Goal: Task Accomplishment & Management: Manage account settings

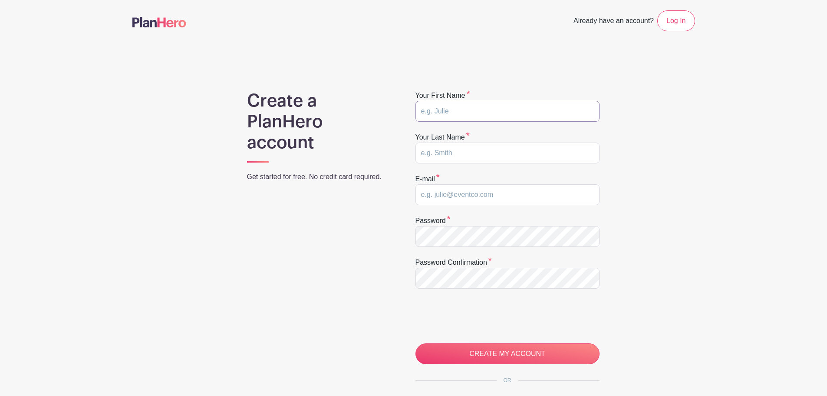
click at [448, 108] on input "text" at bounding box center [508, 111] width 184 height 21
type input "Sarah"
type input "Martin"
drag, startPoint x: 521, startPoint y: 203, endPoint x: 307, endPoint y: 178, distance: 215.9
click at [307, 178] on div "Create a PlanHero account Get started for free. No credit card required. Your f…" at bounding box center [413, 275] width 563 height 370
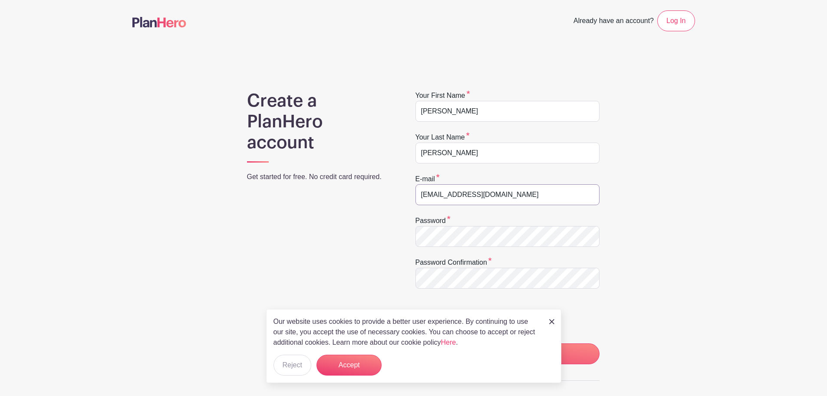
type input "[EMAIL_ADDRESS][DOMAIN_NAME]"
click at [355, 366] on button "Accept" at bounding box center [349, 364] width 65 height 21
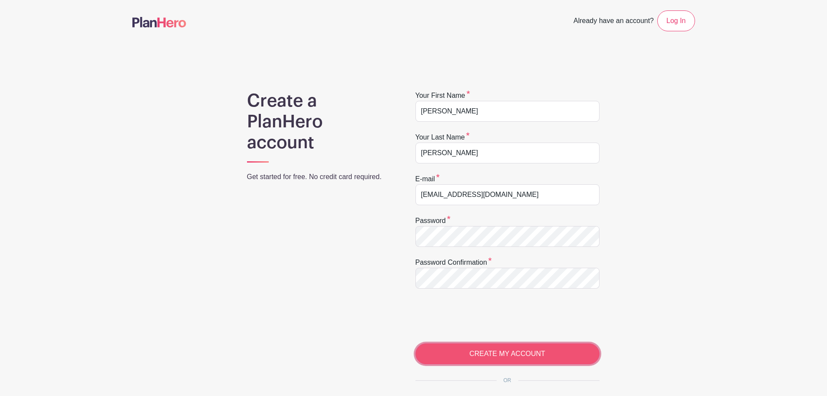
click at [490, 350] on input "CREATE MY ACCOUNT" at bounding box center [508, 353] width 184 height 21
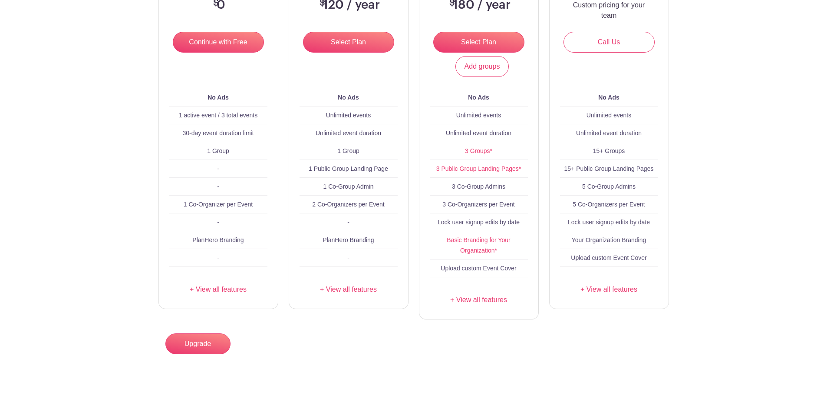
scroll to position [188, 0]
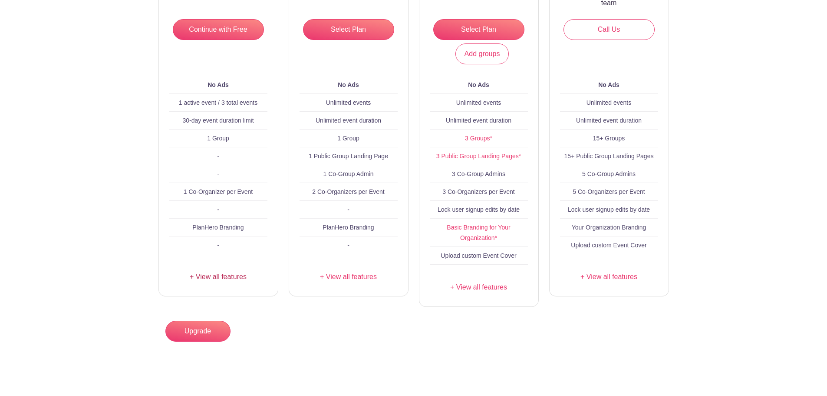
click at [224, 277] on link "+ View all features" at bounding box center [218, 276] width 98 height 10
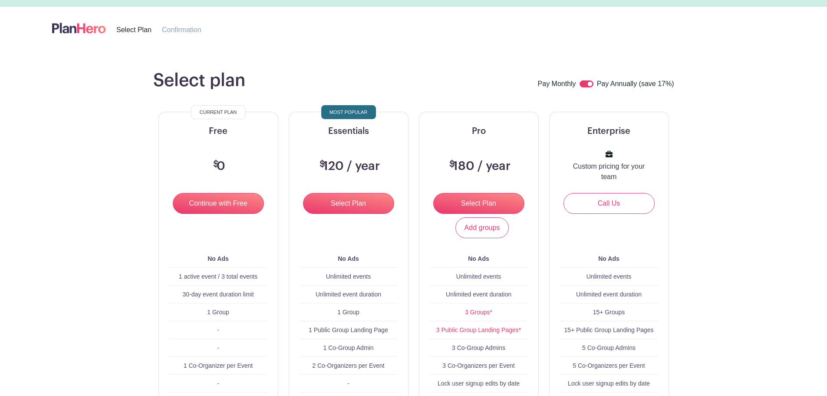
scroll to position [0, 0]
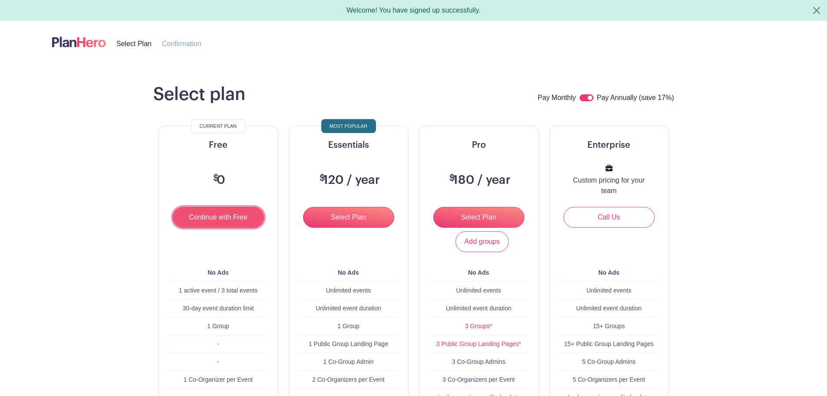
click at [204, 218] on input "Continue with Free" at bounding box center [218, 217] width 91 height 21
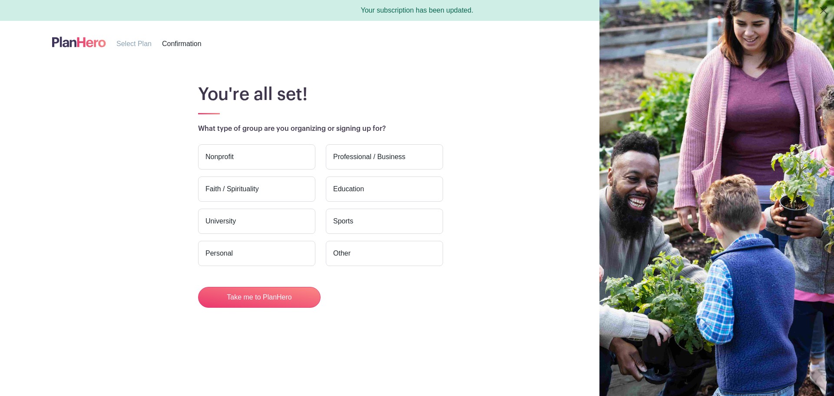
click at [260, 156] on label "Nonprofit" at bounding box center [256, 156] width 117 height 25
click at [0, 0] on input "Nonprofit" at bounding box center [0, 0] width 0 height 0
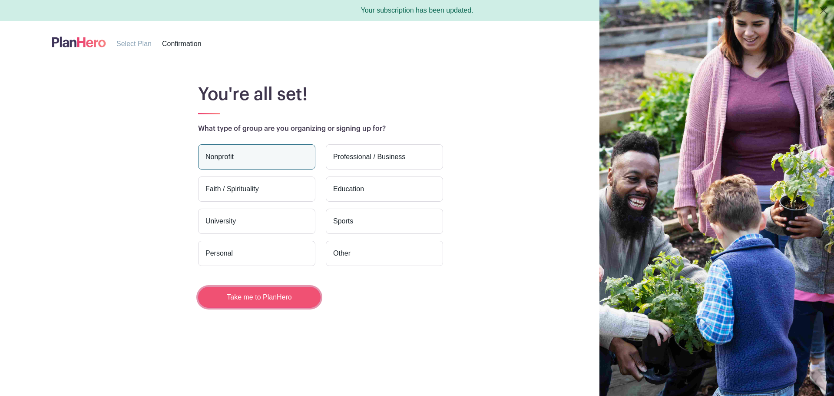
click at [280, 303] on button "Take me to PlanHero" at bounding box center [259, 297] width 122 height 21
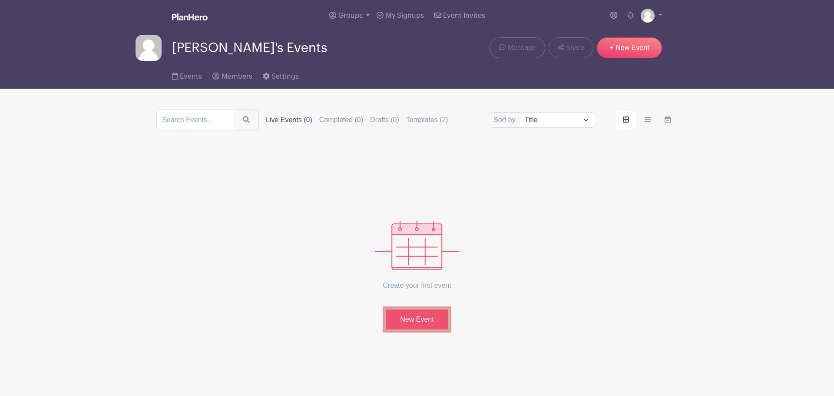
click at [400, 315] on link "New Event" at bounding box center [416, 319] width 65 height 23
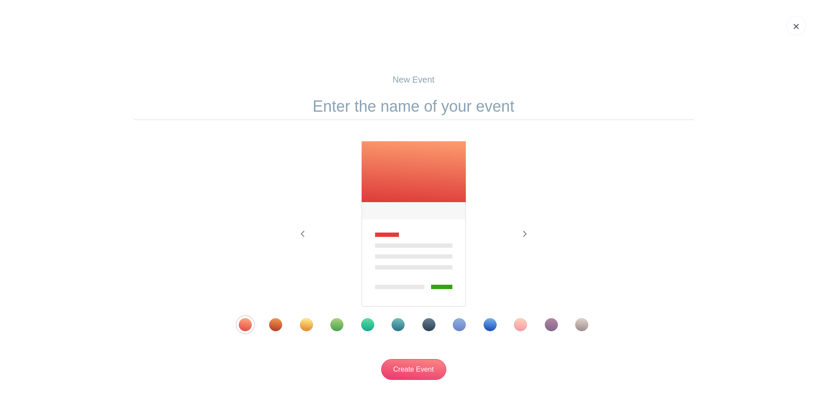
click at [495, 326] on div "Template 9" at bounding box center [490, 324] width 13 height 13
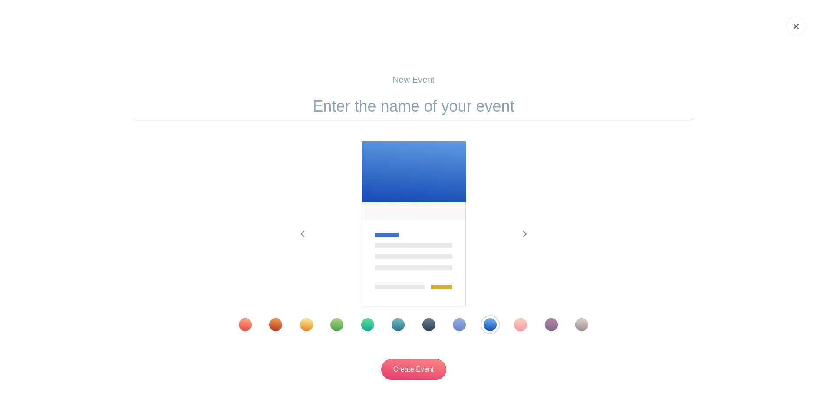
click at [377, 106] on input "text" at bounding box center [413, 106] width 563 height 27
type input "LibertyCon38"
click at [417, 373] on input "Create Event" at bounding box center [413, 369] width 65 height 21
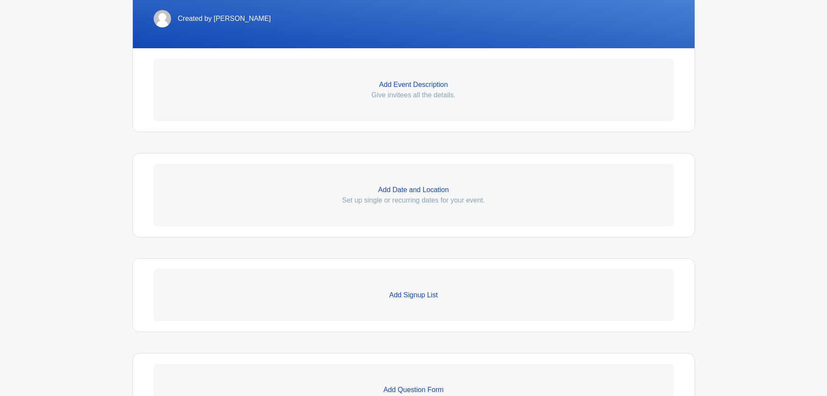
scroll to position [261, 0]
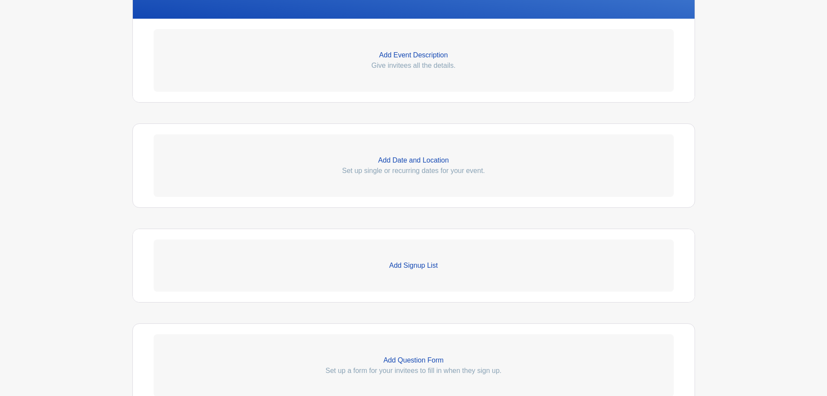
click at [423, 162] on p "Add Date and Location" at bounding box center [414, 160] width 520 height 10
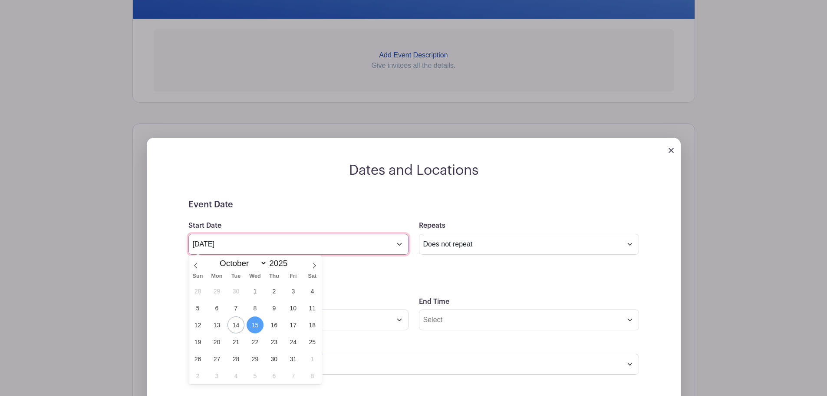
click at [306, 246] on input "Oct 15 2025" at bounding box center [298, 244] width 220 height 21
click at [314, 266] on icon at bounding box center [314, 265] width 6 height 6
select select "11"
click at [314, 266] on icon at bounding box center [314, 265] width 6 height 6
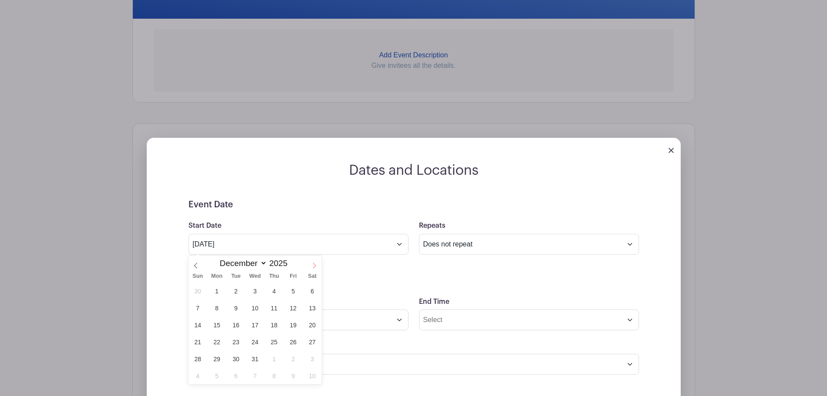
type input "2026"
click at [314, 266] on icon at bounding box center [314, 265] width 6 height 6
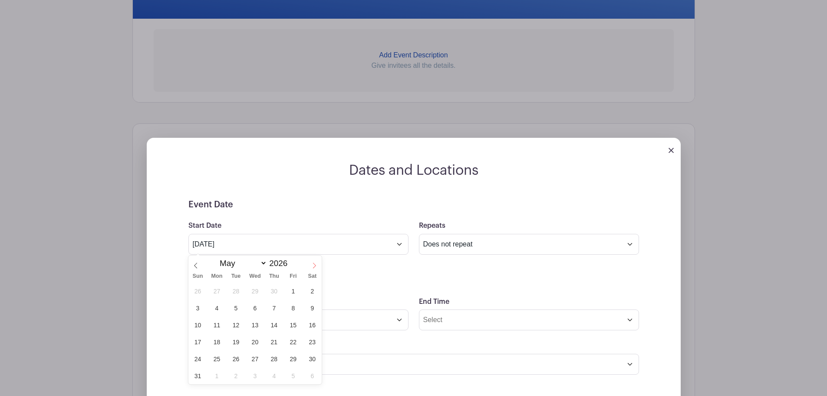
click at [314, 266] on icon at bounding box center [314, 265] width 6 height 6
select select "5"
drag, startPoint x: 257, startPoint y: 343, endPoint x: 325, endPoint y: 304, distance: 77.4
click at [257, 342] on span "24" at bounding box center [255, 341] width 17 height 17
type input "Jun 24 2026"
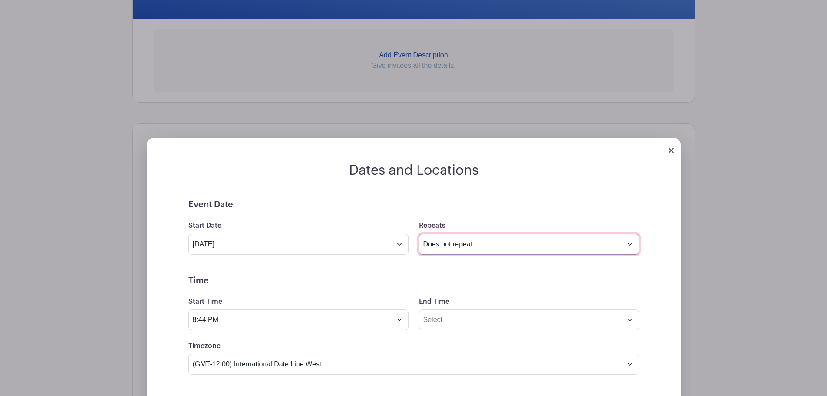
click at [465, 234] on select "Does not repeat Daily Weekly Monthly on day 24 Monthly on the fourth Wednesday …" at bounding box center [529, 244] width 220 height 21
click at [419, 234] on select "Does not repeat Daily Weekly Monthly on day 24 Monthly on the fourth Wednesday …" at bounding box center [529, 244] width 220 height 21
click at [285, 271] on form "Event Date Start Date Jun 24 2026 Repeats Does not repeat Daily Weekly Monthly …" at bounding box center [413, 394] width 451 height 391
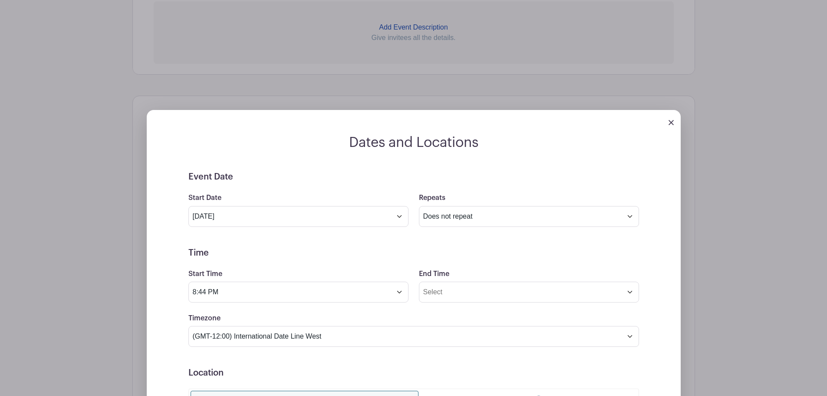
scroll to position [304, 0]
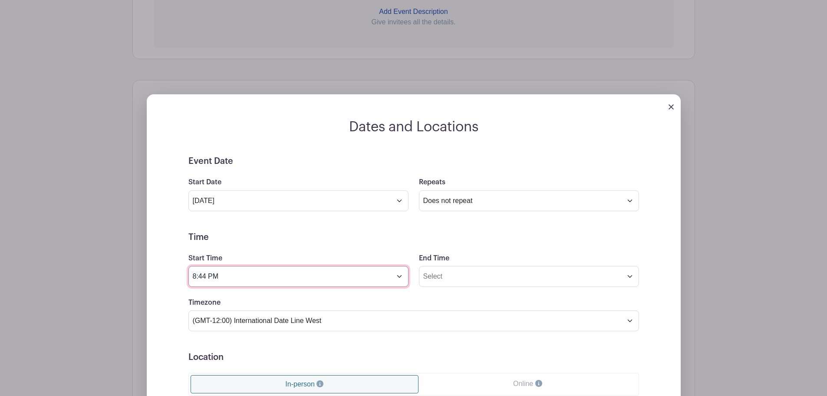
click at [286, 270] on input "8:44 PM" at bounding box center [298, 276] width 220 height 21
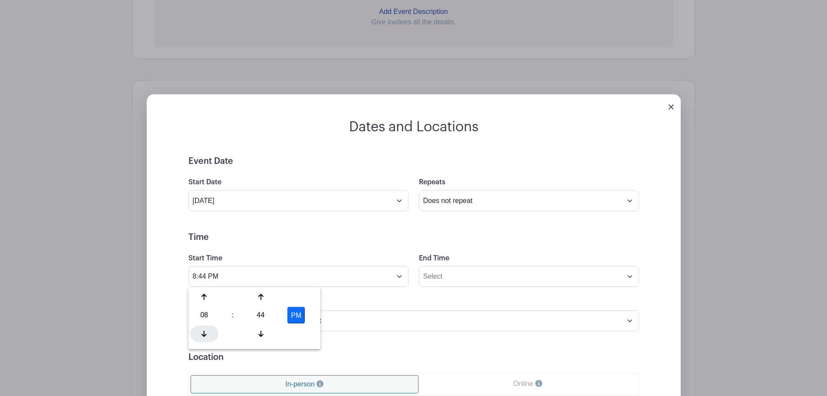
click at [208, 335] on div at bounding box center [204, 333] width 28 height 16
click at [209, 335] on div at bounding box center [204, 333] width 28 height 16
click at [267, 299] on div at bounding box center [261, 296] width 28 height 16
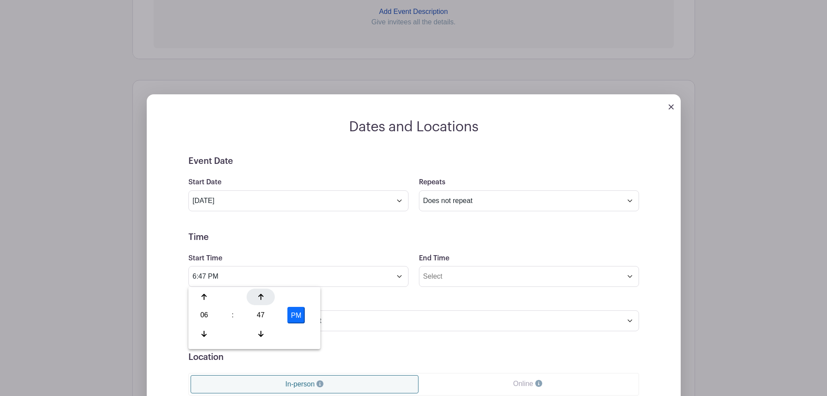
click at [267, 299] on div at bounding box center [261, 296] width 28 height 16
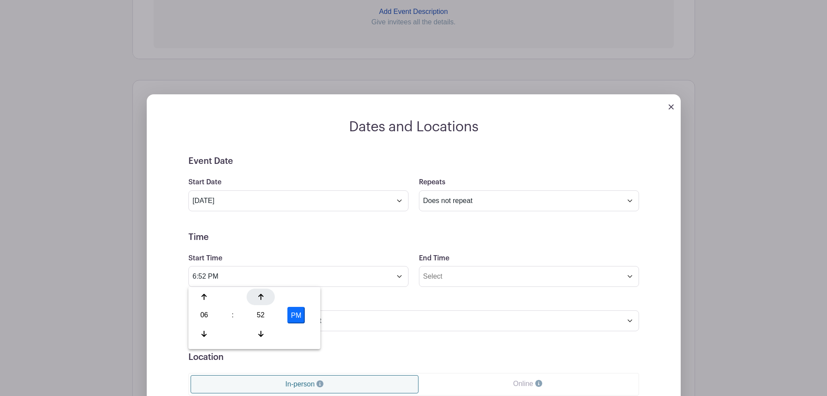
click at [267, 299] on div at bounding box center [261, 296] width 28 height 16
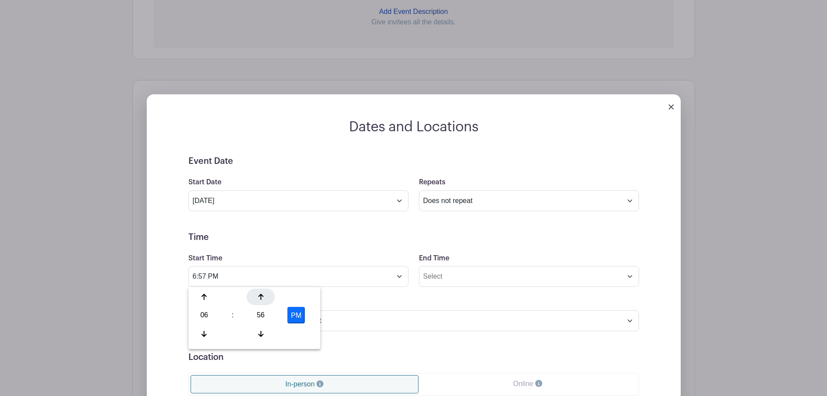
click at [267, 299] on div at bounding box center [261, 296] width 28 height 16
click at [201, 341] on div "07 : 00 PM" at bounding box center [254, 315] width 129 height 55
click at [205, 336] on icon at bounding box center [203, 333] width 5 height 7
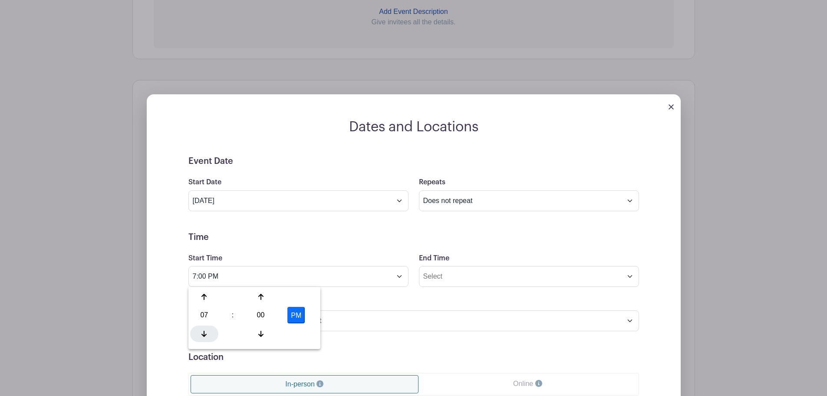
type input "6:00 PM"
click at [463, 277] on input "End Time" at bounding box center [529, 276] width 220 height 21
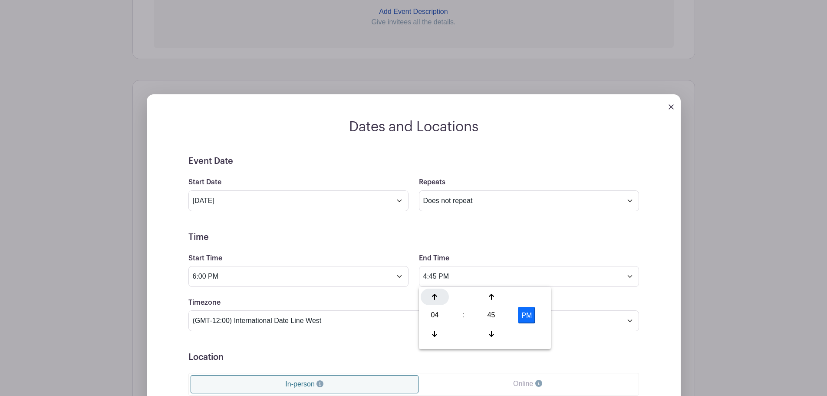
click at [431, 300] on div at bounding box center [435, 296] width 28 height 16
drag, startPoint x: 434, startPoint y: 330, endPoint x: 480, endPoint y: 306, distance: 51.7
click at [433, 330] on icon at bounding box center [434, 333] width 5 height 7
click at [489, 297] on icon at bounding box center [491, 296] width 5 height 7
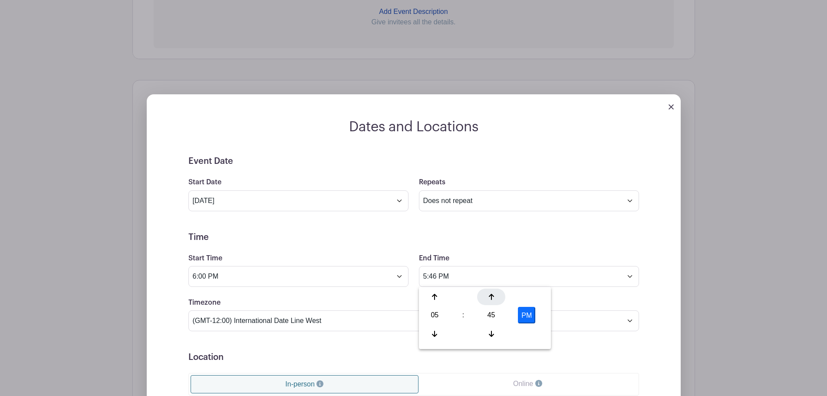
click at [489, 297] on icon at bounding box center [491, 296] width 5 height 7
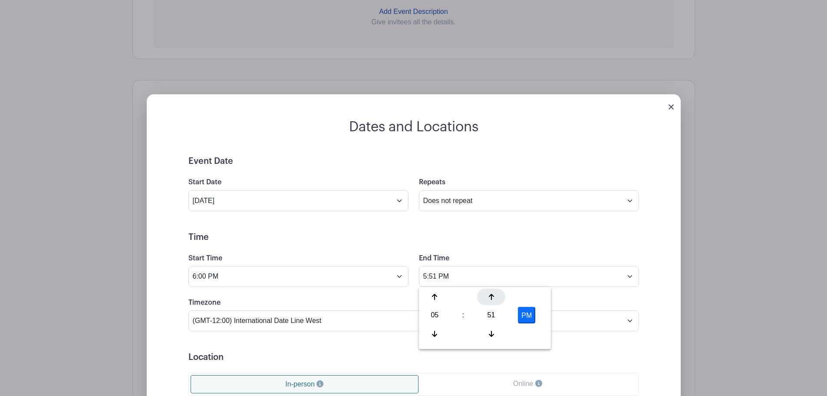
click at [489, 297] on icon at bounding box center [491, 296] width 5 height 7
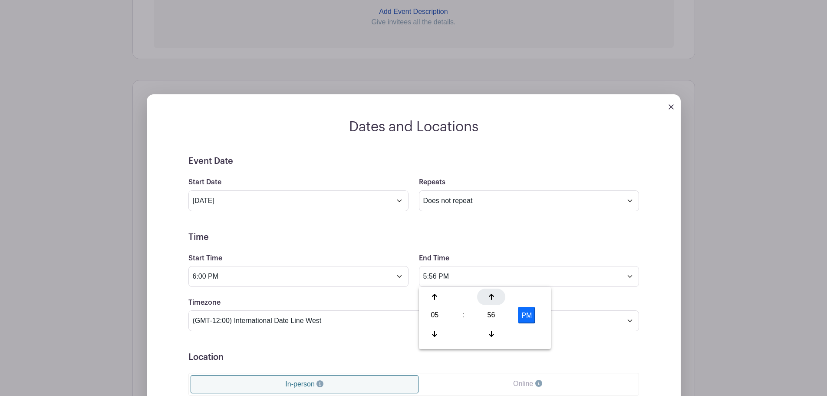
click at [489, 297] on icon at bounding box center [491, 296] width 5 height 7
type input "6:00 PM"
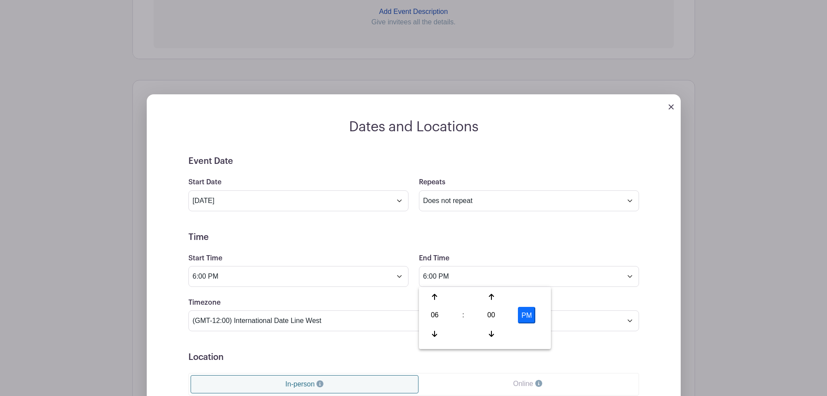
click at [508, 244] on form "Event Date Start Date Jun 24 2026 Repeats Does not repeat Daily Weekly Monthly …" at bounding box center [413, 351] width 451 height 391
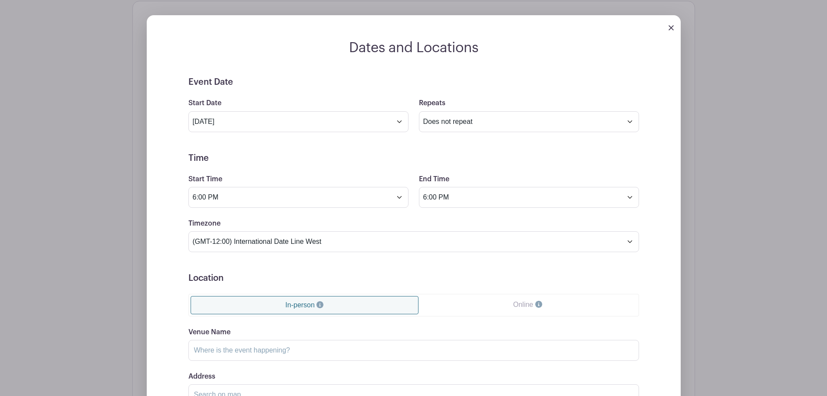
scroll to position [347, 0]
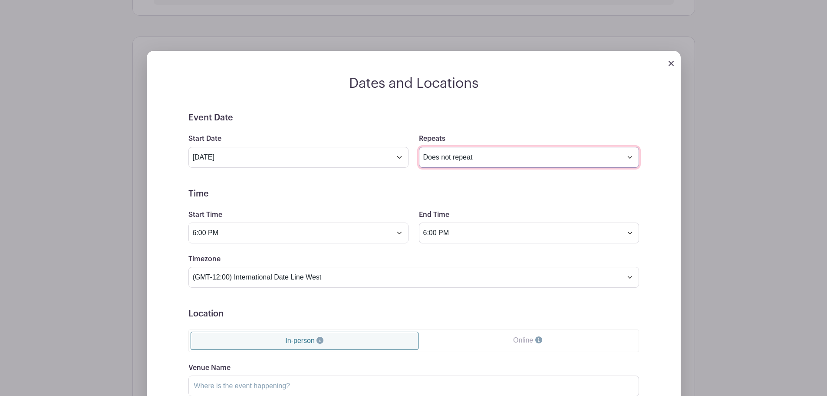
click at [509, 160] on select "Does not repeat Daily Weekly Monthly on day 24 Monthly on the fourth Wednesday …" at bounding box center [529, 157] width 220 height 21
click at [288, 199] on form "Event Date Start Date Jun 24 2026 Repeats Does not repeat Daily Weekly Monthly …" at bounding box center [413, 307] width 451 height 391
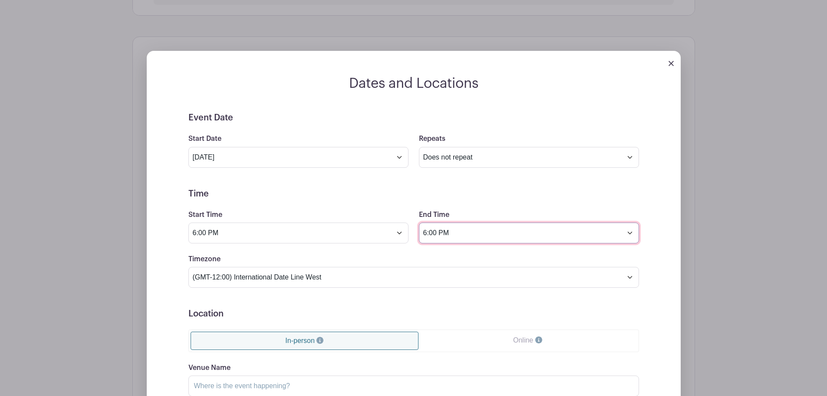
click at [440, 227] on input "6:00 PM" at bounding box center [529, 232] width 220 height 21
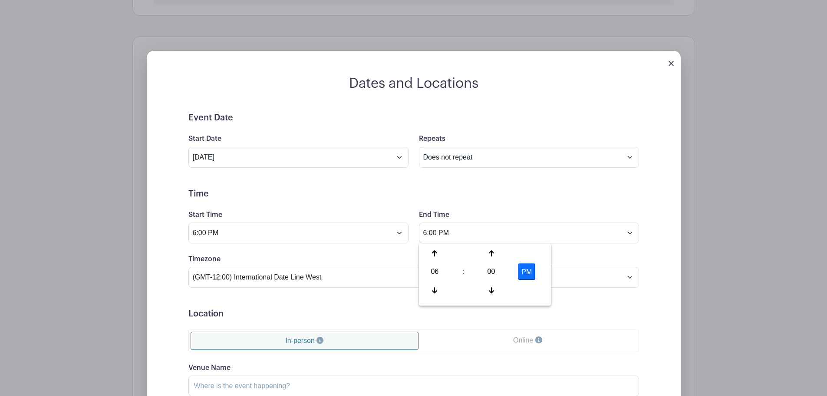
click at [379, 208] on form "Event Date Start Date Jun 24 2026 Repeats Does not repeat Daily Weekly Monthly …" at bounding box center [413, 307] width 451 height 391
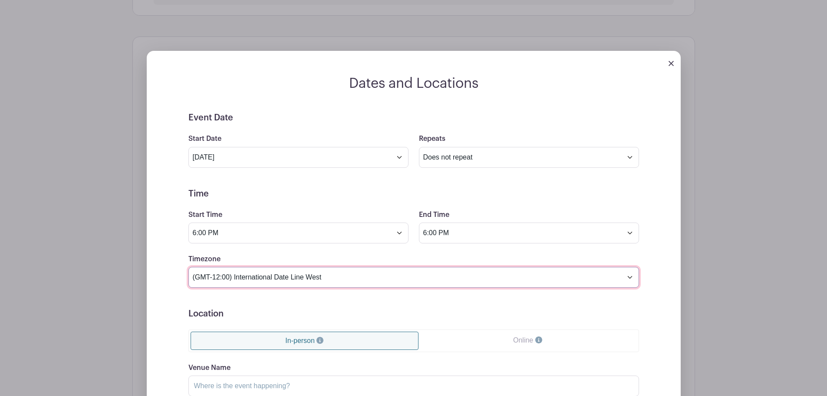
click at [327, 270] on select "(GMT-12:00) International Date Line West (GMT-11:00) American Samoa (GMT-11:00)…" at bounding box center [413, 277] width 451 height 21
select select "Eastern Time (US & Canada)"
click at [188, 267] on select "(GMT-12:00) International Date Line West (GMT-11:00) American Samoa (GMT-11:00)…" at bounding box center [413, 277] width 451 height 21
click at [459, 314] on h5 "Location" at bounding box center [413, 313] width 451 height 10
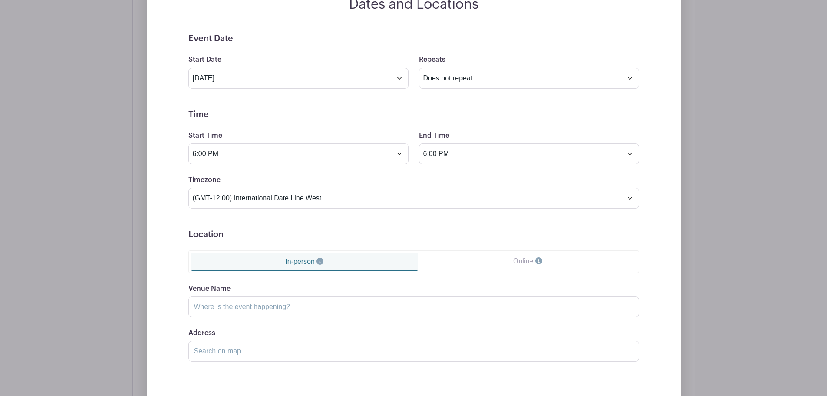
scroll to position [434, 0]
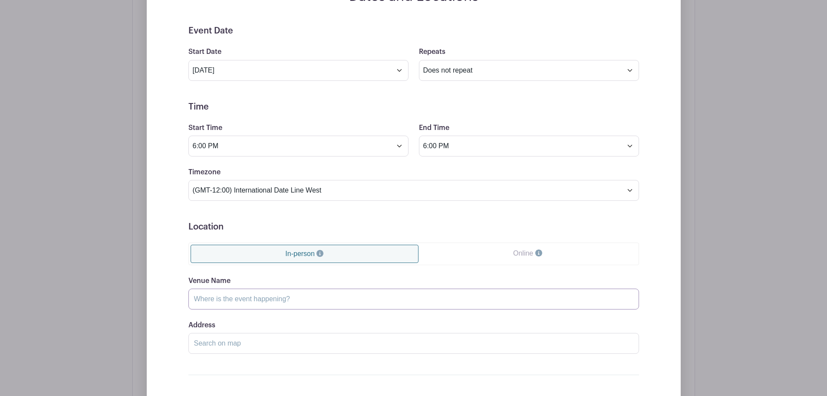
click at [459, 303] on input "Venue Name" at bounding box center [413, 298] width 451 height 21
type input "Chattanooga Convention Center & Marriott"
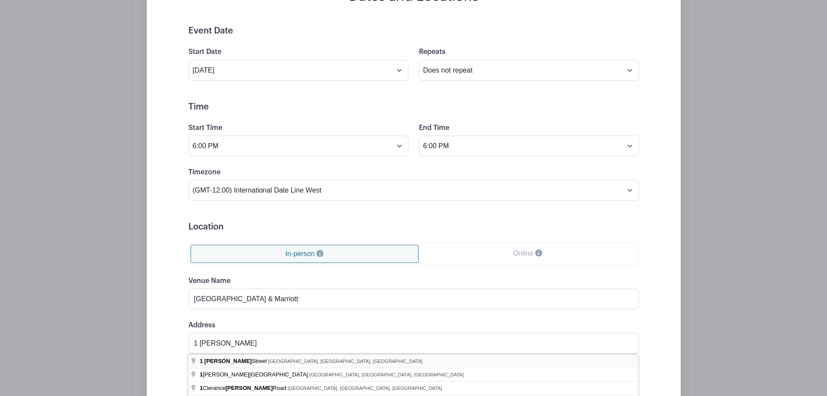
type input "1 Carter Street, Chattanooga, TN, USA"
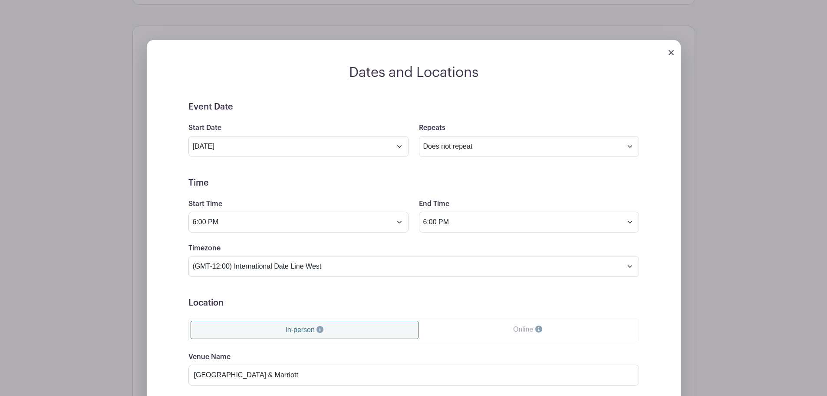
scroll to position [347, 0]
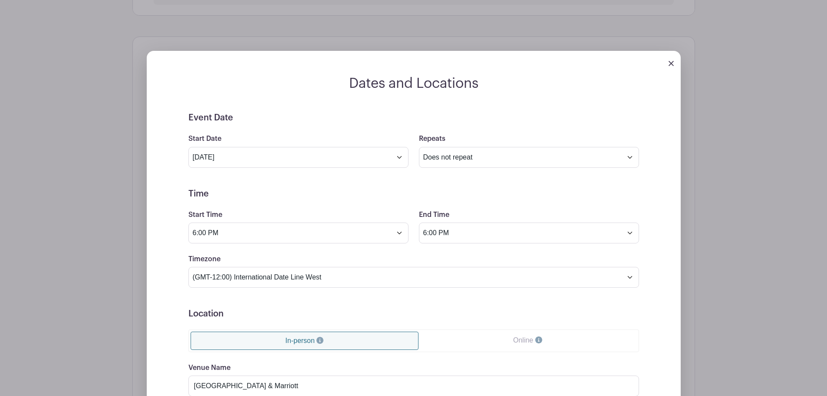
click at [333, 160] on input "Jun 24 2026" at bounding box center [298, 157] width 220 height 21
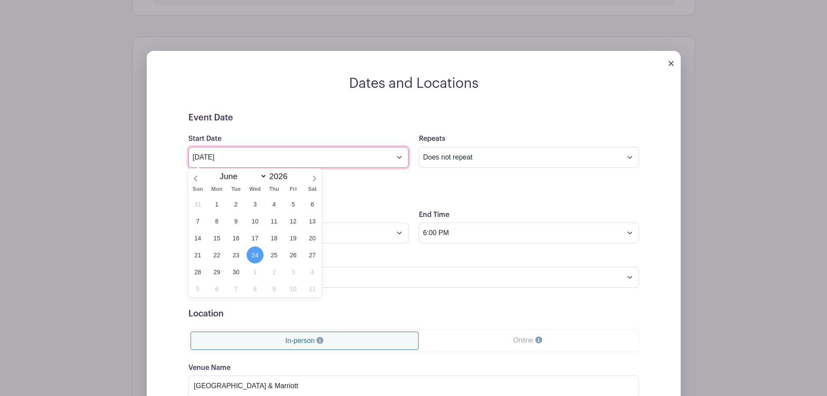
click at [333, 160] on input "Jun 24 2026" at bounding box center [298, 157] width 220 height 21
click at [478, 164] on select "Does not repeat Daily Weekly Monthly on day 24 Monthly on the fourth Wednesday …" at bounding box center [529, 157] width 220 height 21
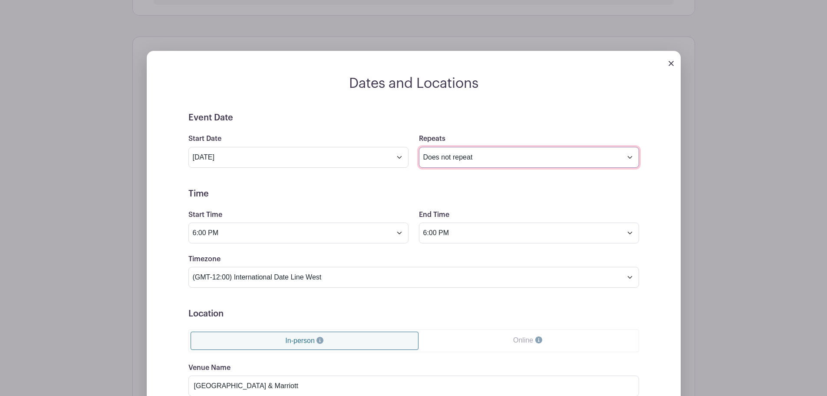
select select "other"
click at [419, 147] on select "Does not repeat Daily Weekly Monthly on day 24 Monthly on the fourth Wednesday …" at bounding box center [529, 157] width 220 height 21
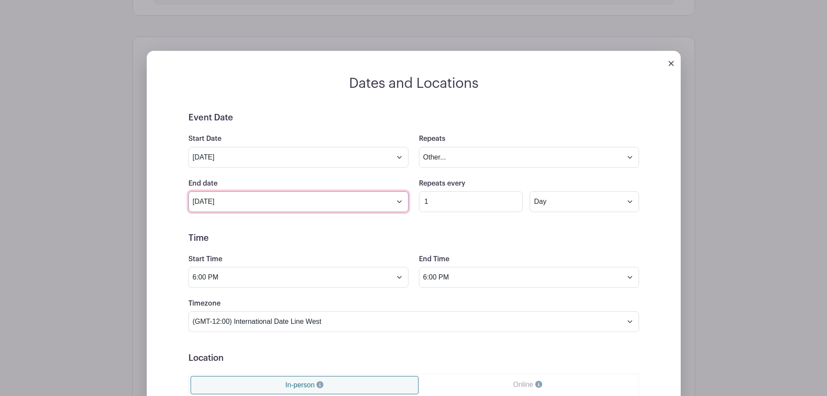
click at [399, 203] on input "Jul 24 2026" at bounding box center [298, 201] width 220 height 21
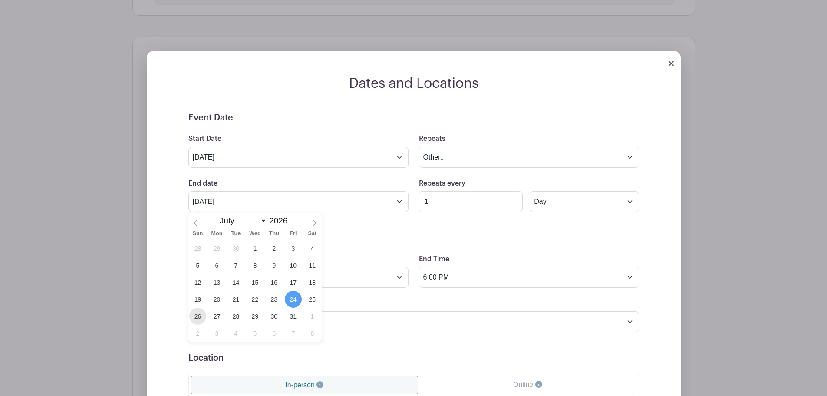
click at [198, 316] on span "26" at bounding box center [197, 315] width 17 height 17
type input "Jul 26 2026"
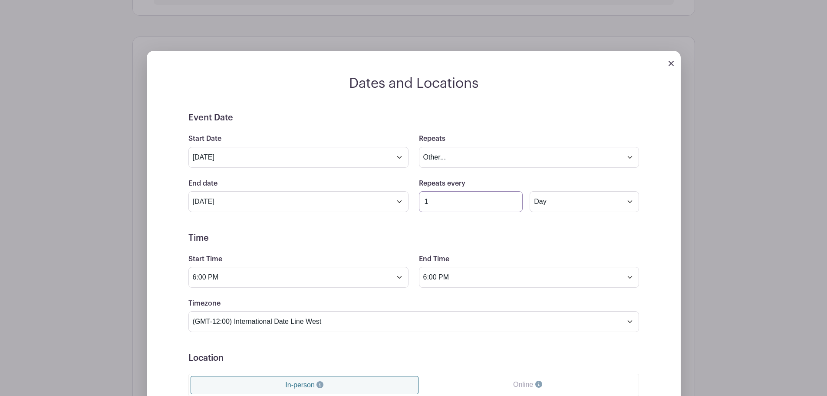
click at [512, 207] on input "1" at bounding box center [471, 201] width 104 height 21
click at [514, 206] on input "1" at bounding box center [471, 201] width 104 height 21
click at [508, 196] on input "1" at bounding box center [471, 201] width 104 height 21
click at [510, 198] on input "2" at bounding box center [471, 201] width 104 height 21
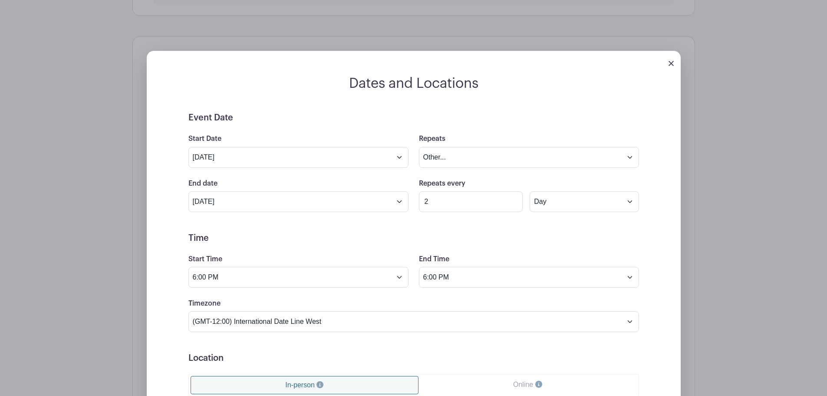
click at [511, 206] on input "1" at bounding box center [471, 201] width 104 height 21
click at [511, 196] on input "2" at bounding box center [471, 201] width 104 height 21
click at [511, 196] on input "3" at bounding box center [471, 201] width 104 height 21
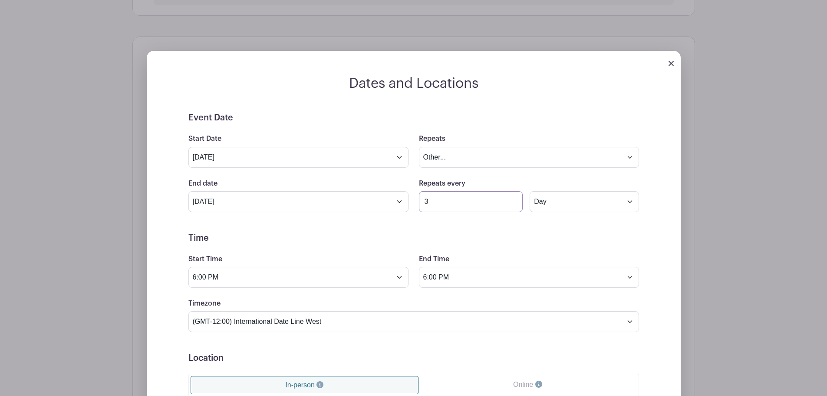
click at [518, 210] on input "3" at bounding box center [471, 201] width 104 height 21
click at [550, 202] on select "Day Week Monthly on day 24" at bounding box center [584, 201] width 109 height 21
click at [512, 205] on input "2" at bounding box center [471, 201] width 104 height 21
type input "1"
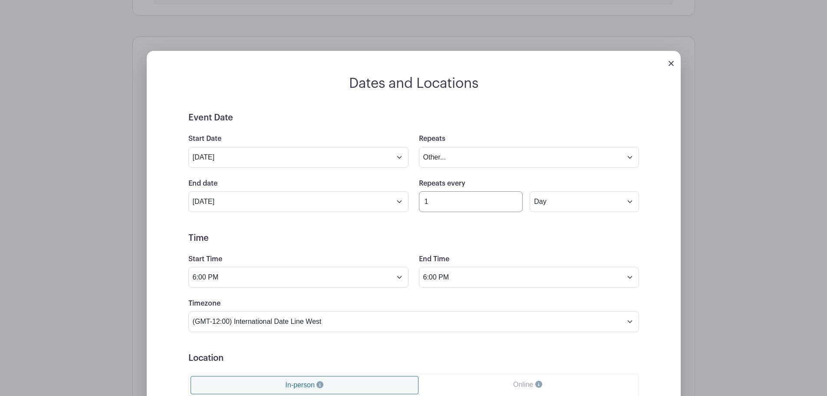
click at [512, 205] on input "1" at bounding box center [471, 201] width 104 height 21
click at [507, 160] on select "Does not repeat Daily Weekly Monthly on day 24 Monthly on the fourth Wednesday …" at bounding box center [529, 157] width 220 height 21
click at [255, 193] on input "Jul 26 2026" at bounding box center [298, 201] width 220 height 21
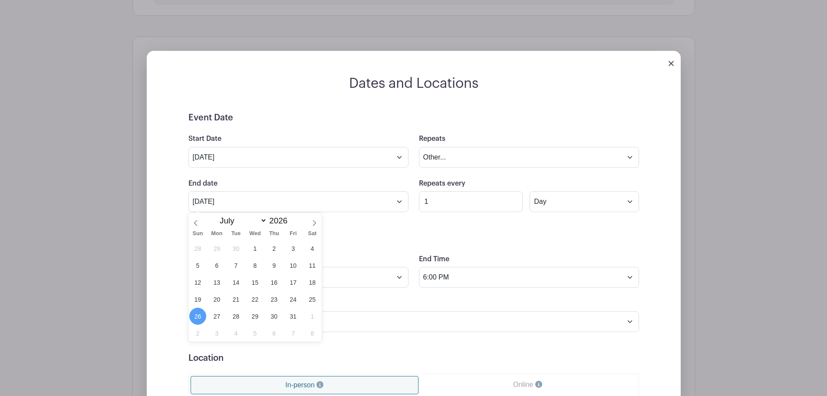
click at [205, 224] on div "January February March April May June July August September October November De…" at bounding box center [255, 220] width 100 height 15
click at [198, 224] on icon at bounding box center [196, 223] width 6 height 6
select select "5"
click at [198, 313] on span "28" at bounding box center [197, 315] width 17 height 17
type input "Jun 28 2026"
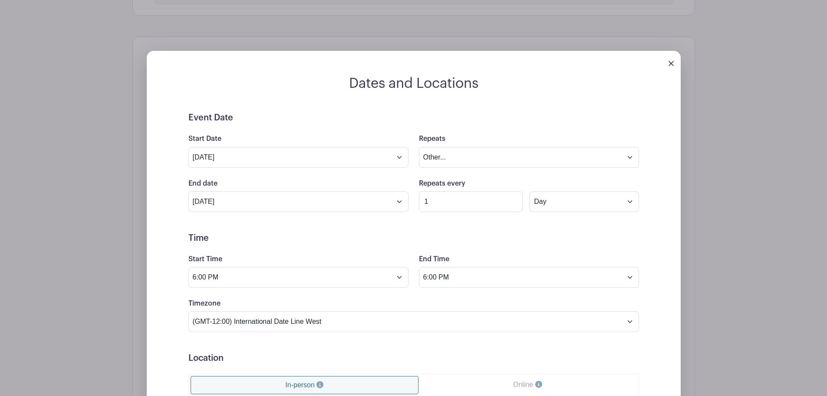
click at [292, 240] on h5 "Time" at bounding box center [413, 238] width 451 height 10
click at [475, 200] on input "1" at bounding box center [471, 201] width 104 height 21
type input "0"
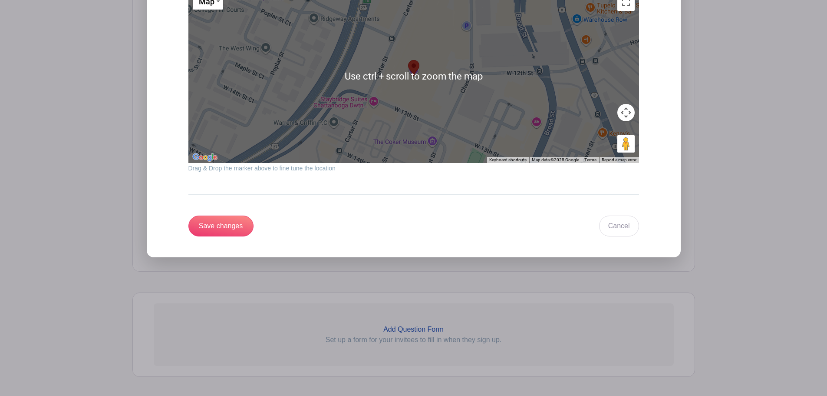
scroll to position [889, 0]
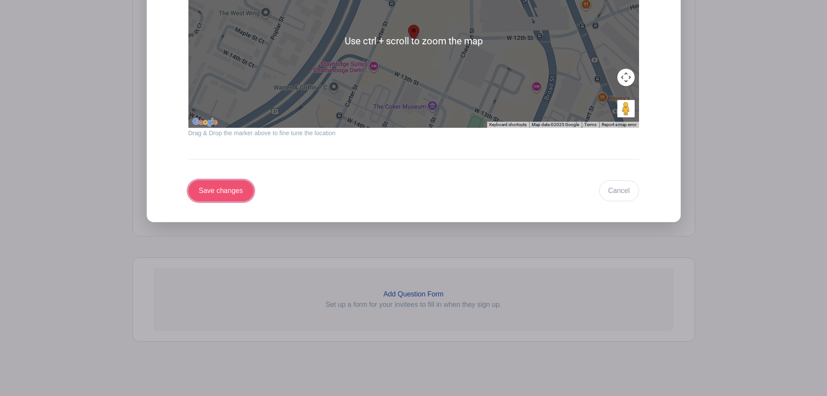
click at [231, 198] on input "Save changes" at bounding box center [220, 190] width 65 height 21
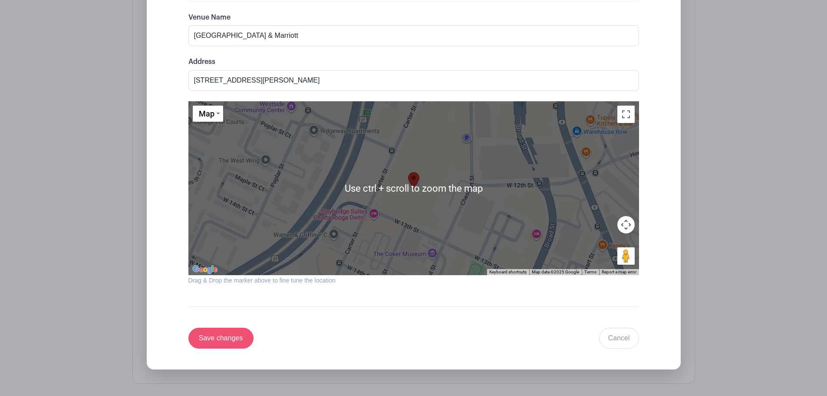
scroll to position [828, 0]
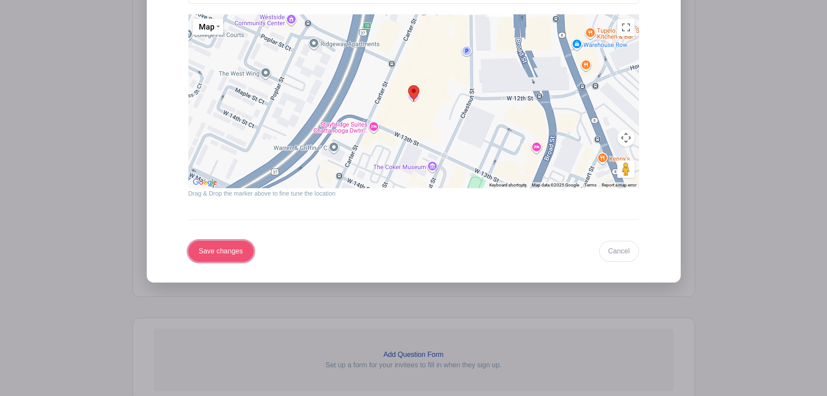
click at [228, 254] on input "Save changes" at bounding box center [220, 251] width 65 height 21
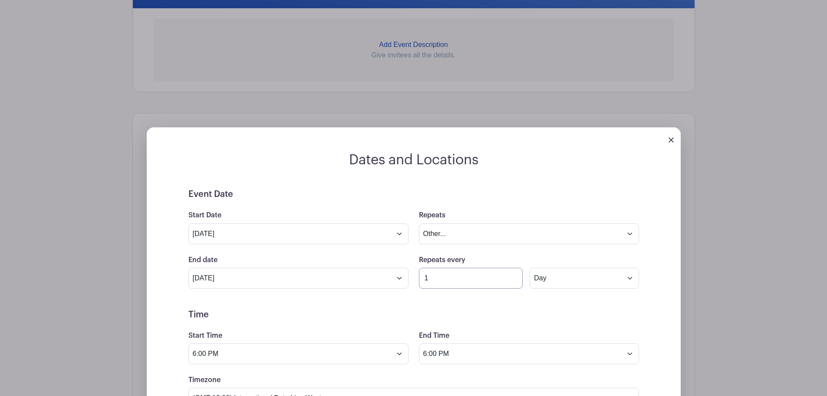
scroll to position [264, 0]
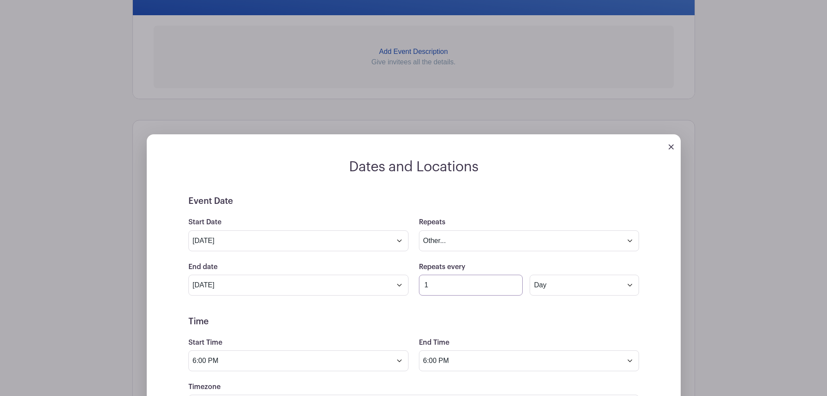
type input "1"
click at [631, 353] on input "6:00 PM" at bounding box center [529, 360] width 220 height 21
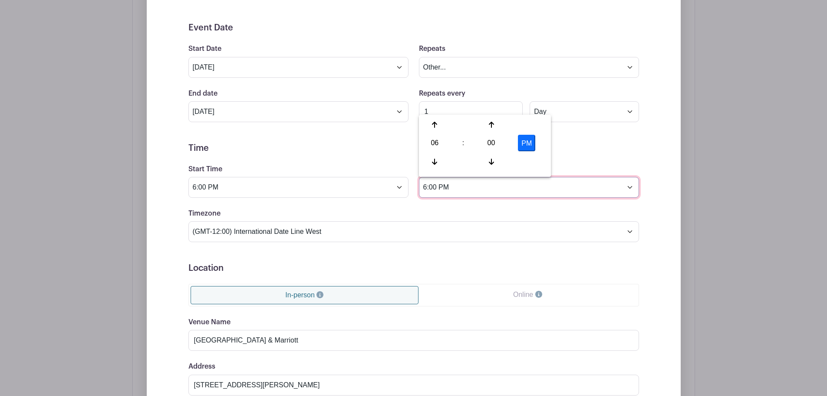
scroll to position [438, 0]
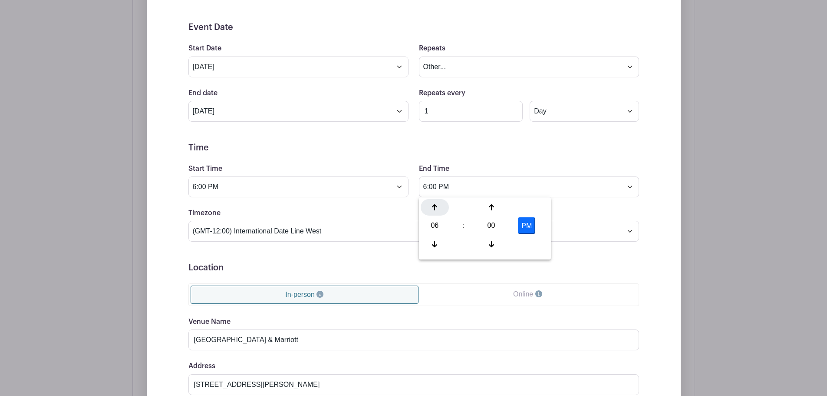
click at [435, 204] on icon at bounding box center [434, 207] width 5 height 7
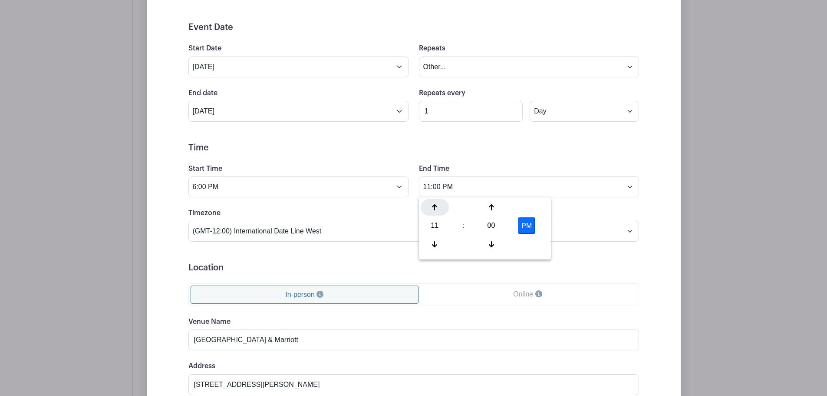
click at [435, 204] on icon at bounding box center [434, 207] width 5 height 7
click at [434, 245] on icon at bounding box center [434, 244] width 5 height 6
click at [432, 241] on icon at bounding box center [434, 244] width 5 height 7
click at [490, 206] on icon at bounding box center [491, 207] width 5 height 7
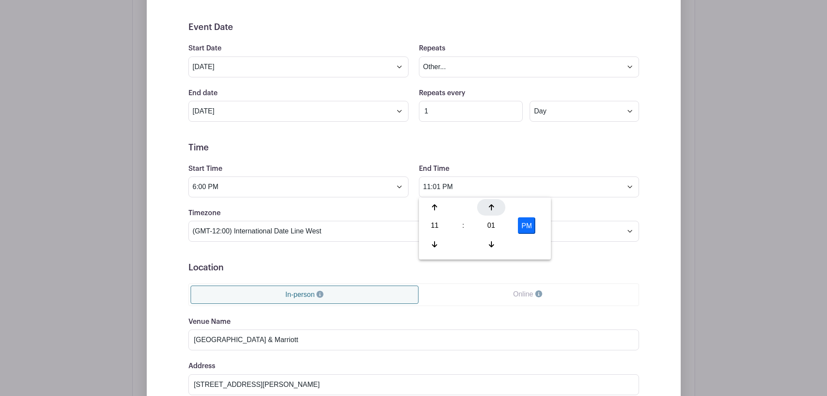
click at [490, 206] on icon at bounding box center [491, 207] width 5 height 7
click at [489, 225] on div "02" at bounding box center [491, 225] width 28 height 16
click at [520, 237] on div "55" at bounding box center [531, 244] width 29 height 16
click at [492, 203] on div at bounding box center [491, 207] width 28 height 16
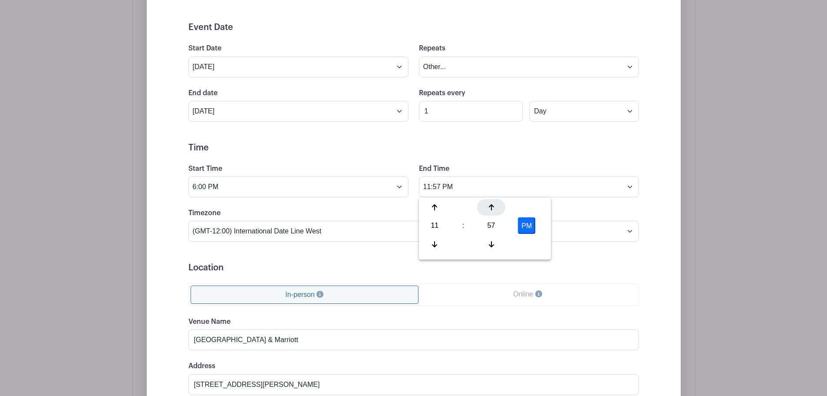
click at [492, 203] on div at bounding box center [491, 207] width 28 height 16
type input "11:59 PM"
click at [617, 274] on form "Event Date Start Date Jun 24 2026 Repeats Does not repeat Daily Weekly Monthly …" at bounding box center [413, 337] width 451 height 630
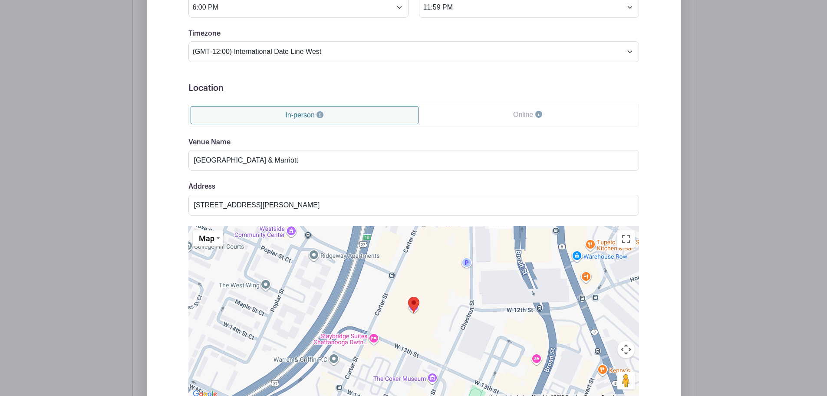
scroll to position [889, 0]
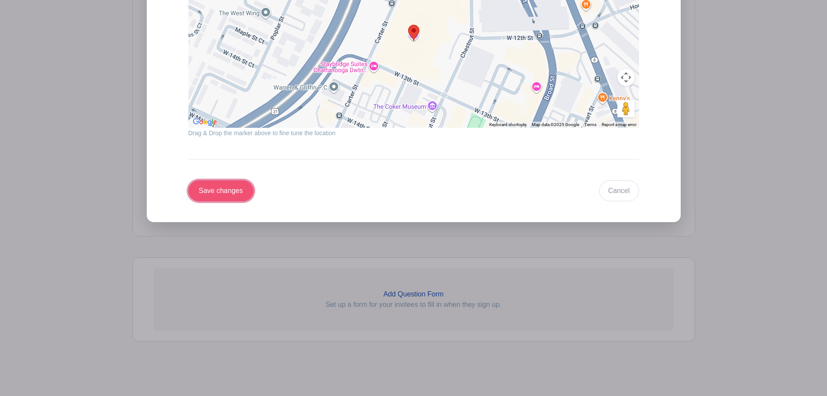
click at [246, 194] on input "Save changes" at bounding box center [220, 190] width 65 height 21
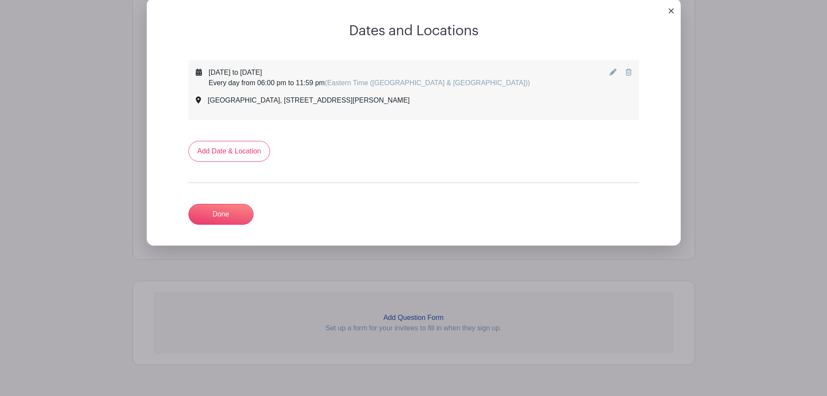
scroll to position [336, 0]
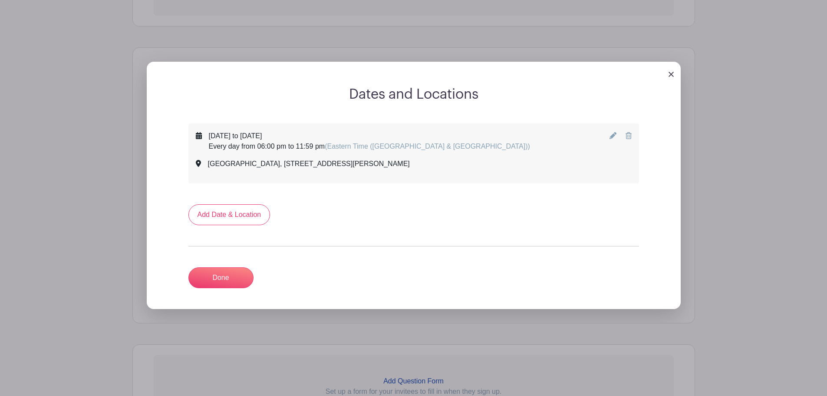
click at [611, 134] on icon at bounding box center [613, 135] width 7 height 7
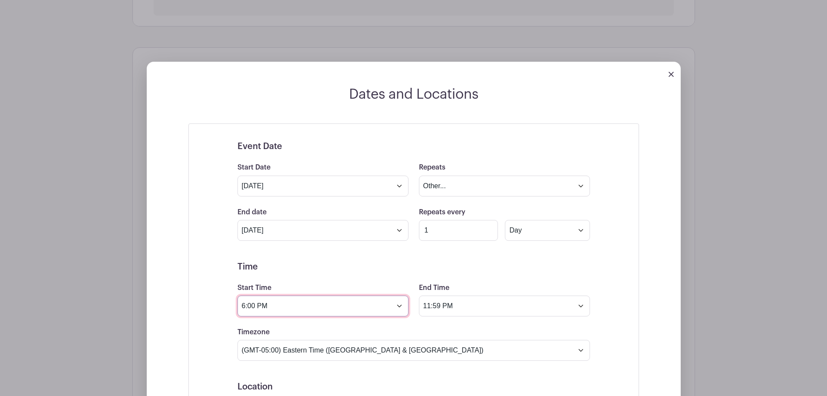
click at [399, 308] on input "6:00 PM" at bounding box center [322, 305] width 171 height 21
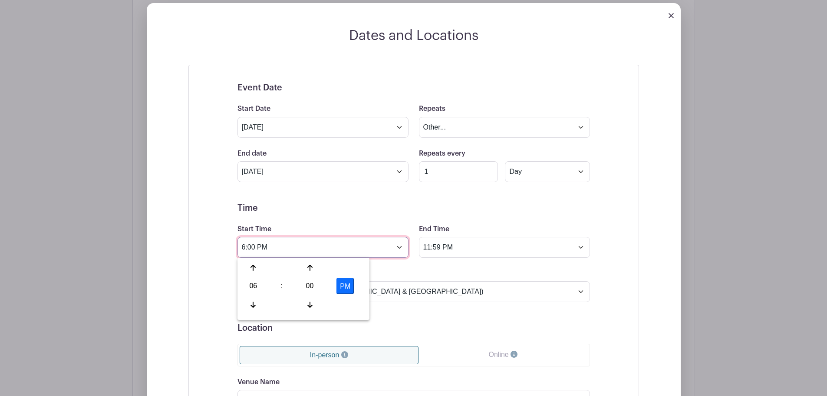
scroll to position [423, 0]
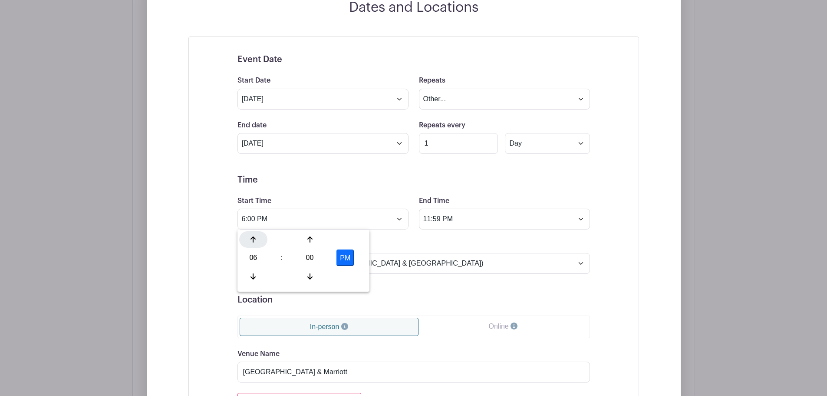
click at [258, 240] on div at bounding box center [253, 239] width 28 height 16
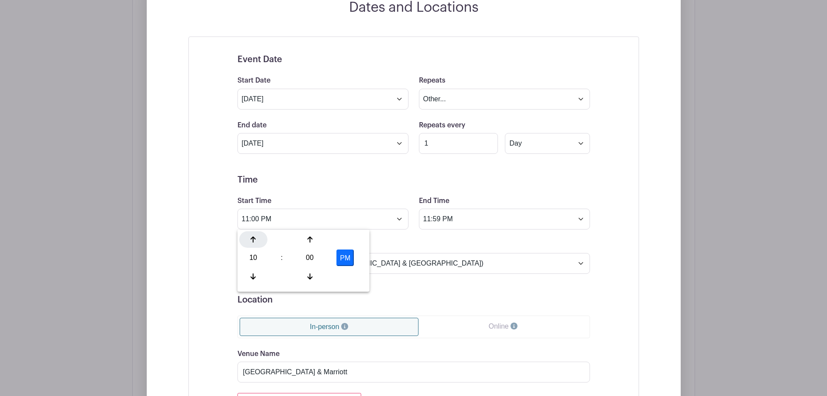
click at [258, 240] on div at bounding box center [253, 239] width 28 height 16
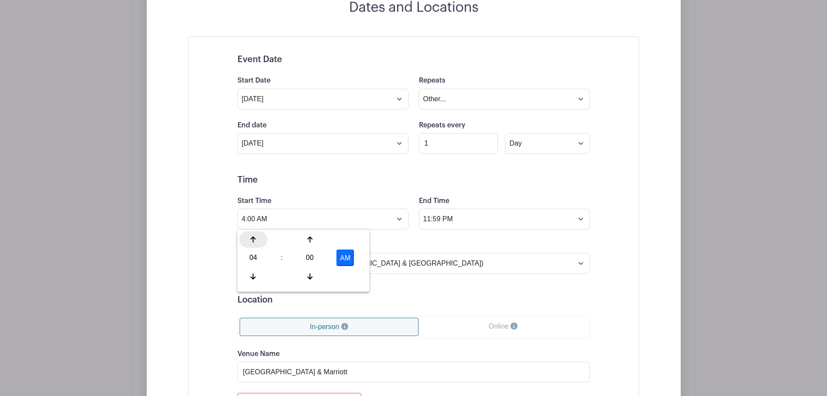
click at [258, 240] on div at bounding box center [253, 239] width 28 height 16
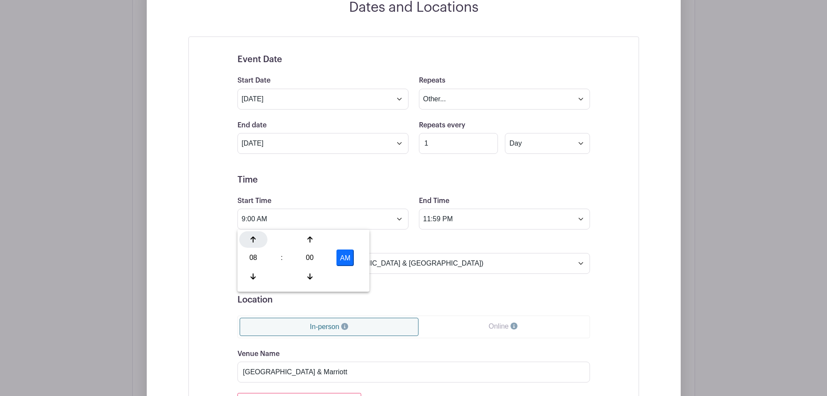
click at [258, 240] on div at bounding box center [253, 239] width 28 height 16
drag, startPoint x: 247, startPoint y: 279, endPoint x: 248, endPoint y: 274, distance: 4.9
click at [247, 278] on div at bounding box center [253, 276] width 28 height 16
click at [248, 274] on div at bounding box center [253, 276] width 28 height 16
type input "8:00 AM"
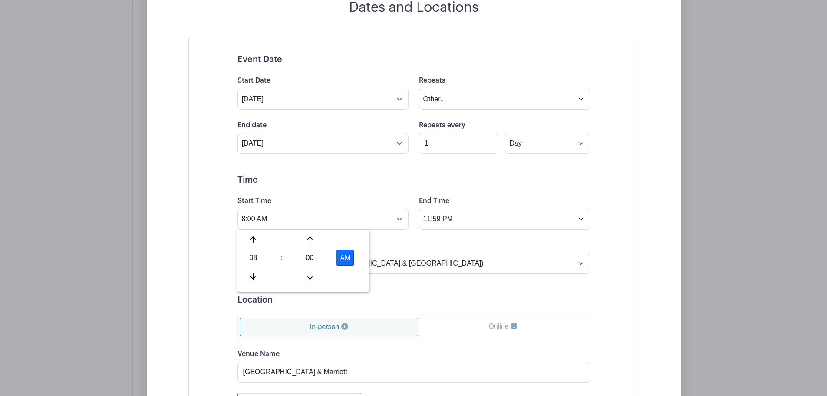
click at [513, 186] on form "Event Date Start Date Jun 24 2026 Repeats Does not repeat Daily Weekly Monthly …" at bounding box center [413, 380] width 353 height 653
click at [437, 139] on input "1" at bounding box center [458, 143] width 79 height 21
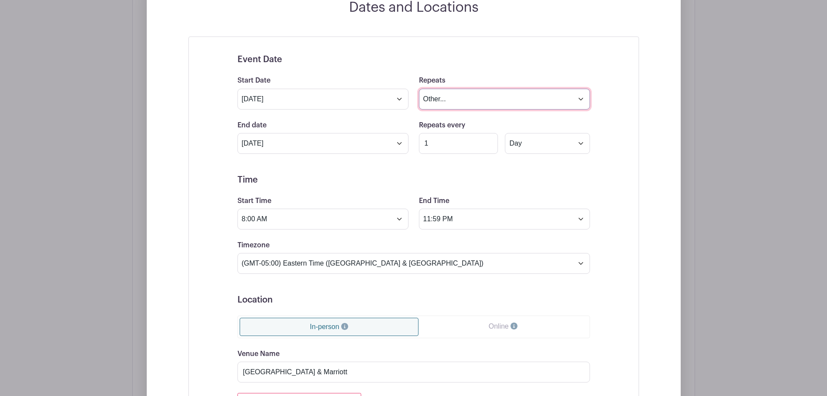
click at [469, 92] on select "Does not repeat Daily Weekly Monthly on day 24 Monthly on the fourth Wednesday …" at bounding box center [504, 99] width 171 height 21
click at [419, 89] on select "Does not repeat Daily Weekly Monthly on day 24 Monthly on the fourth Wednesday …" at bounding box center [504, 99] width 171 height 21
click at [462, 108] on select "Does not repeat Daily Weekly Monthly on day 24 Monthly on the fourth Wednesday …" at bounding box center [504, 99] width 171 height 21
click at [419, 89] on select "Does not repeat Daily Weekly Monthly on day 24 Monthly on the fourth Wednesday …" at bounding box center [504, 99] width 171 height 21
click at [466, 97] on select "Does not repeat Daily Weekly Monthly on day 24 Monthly on the fourth Wednesday …" at bounding box center [504, 99] width 171 height 21
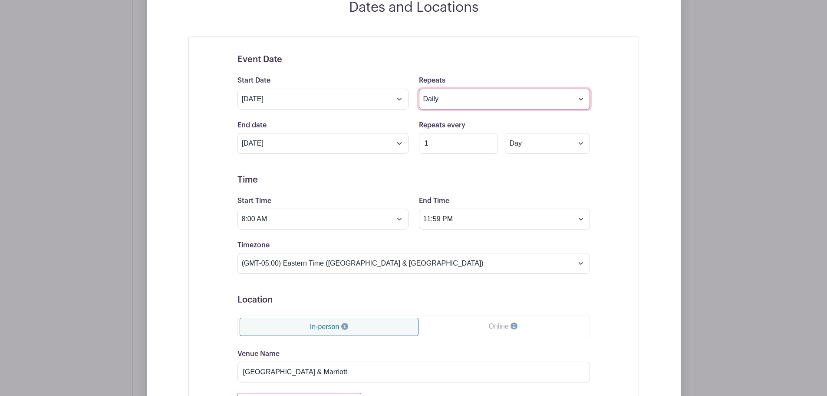
click at [419, 89] on select "Does not repeat Daily Weekly Monthly on day 24 Monthly on the fourth Wednesday …" at bounding box center [504, 99] width 171 height 21
click at [445, 96] on select "Does not repeat Daily Weekly Monthly on day 24 Monthly on the fourth Wednesday …" at bounding box center [504, 99] width 171 height 21
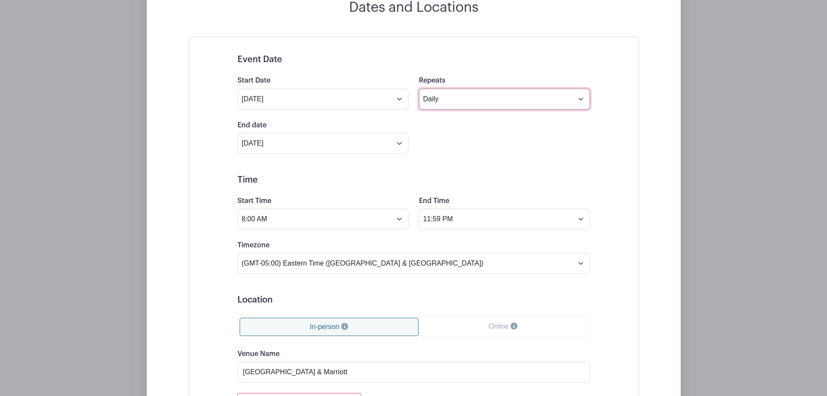
drag, startPoint x: 445, startPoint y: 98, endPoint x: 445, endPoint y: 106, distance: 8.7
click at [445, 101] on select "Does not repeat Daily Weekly Monthly on day 24 Monthly on the fourth Wednesday …" at bounding box center [504, 99] width 171 height 21
click at [419, 89] on select "Does not repeat Daily Weekly Monthly on day 24 Monthly on the fourth Wednesday …" at bounding box center [504, 99] width 171 height 21
click at [448, 147] on input "1" at bounding box center [458, 143] width 79 height 21
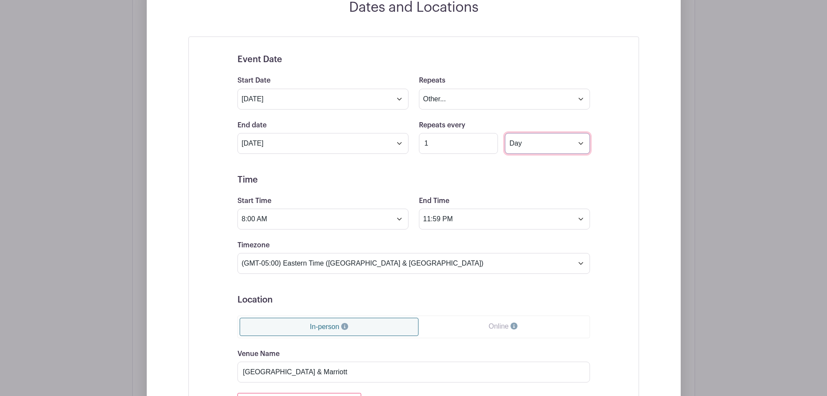
click at [588, 138] on select "Day Week Monthly on day 24" at bounding box center [547, 143] width 85 height 21
click at [488, 96] on select "Does not repeat Daily Weekly Monthly on day 24 Monthly on the fourth Wednesday …" at bounding box center [504, 99] width 171 height 21
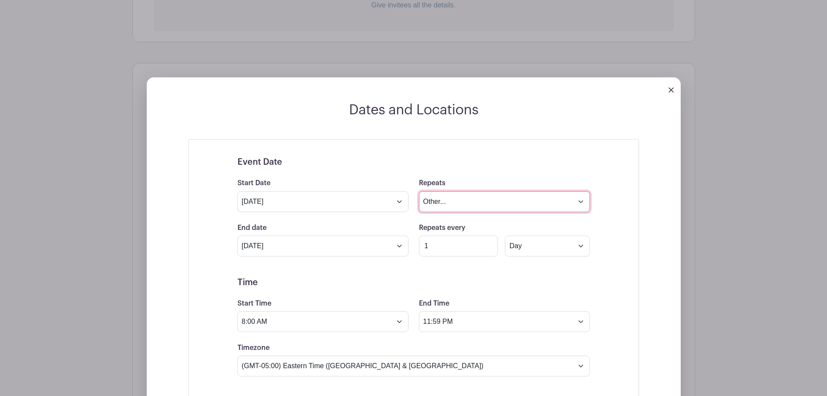
scroll to position [336, 0]
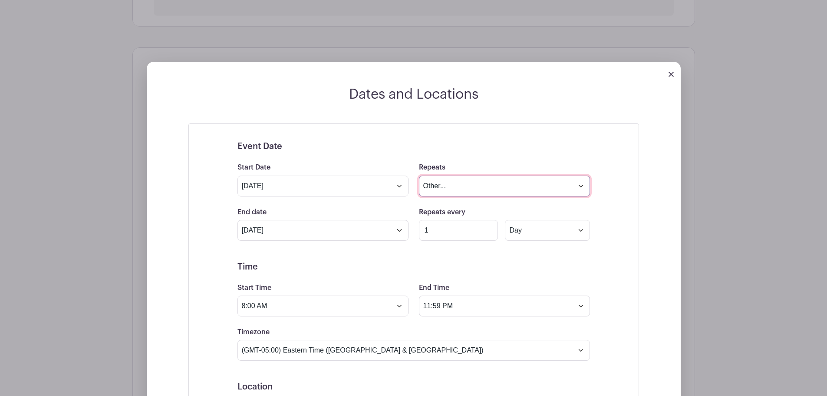
click at [469, 178] on select "Does not repeat Daily Weekly Monthly on day 24 Monthly on the fourth Wednesday …" at bounding box center [504, 185] width 171 height 21
click at [419, 175] on select "Does not repeat Daily Weekly Monthly on day 24 Monthly on the fourth Wednesday …" at bounding box center [504, 185] width 171 height 21
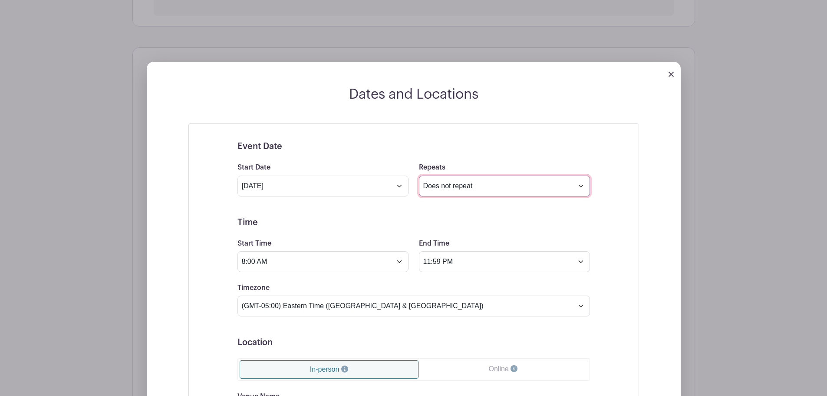
click at [473, 187] on select "Does not repeat Daily Weekly Monthly on day 24 Monthly on the fourth Wednesday …" at bounding box center [504, 185] width 171 height 21
click at [419, 175] on select "Does not repeat Daily Weekly Monthly on day 24 Monthly on the fourth Wednesday …" at bounding box center [504, 185] width 171 height 21
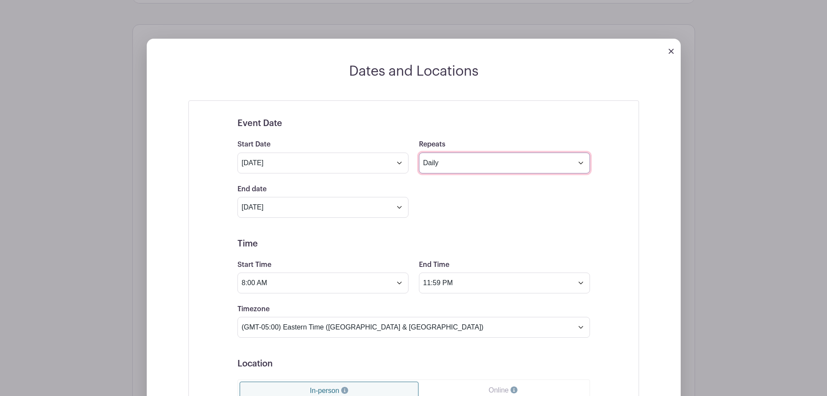
scroll to position [380, 0]
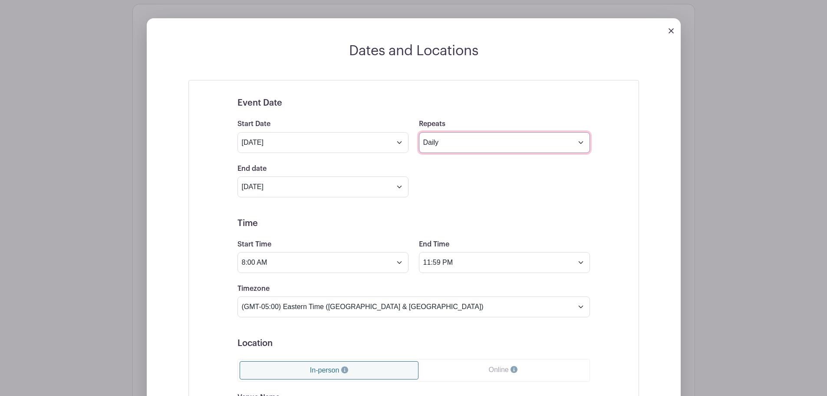
click at [483, 140] on select "Does not repeat Daily Weekly Monthly on day 24 Monthly on the fourth Wednesday …" at bounding box center [504, 142] width 171 height 21
click at [419, 132] on select "Does not repeat Daily Weekly Monthly on day 24 Monthly on the fourth Wednesday …" at bounding box center [504, 142] width 171 height 21
click at [465, 147] on select "Does not repeat Daily Weekly Monthly on day 24 Monthly on the fourth Wednesday …" at bounding box center [504, 142] width 171 height 21
select select "daily"
click at [419, 132] on select "Does not repeat Daily Weekly Monthly on day 24 Monthly on the fourth Wednesday …" at bounding box center [504, 142] width 171 height 21
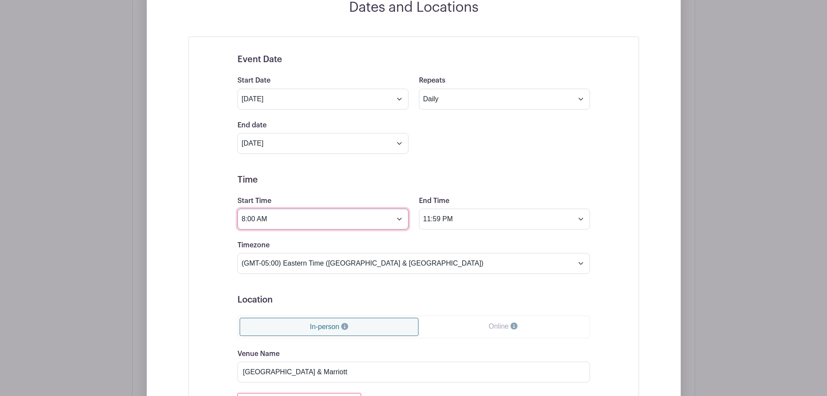
click at [313, 213] on input "8:00 AM" at bounding box center [322, 218] width 171 height 21
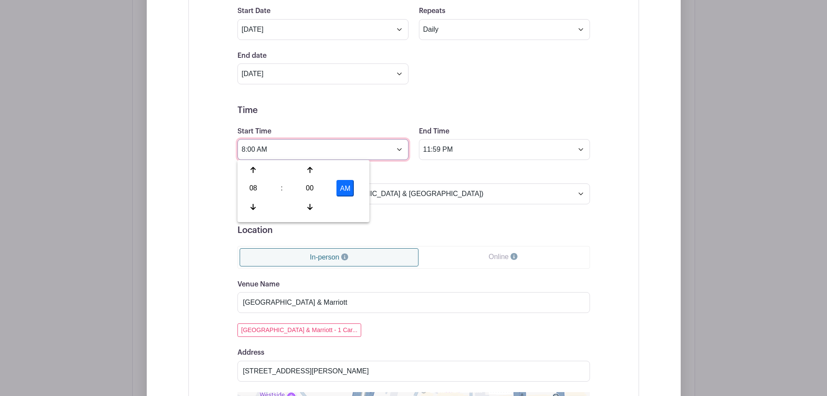
scroll to position [510, 0]
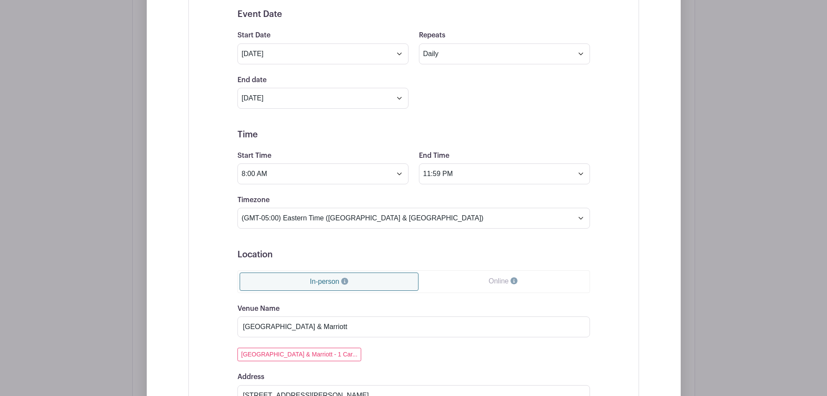
scroll to position [467, 0]
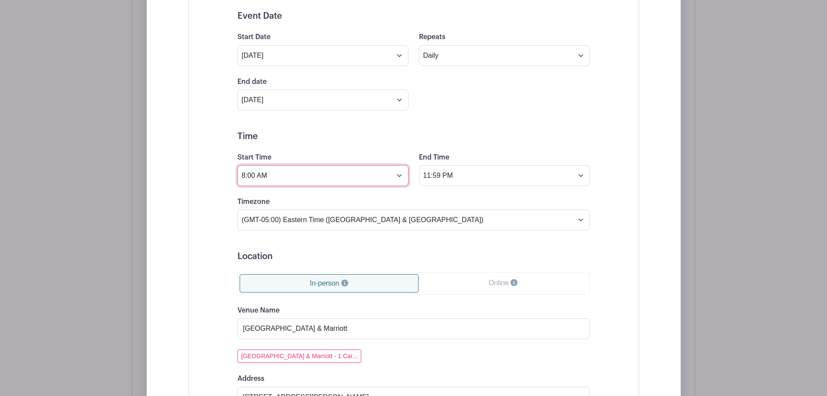
click at [294, 168] on input "8:00 AM" at bounding box center [322, 175] width 171 height 21
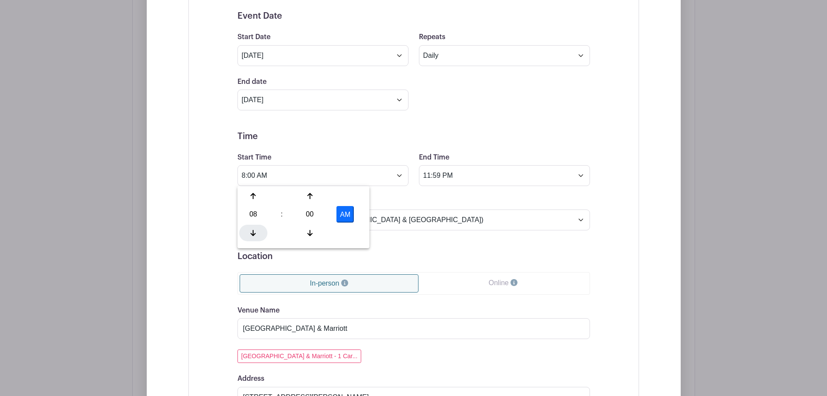
click at [257, 234] on div at bounding box center [253, 232] width 28 height 16
type input "7:00 AM"
click at [511, 142] on form "Event Date Start Date Jun 24 2026 Repeats Does not repeat Daily Weekly Monthly …" at bounding box center [413, 337] width 353 height 653
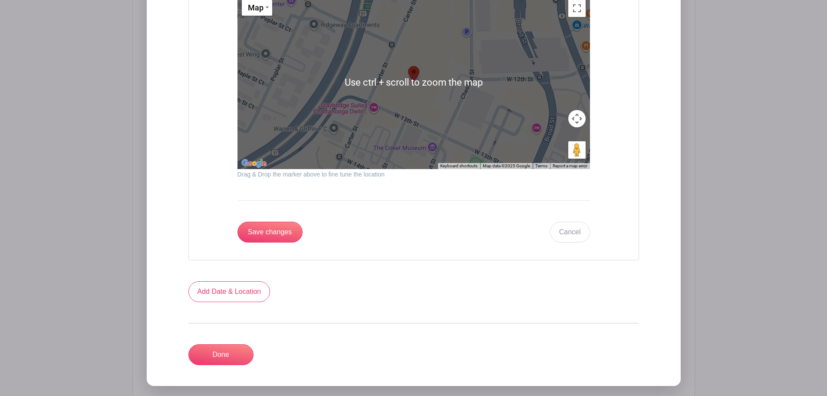
scroll to position [901, 0]
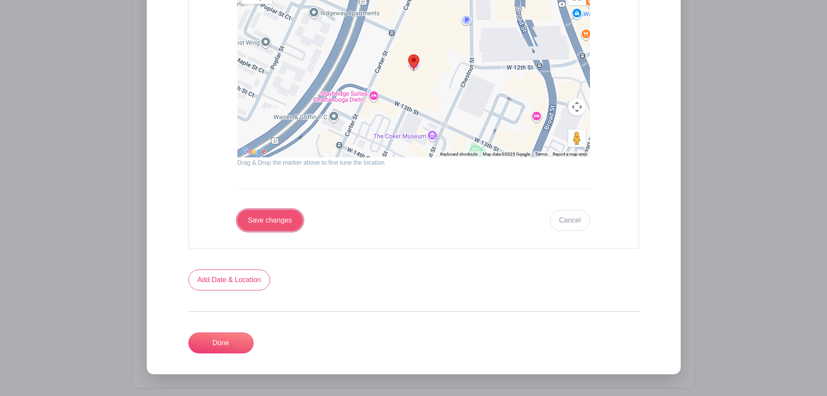
click at [280, 221] on input "Save changes" at bounding box center [269, 220] width 65 height 21
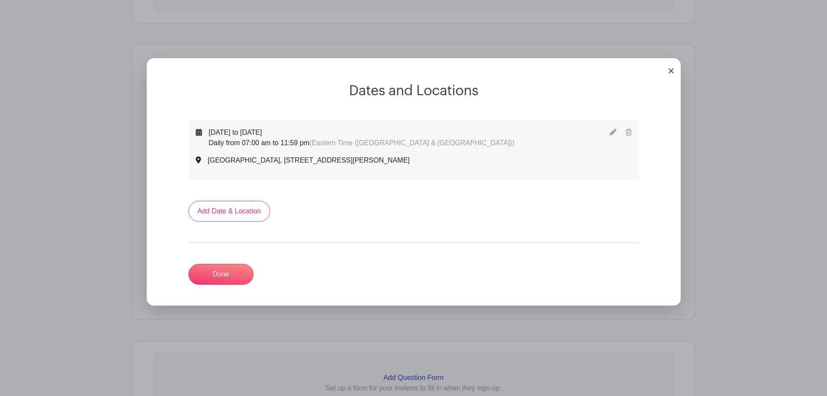
scroll to position [336, 0]
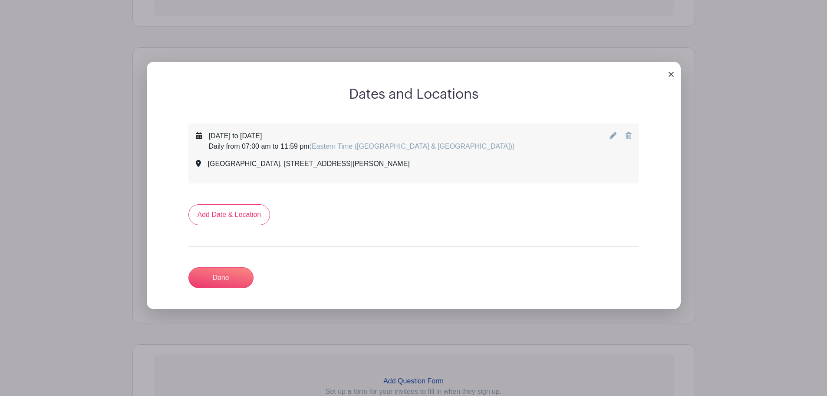
click at [613, 135] on icon at bounding box center [613, 135] width 7 height 7
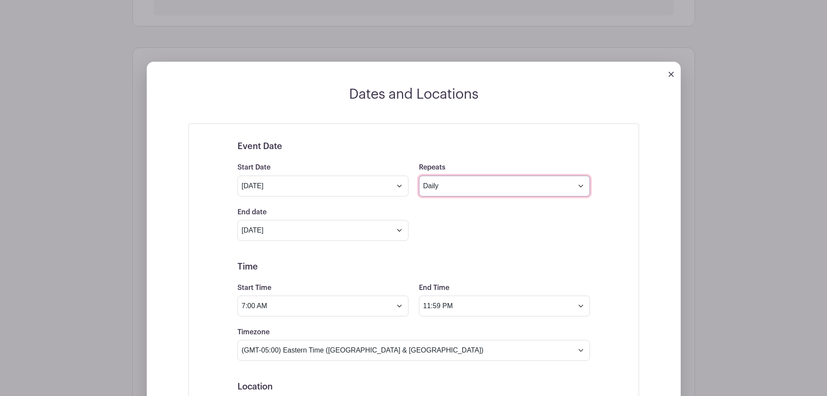
click at [508, 186] on select "Does not repeat Daily Weekly Monthly on day 24 Monthly on the fourth Wednesday …" at bounding box center [504, 185] width 171 height 21
select select "once"
click at [419, 175] on select "Does not repeat Daily Weekly Monthly on day 24 Monthly on the fourth Wednesday …" at bounding box center [504, 185] width 171 height 21
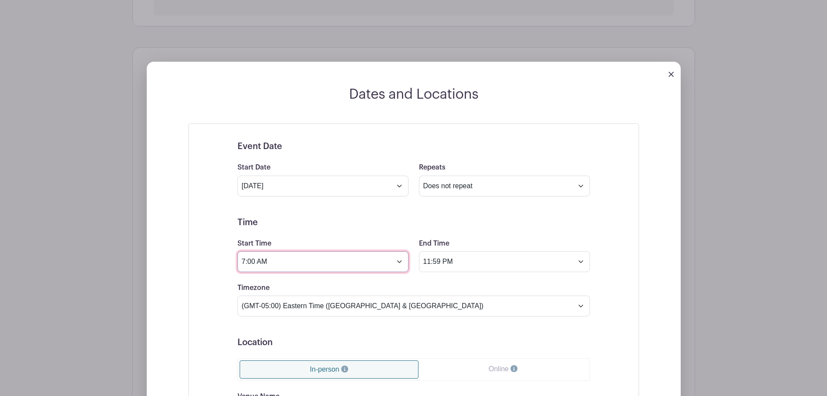
click at [381, 269] on input "7:00 AM" at bounding box center [322, 261] width 171 height 21
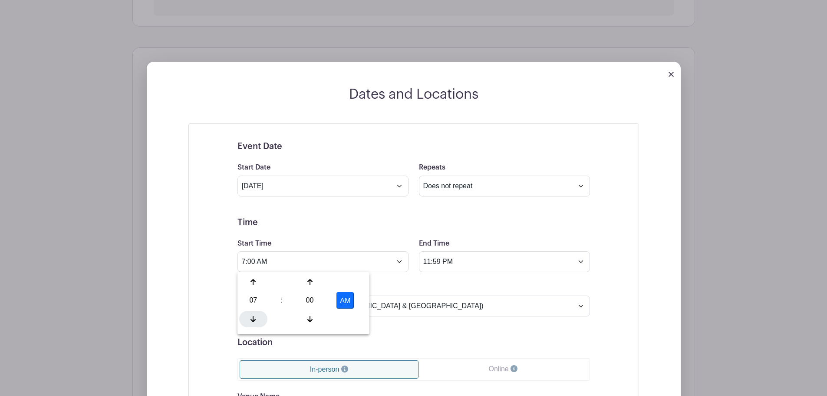
click at [253, 321] on icon at bounding box center [253, 319] width 5 height 6
click at [346, 300] on button "AM" at bounding box center [344, 300] width 17 height 16
type input "6:00 PM"
click at [476, 283] on div "Timezone (GMT-12:00) International Date Line West (GMT-11:00) American Samoa (G…" at bounding box center [413, 299] width 363 height 34
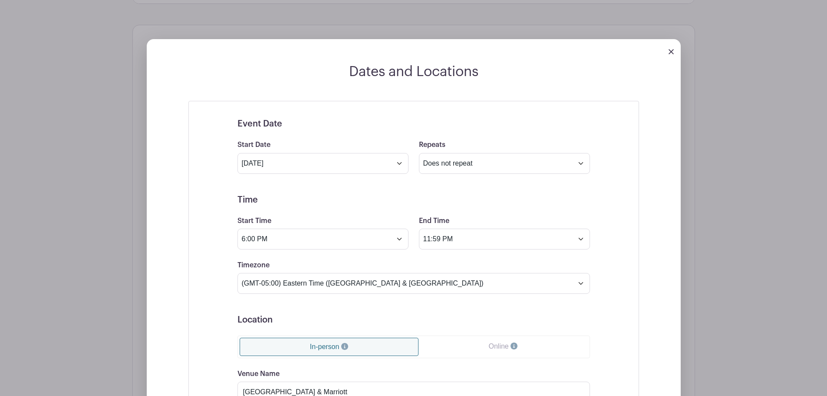
scroll to position [380, 0]
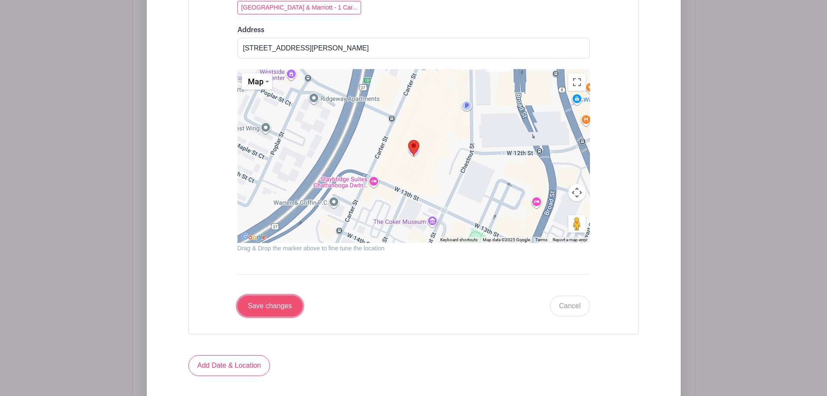
click at [279, 307] on input "Save changes" at bounding box center [269, 305] width 65 height 21
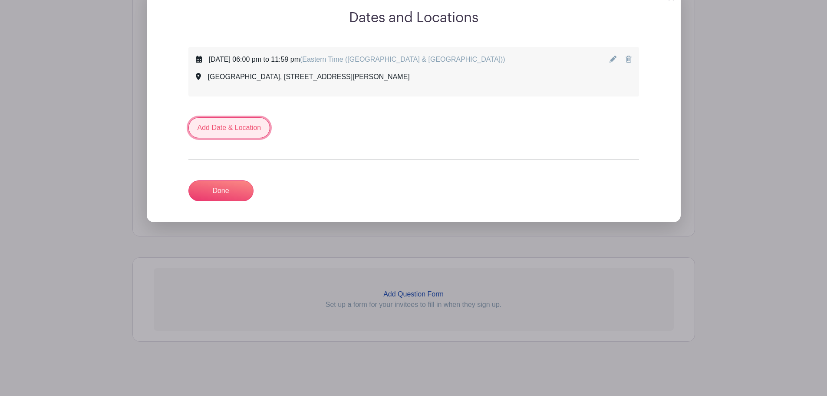
click at [228, 128] on link "Add Date & Location" at bounding box center [229, 127] width 82 height 21
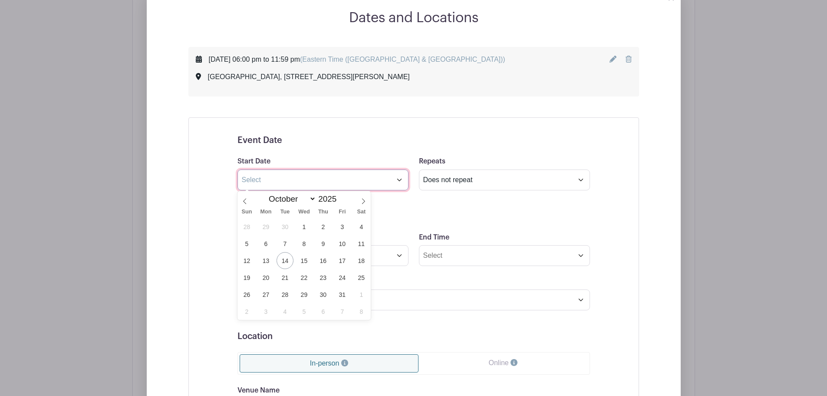
click at [369, 175] on input "text" at bounding box center [322, 179] width 171 height 21
click at [252, 201] on div "January February March April May June July August September October November De…" at bounding box center [304, 198] width 134 height 15
click at [365, 199] on icon at bounding box center [363, 201] width 6 height 6
select select "11"
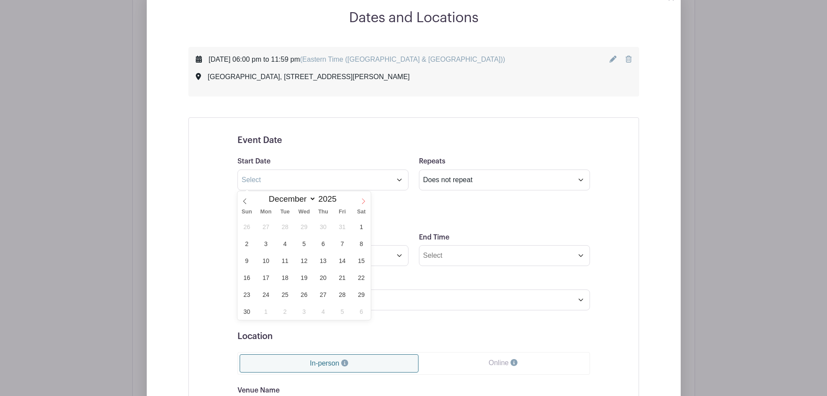
click at [365, 199] on icon at bounding box center [363, 201] width 6 height 6
type input "2026"
click at [365, 199] on icon at bounding box center [363, 201] width 6 height 6
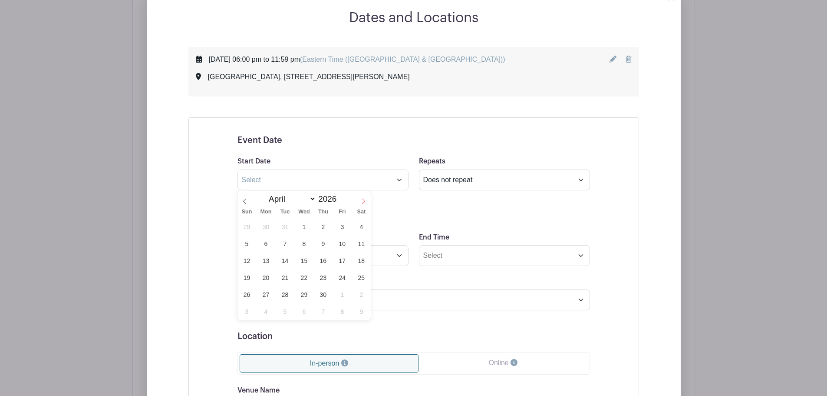
click at [365, 199] on icon at bounding box center [363, 201] width 6 height 6
select select "5"
click at [325, 276] on span "25" at bounding box center [323, 277] width 17 height 17
type input "Jun 25 2026"
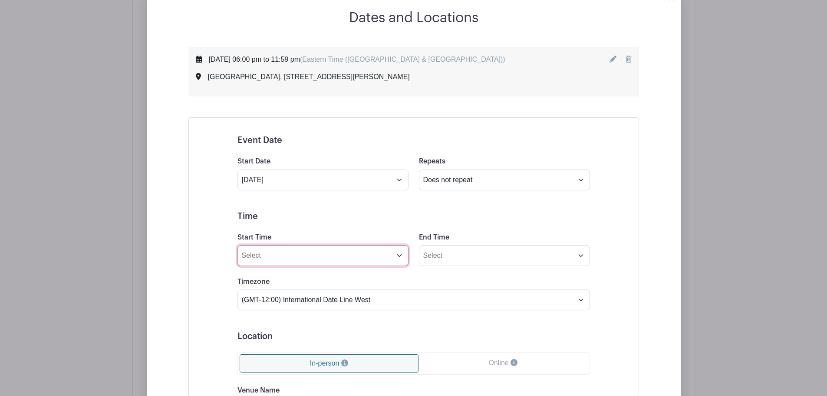
click at [322, 262] on input "Start Time" at bounding box center [322, 255] width 171 height 21
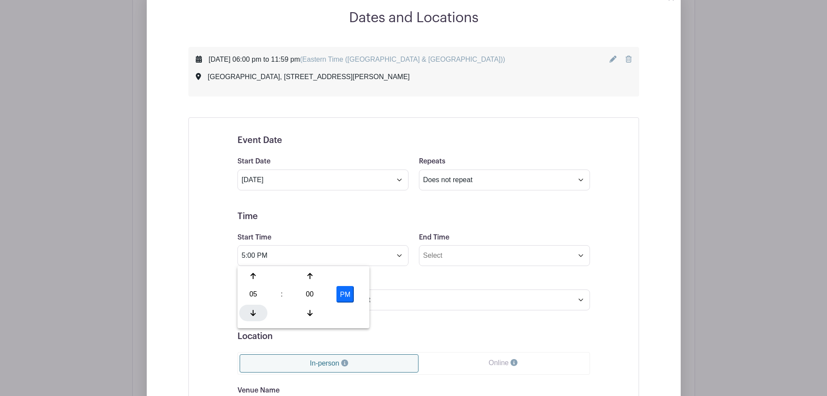
click at [252, 313] on icon at bounding box center [253, 312] width 5 height 7
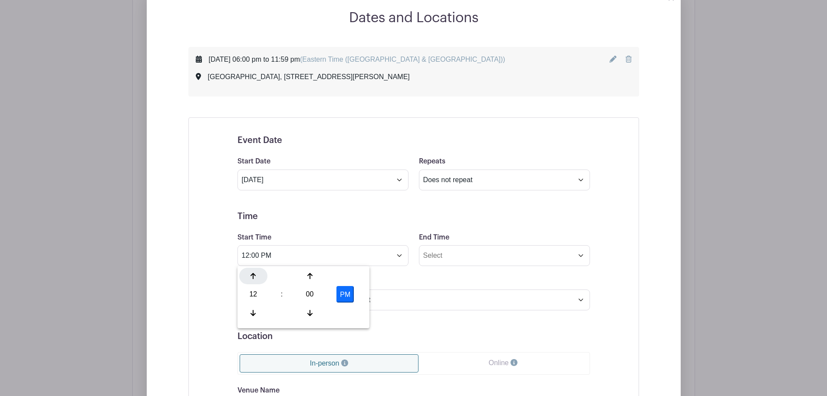
click at [249, 276] on div at bounding box center [253, 275] width 28 height 16
click at [250, 315] on div at bounding box center [253, 312] width 28 height 16
click at [346, 297] on button "PM" at bounding box center [344, 294] width 17 height 16
type input "12:00 AM"
click at [466, 254] on input "End Time" at bounding box center [504, 255] width 171 height 21
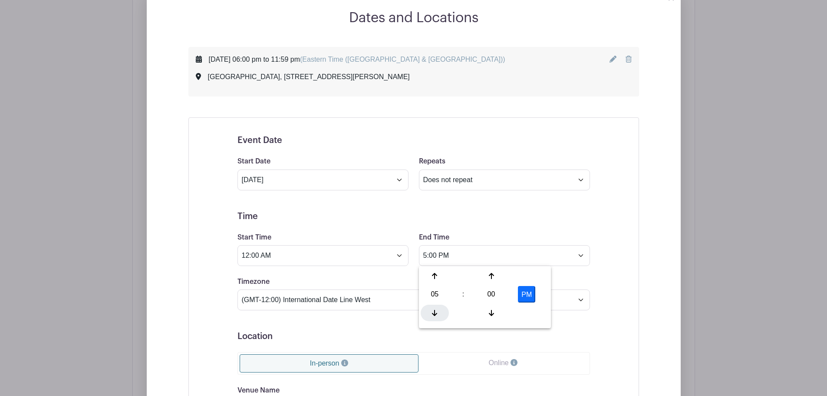
click at [434, 314] on icon at bounding box center [434, 313] width 5 height 6
click at [433, 314] on icon at bounding box center [434, 312] width 5 height 7
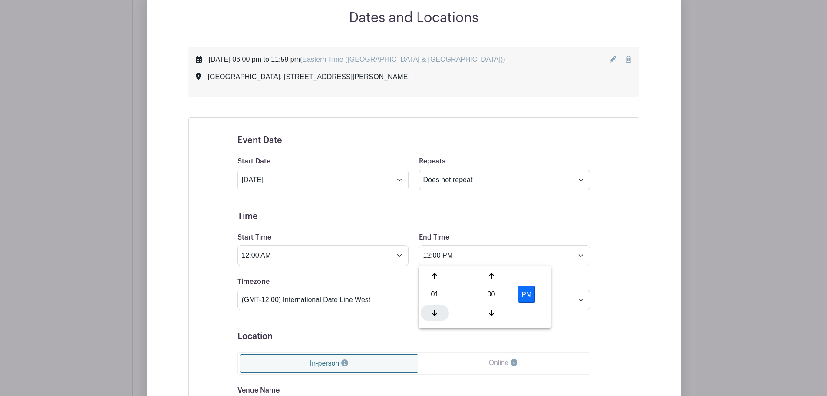
click at [433, 314] on icon at bounding box center [434, 312] width 5 height 7
click at [424, 262] on input "11:00 AM" at bounding box center [504, 255] width 171 height 21
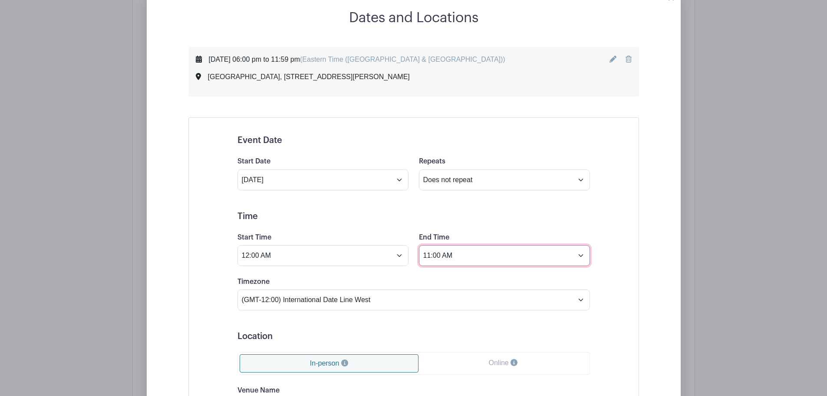
click at [430, 255] on input "11:00 AM" at bounding box center [504, 255] width 171 height 21
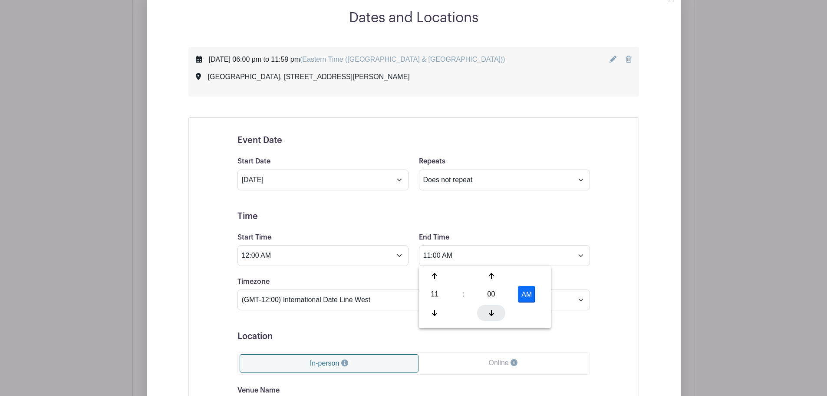
click at [492, 310] on icon at bounding box center [491, 312] width 5 height 7
click at [524, 295] on button "AM" at bounding box center [526, 294] width 17 height 16
type input "10:59 PM"
click at [599, 270] on div "Event Date Start Date Jun 25 2026 Repeats Does not repeat Daily Weekly Monthly …" at bounding box center [414, 342] width 394 height 435
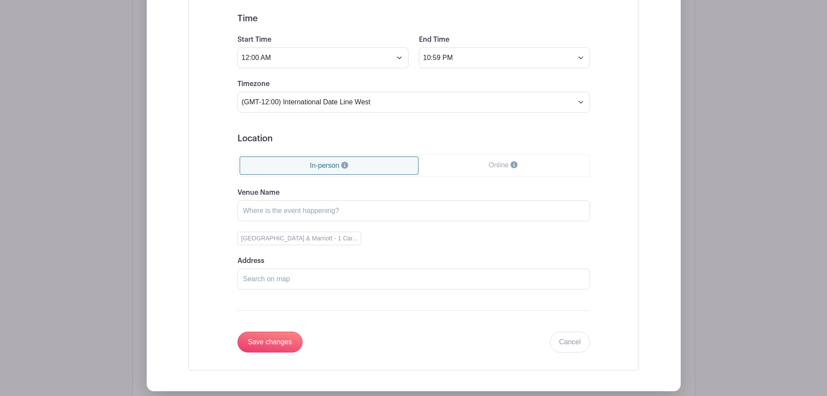
scroll to position [630, 0]
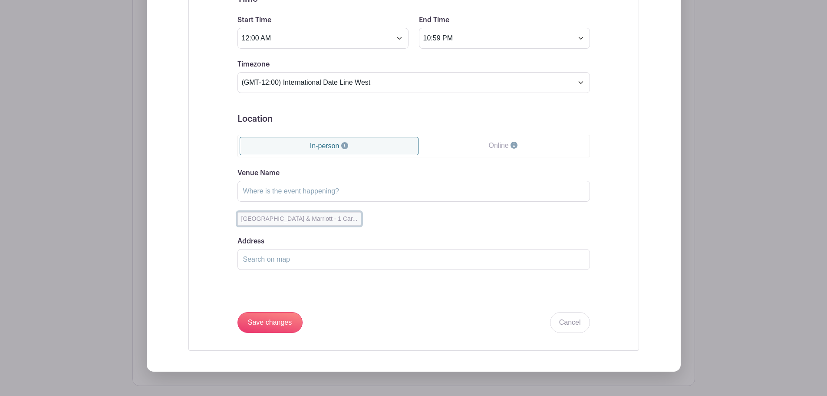
click at [308, 220] on button "Chattanooga Convention Center & Marriott - 1 Car..." at bounding box center [299, 218] width 124 height 13
type input "Chattanooga Convention Center & Marriott"
type input "1 Carter Street, Chattanooga, TN, USA"
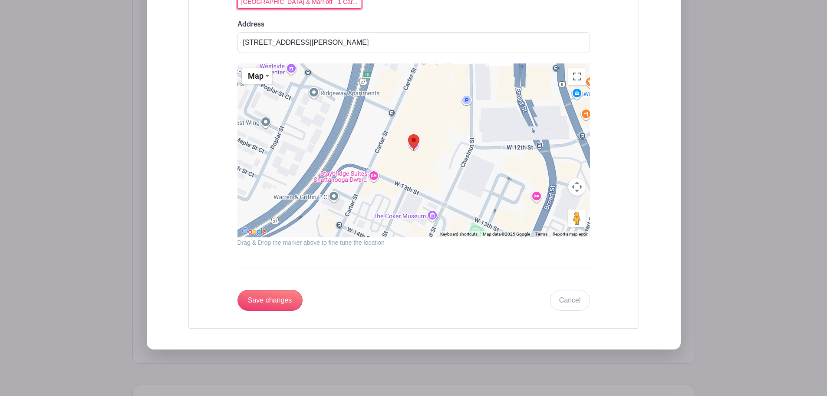
scroll to position [847, 0]
click at [294, 297] on input "Save changes" at bounding box center [269, 299] width 65 height 21
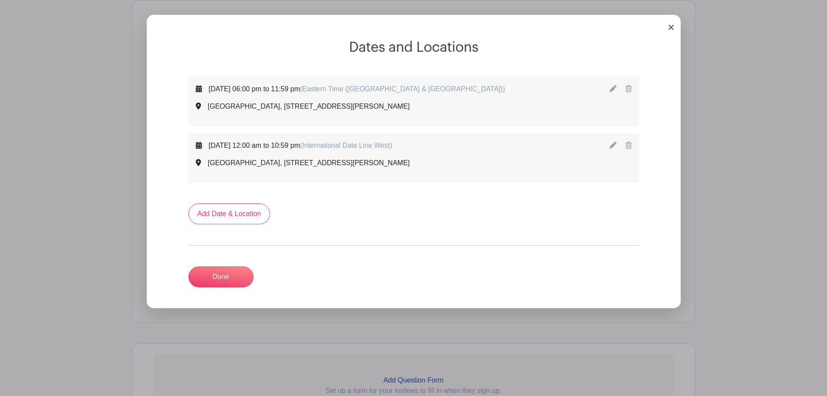
scroll to position [383, 0]
click at [244, 208] on link "Add Date & Location" at bounding box center [229, 214] width 82 height 21
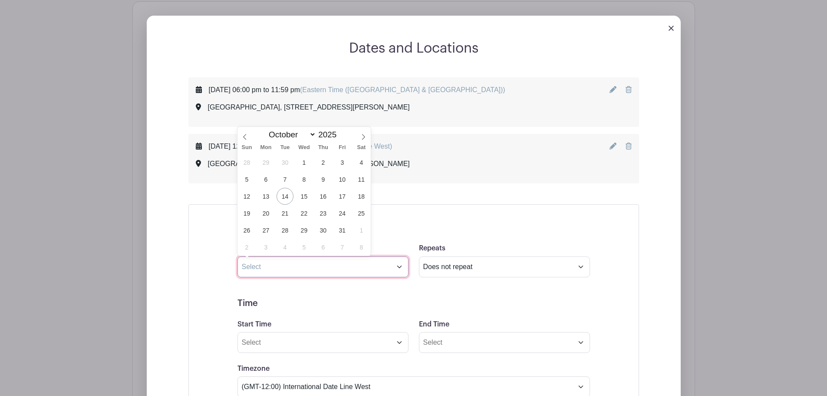
click at [308, 263] on input "text" at bounding box center [322, 266] width 171 height 21
click at [364, 139] on icon at bounding box center [363, 137] width 6 height 6
click at [248, 138] on span at bounding box center [244, 134] width 15 height 15
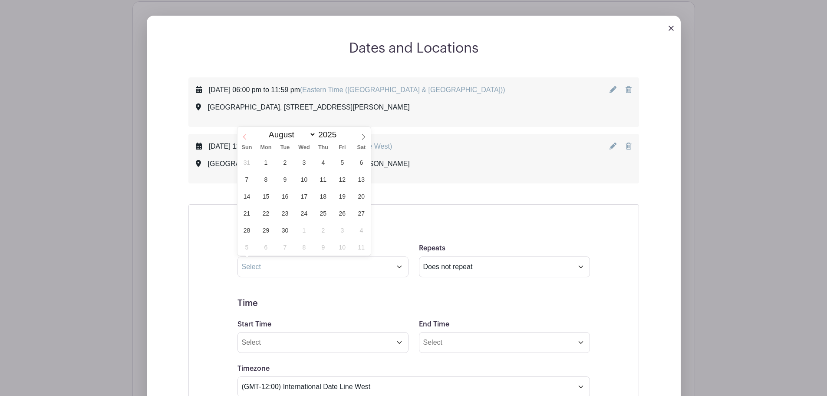
click at [248, 138] on span at bounding box center [244, 134] width 15 height 15
click at [363, 135] on icon at bounding box center [363, 137] width 6 height 6
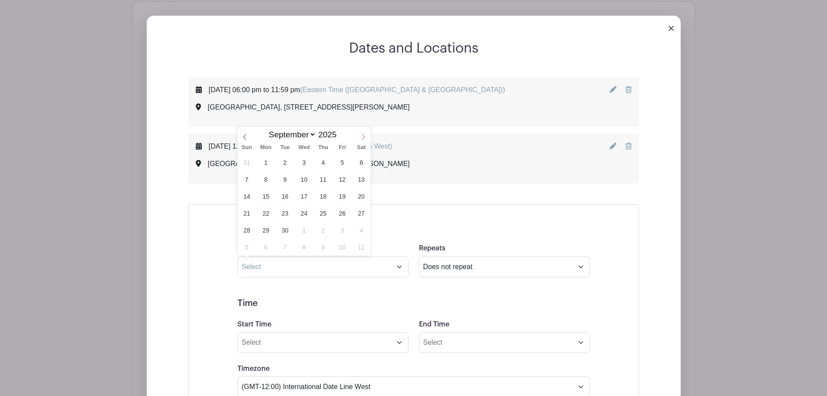
click at [363, 135] on icon at bounding box center [363, 137] width 6 height 6
select select "11"
click at [363, 135] on icon at bounding box center [363, 137] width 6 height 6
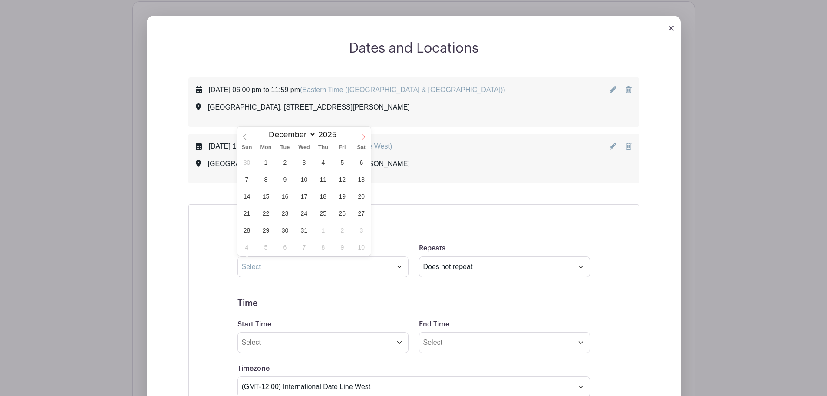
type input "2026"
click at [363, 135] on icon at bounding box center [363, 137] width 6 height 6
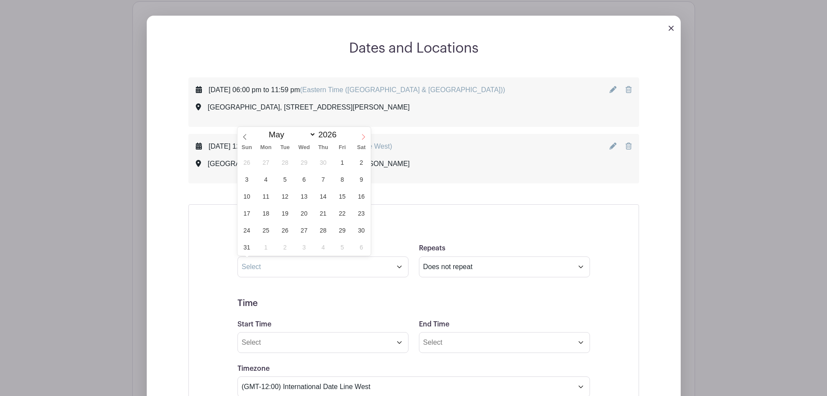
click at [363, 135] on icon at bounding box center [363, 137] width 6 height 6
select select "5"
click at [346, 214] on span "26" at bounding box center [342, 213] width 17 height 17
type input "Jun 26 2026"
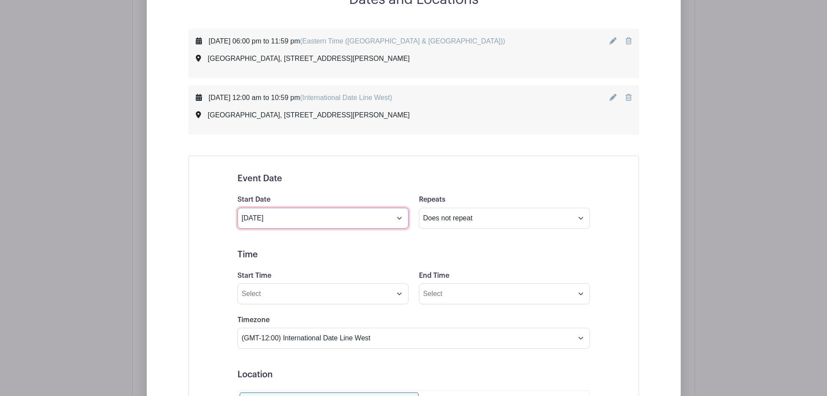
scroll to position [469, 0]
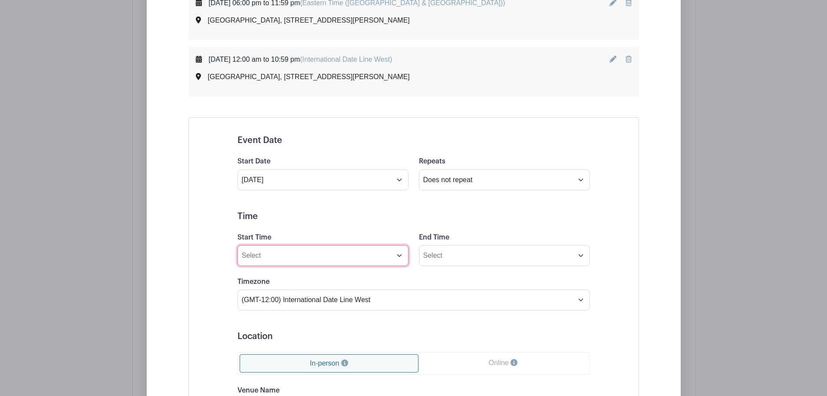
click at [346, 251] on input "Start Time" at bounding box center [322, 255] width 171 height 21
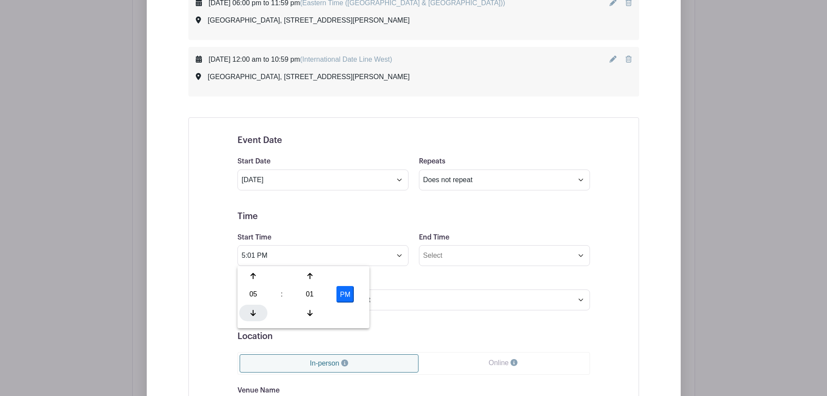
click at [252, 307] on div at bounding box center [253, 312] width 28 height 16
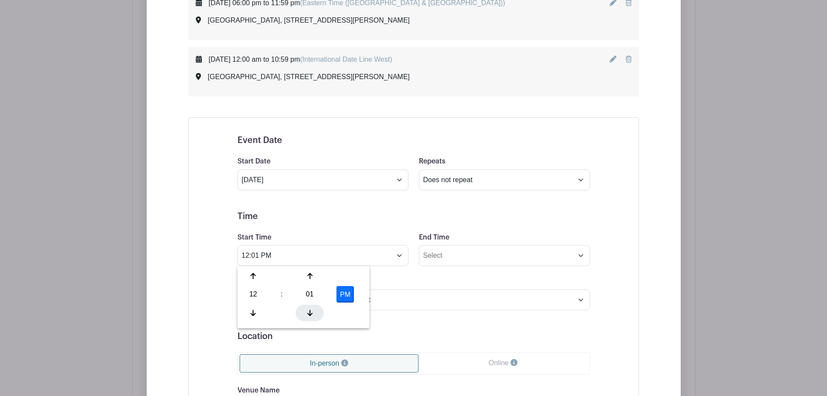
click at [312, 306] on div at bounding box center [310, 312] width 28 height 16
click at [344, 294] on button "PM" at bounding box center [344, 294] width 17 height 16
type input "12:00 AM"
click at [475, 266] on form "Event Date Start Date Jun 26 2026 Repeats Does not repeat Daily Weekly Monthly …" at bounding box center [413, 342] width 353 height 415
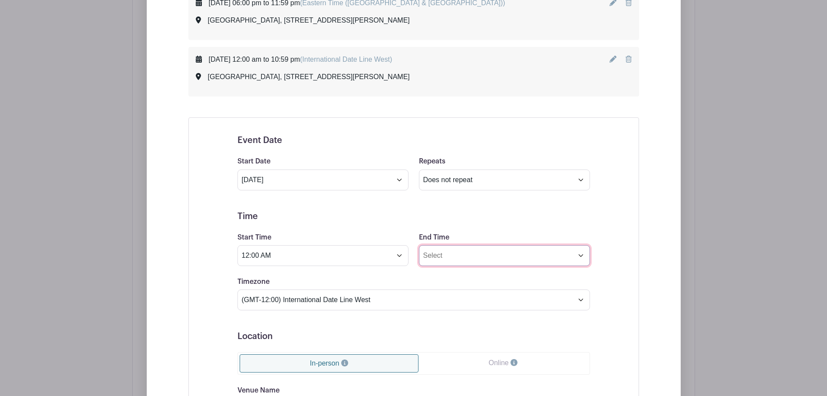
click at [475, 254] on input "End Time" at bounding box center [504, 255] width 171 height 21
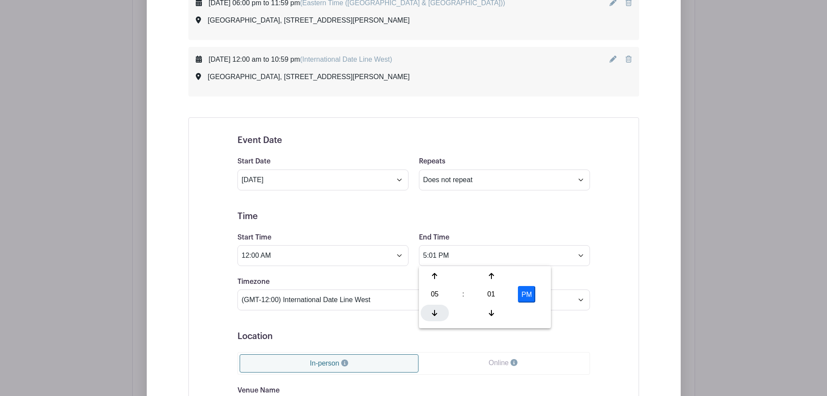
click at [435, 309] on icon at bounding box center [434, 312] width 5 height 7
click at [428, 310] on div at bounding box center [435, 312] width 28 height 16
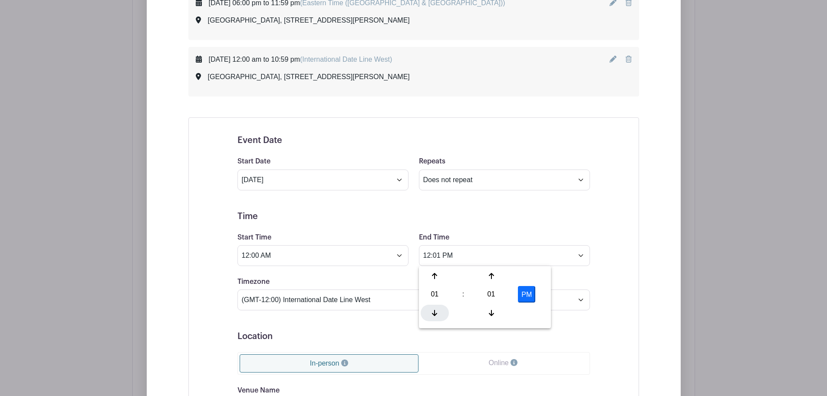
click at [429, 310] on div at bounding box center [435, 312] width 28 height 16
click at [490, 313] on icon at bounding box center [491, 312] width 5 height 7
click at [491, 312] on icon at bounding box center [491, 312] width 5 height 7
click at [533, 293] on button "AM" at bounding box center [526, 294] width 17 height 16
click at [616, 269] on div "Event Date Start Date Jun 26 2026 Repeats Does not repeat Daily Weekly Monthly …" at bounding box center [413, 342] width 451 height 450
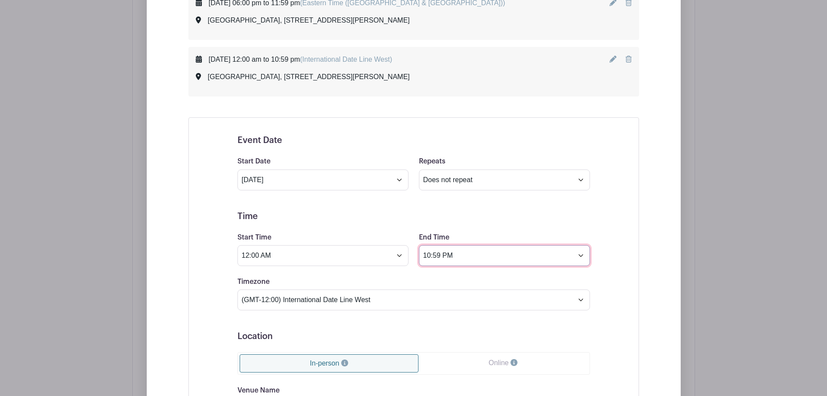
click at [520, 245] on input "10:59 PM" at bounding box center [504, 255] width 171 height 21
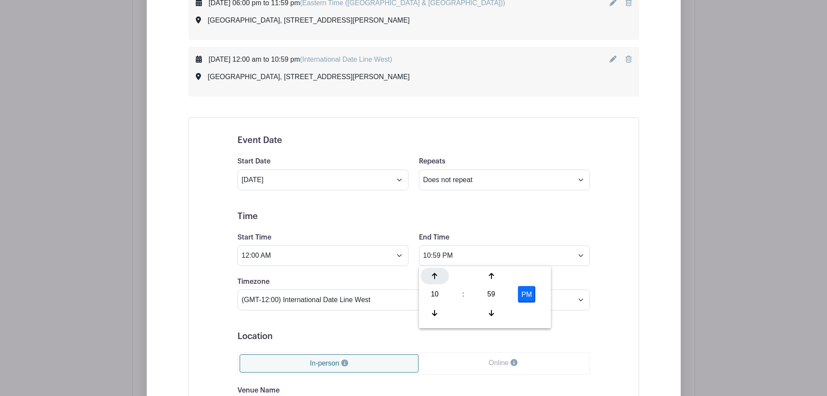
click at [439, 277] on div at bounding box center [435, 275] width 28 height 16
type input "11:59 PM"
click at [618, 252] on div "Event Date Start Date Jun 26 2026 Repeats Does not repeat Daily Weekly Monthly …" at bounding box center [413, 342] width 451 height 450
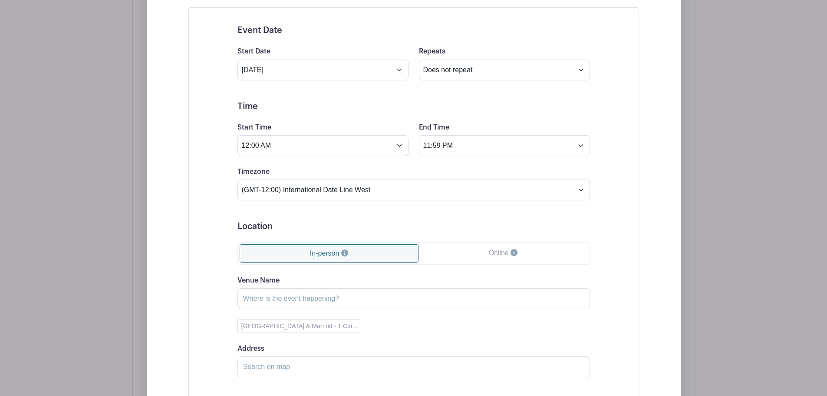
scroll to position [600, 0]
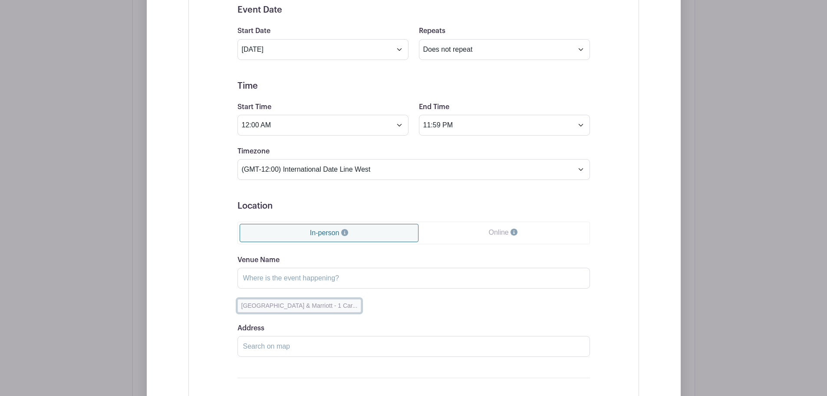
click at [343, 302] on button "Chattanooga Convention Center & Marriott - 1 Car..." at bounding box center [299, 305] width 124 height 13
type input "Chattanooga Convention Center & Marriott"
type input "1 Carter Street, Chattanooga, TN, USA"
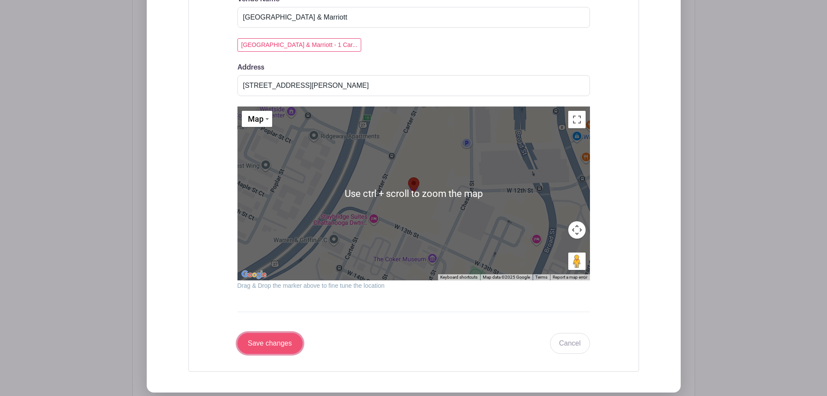
click at [269, 339] on input "Save changes" at bounding box center [269, 343] width 65 height 21
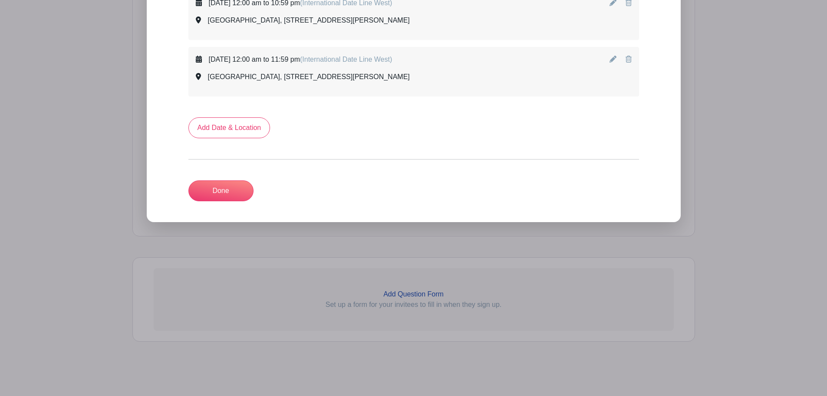
scroll to position [526, 0]
click at [234, 126] on link "Add Date & Location" at bounding box center [229, 127] width 82 height 21
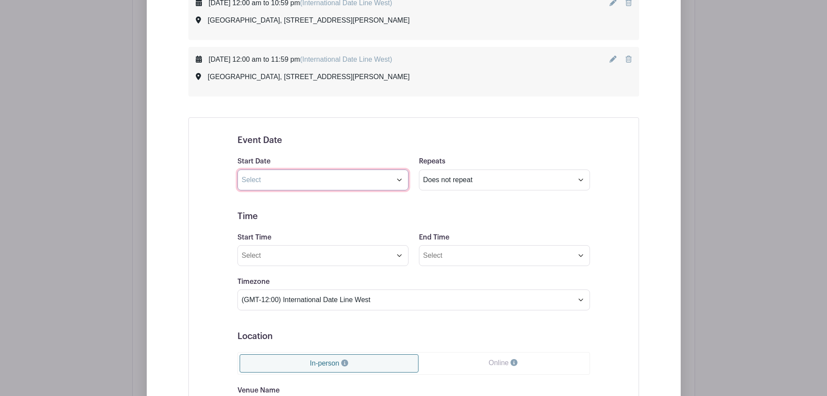
click at [295, 180] on input "text" at bounding box center [322, 179] width 171 height 21
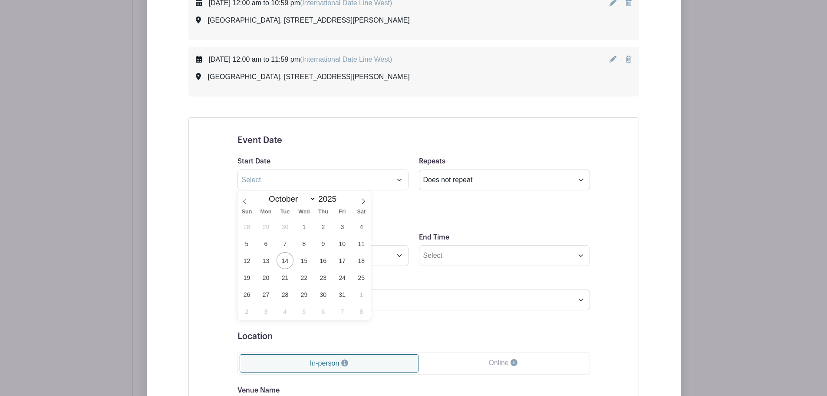
click at [353, 199] on div "January February March April May June July August September October November De…" at bounding box center [304, 198] width 100 height 15
click at [358, 199] on span at bounding box center [363, 198] width 15 height 15
click at [360, 199] on span at bounding box center [363, 198] width 15 height 15
select select "11"
click at [359, 199] on span at bounding box center [363, 198] width 15 height 15
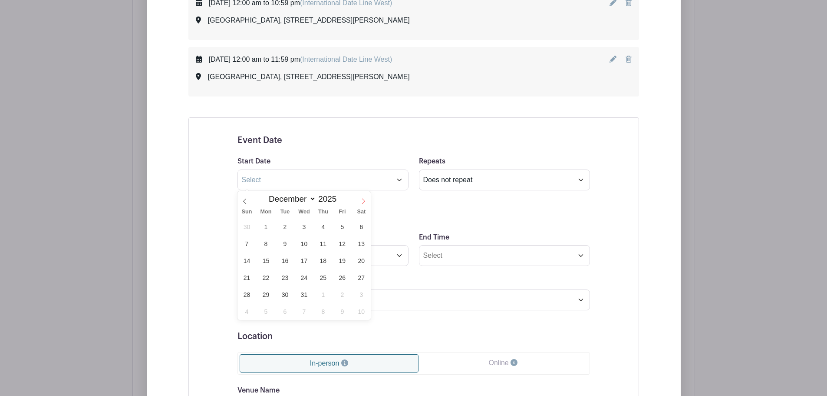
type input "2026"
click at [360, 199] on span at bounding box center [363, 198] width 15 height 15
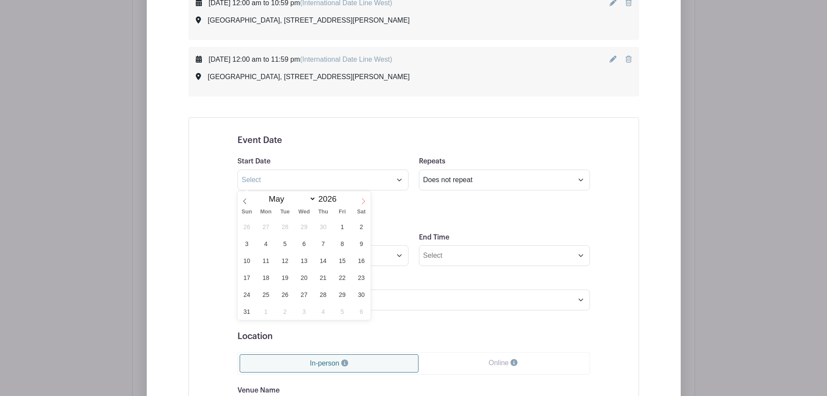
click at [360, 199] on span at bounding box center [363, 198] width 15 height 15
select select "5"
click at [364, 280] on span "27" at bounding box center [361, 277] width 17 height 17
type input "Jun 27 2026"
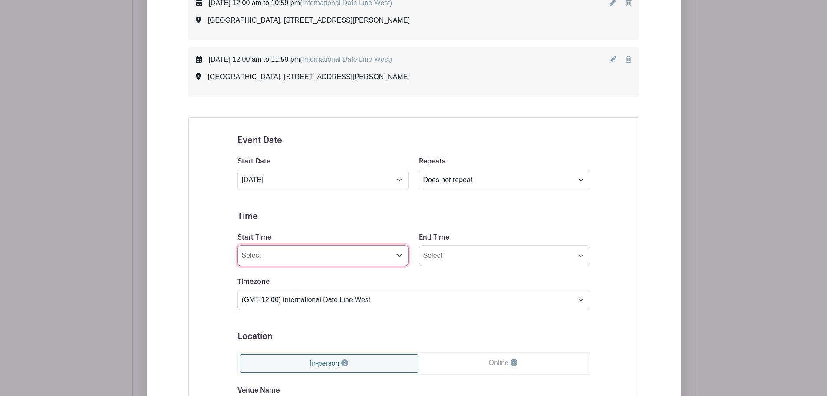
click at [307, 260] on input "Start Time" at bounding box center [322, 255] width 171 height 21
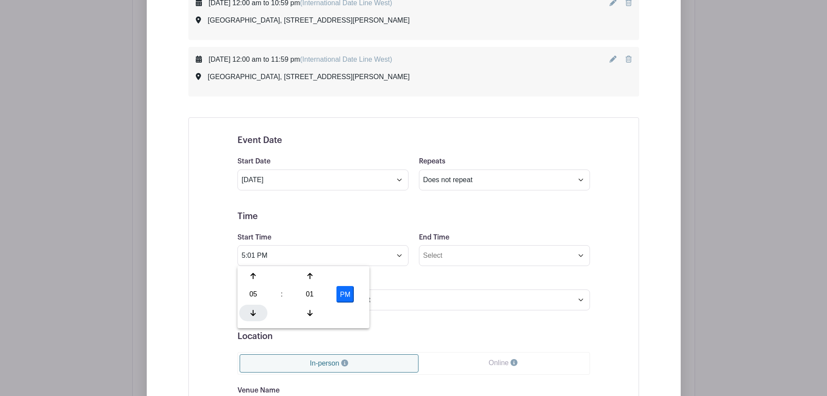
click at [253, 310] on icon at bounding box center [253, 312] width 5 height 7
click at [254, 310] on icon at bounding box center [253, 313] width 5 height 6
click at [254, 310] on icon at bounding box center [253, 312] width 5 height 7
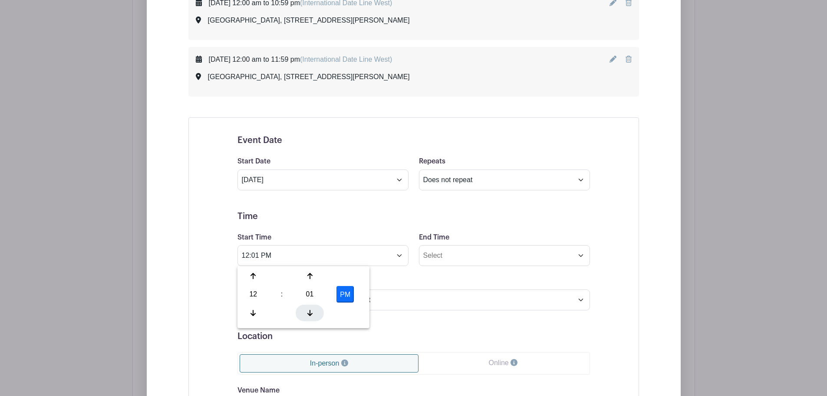
click at [309, 311] on icon at bounding box center [309, 312] width 5 height 7
click at [344, 300] on button "PM" at bounding box center [344, 294] width 17 height 16
type input "12:00 AM"
click at [455, 252] on input "End Time" at bounding box center [504, 255] width 171 height 21
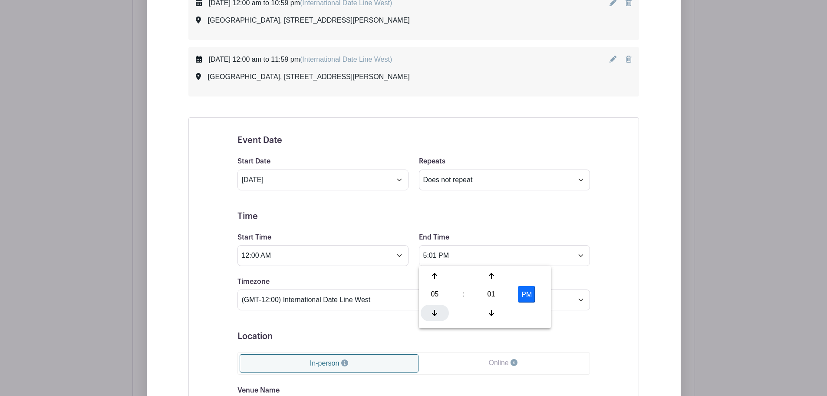
click at [439, 313] on div at bounding box center [435, 312] width 28 height 16
click at [431, 314] on div at bounding box center [435, 312] width 28 height 16
click at [432, 314] on div at bounding box center [435, 312] width 28 height 16
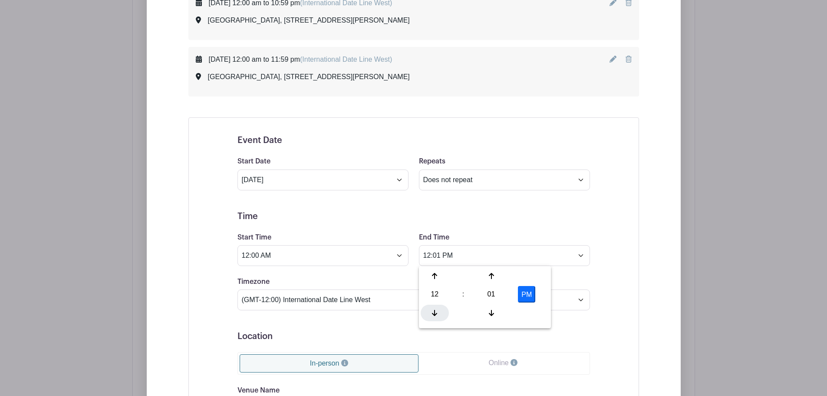
click at [432, 314] on div at bounding box center [435, 312] width 28 height 16
drag, startPoint x: 438, startPoint y: 313, endPoint x: 484, endPoint y: 290, distance: 51.8
click at [439, 312] on div at bounding box center [435, 312] width 28 height 16
click at [440, 276] on div at bounding box center [435, 275] width 28 height 16
click at [437, 276] on div at bounding box center [435, 275] width 28 height 16
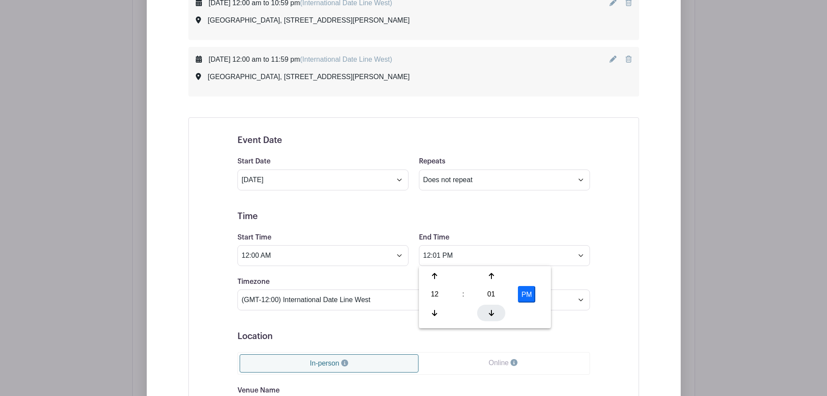
click at [491, 317] on div at bounding box center [491, 312] width 28 height 16
click at [526, 293] on button "AM" at bounding box center [526, 294] width 17 height 16
type input "11:59 PM"
click at [576, 303] on select "(GMT-12:00) International Date Line West (GMT-11:00) American Samoa (GMT-11:00)…" at bounding box center [413, 299] width 353 height 21
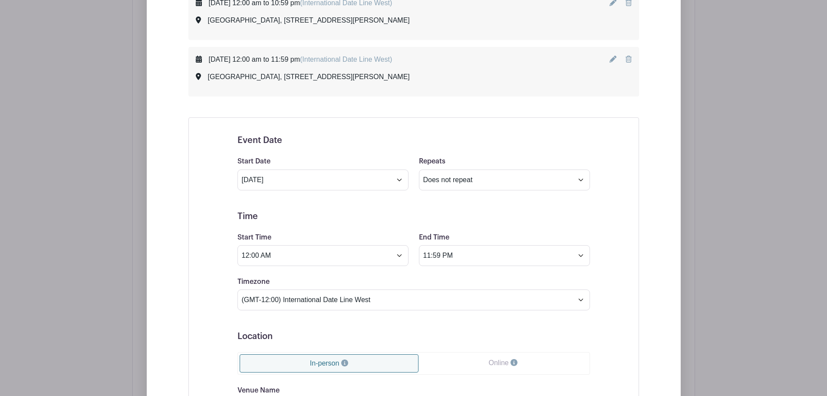
click at [628, 306] on div "Event Date Start Date Jun 27 2026 Repeats Does not repeat Daily Weekly Monthly …" at bounding box center [413, 342] width 451 height 450
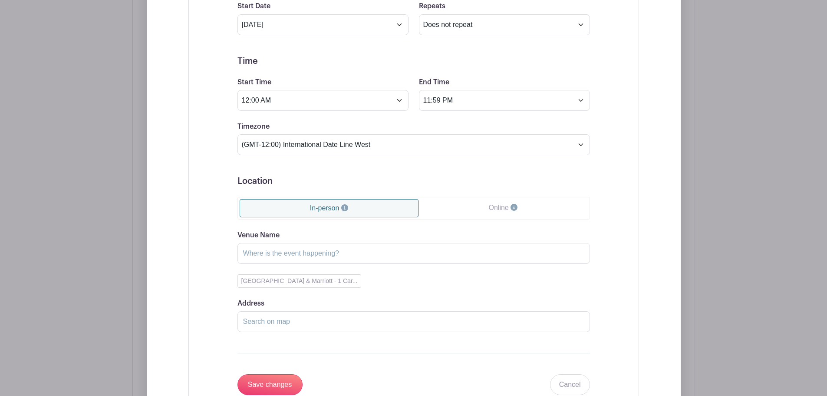
scroll to position [699, 0]
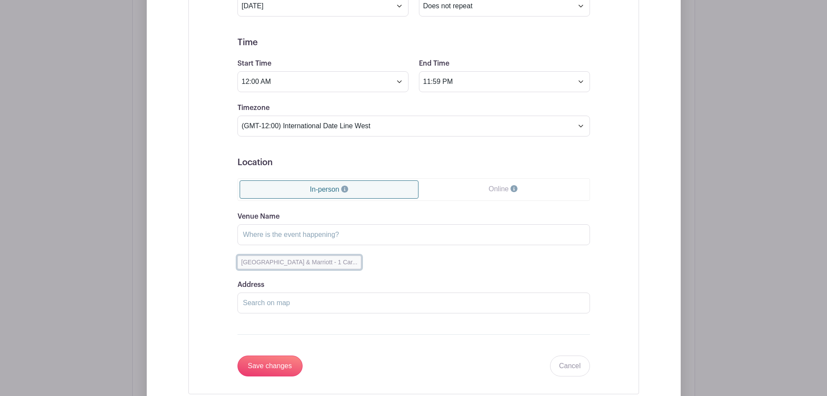
click at [286, 263] on button "Chattanooga Convention Center & Marriott - 1 Car..." at bounding box center [299, 261] width 124 height 13
type input "Chattanooga Convention Center & Marriott"
type input "1 Carter Street, Chattanooga, TN, USA"
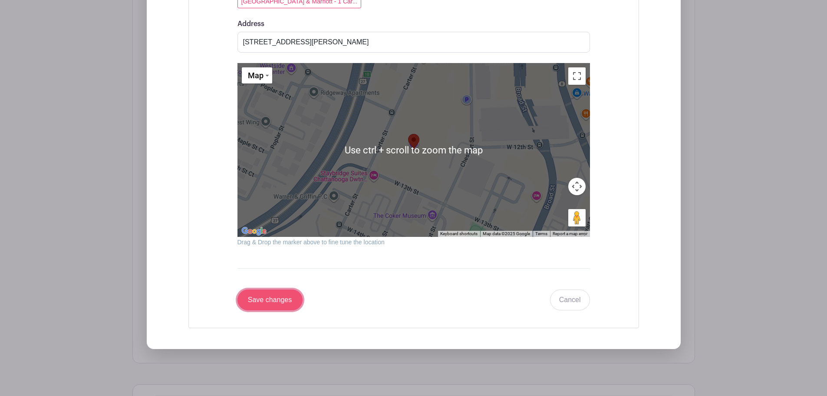
click at [281, 300] on input "Save changes" at bounding box center [269, 299] width 65 height 21
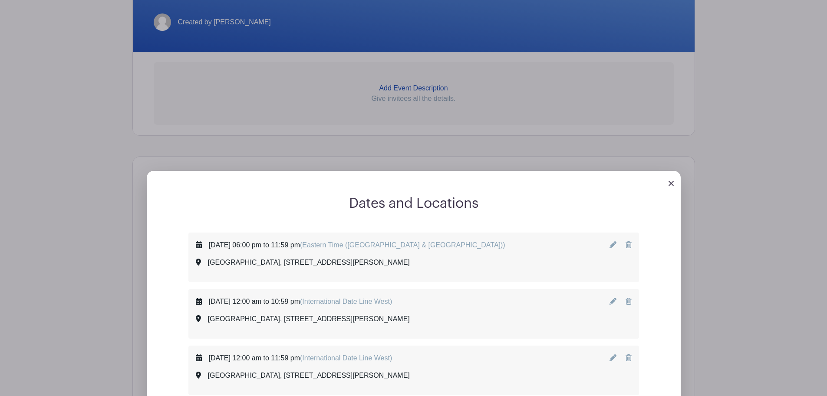
scroll to position [235, 0]
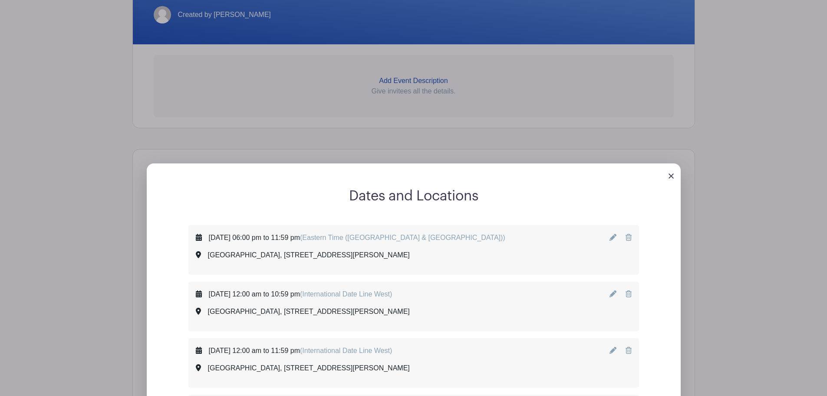
click at [613, 293] on icon at bounding box center [613, 293] width 7 height 7
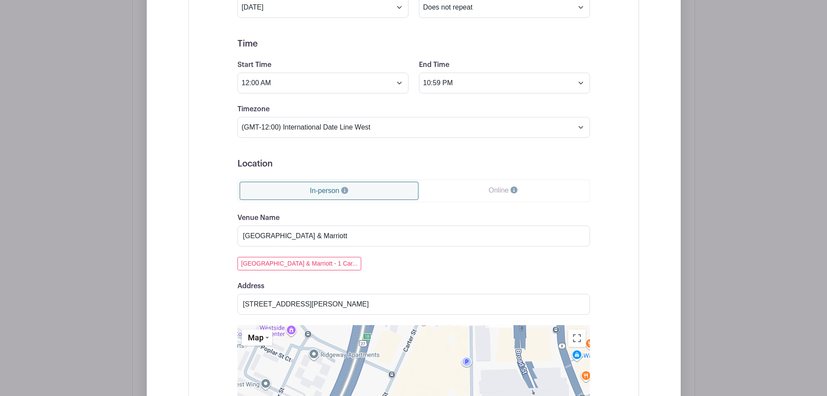
scroll to position [582, 0]
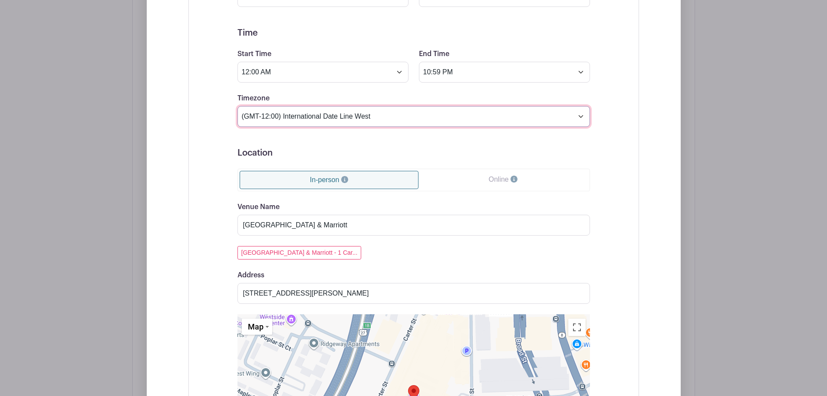
click at [390, 122] on select "(GMT-12:00) International Date Line West (GMT-11:00) American Samoa (GMT-11:00)…" at bounding box center [413, 116] width 353 height 21
select select "Eastern Time (US & Canada)"
click at [237, 106] on select "(GMT-12:00) International Date Line West (GMT-11:00) American Samoa (GMT-11:00)…" at bounding box center [413, 116] width 353 height 21
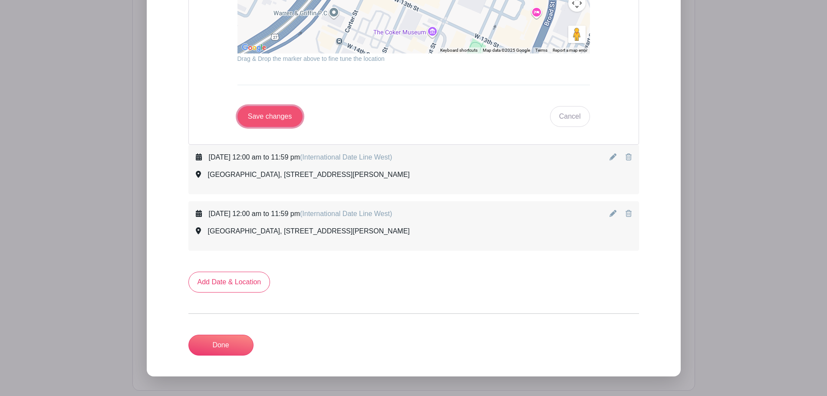
click at [273, 120] on input "Save changes" at bounding box center [269, 116] width 65 height 21
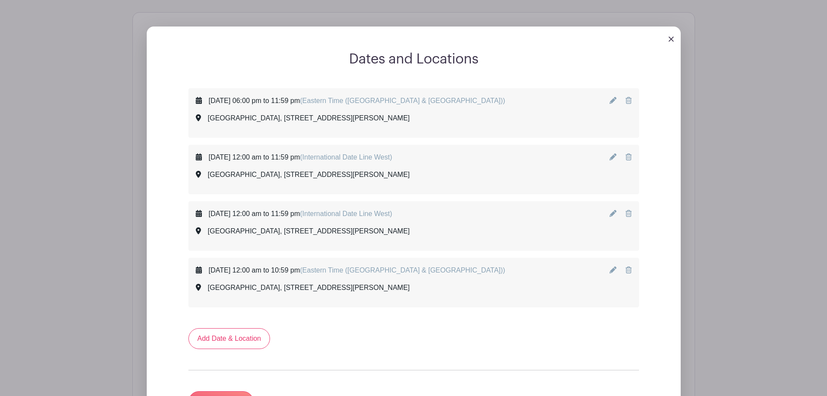
click at [615, 214] on icon at bounding box center [613, 213] width 7 height 7
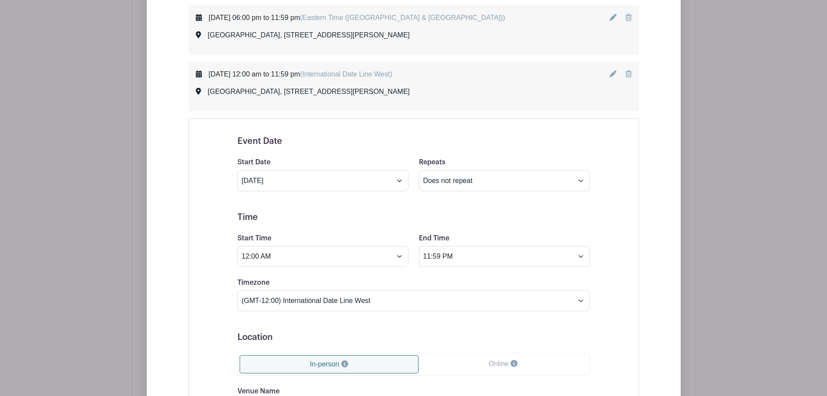
scroll to position [458, 0]
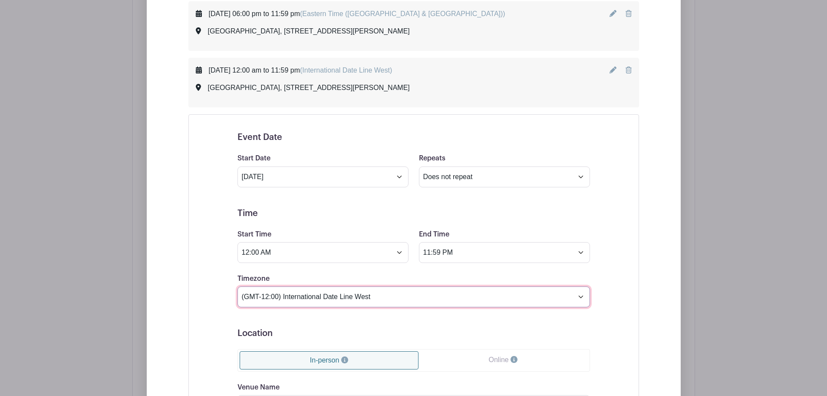
click at [327, 297] on select "(GMT-12:00) International Date Line West (GMT-11:00) American Samoa (GMT-11:00)…" at bounding box center [413, 296] width 353 height 21
select select "Eastern Time (US & Canada)"
click at [237, 286] on select "(GMT-12:00) International Date Line West (GMT-11:00) American Samoa (GMT-11:00)…" at bounding box center [413, 296] width 353 height 21
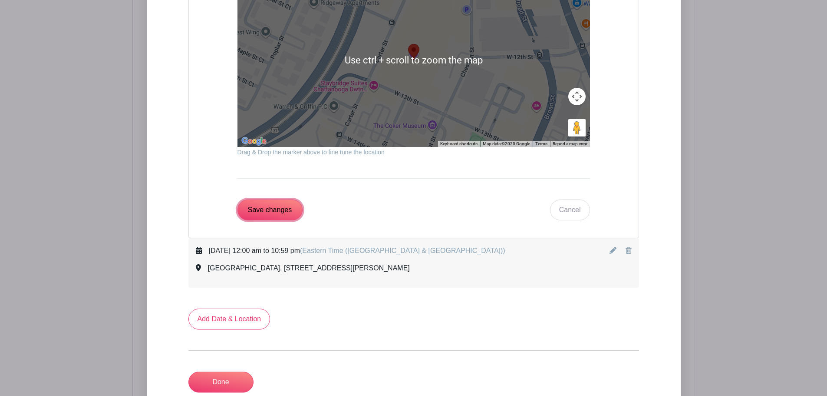
click at [264, 211] on input "Save changes" at bounding box center [269, 209] width 65 height 21
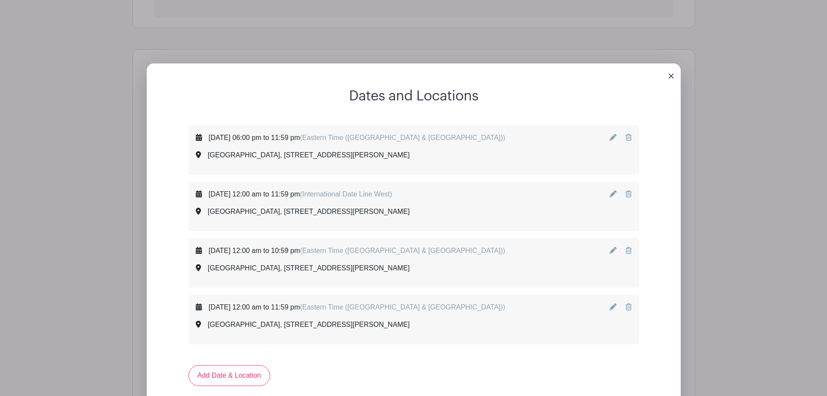
click at [614, 192] on icon at bounding box center [613, 193] width 7 height 7
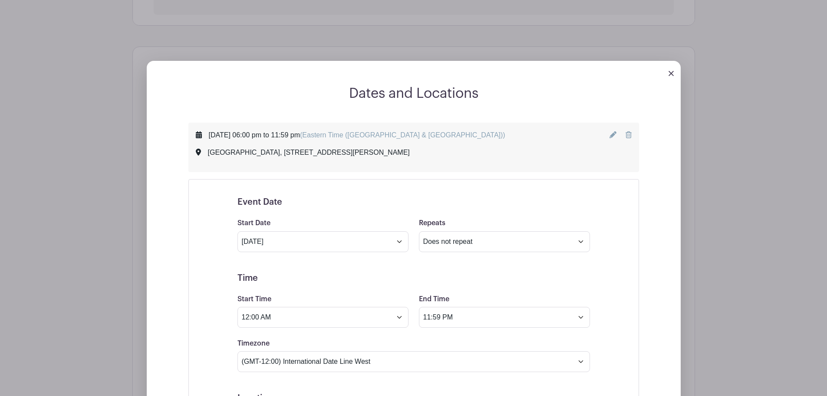
scroll to position [422, 0]
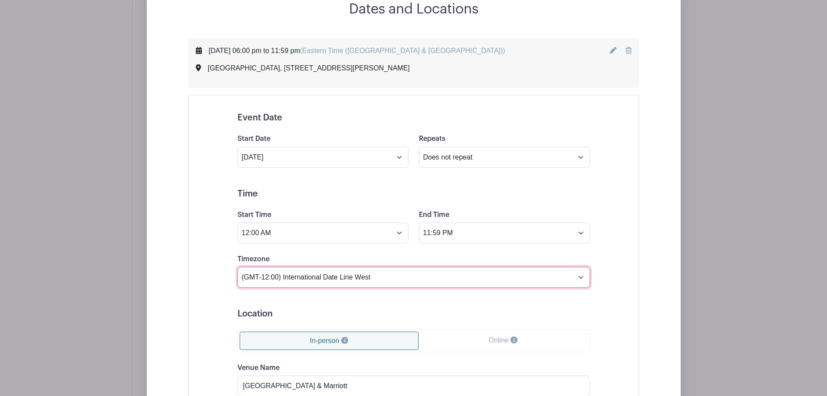
click at [385, 274] on select "(GMT-12:00) International Date Line West (GMT-11:00) American Samoa (GMT-11:00)…" at bounding box center [413, 277] width 353 height 21
click at [370, 277] on select "(GMT-12:00) International Date Line West (GMT-11:00) American Samoa (GMT-11:00)…" at bounding box center [413, 277] width 353 height 21
select select "Eastern Time (US & Canada)"
click at [237, 267] on select "(GMT-12:00) International Date Line West (GMT-11:00) American Samoa (GMT-11:00)…" at bounding box center [413, 277] width 353 height 21
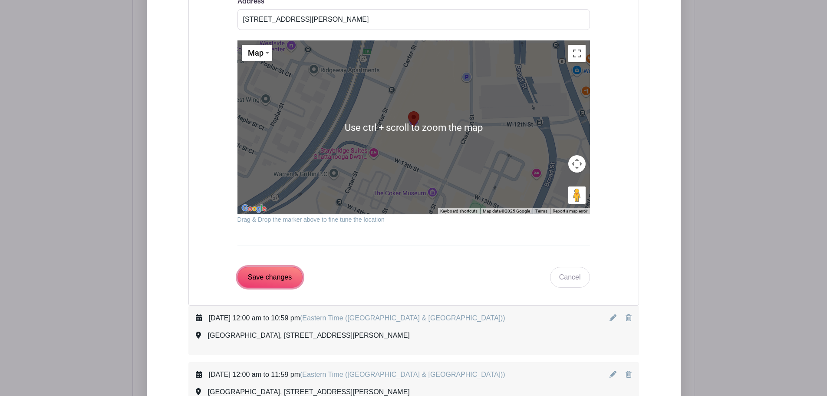
click at [272, 270] on input "Save changes" at bounding box center [269, 277] width 65 height 21
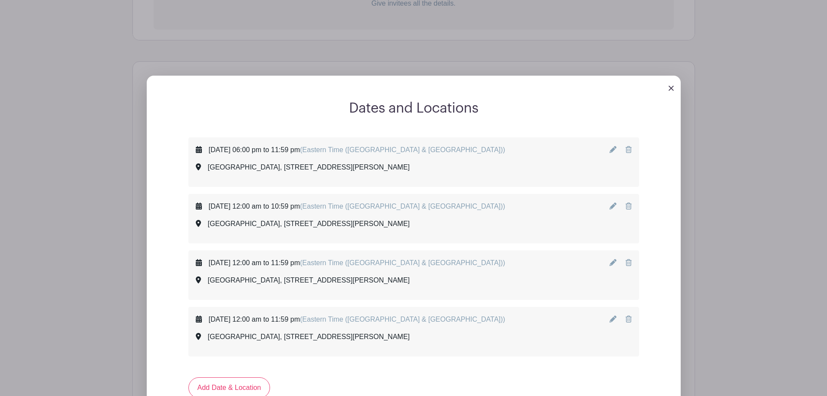
scroll to position [341, 0]
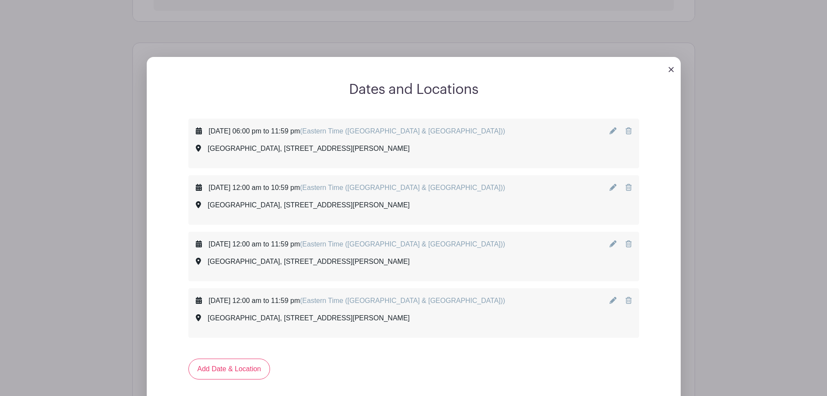
click at [542, 330] on div "Friday, June 26, 2026 at 12:00 am to 11:59 pm (Eastern Time (US & Canada)) Chat…" at bounding box center [414, 312] width 436 height 35
click at [615, 242] on icon at bounding box center [613, 243] width 7 height 7
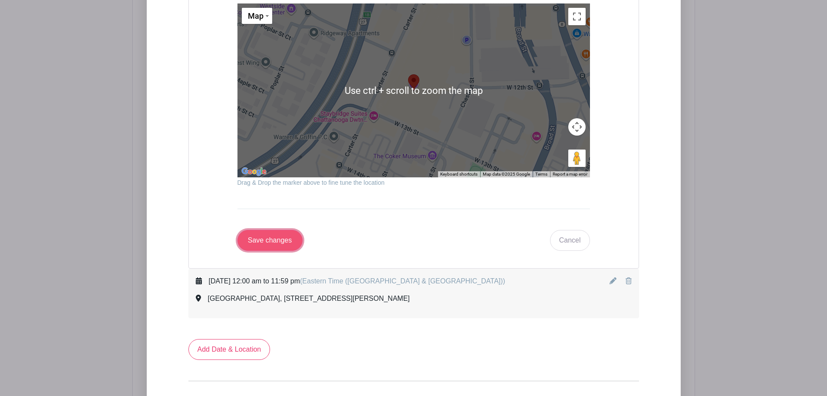
click at [276, 241] on input "Save changes" at bounding box center [269, 240] width 65 height 21
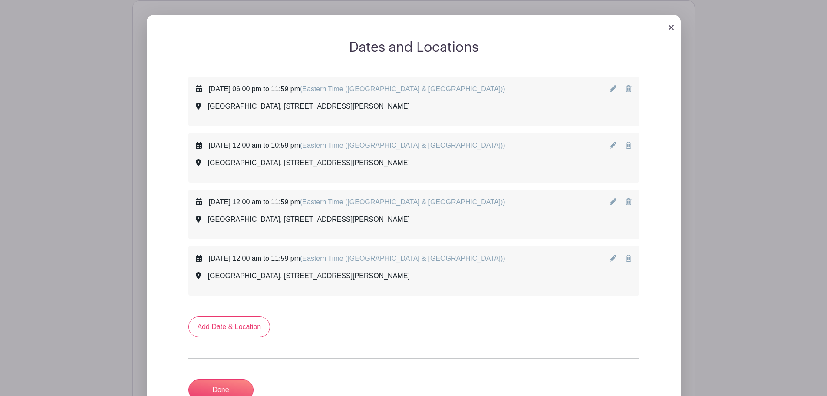
scroll to position [391, 0]
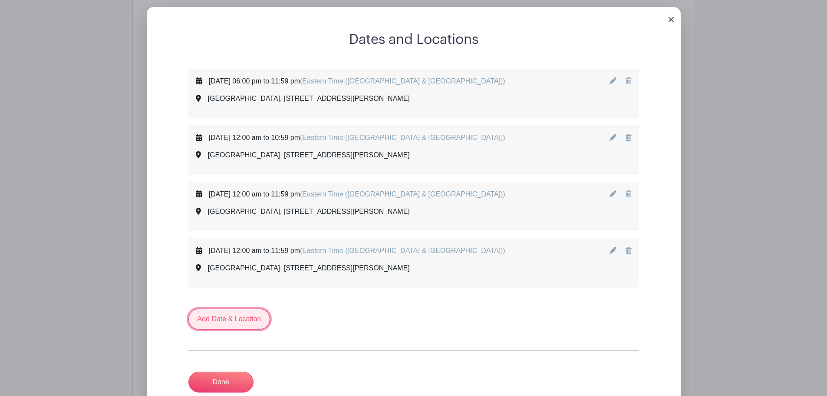
click at [252, 318] on link "Add Date & Location" at bounding box center [229, 318] width 82 height 21
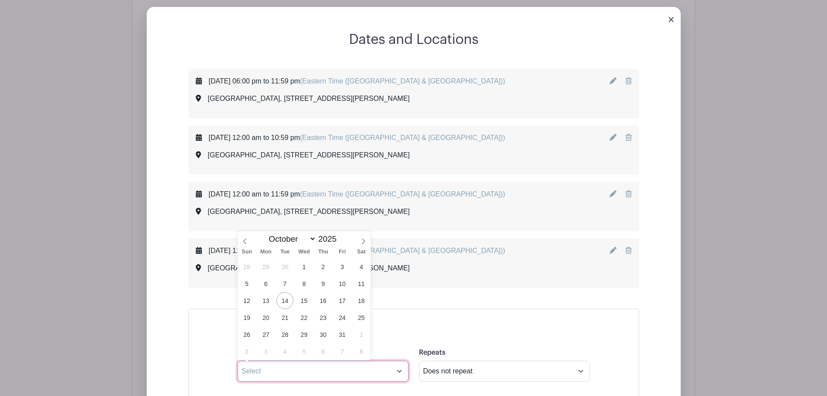
click at [336, 366] on input "text" at bounding box center [322, 370] width 171 height 21
click at [369, 241] on span at bounding box center [363, 238] width 15 height 15
click at [363, 240] on icon at bounding box center [363, 241] width 6 height 6
select select "11"
click at [363, 240] on icon at bounding box center [363, 241] width 6 height 6
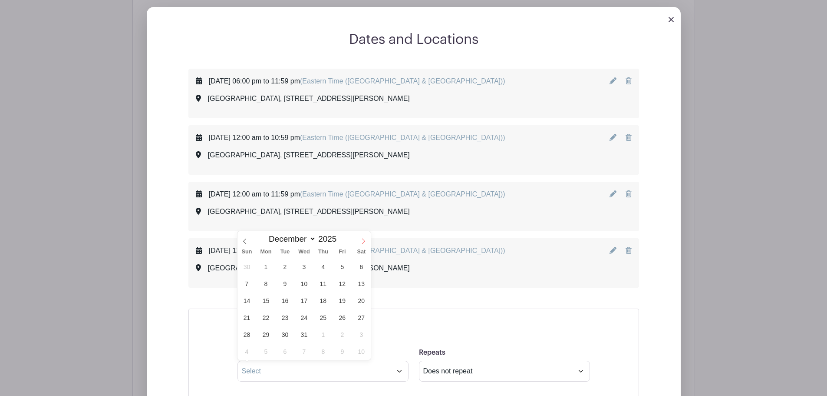
type input "2026"
click at [363, 240] on icon at bounding box center [363, 241] width 6 height 6
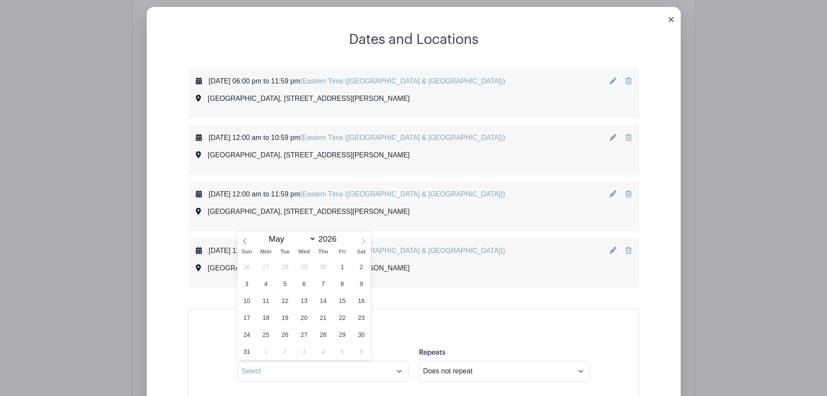
click at [363, 240] on icon at bounding box center [363, 241] width 6 height 6
drag, startPoint x: 235, startPoint y: 238, endPoint x: 243, endPoint y: 239, distance: 7.4
click at [236, 238] on div "Saturday, June 27, 2026 at 12:00 am to 11:59 pm (Eastern Time (US & Canada)) Ch…" at bounding box center [413, 262] width 451 height 49
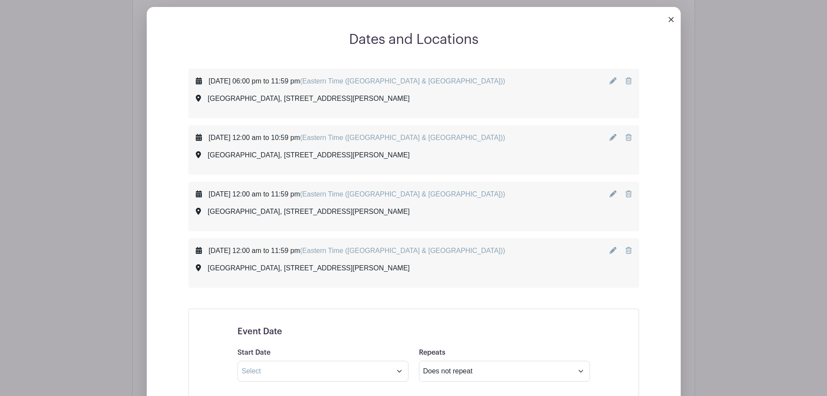
click at [275, 255] on div "Saturday, June 27, 2026 at 12:00 am to 11:59 pm (Eastern Time (US & Canada))" at bounding box center [357, 250] width 297 height 10
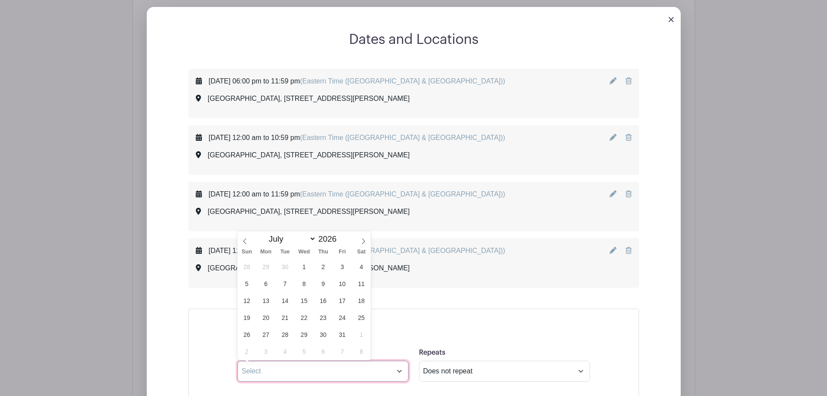
click at [300, 377] on input "text" at bounding box center [322, 370] width 171 height 21
click at [246, 240] on icon at bounding box center [245, 241] width 6 height 6
select select "5"
click at [251, 335] on span "28" at bounding box center [246, 334] width 17 height 17
type input "Jun 28 2026"
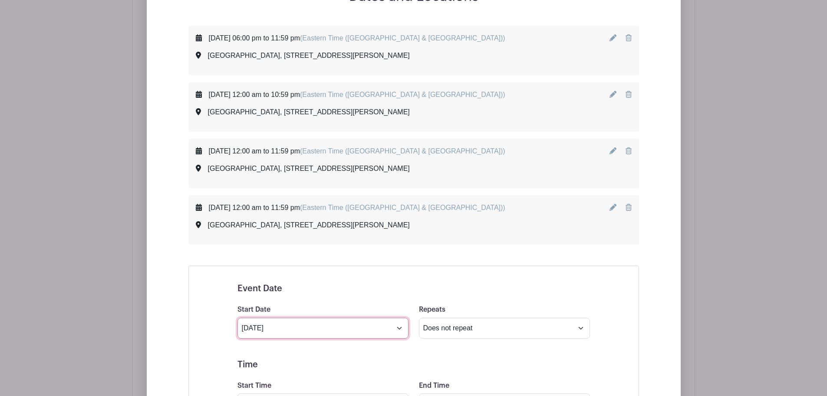
scroll to position [435, 0]
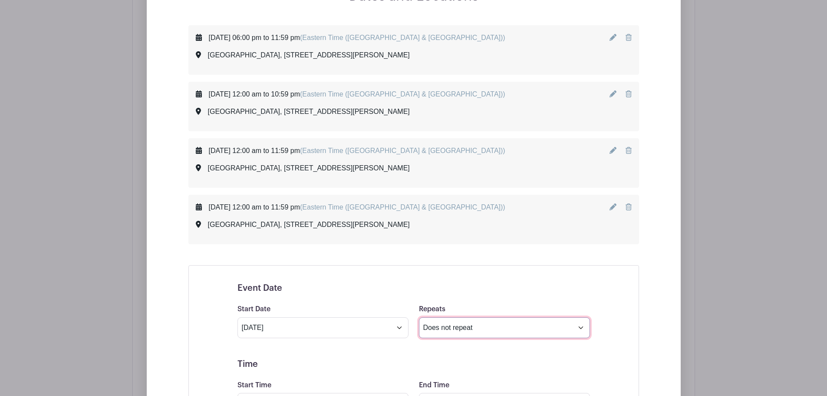
click at [520, 327] on select "Does not repeat Daily Weekly Monthly on day 28 Monthly on the fourth Sunday Oth…" at bounding box center [504, 327] width 171 height 21
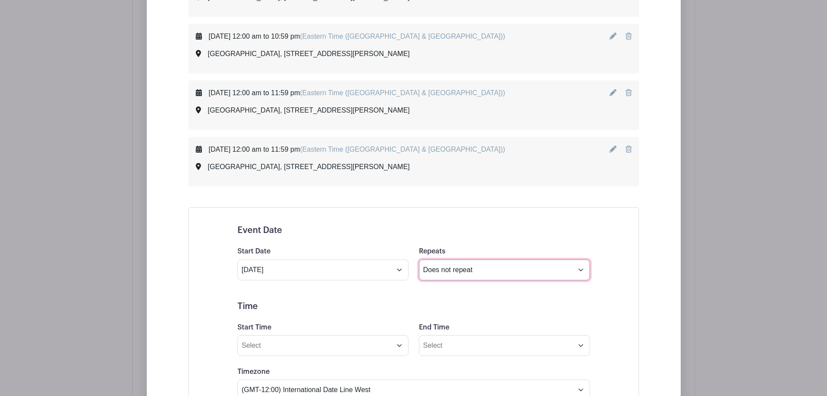
scroll to position [521, 0]
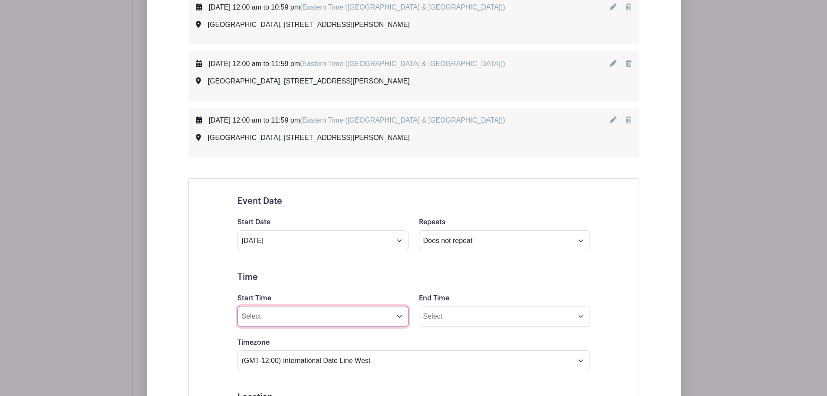
click at [336, 314] on input "Start Time" at bounding box center [322, 316] width 171 height 21
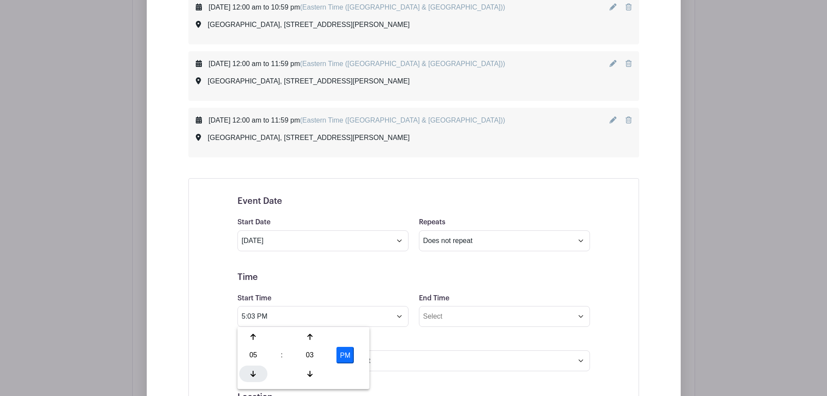
click at [253, 372] on icon at bounding box center [253, 373] width 5 height 7
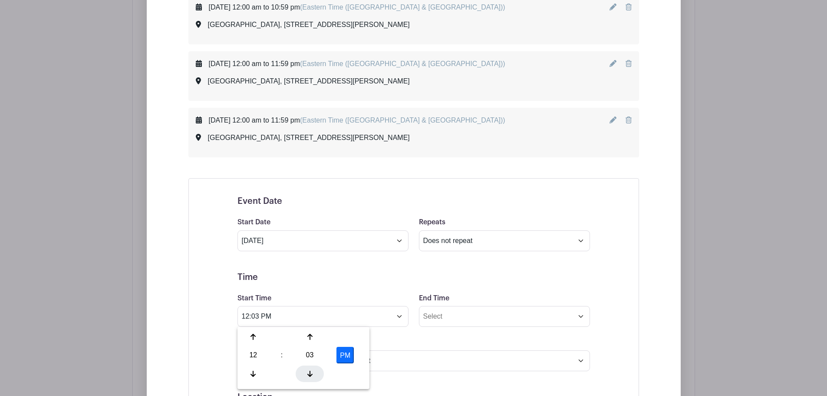
click at [313, 376] on div at bounding box center [310, 373] width 28 height 16
click at [314, 376] on div at bounding box center [310, 373] width 28 height 16
click at [348, 355] on button "PM" at bounding box center [344, 354] width 17 height 16
type input "12:00 AM"
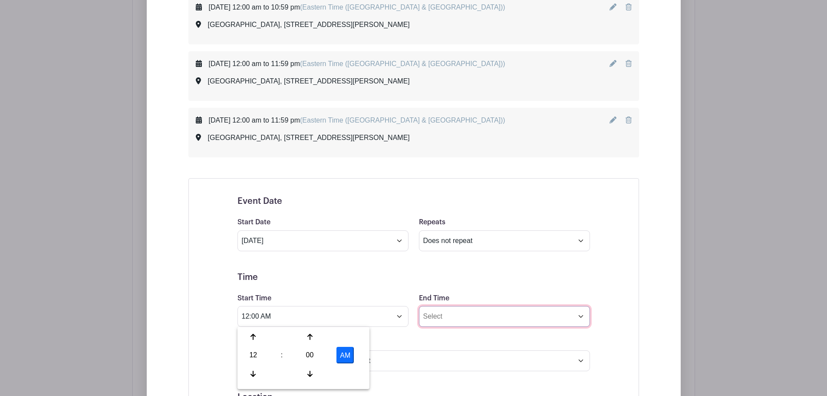
click at [498, 317] on input "End Time" at bounding box center [504, 316] width 171 height 21
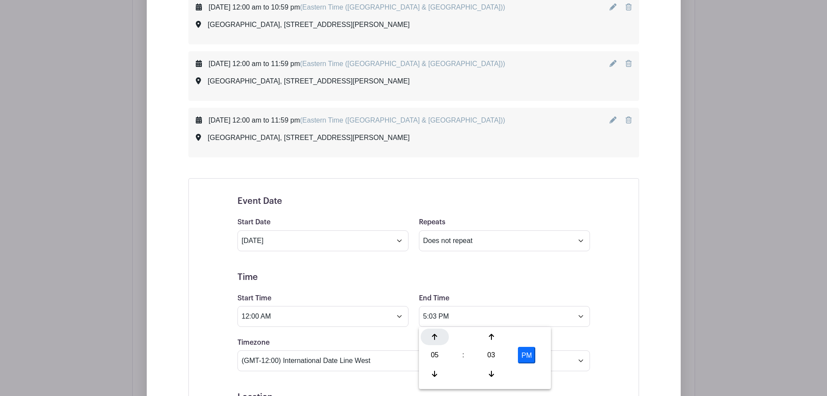
click at [440, 333] on div at bounding box center [435, 336] width 28 height 16
click at [488, 373] on div at bounding box center [491, 373] width 28 height 16
click at [489, 373] on icon at bounding box center [491, 373] width 5 height 7
click at [524, 356] on button "PM" at bounding box center [526, 354] width 17 height 16
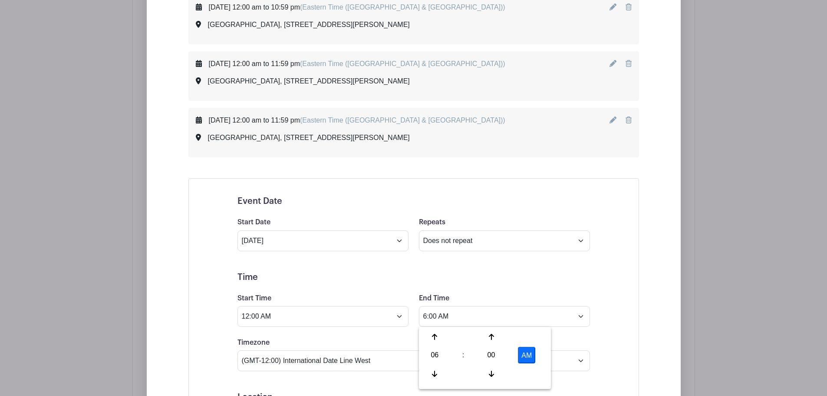
click at [524, 356] on button "AM" at bounding box center [526, 354] width 17 height 16
type input "6:00 PM"
click at [608, 339] on div "Event Date Start Date Jun 28 2026 Repeats Does not repeat Daily Weekly Monthly …" at bounding box center [414, 402] width 394 height 435
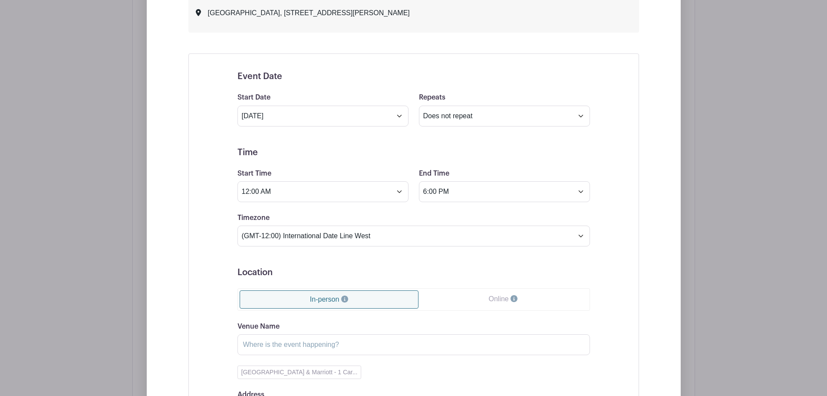
scroll to position [652, 0]
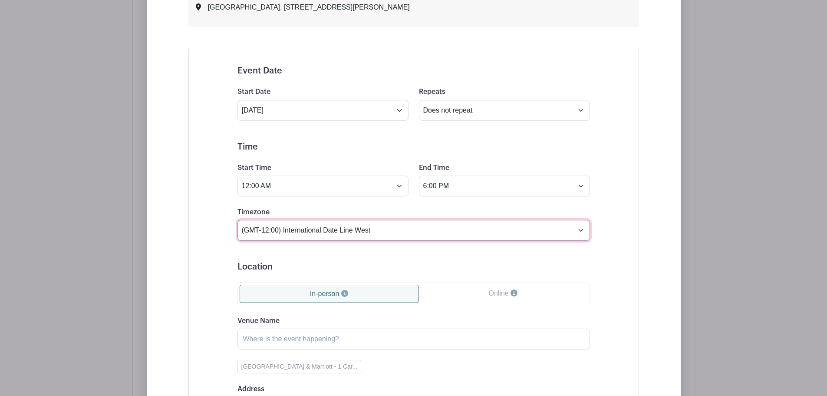
click at [413, 234] on select "(GMT-12:00) International Date Line West (GMT-11:00) American Samoa (GMT-11:00)…" at bounding box center [413, 230] width 353 height 21
select select "Eastern Time (US & Canada)"
click at [237, 220] on select "(GMT-12:00) International Date Line West (GMT-11:00) American Samoa (GMT-11:00)…" at bounding box center [413, 230] width 353 height 21
drag, startPoint x: 589, startPoint y: 267, endPoint x: 604, endPoint y: 267, distance: 15.2
click at [591, 267] on div "Event Date Start Date Jun 28 2026 Repeats Does not repeat Daily Weekly Monthly …" at bounding box center [414, 272] width 394 height 435
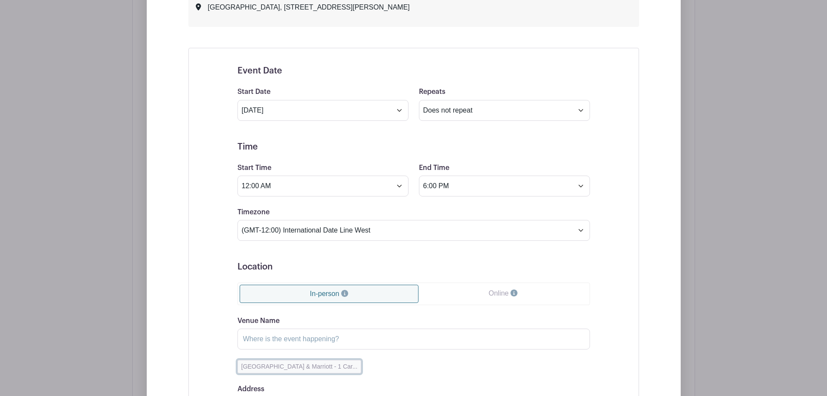
click at [323, 366] on button "Chattanooga Convention Center & Marriott - 1 Car..." at bounding box center [299, 366] width 124 height 13
type input "Chattanooga Convention Center & Marriott"
type input "1 Carter Street, Chattanooga, TN, USA"
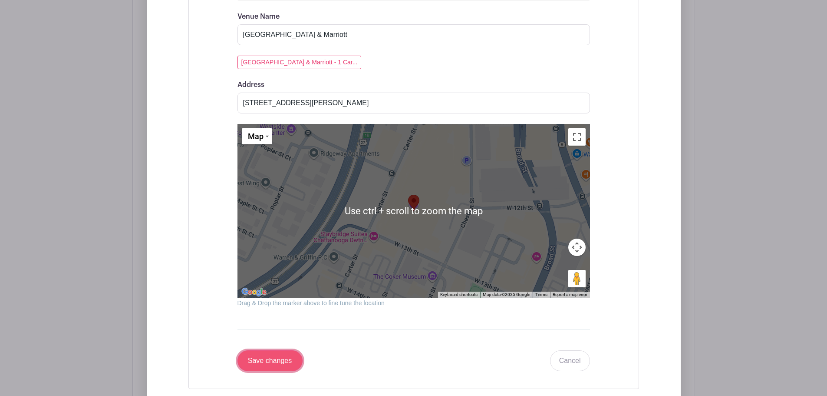
click at [274, 360] on input "Save changes" at bounding box center [269, 360] width 65 height 21
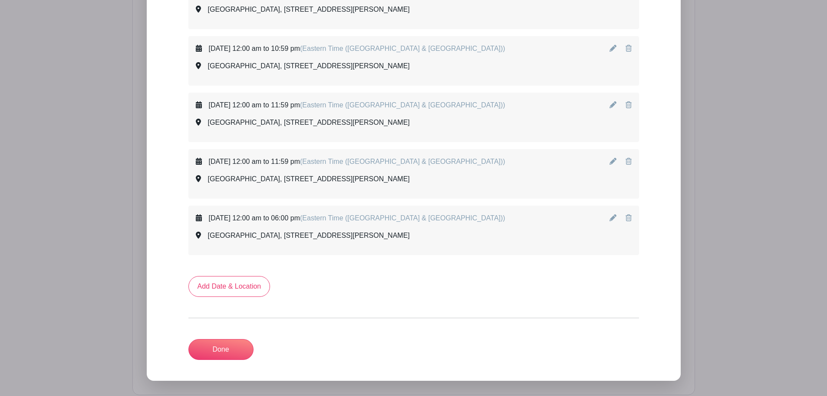
scroll to position [465, 0]
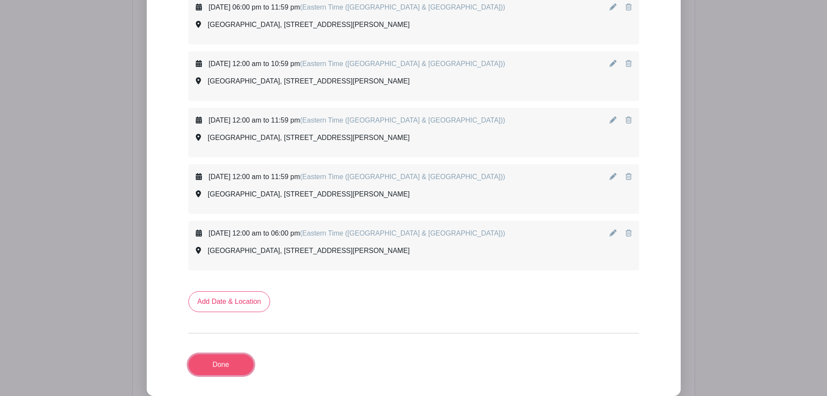
click at [232, 369] on link "Done" at bounding box center [220, 364] width 65 height 21
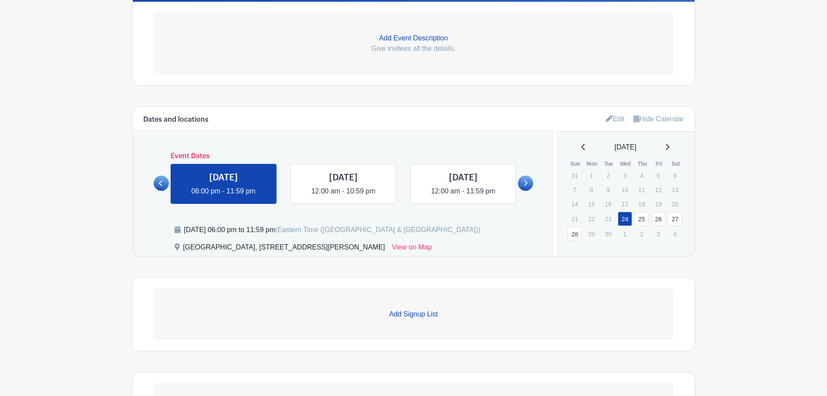
scroll to position [262, 0]
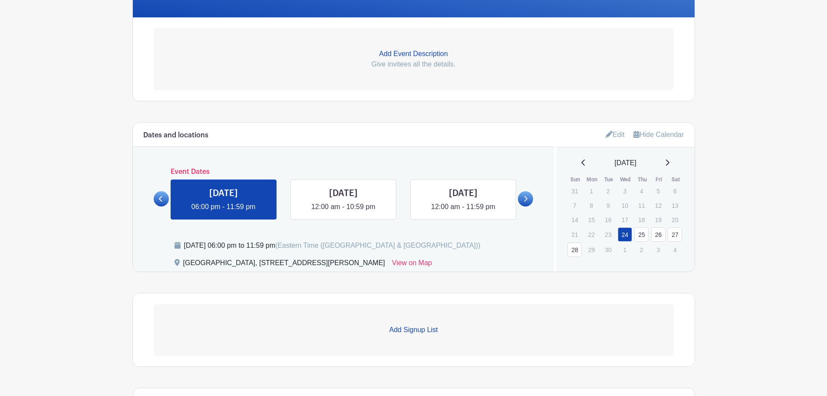
click at [441, 286] on turbo-frame "Dates and locations Event Dates WED Jun 24, 2026 06:00 pm - 11:59 pm THU Jun 25…" at bounding box center [413, 244] width 563 height 244
click at [420, 329] on p "Add Signup List" at bounding box center [414, 329] width 520 height 10
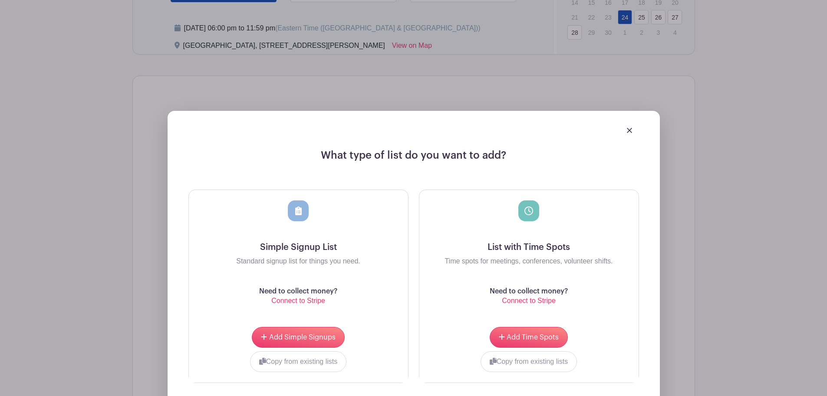
scroll to position [522, 0]
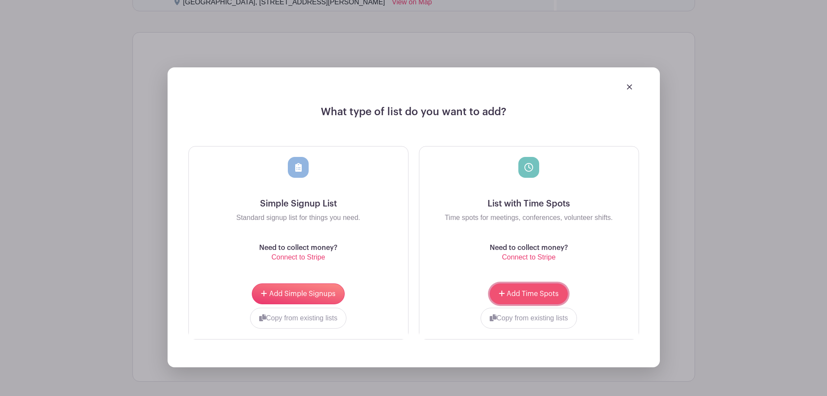
click at [552, 296] on span "Add Time Spots" at bounding box center [533, 293] width 52 height 7
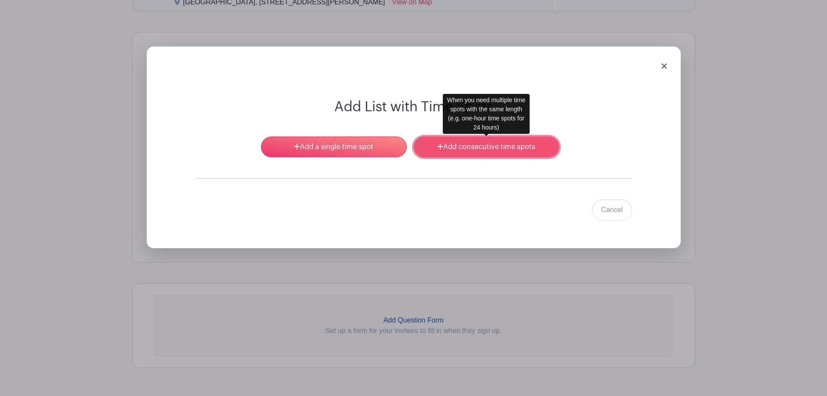
click at [495, 150] on link "Add consecutive time spots" at bounding box center [486, 146] width 145 height 21
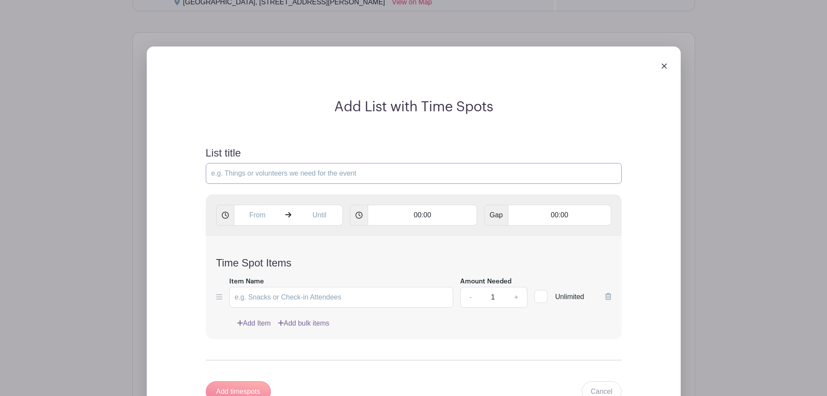
click at [323, 176] on input "List title" at bounding box center [414, 173] width 416 height 21
type input "Hospitality"
click at [695, 154] on div "Add List with Time Spots List title Hospitality 00:00 Gap 00:00 Time Spot Items…" at bounding box center [414, 243] width 562 height 421
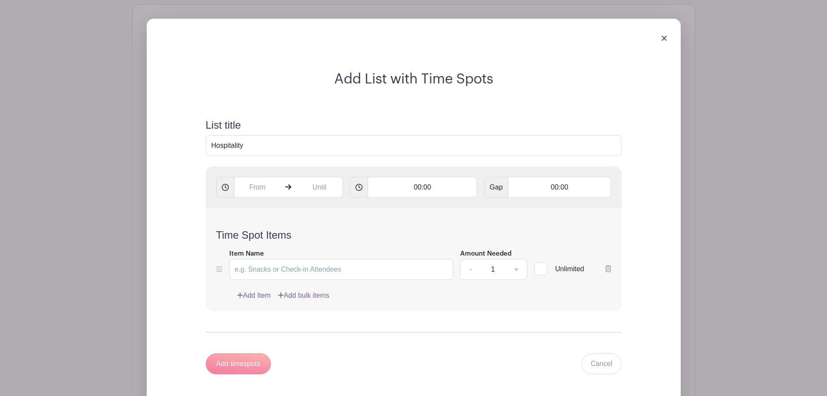
scroll to position [635, 0]
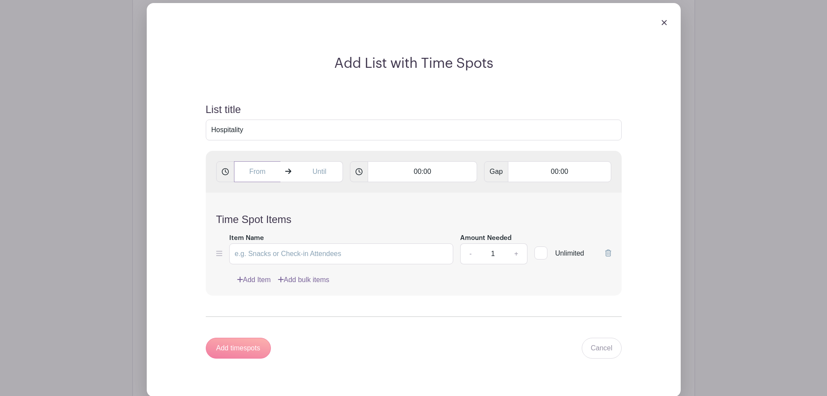
click at [262, 176] on input "text" at bounding box center [257, 171] width 47 height 21
click at [312, 231] on div at bounding box center [306, 229] width 28 height 16
click at [312, 232] on div at bounding box center [306, 229] width 28 height 16
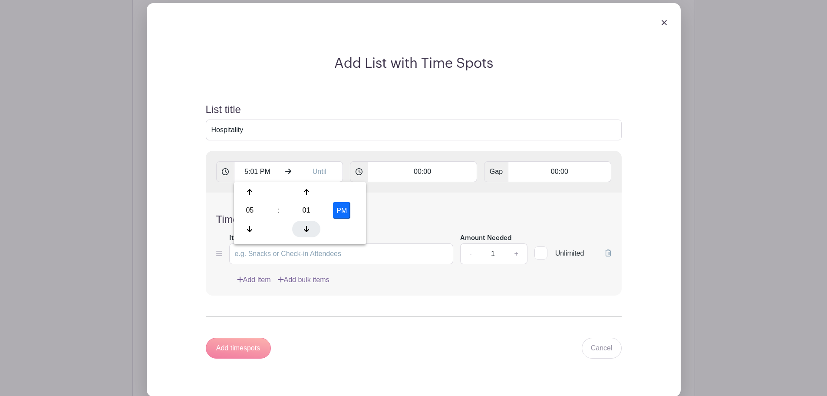
type input "5:00 PM"
click at [333, 172] on input "text" at bounding box center [319, 171] width 47 height 21
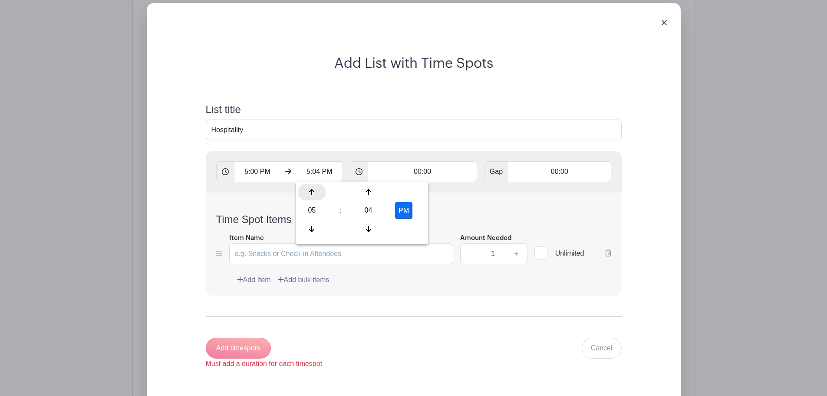
click at [310, 198] on div at bounding box center [312, 192] width 28 height 16
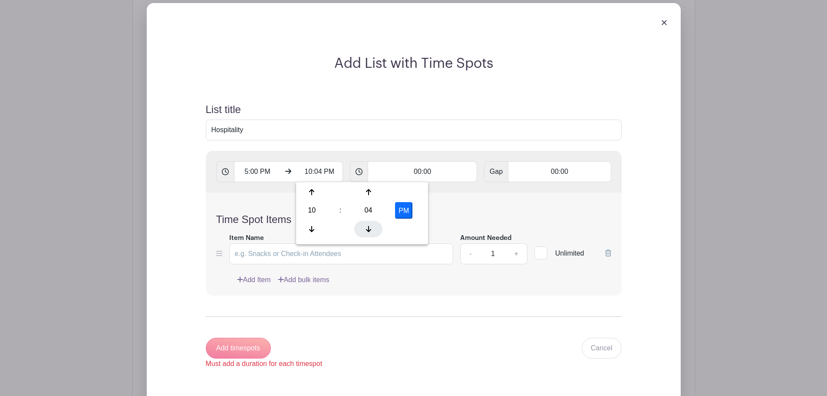
click at [368, 227] on icon at bounding box center [368, 229] width 5 height 6
click at [368, 227] on icon at bounding box center [368, 228] width 5 height 7
type input "10:00 PM"
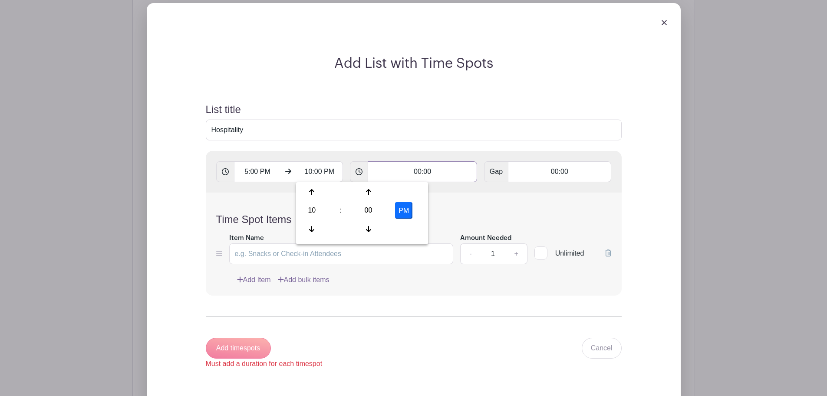
click at [386, 170] on input "00:00" at bounding box center [422, 171] width 109 height 21
click at [391, 194] on icon at bounding box center [389, 191] width 5 height 7
type input "01:00"
type input "Add 5 timespots"
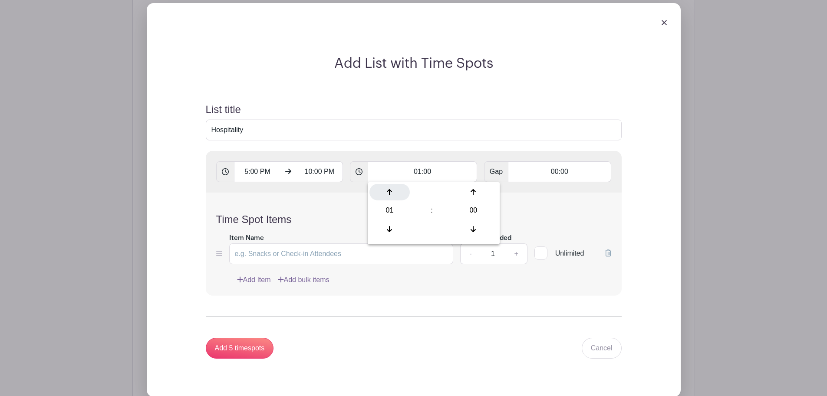
click at [391, 194] on icon at bounding box center [389, 191] width 5 height 7
type input "02:00"
type input "Add 3 timespots"
click at [391, 194] on icon at bounding box center [389, 191] width 5 height 7
type input "03:00"
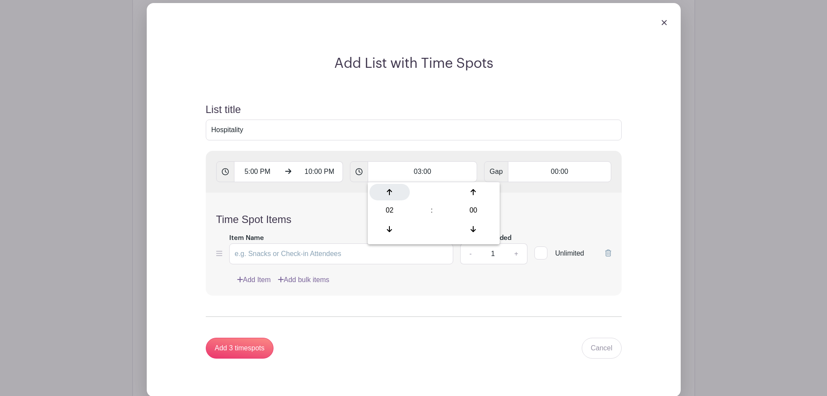
type input "Add timespots"
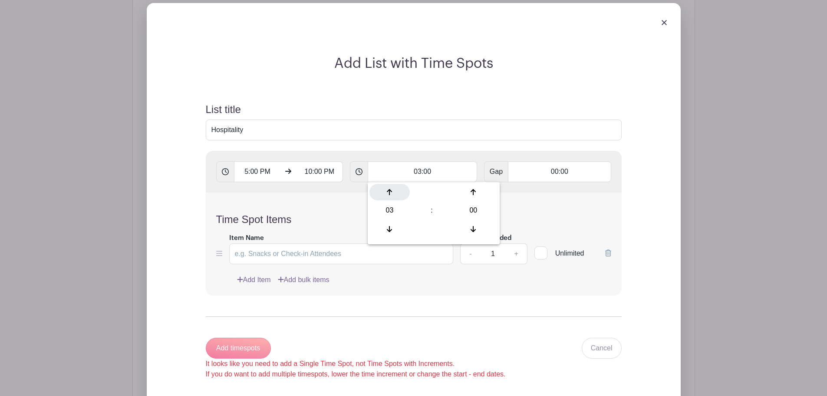
click at [391, 194] on icon at bounding box center [389, 191] width 5 height 7
click at [393, 225] on div at bounding box center [389, 229] width 40 height 16
type input "03:00"
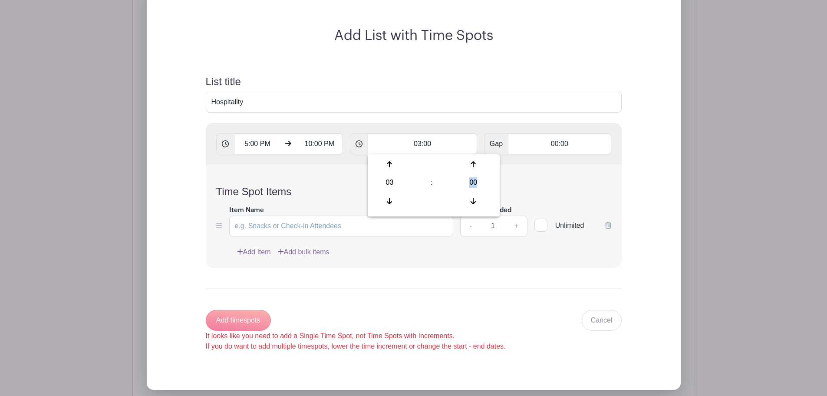
scroll to position [679, 0]
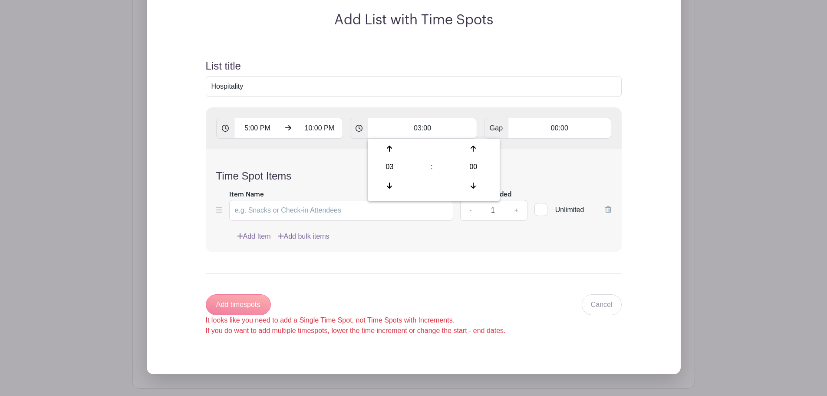
click at [580, 180] on h4 "Time Spot Items" at bounding box center [413, 176] width 395 height 13
click at [516, 210] on link "+" at bounding box center [516, 210] width 22 height 21
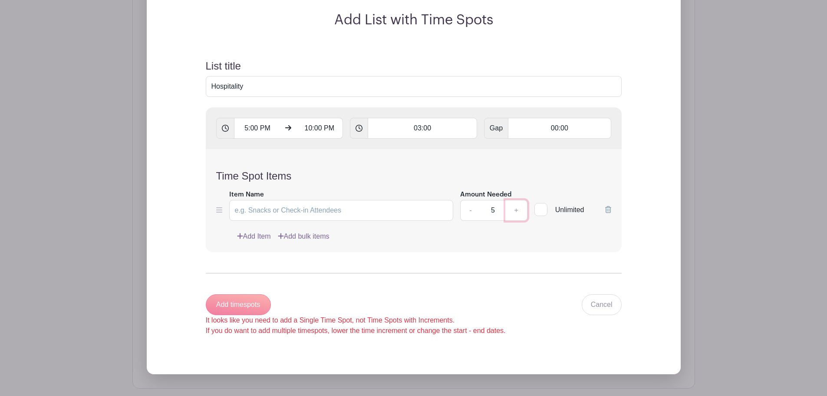
click at [515, 211] on link "+" at bounding box center [516, 210] width 22 height 21
type input "6"
click at [252, 239] on link "Add Item" at bounding box center [254, 236] width 34 height 10
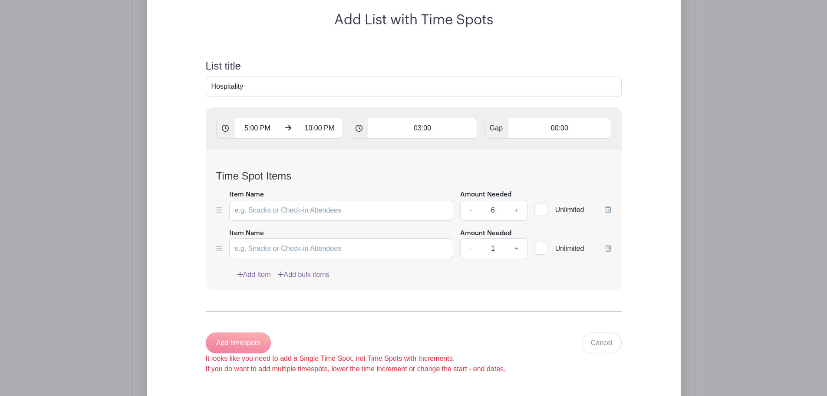
click at [252, 234] on label "Item Name" at bounding box center [246, 233] width 35 height 10
click at [252, 238] on input "Item Name" at bounding box center [341, 248] width 224 height 21
click at [254, 90] on input "Hospitality" at bounding box center [414, 86] width 416 height 21
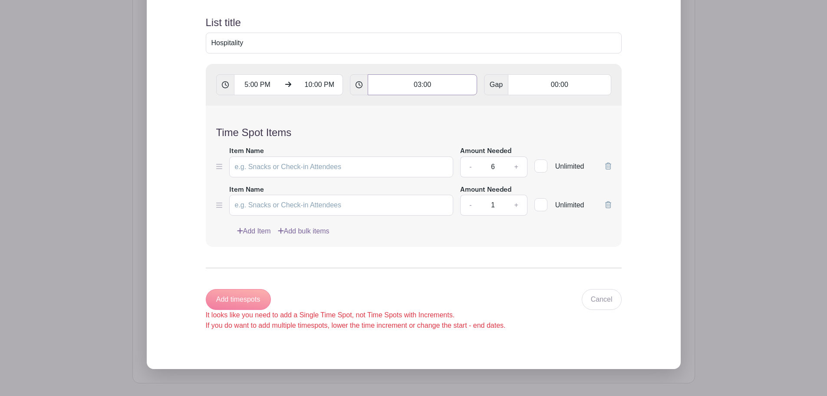
click at [424, 81] on input "03:00" at bounding box center [422, 84] width 109 height 21
click at [382, 138] on div at bounding box center [389, 142] width 40 height 16
type input "02:00"
type input "Add 3 timespots"
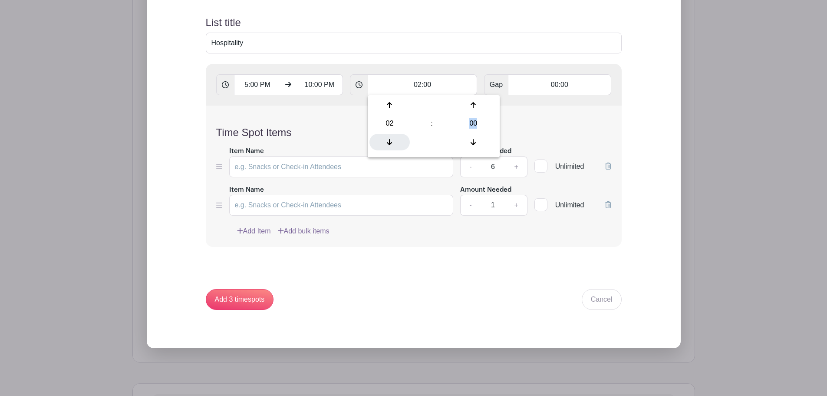
click at [382, 138] on div at bounding box center [389, 142] width 40 height 16
type input "01:00"
type input "Add 5 timespots"
click at [382, 138] on div at bounding box center [389, 142] width 40 height 16
type input "00:00"
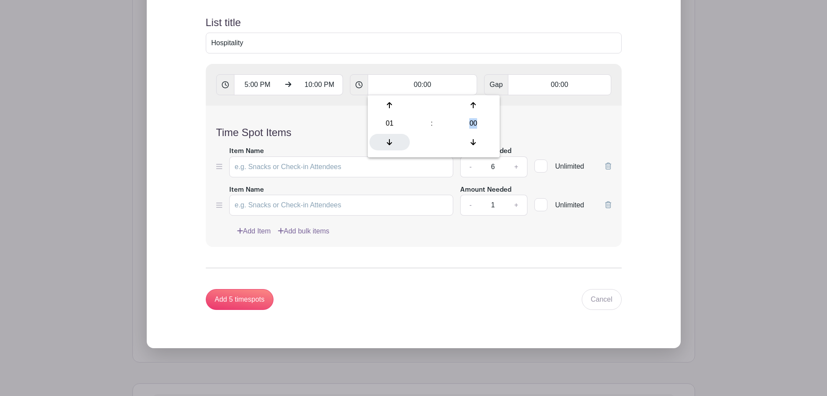
type input "Add timespots"
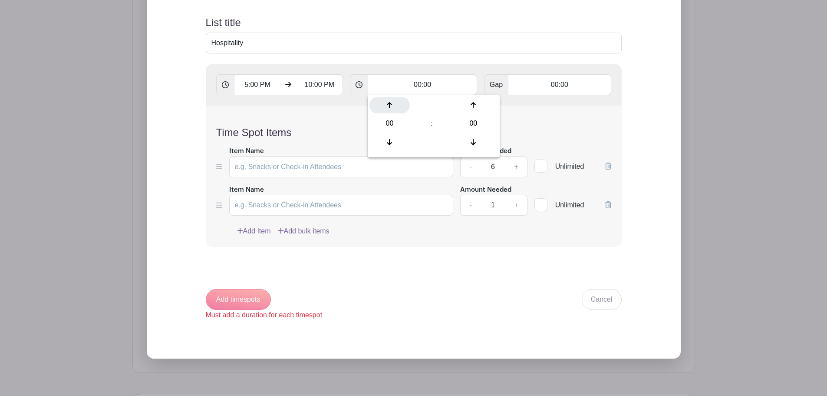
click at [383, 106] on div at bounding box center [389, 105] width 40 height 16
type input "01:00"
type input "Add 5 timespots"
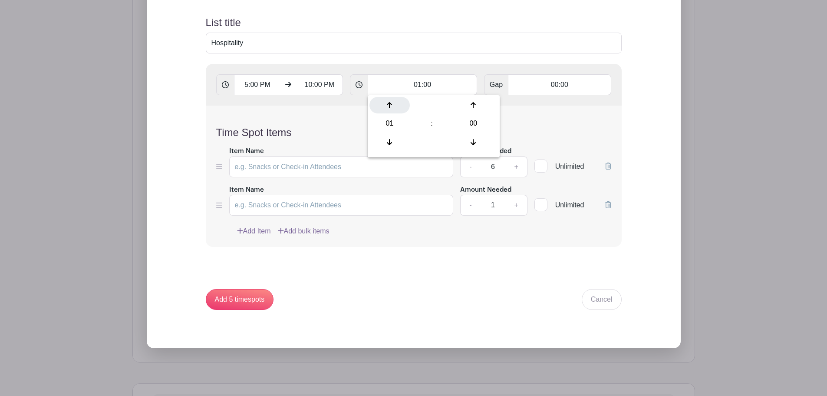
click at [385, 105] on div at bounding box center [389, 105] width 40 height 16
type input "02:00"
type input "Add 3 timespots"
click at [385, 105] on div at bounding box center [389, 105] width 40 height 16
type input "03:00"
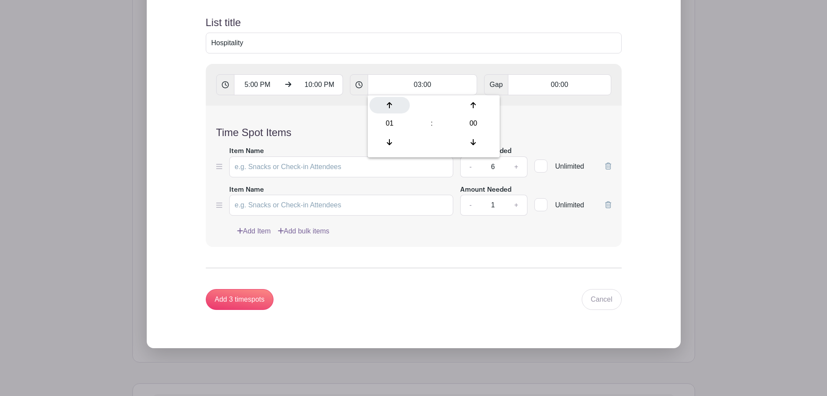
type input "Add timespots"
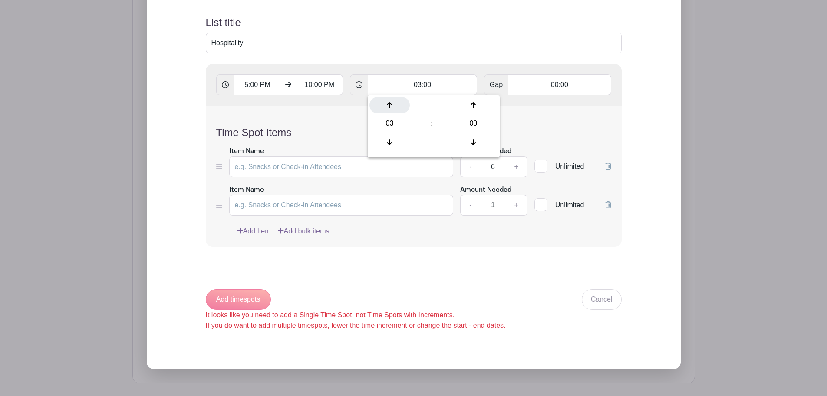
click at [385, 105] on div at bounding box center [389, 105] width 40 height 16
type input "05:00"
click at [628, 93] on form "List title Hospitality 5:00 PM 10:00 PM 05:00 Gap 00:00 Time Spot Items Item Na…" at bounding box center [413, 173] width 437 height 335
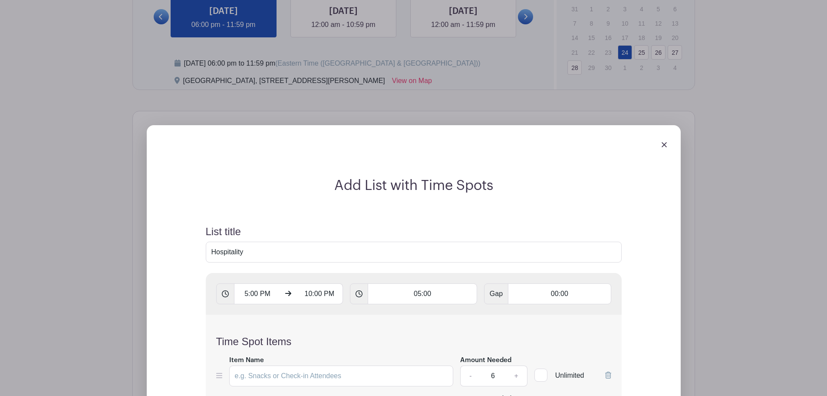
scroll to position [435, 0]
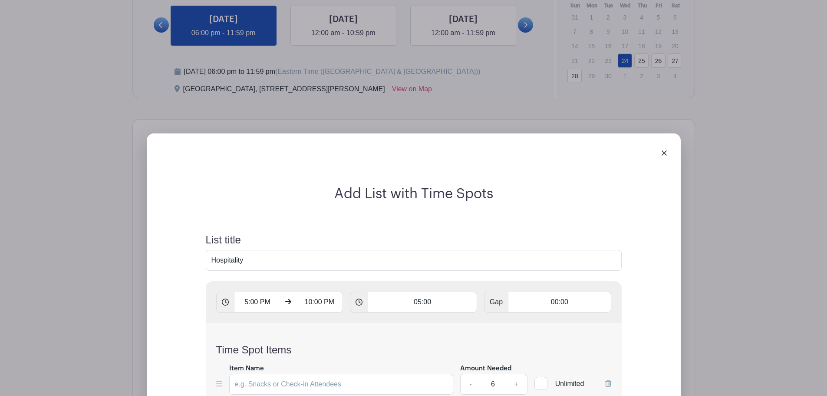
click at [285, 299] on icon at bounding box center [288, 301] width 6 height 7
click at [273, 305] on input "5:00 PM" at bounding box center [257, 301] width 47 height 21
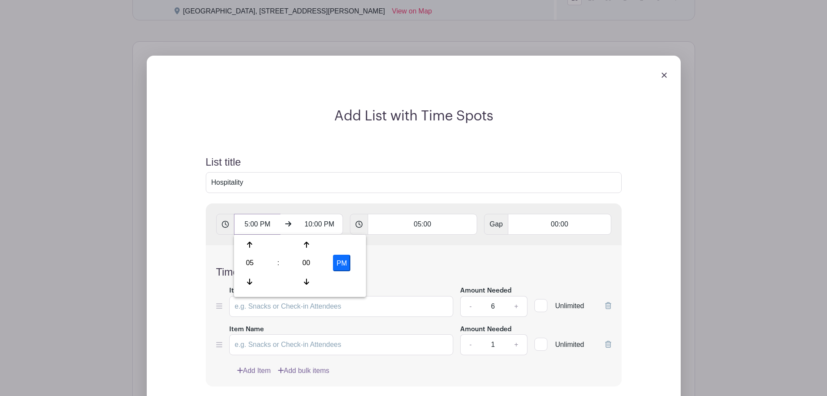
scroll to position [522, 0]
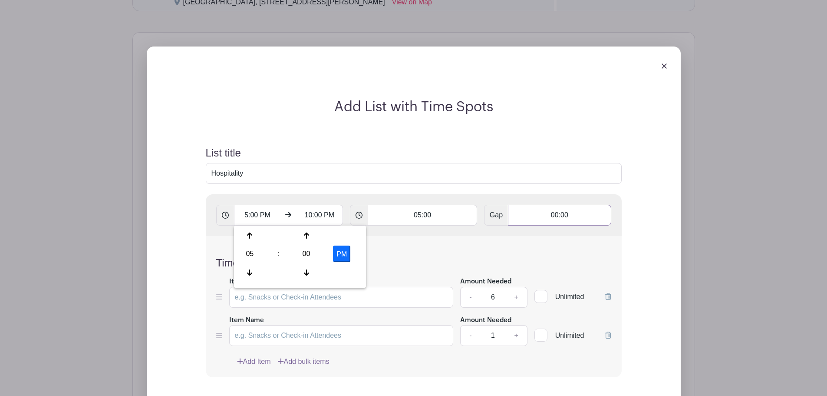
click at [524, 217] on input "00:00" at bounding box center [559, 215] width 103 height 21
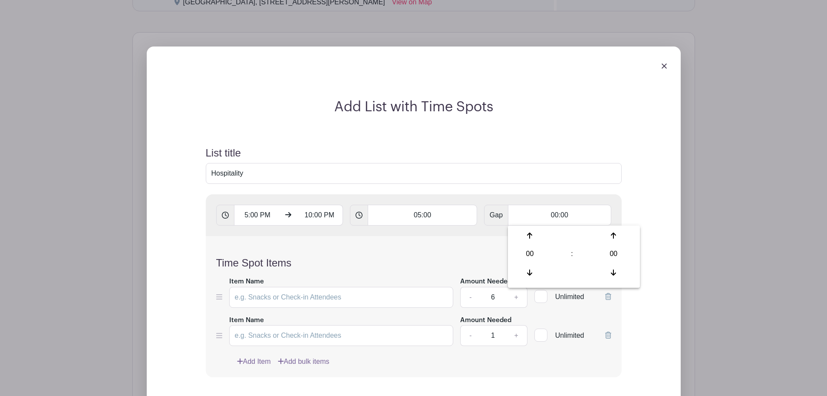
click at [270, 204] on div "5:00 PM 10:00 PM 05:00 Gap 00:00" at bounding box center [414, 215] width 416 height 42
click at [275, 219] on input "5:00 PM" at bounding box center [257, 215] width 47 height 21
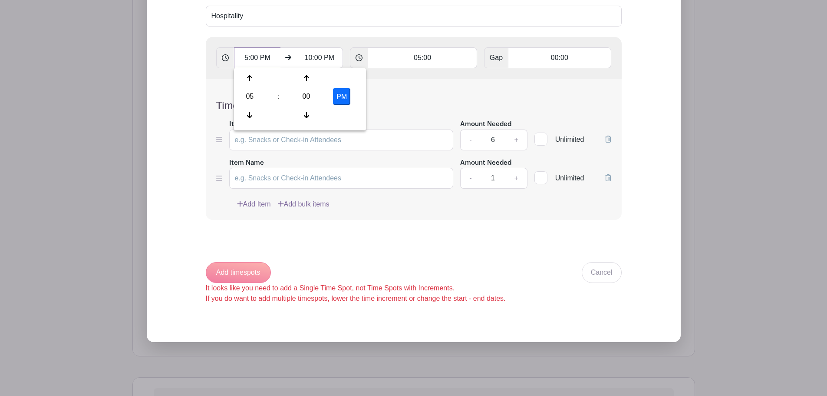
scroll to position [696, 0]
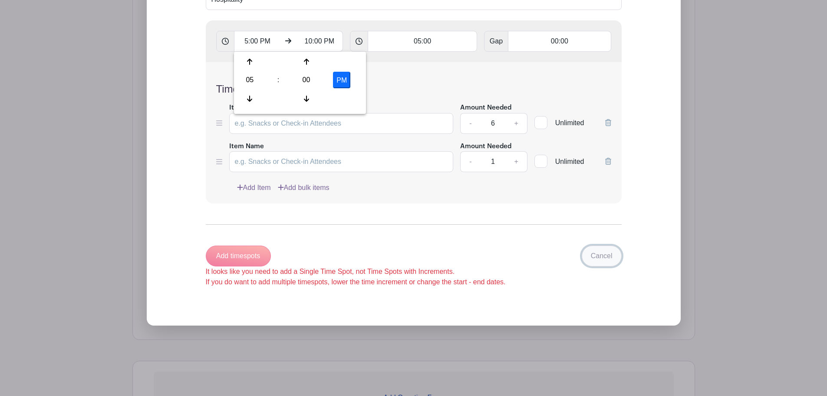
click at [603, 251] on link "Cancel" at bounding box center [602, 255] width 40 height 21
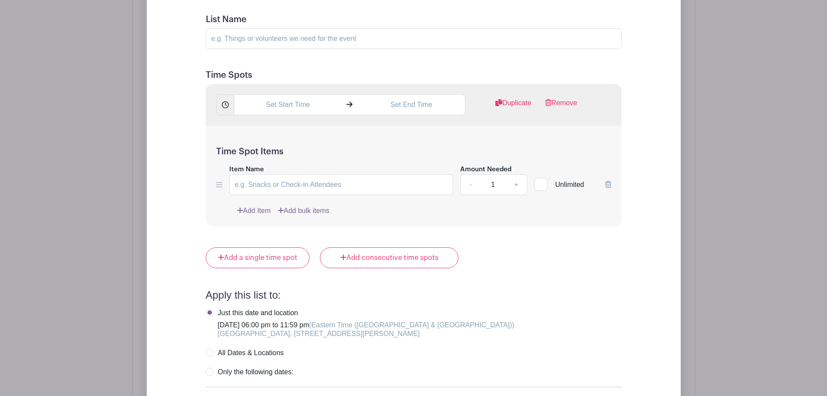
scroll to position [653, 0]
click at [290, 44] on input "List Name" at bounding box center [414, 40] width 416 height 21
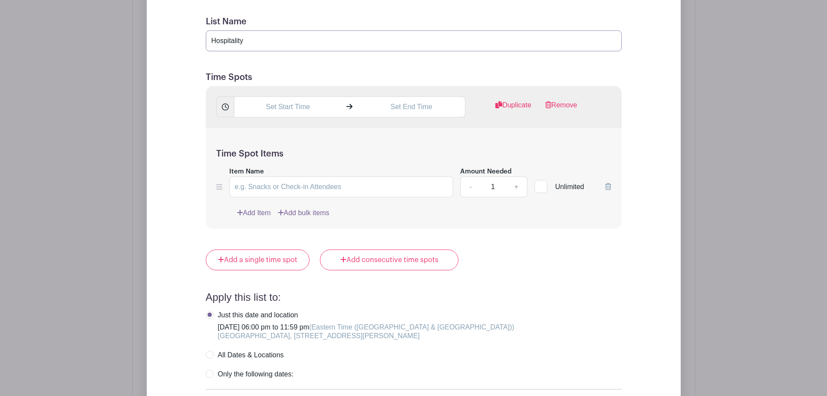
type input "Hospitality"
click at [320, 115] on input "7:03 PM" at bounding box center [288, 106] width 108 height 21
click at [254, 170] on div at bounding box center [250, 164] width 28 height 16
click at [306, 169] on div at bounding box center [306, 164] width 28 height 16
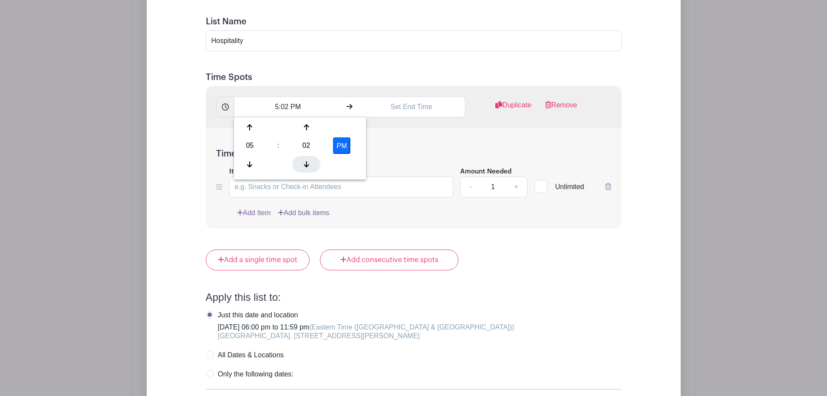
click at [306, 169] on div at bounding box center [306, 164] width 28 height 16
type input "5:00 PM"
click at [379, 112] on input "text" at bounding box center [412, 106] width 108 height 21
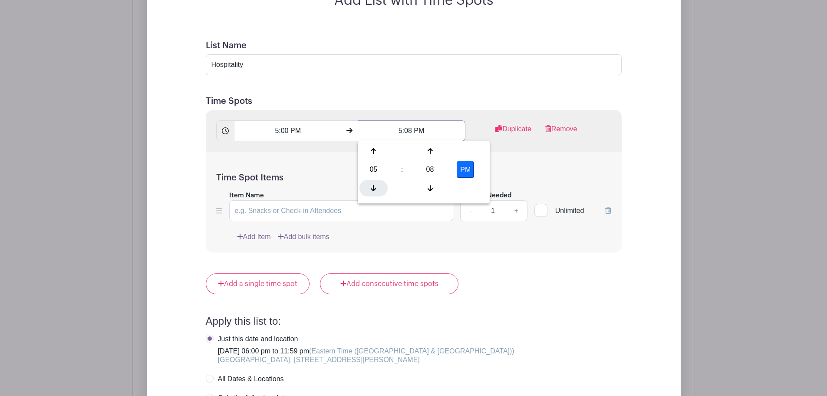
scroll to position [609, 0]
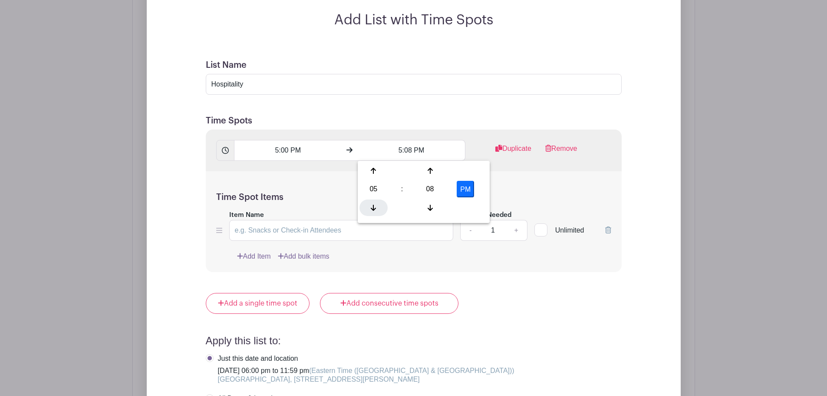
click at [379, 167] on div at bounding box center [374, 170] width 28 height 16
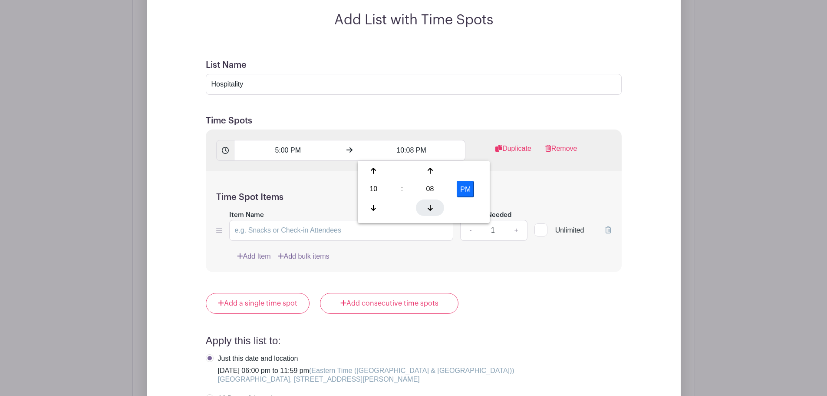
click at [426, 204] on div at bounding box center [430, 207] width 28 height 16
click at [427, 204] on div at bounding box center [430, 207] width 28 height 16
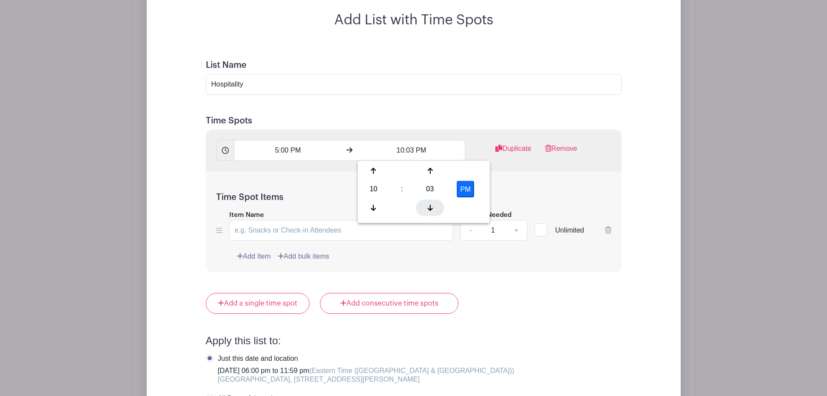
click at [428, 204] on div at bounding box center [430, 207] width 28 height 16
click at [429, 205] on icon at bounding box center [430, 207] width 5 height 7
click at [430, 206] on icon at bounding box center [430, 207] width 5 height 7
type input "10:00 PM"
click at [581, 191] on div "Time Spot Items Item Name Amount Needed - 1 + Unlimited Add Item Add bulk items" at bounding box center [414, 221] width 416 height 101
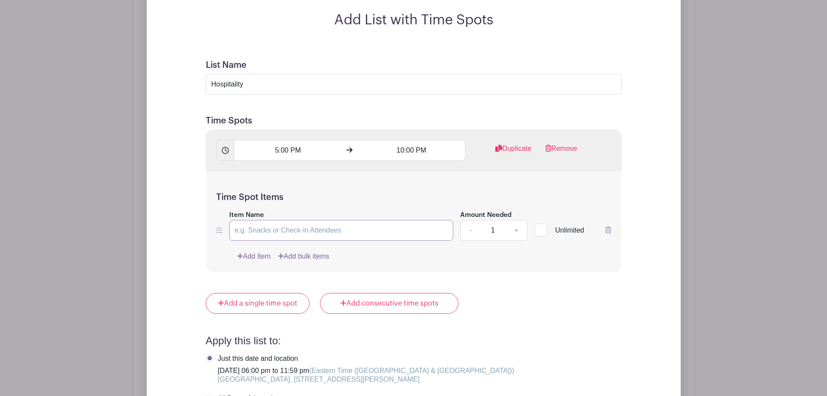
click at [304, 225] on input "Item Name" at bounding box center [341, 230] width 224 height 21
type input "Storage & Truck Unload"
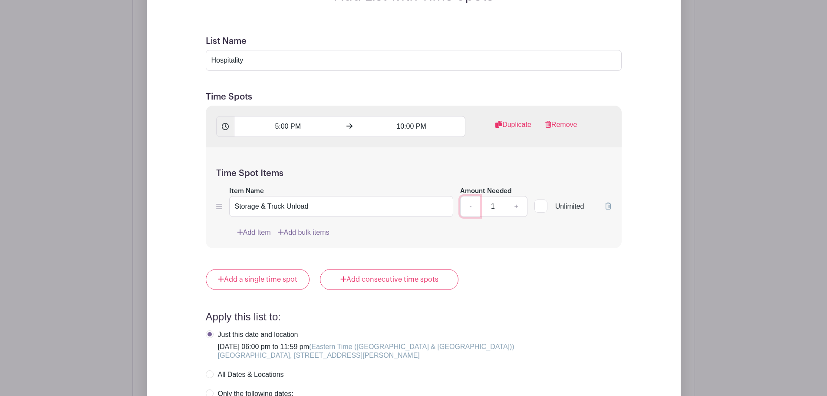
scroll to position [653, 0]
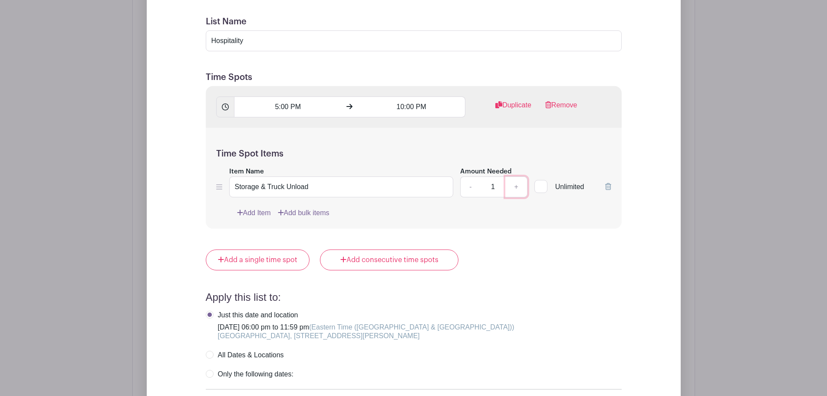
click at [518, 188] on link "+" at bounding box center [516, 186] width 22 height 21
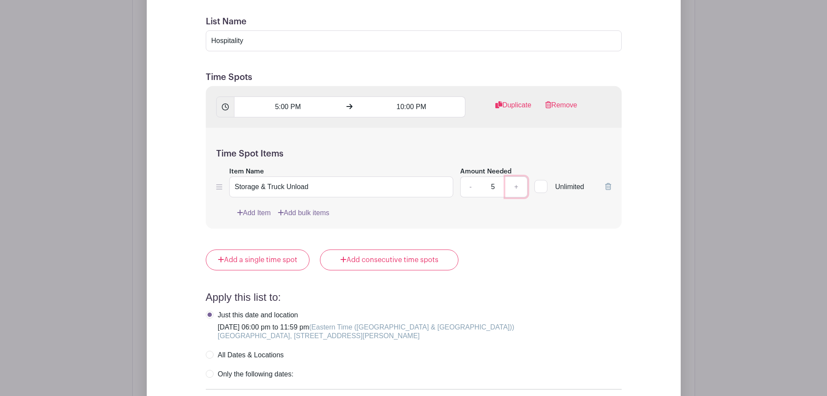
type input "6"
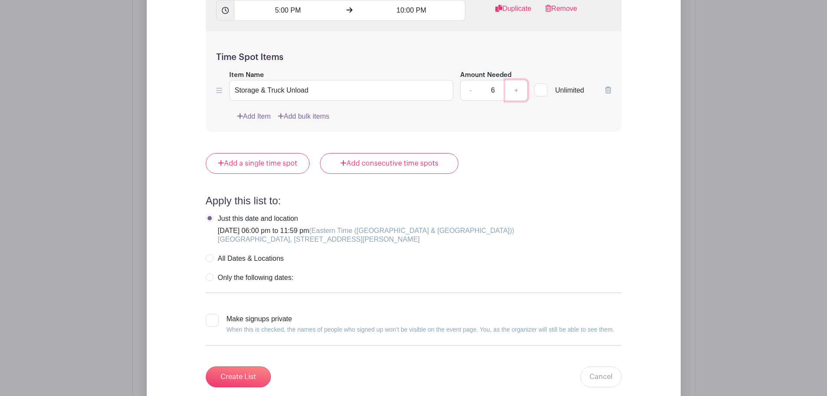
scroll to position [696, 0]
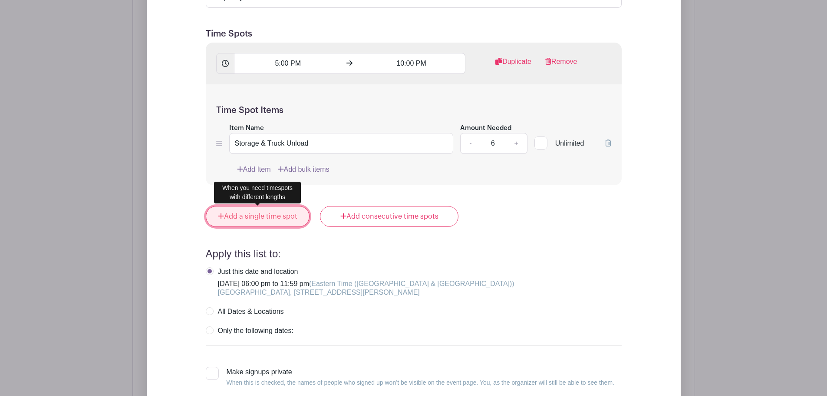
click at [265, 224] on link "Add a single time spot" at bounding box center [258, 216] width 104 height 21
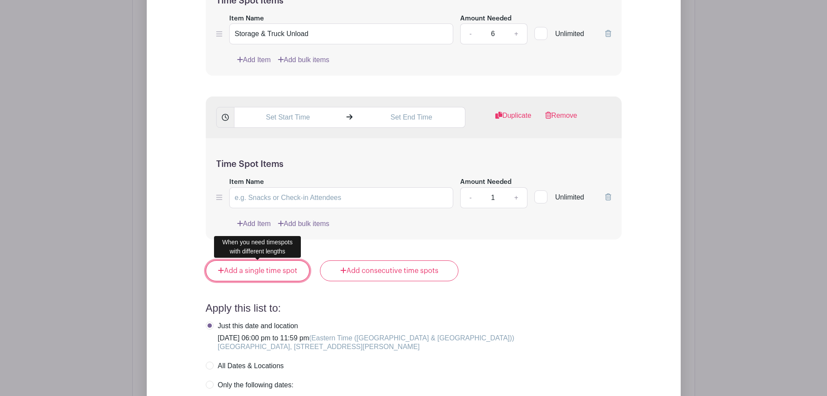
scroll to position [826, 0]
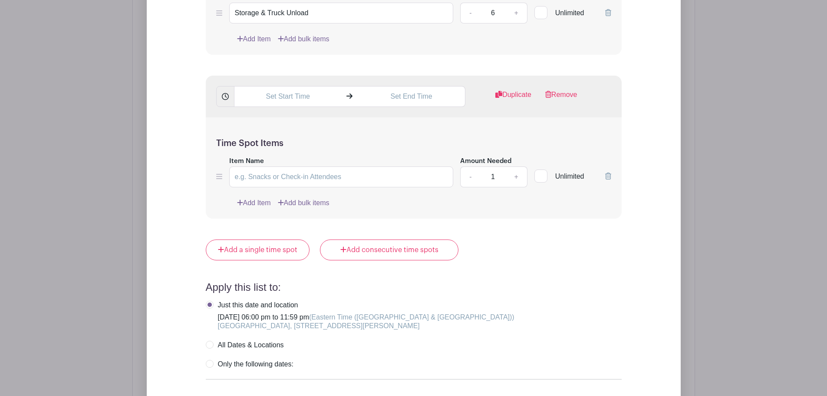
click at [272, 344] on label "All Dates & Locations" at bounding box center [245, 344] width 78 height 9
radio input "true"
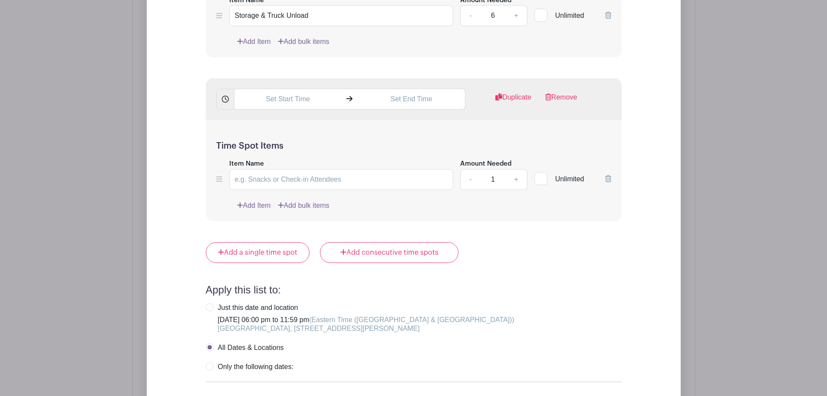
scroll to position [870, 0]
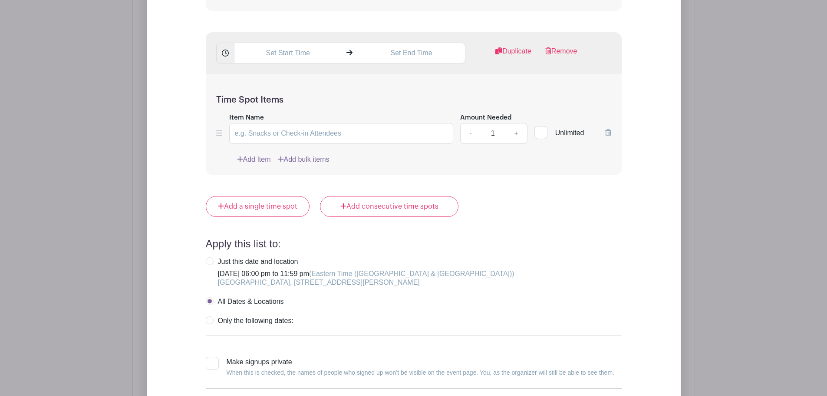
click at [251, 258] on div "Just this date and location" at bounding box center [366, 261] width 297 height 9
radio input "true"
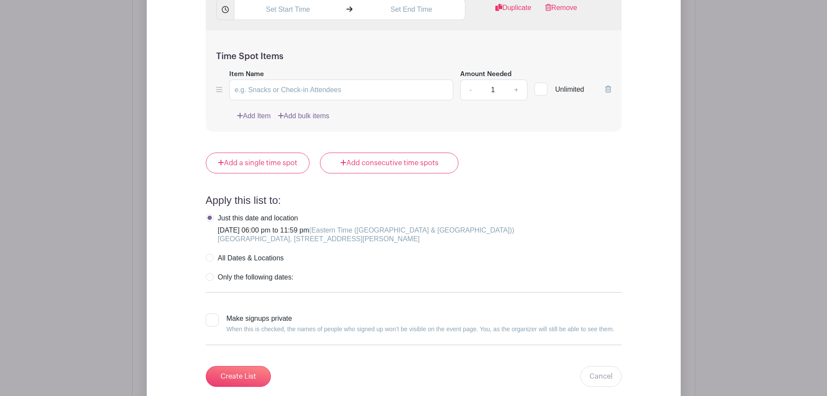
click at [254, 274] on label "Only the following dates:" at bounding box center [250, 277] width 88 height 9
radio input "true"
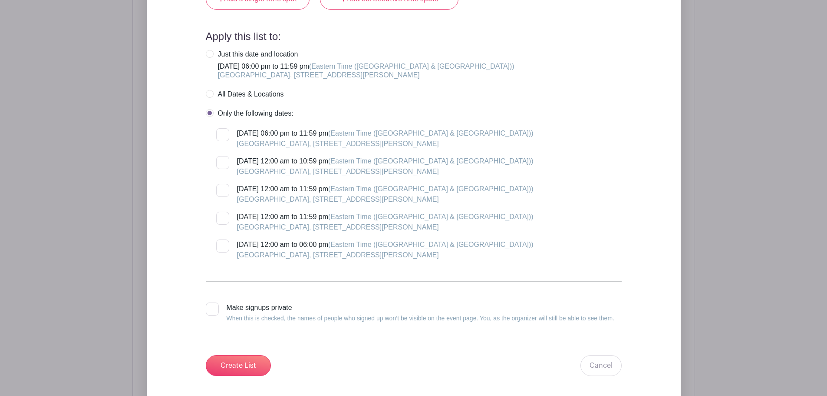
scroll to position [1087, 0]
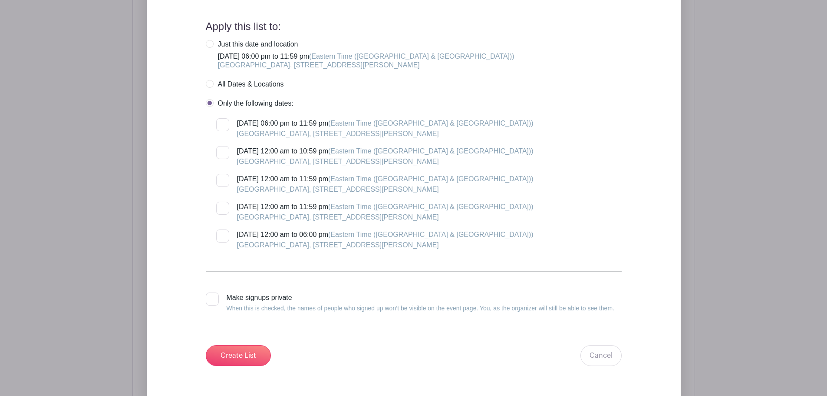
click at [226, 86] on label "All Dates & Locations" at bounding box center [245, 84] width 78 height 9
radio input "true"
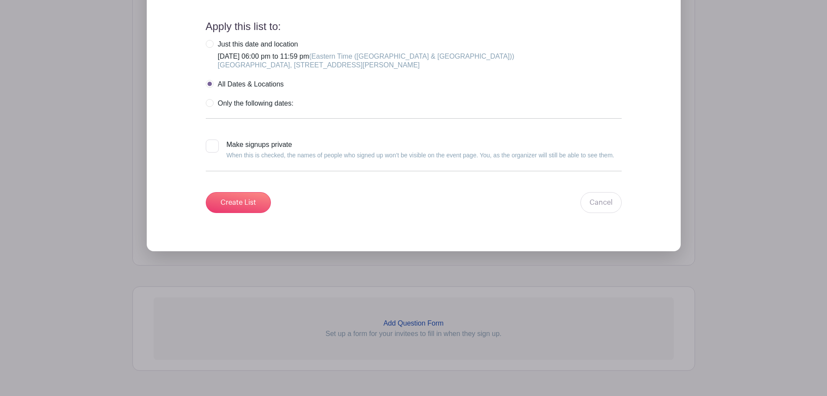
click at [233, 148] on div "Make signups private When this is checked, the names of people who signed up wo…" at bounding box center [421, 149] width 388 height 21
click at [211, 145] on input "Make signups private When this is checked, the names of people who signed up wo…" at bounding box center [209, 142] width 6 height 6
checkbox input "true"
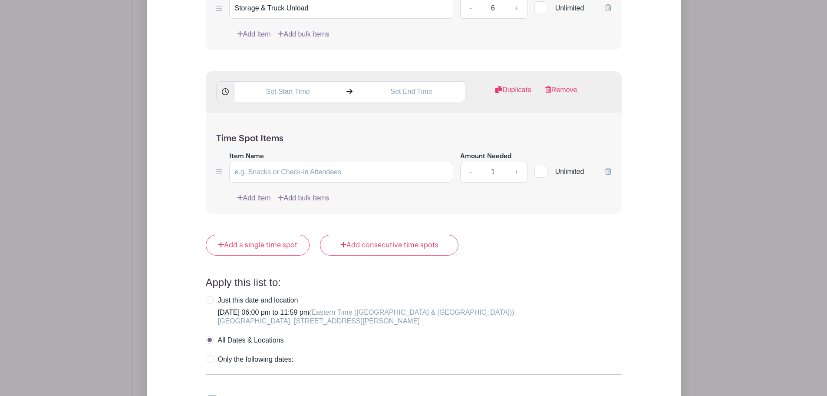
scroll to position [826, 0]
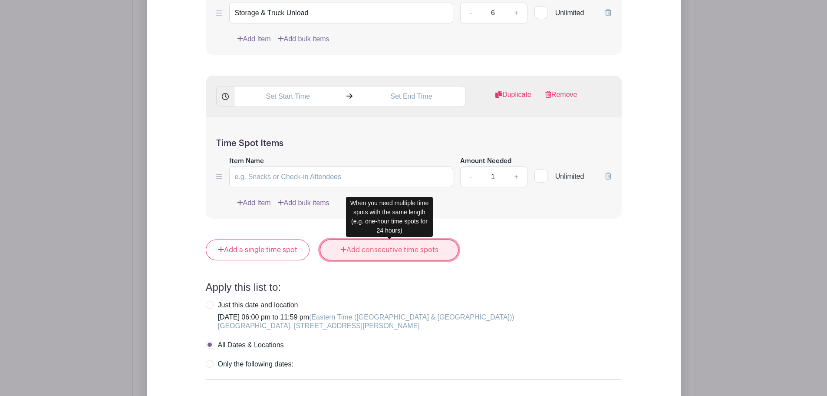
click at [397, 256] on link "Add consecutive time spots" at bounding box center [389, 249] width 139 height 21
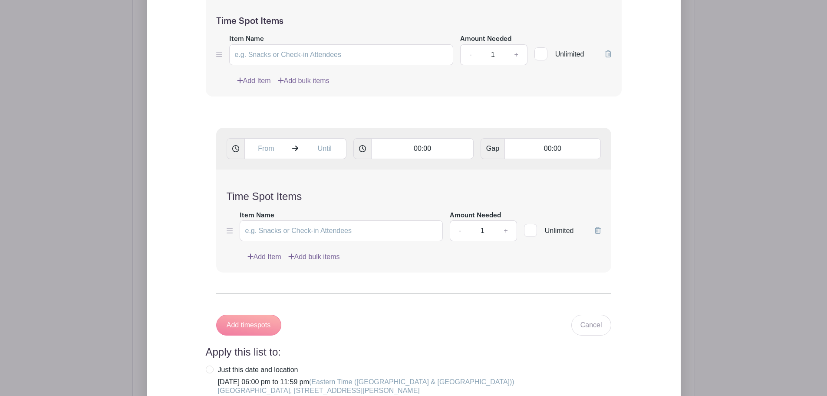
scroll to position [957, 0]
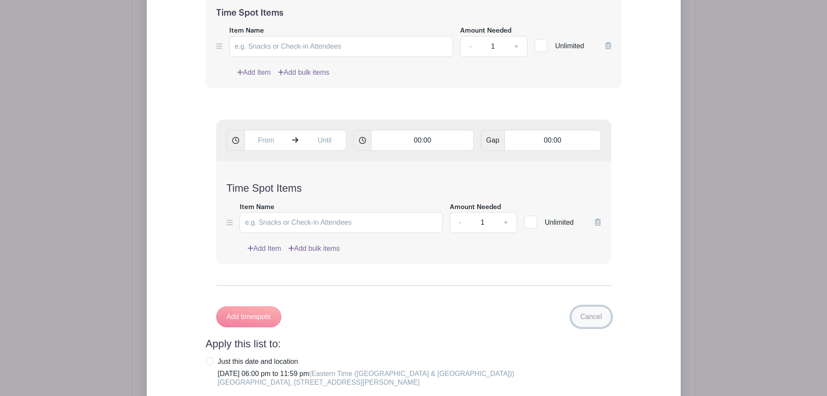
click at [585, 320] on link "Cancel" at bounding box center [591, 316] width 40 height 21
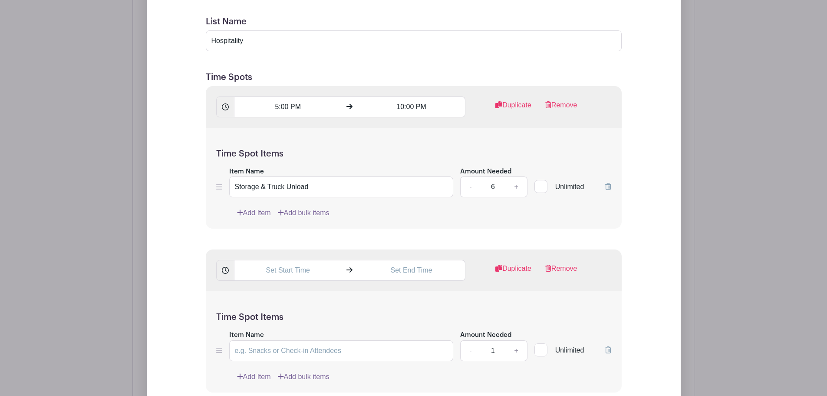
scroll to position [696, 0]
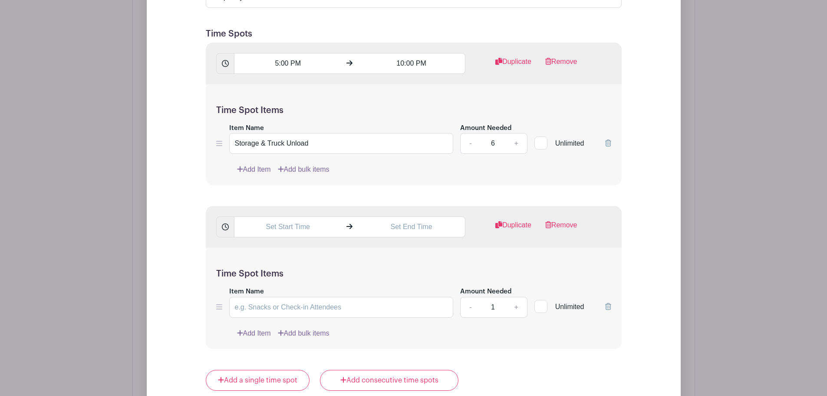
click at [247, 172] on link "Add Item" at bounding box center [254, 169] width 34 height 10
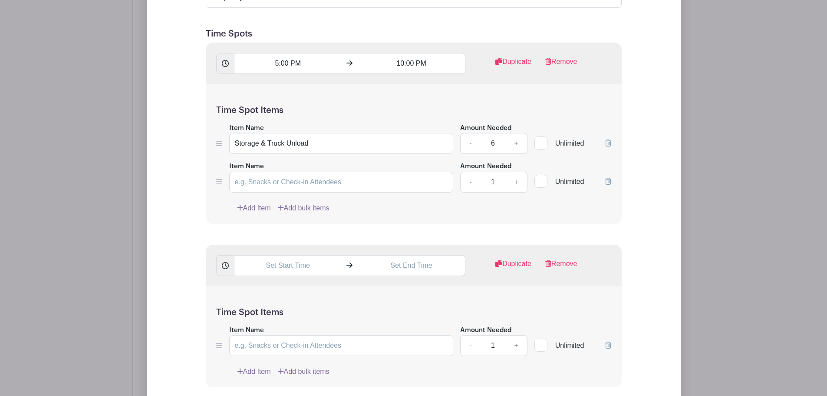
click at [610, 180] on icon at bounding box center [608, 181] width 6 height 7
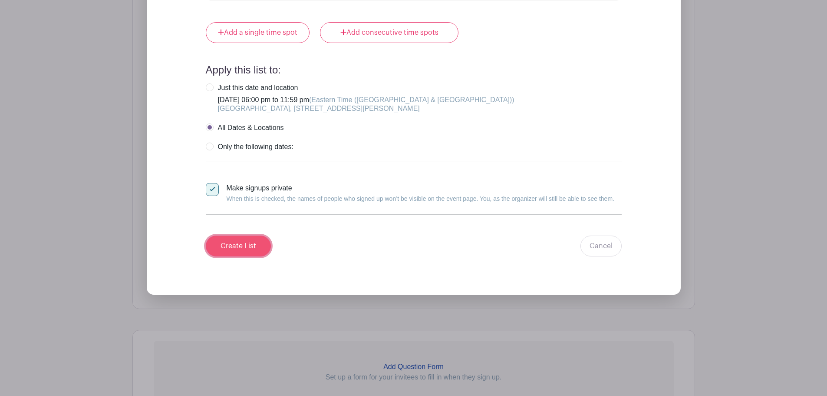
click at [249, 246] on input "Create List" at bounding box center [238, 245] width 65 height 21
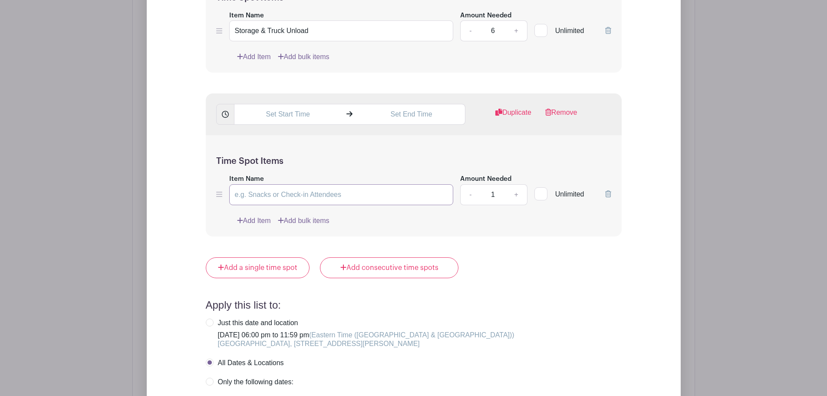
scroll to position [805, 0]
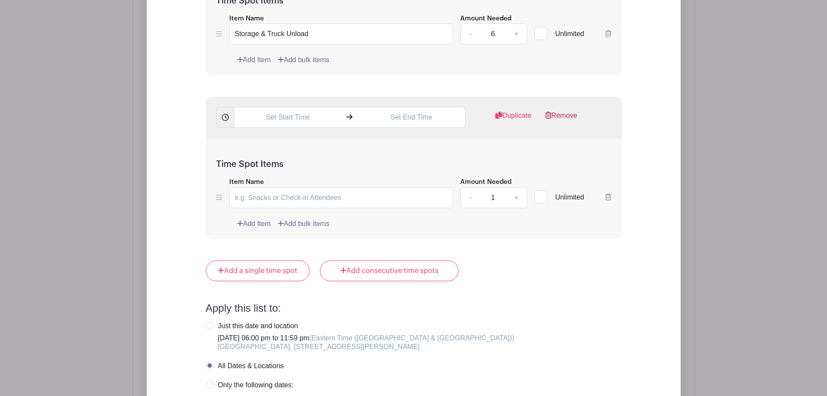
click at [555, 122] on link "Remove" at bounding box center [561, 118] width 32 height 17
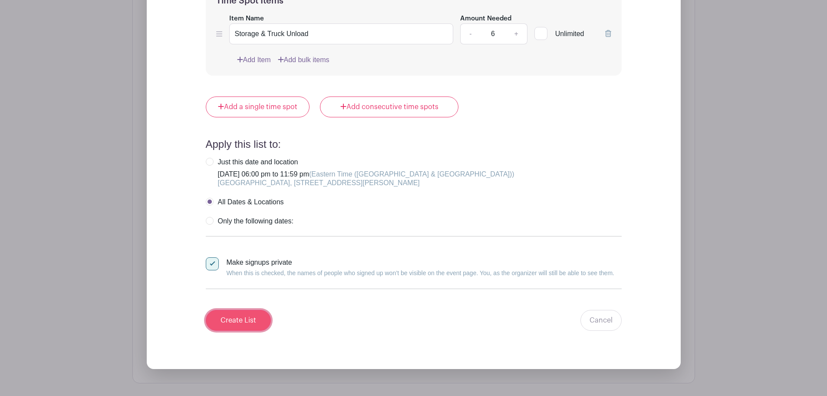
click at [261, 319] on input "Create List" at bounding box center [238, 320] width 65 height 21
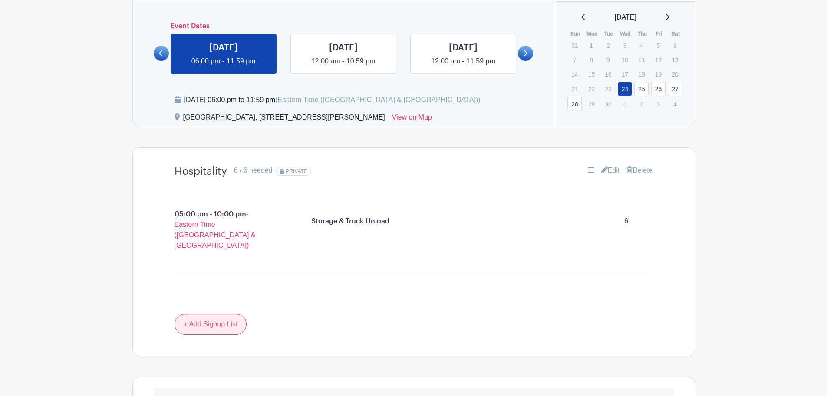
scroll to position [386, 0]
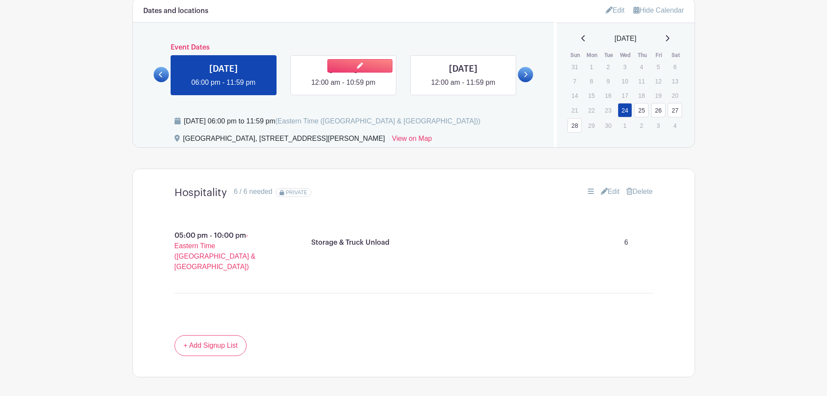
click at [343, 88] on link at bounding box center [343, 88] width 0 height 0
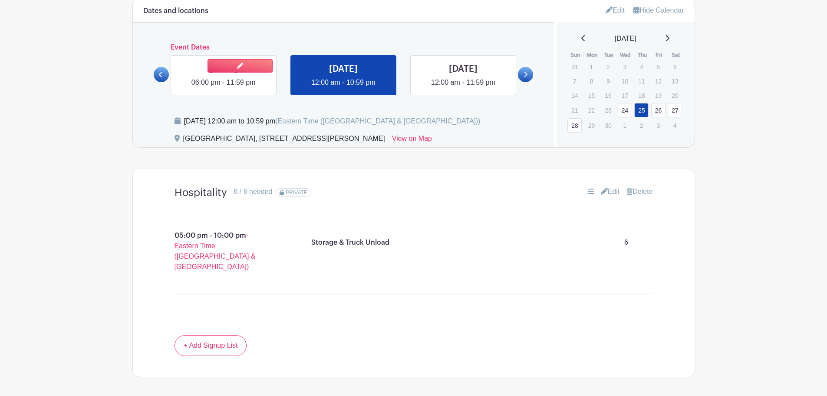
click at [224, 88] on link at bounding box center [224, 88] width 0 height 0
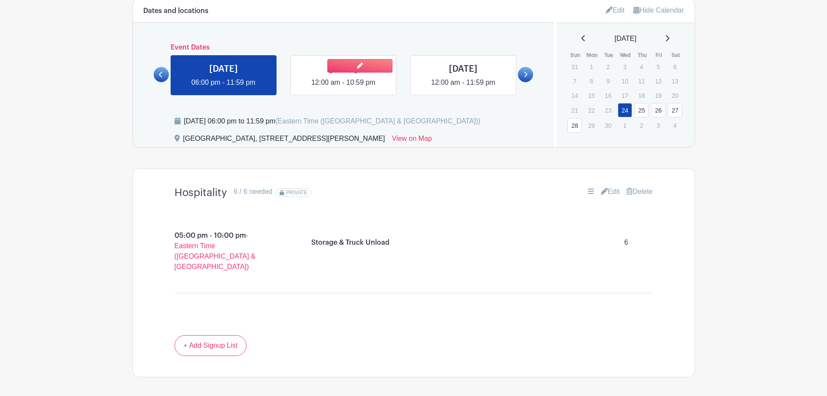
click at [343, 88] on link at bounding box center [343, 88] width 0 height 0
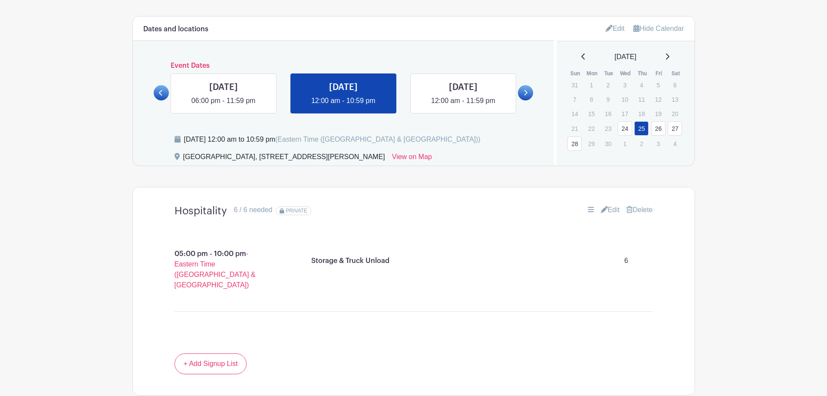
scroll to position [347, 0]
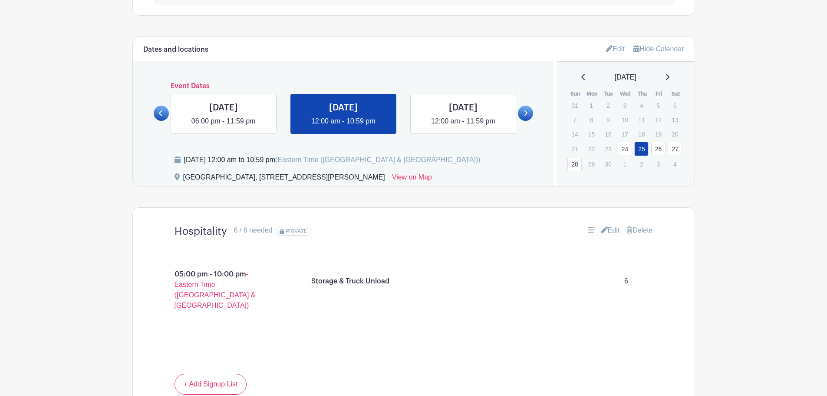
click at [610, 230] on link "Edit" at bounding box center [610, 230] width 19 height 10
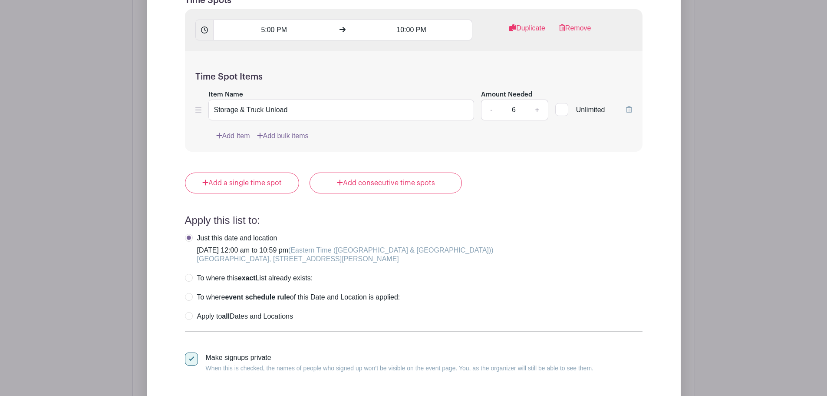
scroll to position [825, 0]
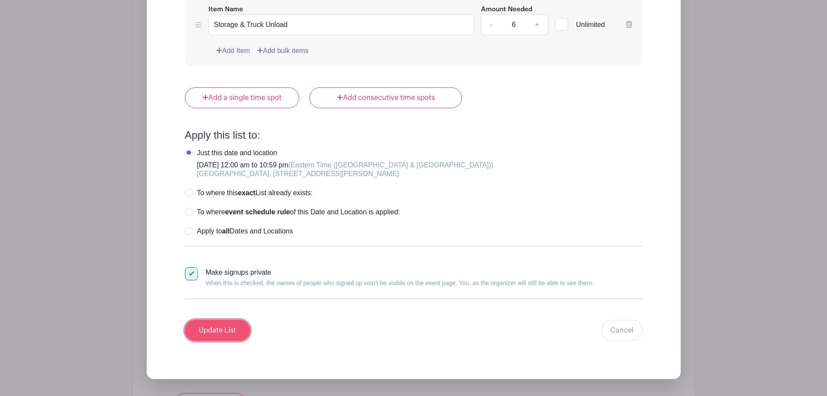
click at [241, 325] on input "Update List" at bounding box center [217, 330] width 65 height 21
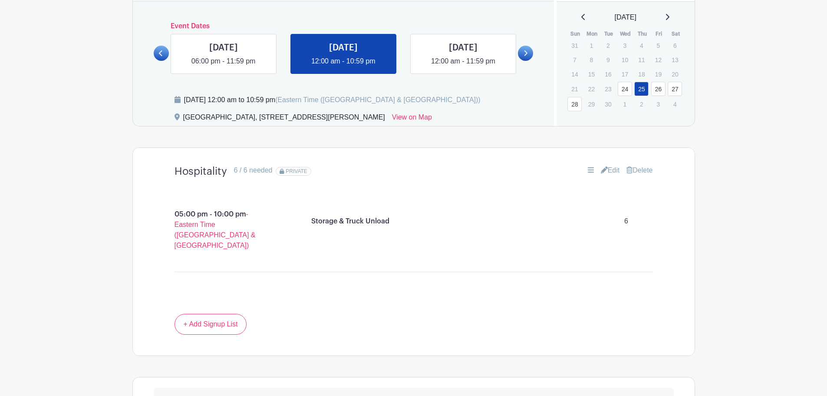
scroll to position [386, 0]
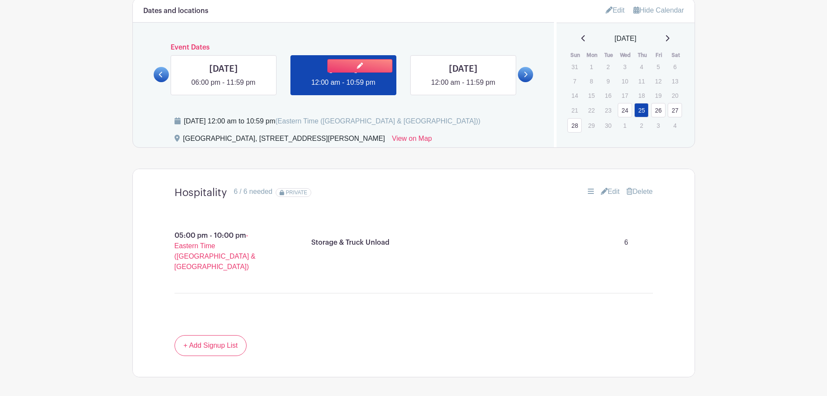
click at [343, 88] on link at bounding box center [343, 88] width 0 height 0
click at [230, 335] on link "+ Add Signup List" at bounding box center [211, 345] width 73 height 21
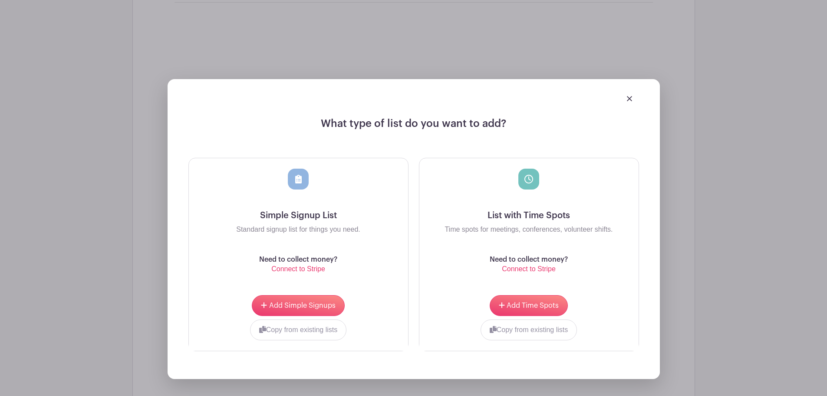
scroll to position [733, 0]
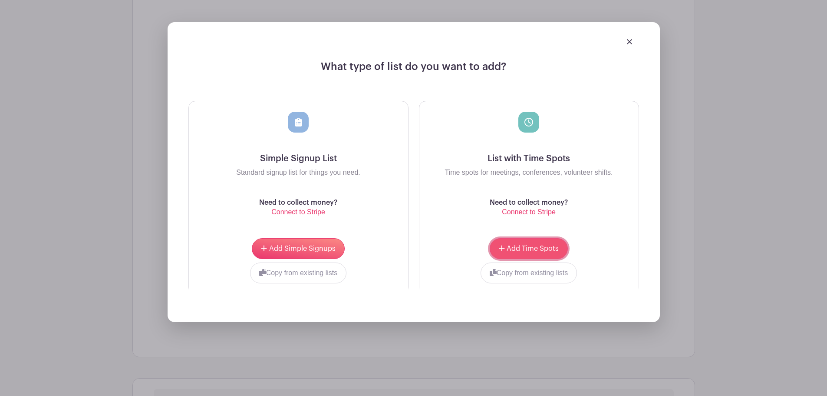
click at [543, 245] on span "Add Time Spots" at bounding box center [533, 248] width 52 height 7
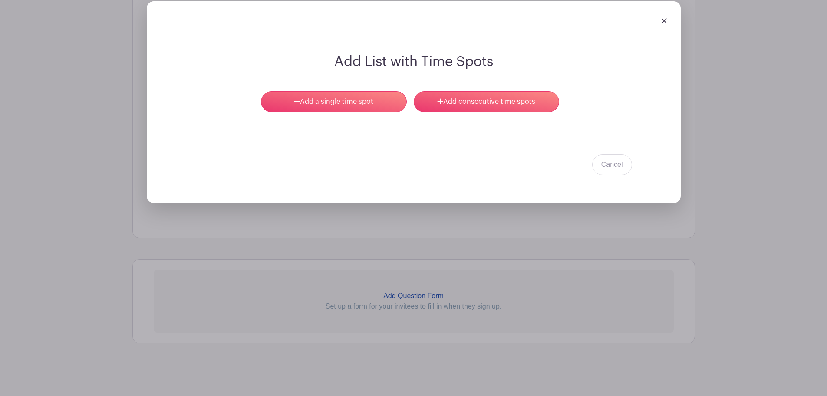
scroll to position [794, 0]
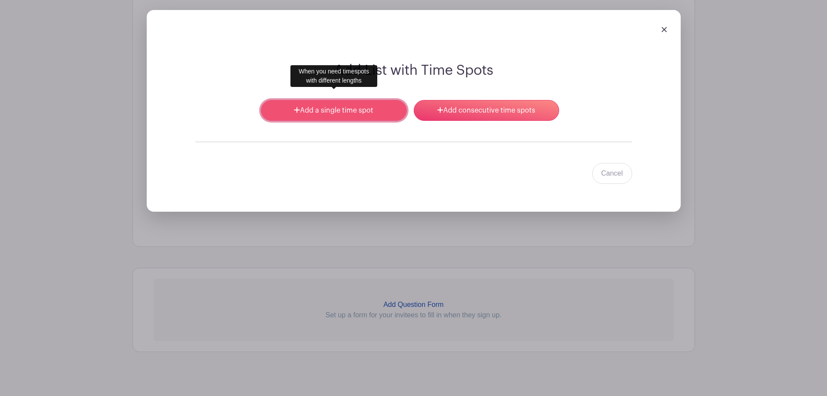
click at [349, 108] on link "Add a single time spot" at bounding box center [333, 110] width 145 height 21
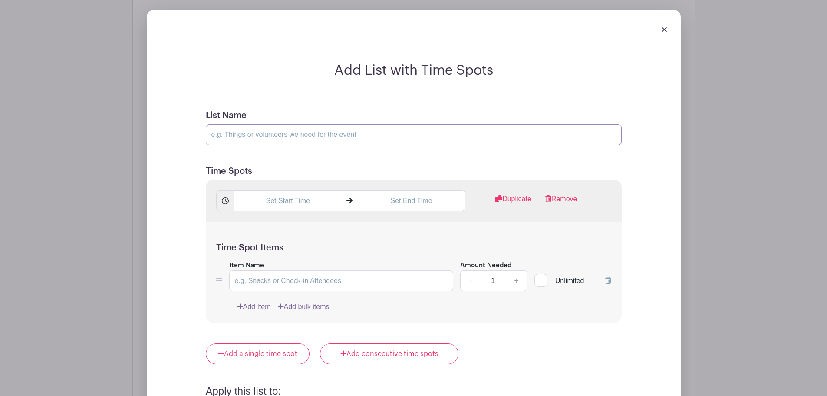
click at [356, 127] on input "List Name" at bounding box center [414, 134] width 416 height 21
type input "Hospitality"
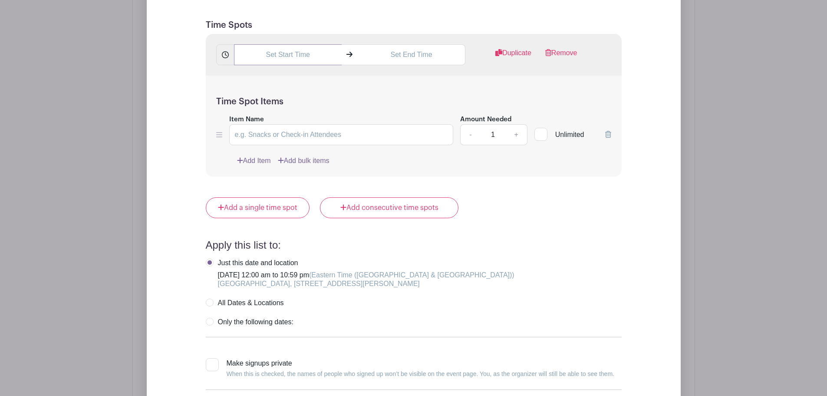
scroll to position [924, 0]
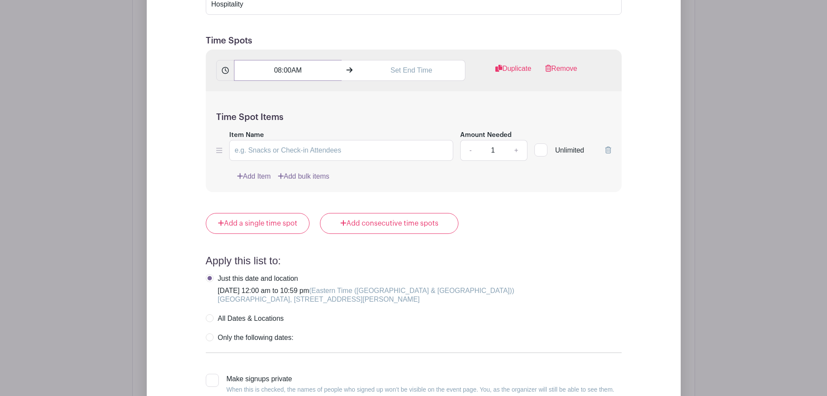
type input "08:00AM"
type input "1:00PM"
click at [284, 147] on input "Item Name" at bounding box center [341, 150] width 224 height 21
type input "Receiving"
click at [516, 140] on link "+" at bounding box center [516, 150] width 22 height 21
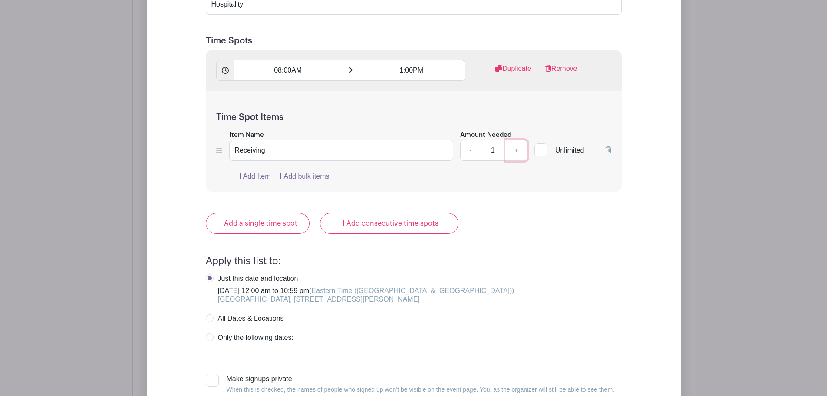
type input "2"
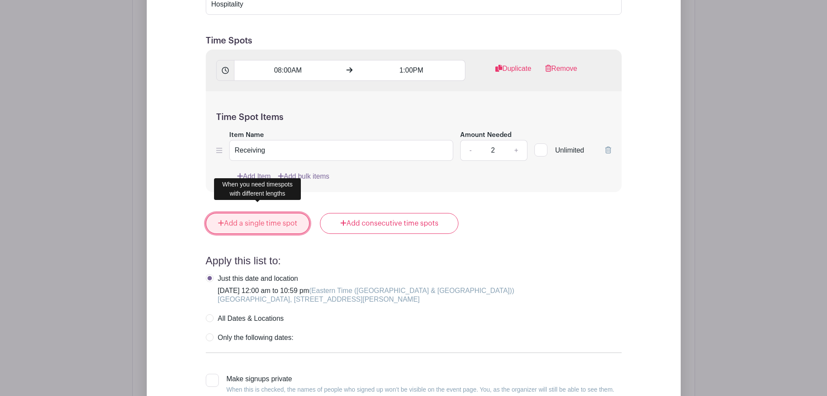
click at [277, 213] on link "Add a single time spot" at bounding box center [258, 223] width 104 height 21
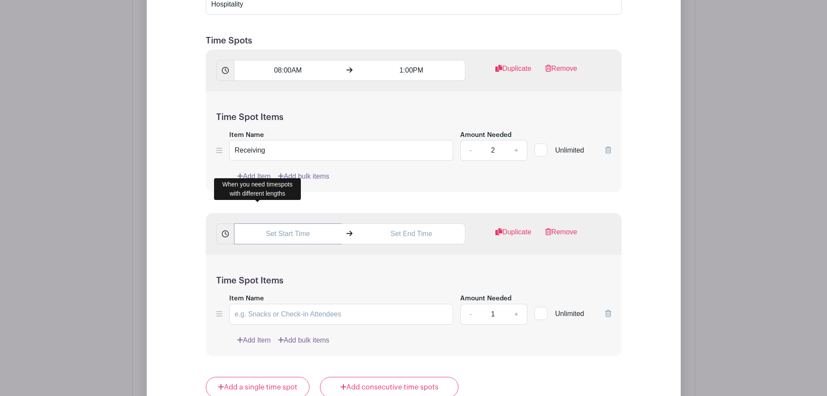
click at [280, 223] on input "text" at bounding box center [288, 233] width 108 height 21
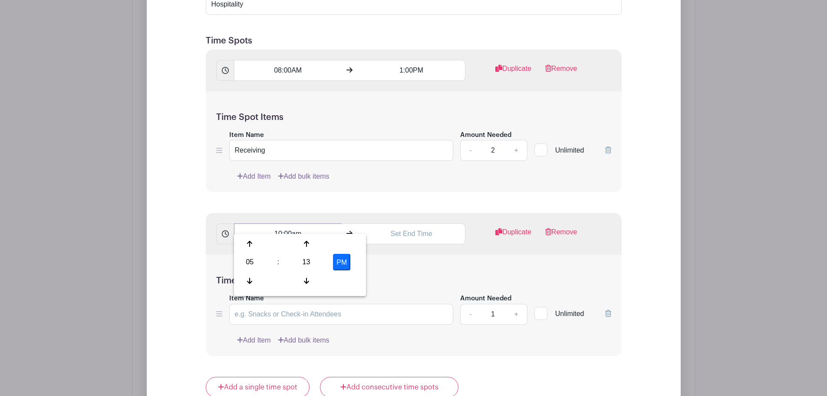
type input "10:00am"
type input "12:00pm"
click at [439, 254] on div "Time Spot Items Item Name Amount Needed - 1 + Unlimited Add Item Add bulk items" at bounding box center [414, 304] width 416 height 101
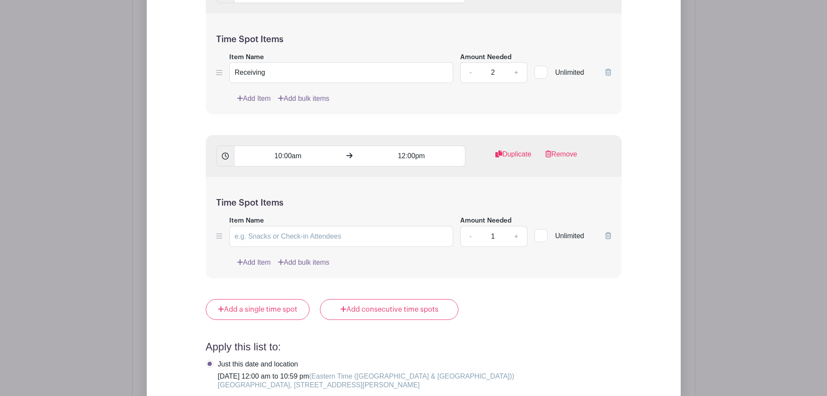
scroll to position [942, 0]
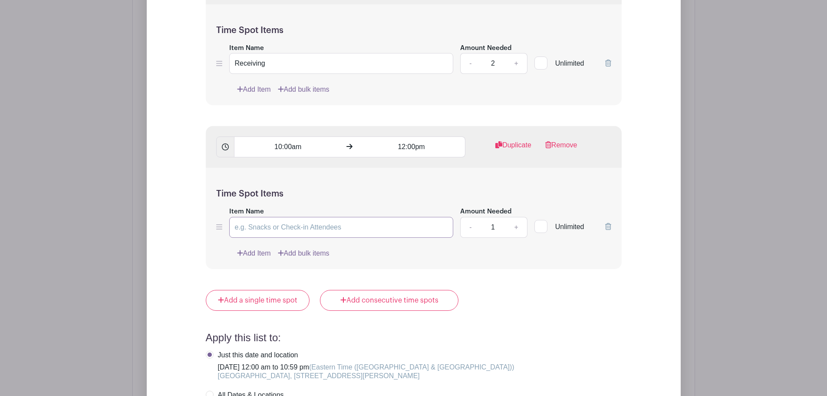
click at [354, 217] on input "Item Name" at bounding box center [341, 227] width 224 height 21
type input "Set-Up"
type input "6"
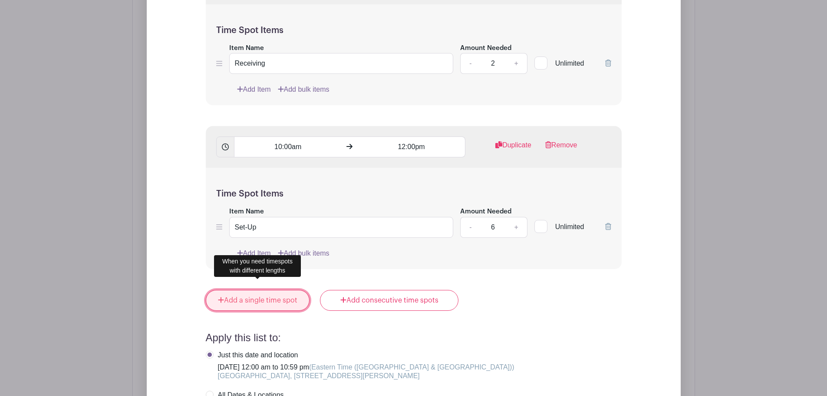
click at [282, 290] on link "Add a single time spot" at bounding box center [258, 300] width 104 height 21
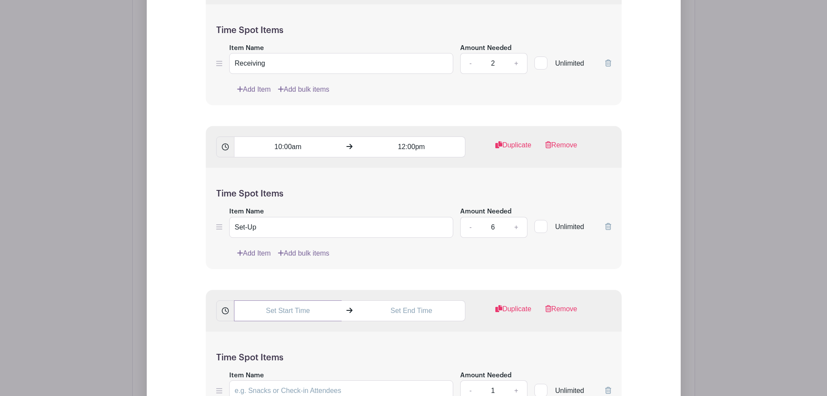
click at [293, 300] on input "text" at bounding box center [288, 310] width 108 height 21
type input "12:00pm"
type input "2:00pm"
click at [564, 303] on link "Remove" at bounding box center [561, 311] width 32 height 17
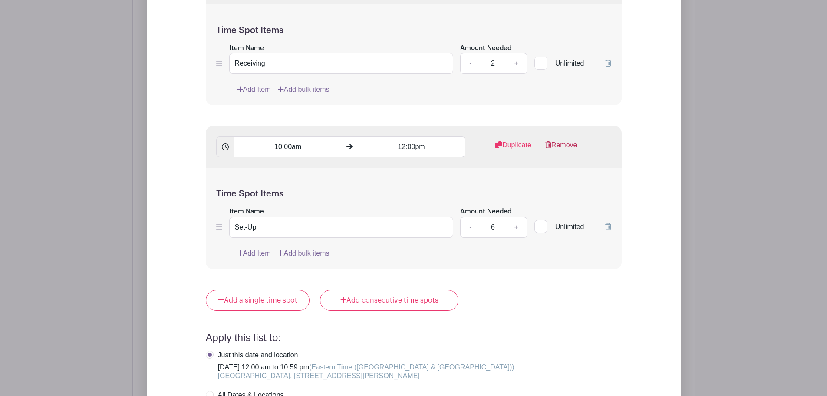
click at [564, 140] on link "Remove" at bounding box center [561, 148] width 32 height 17
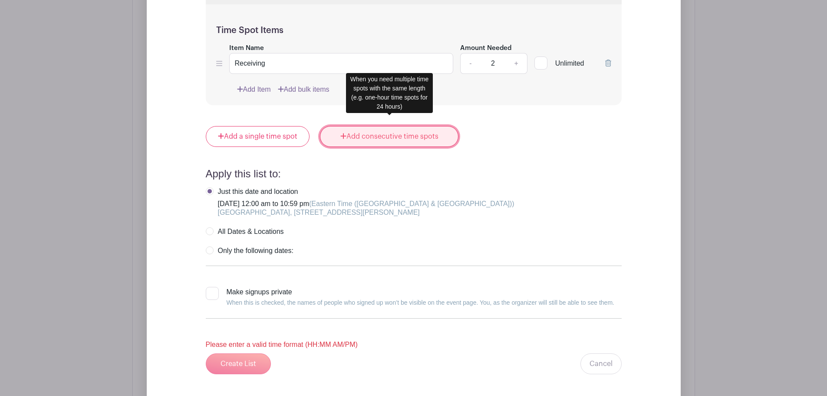
click at [399, 130] on link "Add consecutive time spots" at bounding box center [389, 136] width 139 height 21
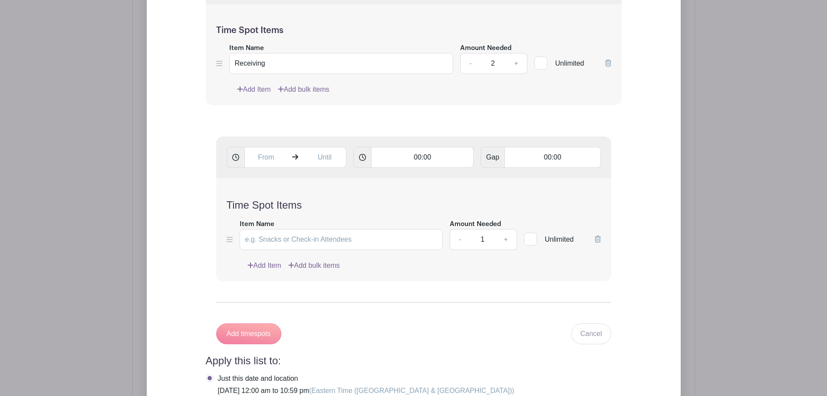
scroll to position [898, 0]
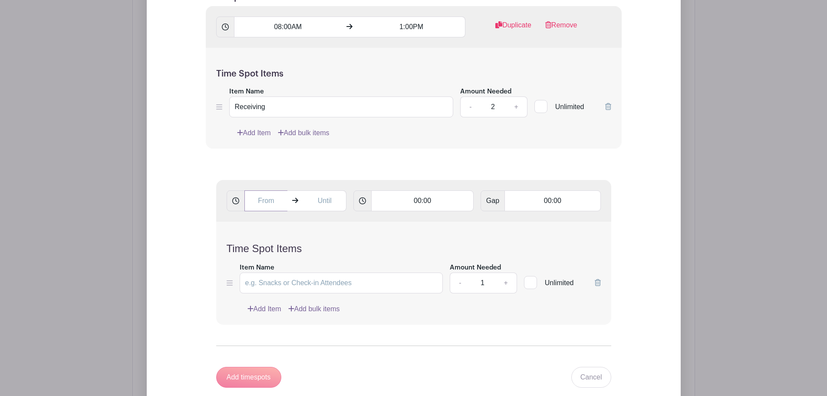
click at [257, 190] on input "text" at bounding box center [265, 200] width 43 height 21
type input "10:00AM"
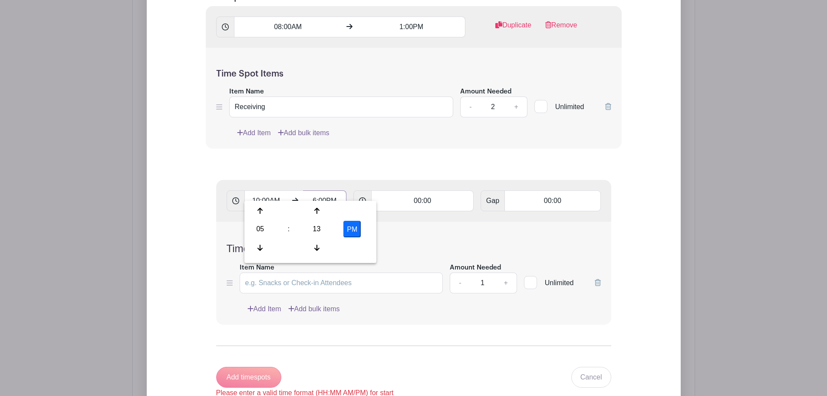
type input "6:00PM"
type input "2:00"
click at [429, 226] on div "Time Spot Items Item Name Amount Needed - 1 + Unlimited Add Item Add bulk items" at bounding box center [413, 272] width 395 height 103
click at [311, 272] on input "Item Name" at bounding box center [342, 282] width 204 height 21
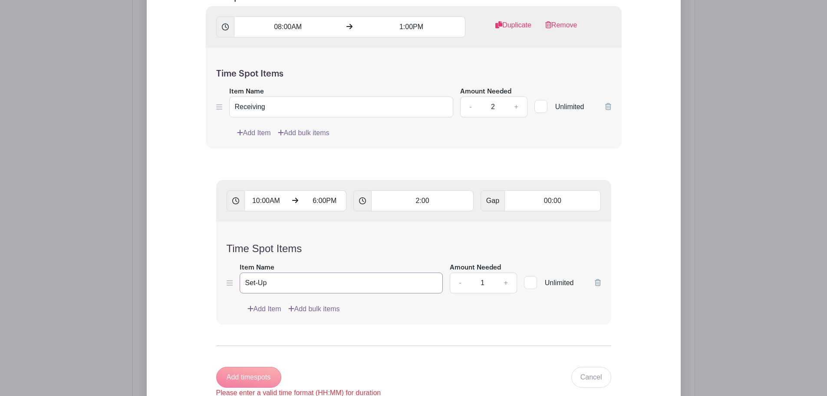
type input "Set-Up"
click at [507, 273] on link "+" at bounding box center [506, 282] width 22 height 21
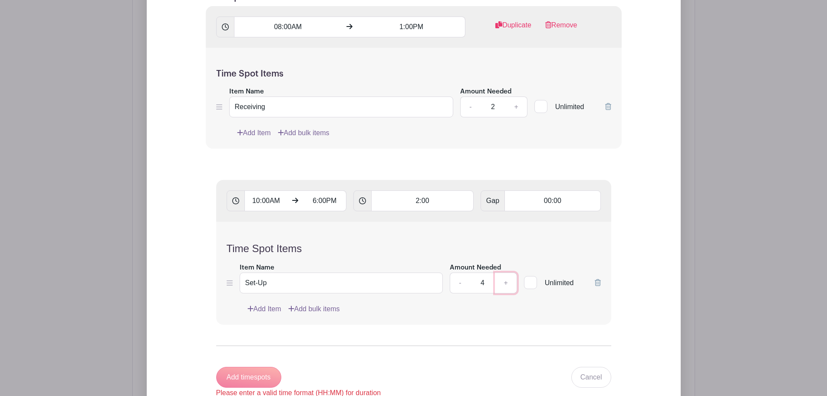
type input "5"
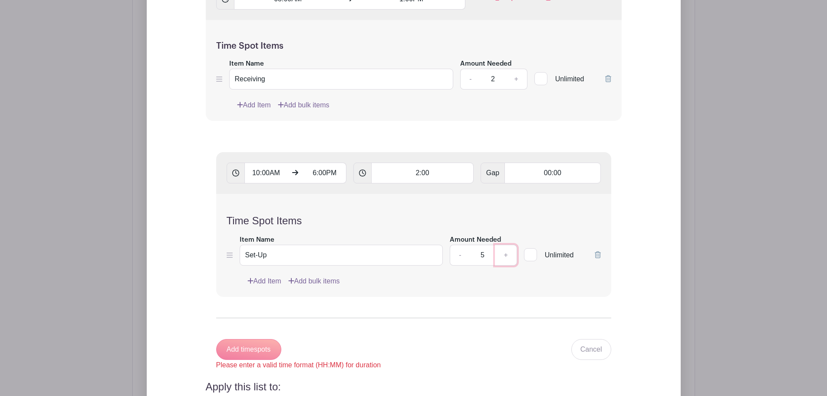
scroll to position [942, 0]
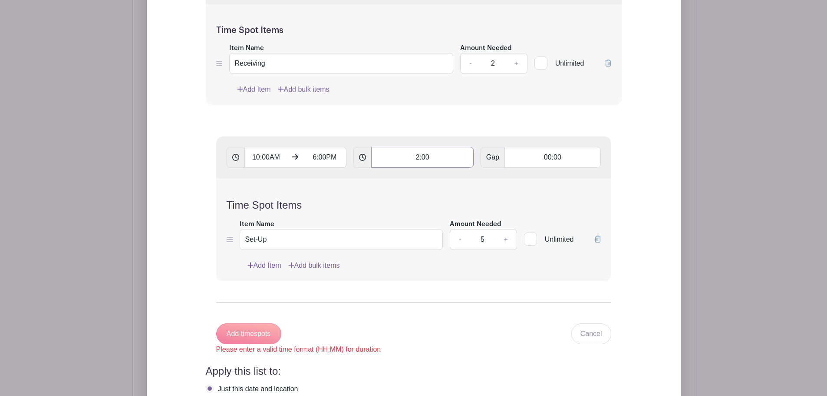
click at [407, 149] on input "2:00" at bounding box center [422, 157] width 102 height 21
type input "02:00"
click at [432, 288] on form "10:00AM 6:00PM 02:00 Gap 00:00 Time Spot Items Item Name Set-Up Amount Needed -…" at bounding box center [414, 245] width 416 height 239
click at [310, 147] on input "6:00PM" at bounding box center [324, 157] width 43 height 21
type input "5:14 PM"
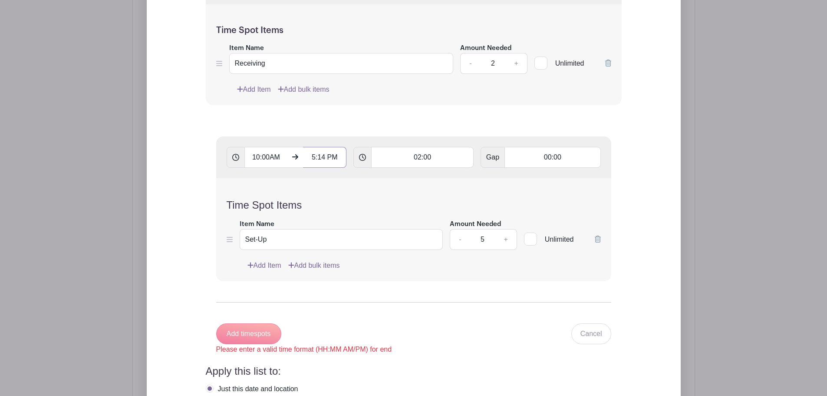
type input "Add 4 timespots"
type input "06:00PM"
type input "Add timespots"
click at [393, 323] on div "Add timespots Please enter a valid time format (HH:MM AM/PM) for start Cancel" at bounding box center [413, 338] width 395 height 31
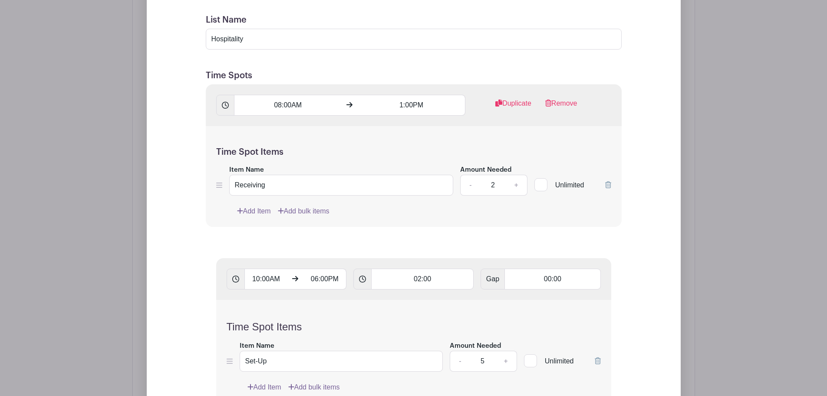
scroll to position [898, 0]
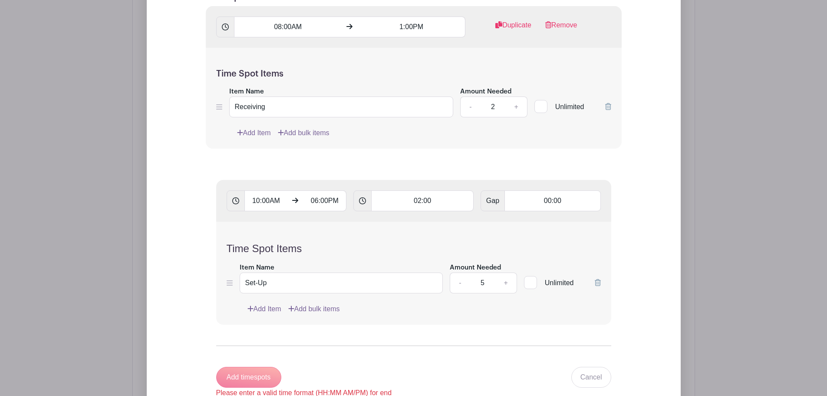
click at [249, 350] on form "10:00AM 06:00PM 02:00 Gap 00:00 Time Spot Items Item Name Set-Up Amount Needed …" at bounding box center [414, 288] width 416 height 239
click at [250, 366] on div "Add timespots Please enter a valid time format (HH:MM AM/PM) for end" at bounding box center [304, 381] width 176 height 31
click at [405, 16] on input "1:00PM" at bounding box center [412, 26] width 108 height 21
click at [385, 72] on div at bounding box center [374, 74] width 28 height 16
click at [376, 73] on icon at bounding box center [373, 73] width 5 height 7
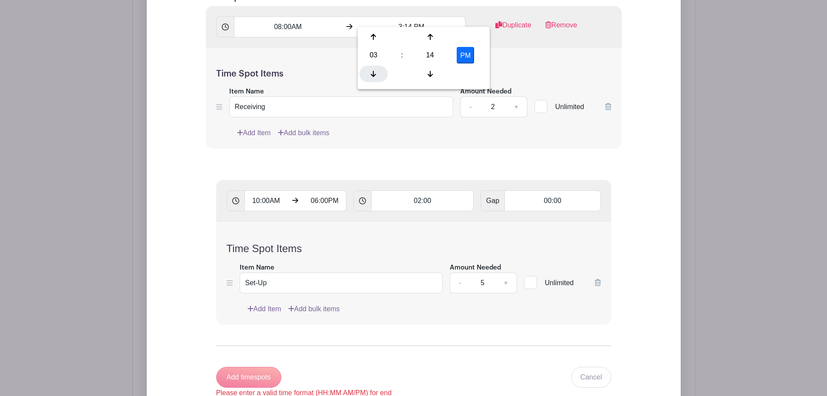
click at [376, 73] on icon at bounding box center [373, 73] width 5 height 7
click at [376, 73] on div at bounding box center [374, 74] width 28 height 16
click at [373, 29] on div at bounding box center [374, 37] width 28 height 16
click at [426, 70] on div at bounding box center [430, 74] width 28 height 16
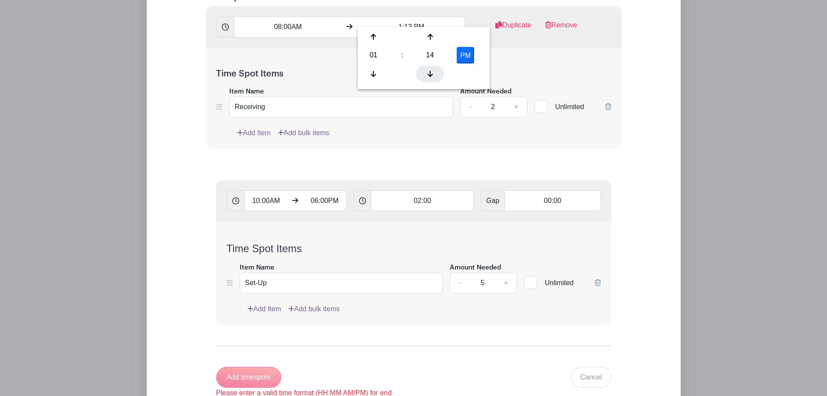
click at [426, 70] on div at bounding box center [430, 74] width 28 height 16
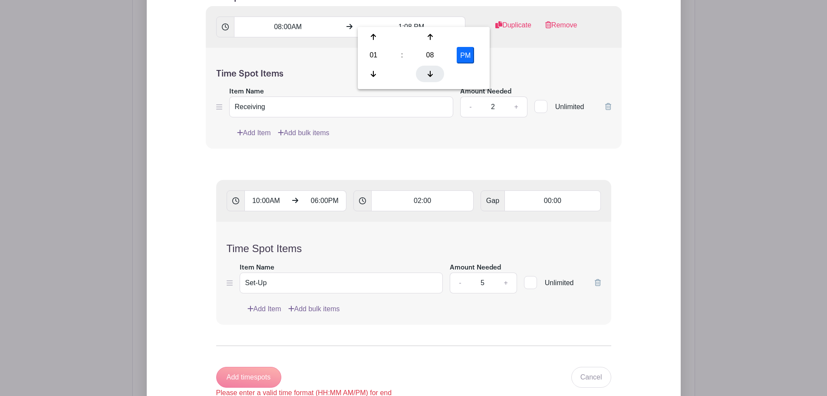
click at [426, 70] on div at bounding box center [430, 74] width 28 height 16
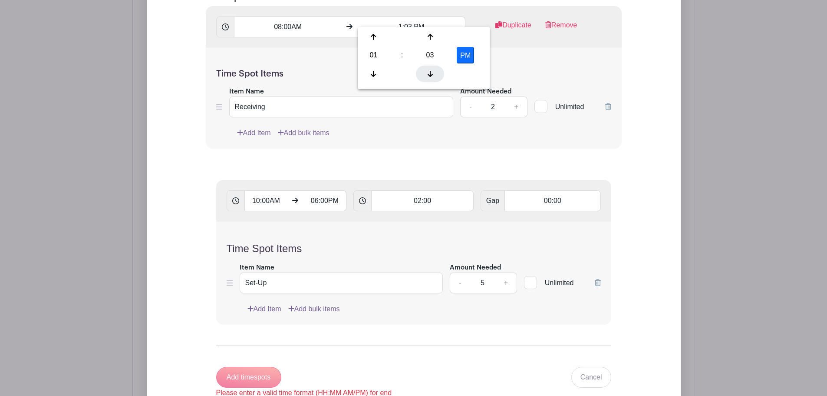
click at [426, 70] on div at bounding box center [430, 74] width 28 height 16
click at [426, 71] on div at bounding box center [430, 74] width 28 height 16
type input "1:00 PM"
click at [445, 16] on input "1:00 PM" at bounding box center [412, 26] width 108 height 21
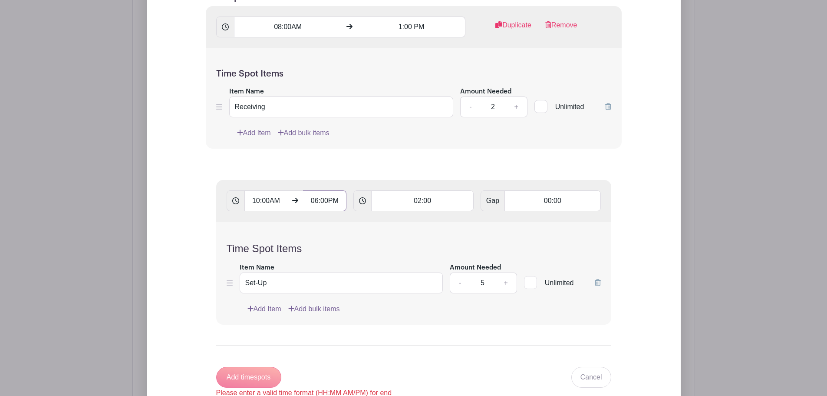
click at [330, 190] on input "06:00PM" at bounding box center [324, 200] width 43 height 21
type input "06:00 PM"
type input "Add 4 timespots"
click at [270, 190] on input "10:00AM" at bounding box center [265, 200] width 43 height 21
type input "10:00 AM"
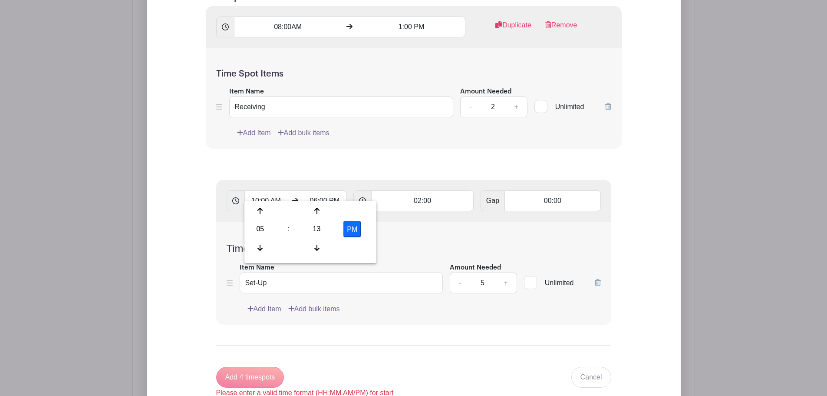
click at [364, 334] on form "10:00 AM 06:00 PM 02:00 Gap 00:00 Time Spot Items Item Name Set-Up Amount Neede…" at bounding box center [414, 288] width 416 height 239
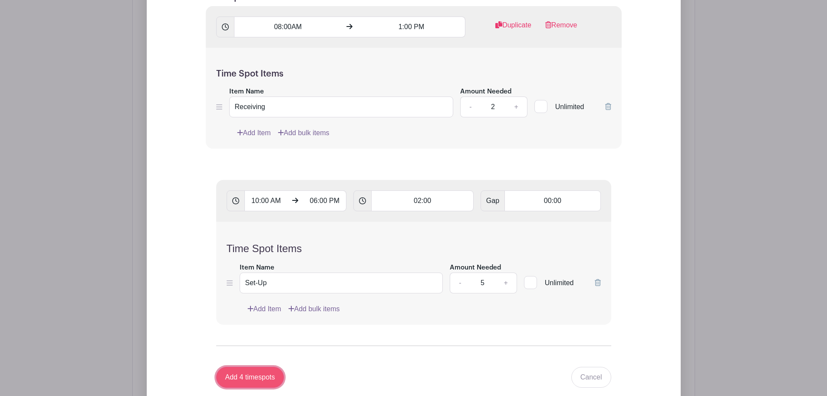
click at [260, 366] on input "Add 4 timespots" at bounding box center [250, 376] width 68 height 21
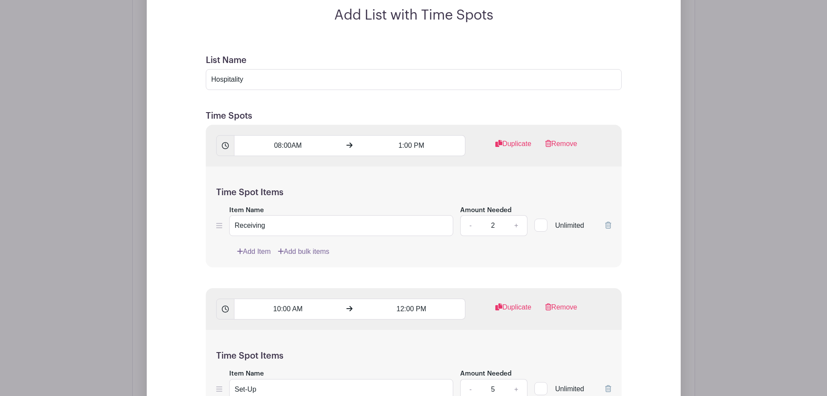
scroll to position [768, 0]
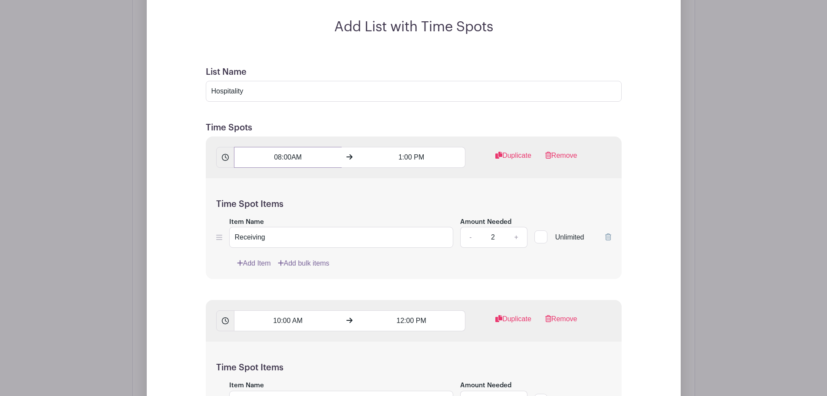
click at [293, 147] on input "08:00AM" at bounding box center [288, 157] width 108 height 21
type input "08:00 AM"
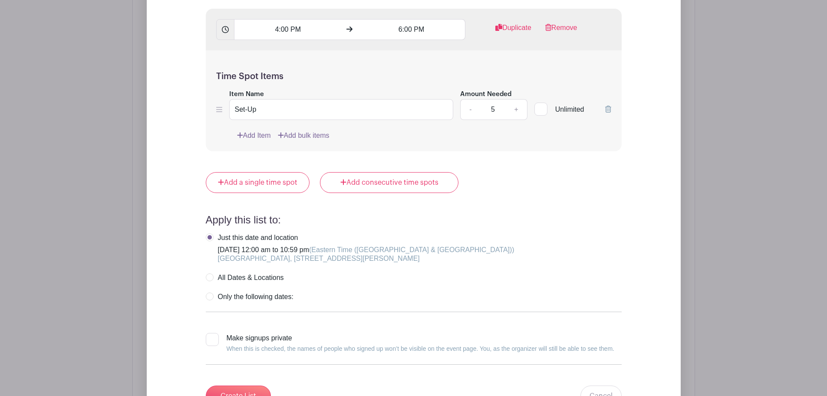
scroll to position [1593, 0]
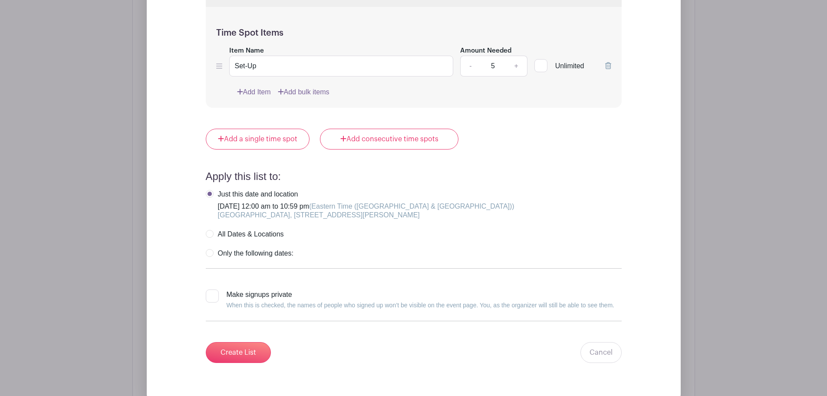
click at [211, 289] on div at bounding box center [212, 295] width 13 height 13
click at [211, 289] on input "Make signups private When this is checked, the names of people who signed up wo…" at bounding box center [209, 292] width 6 height 6
checkbox input "true"
click at [244, 343] on input "Create List" at bounding box center [238, 352] width 65 height 21
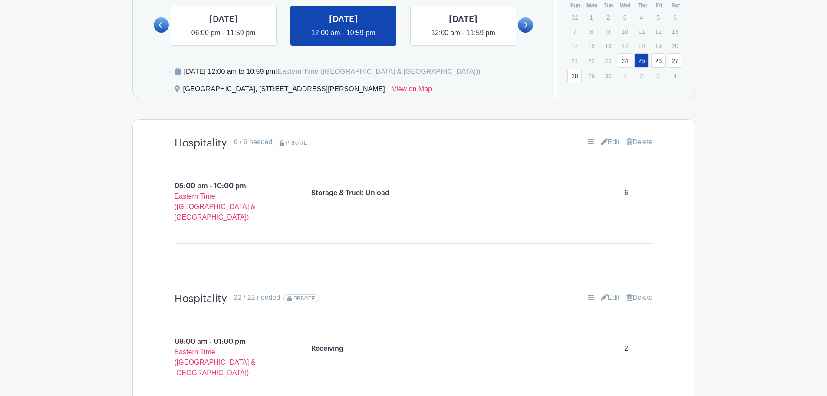
scroll to position [392, 0]
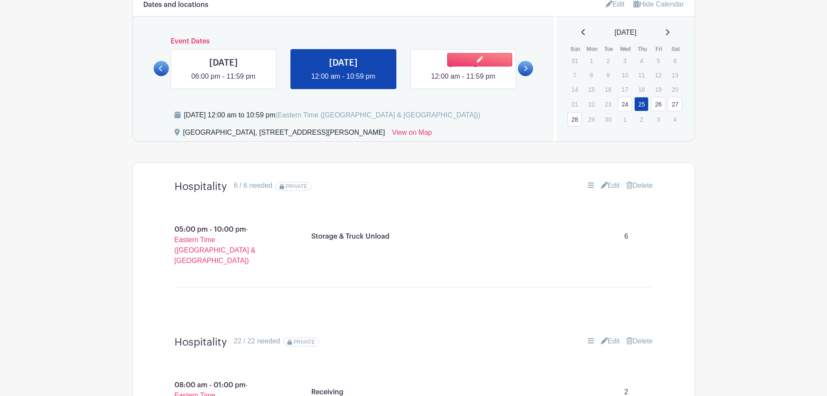
click at [463, 82] on link at bounding box center [463, 82] width 0 height 0
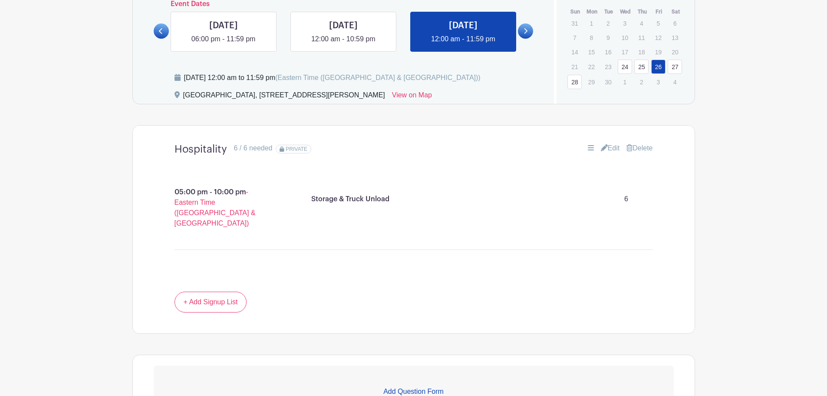
scroll to position [386, 0]
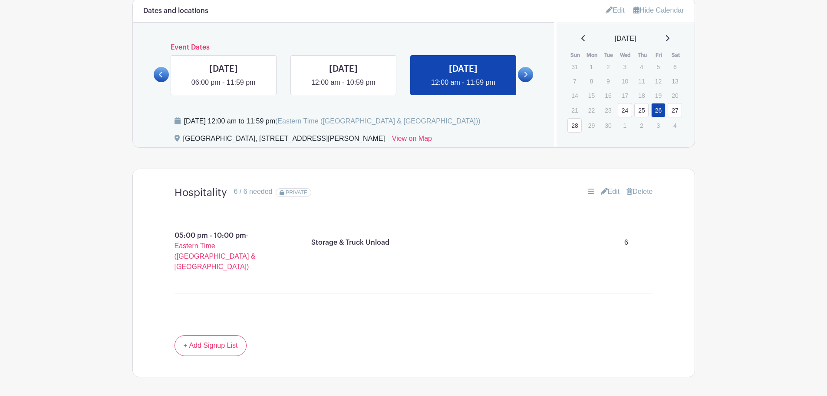
click at [207, 96] on div "Dates and locations Event Dates WED Jun 24, 2026 06:00 pm - 11:59 pm THU Jun 25…" at bounding box center [344, 72] width 422 height 149
click at [224, 88] on link at bounding box center [224, 88] width 0 height 0
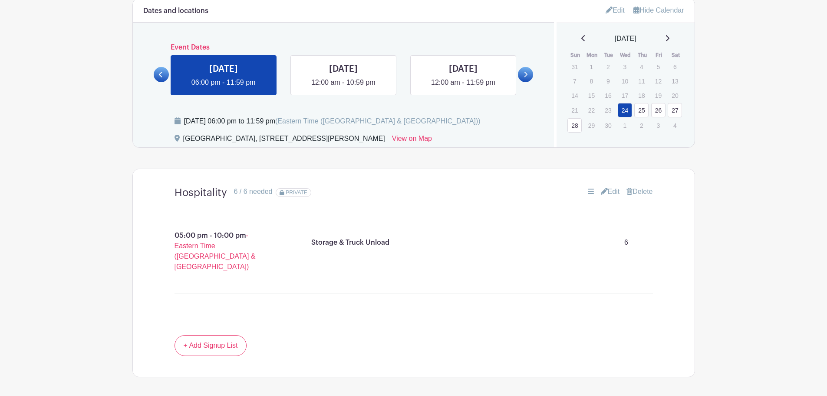
click at [606, 192] on link "Edit" at bounding box center [610, 191] width 19 height 10
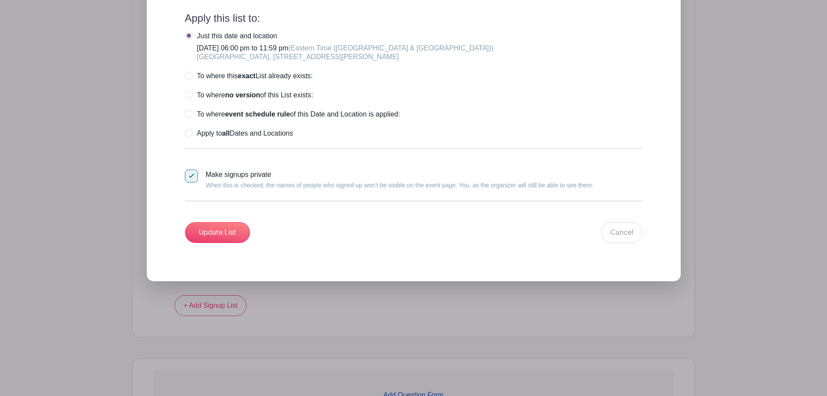
scroll to position [907, 0]
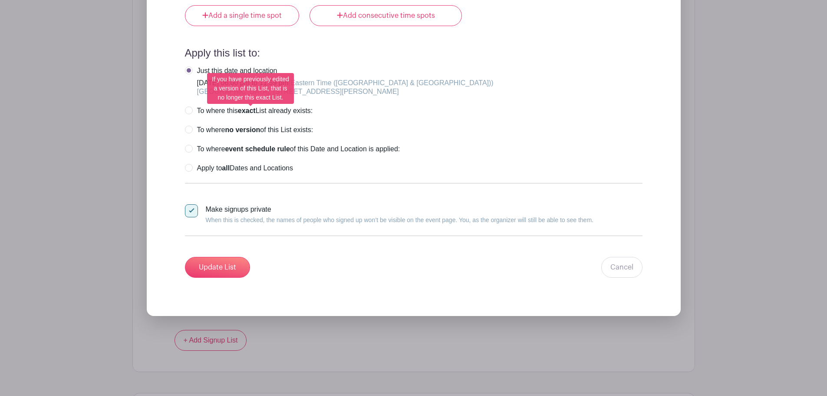
click at [194, 109] on label "To where this exact List already exists:" at bounding box center [249, 110] width 128 height 9
radio input "true"
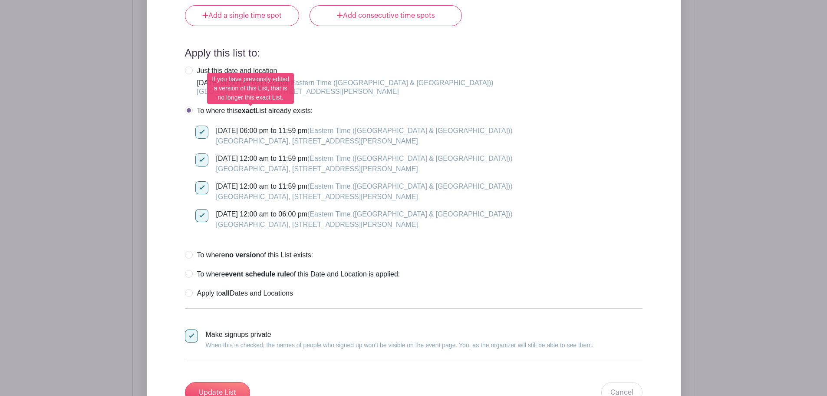
click at [194, 109] on label "To where this exact List already exists:" at bounding box center [249, 110] width 128 height 9
click at [193, 68] on label "Just this date and location Wednesday, June 24, 2026 at 06:00 pm to 11:59 pm (E…" at bounding box center [339, 81] width 309 height 30
radio input "true"
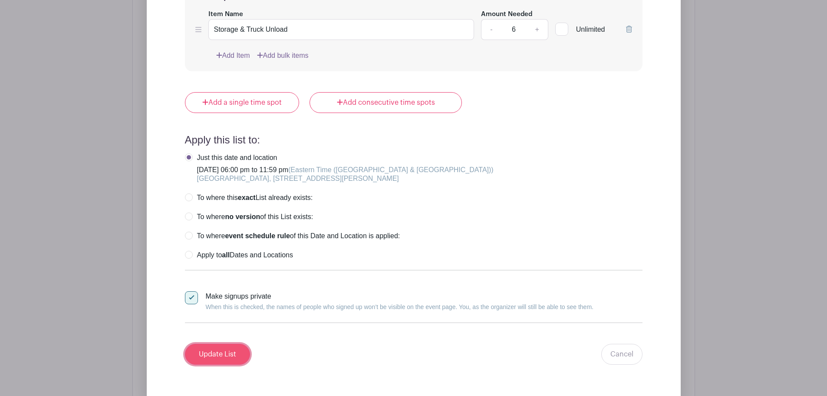
click at [223, 350] on input "Update List" at bounding box center [217, 353] width 65 height 21
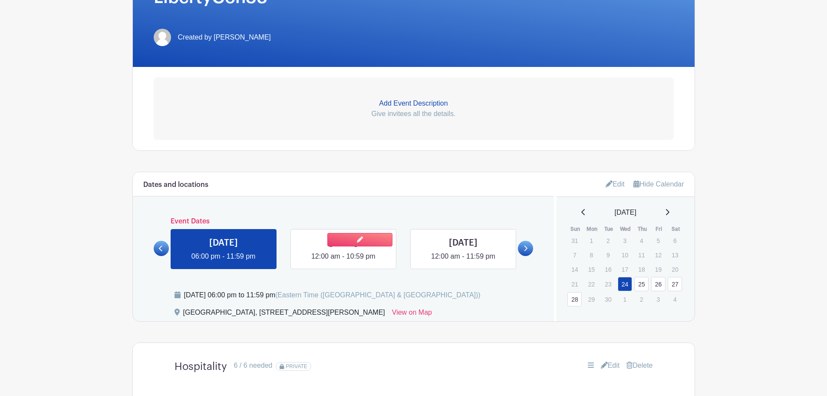
click at [343, 261] on link at bounding box center [343, 261] width 0 height 0
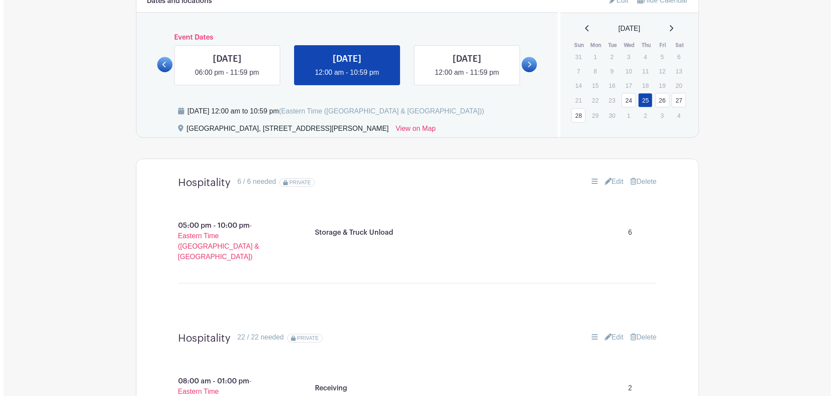
scroll to position [429, 0]
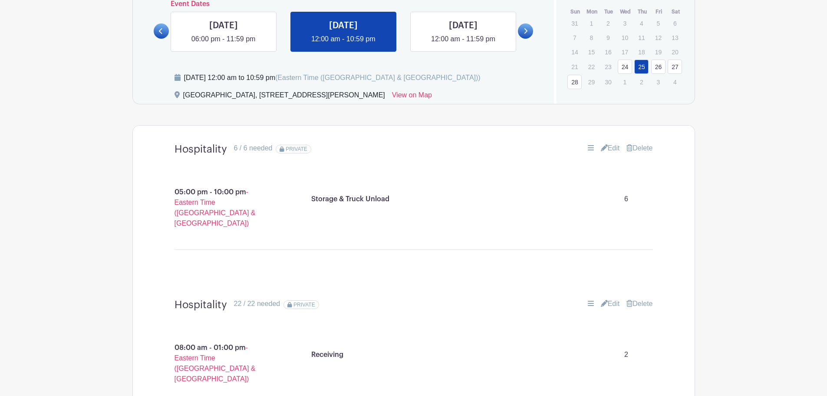
click at [633, 147] on link "Delete" at bounding box center [640, 148] width 26 height 10
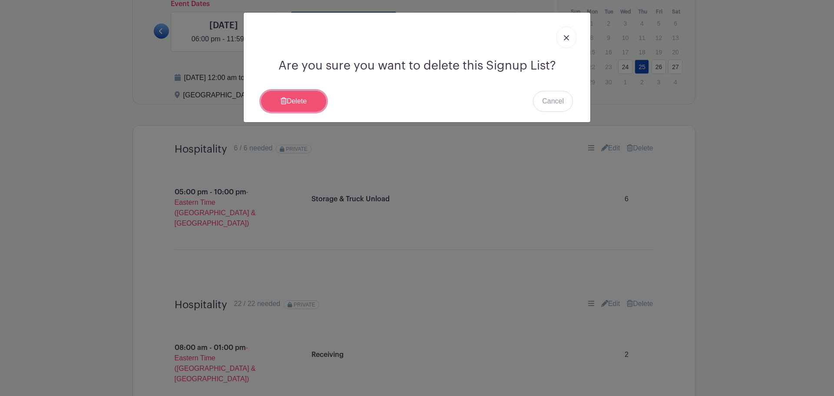
click at [289, 97] on link "Delete" at bounding box center [293, 101] width 65 height 21
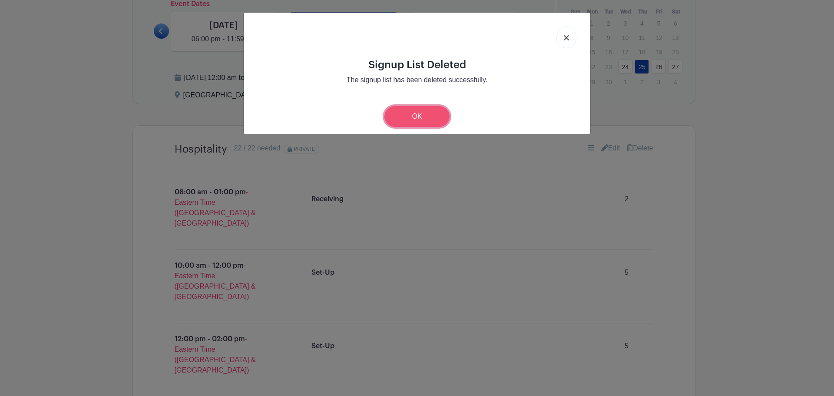
click at [420, 120] on link "OK" at bounding box center [416, 116] width 65 height 21
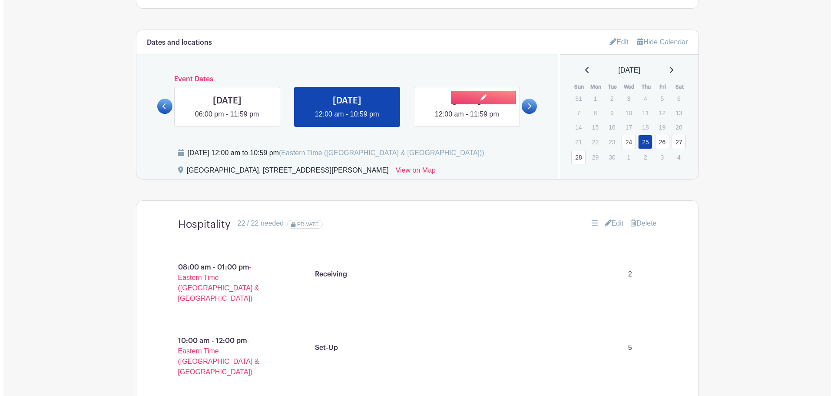
scroll to position [343, 0]
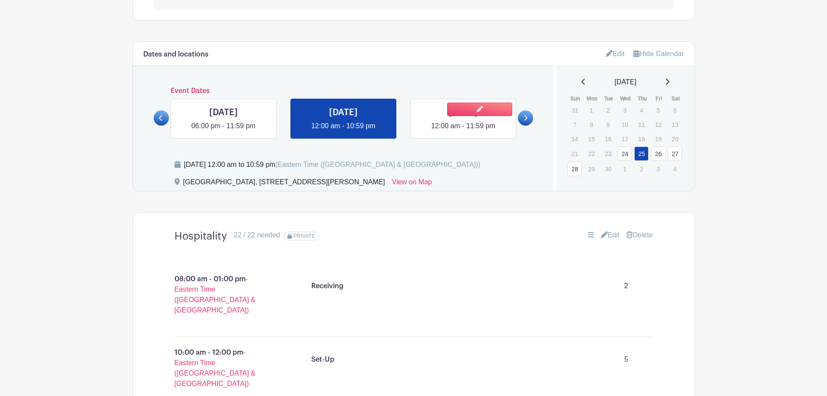
click at [463, 131] on link at bounding box center [463, 131] width 0 height 0
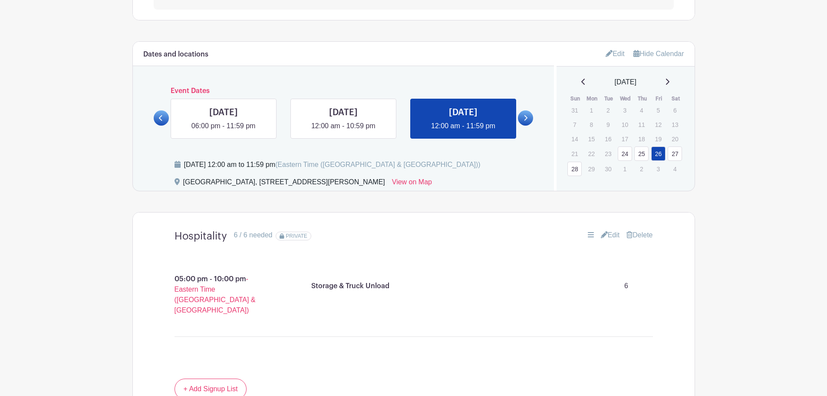
click at [638, 229] on div "Hospitality 6 / 6 needed PRIVATE Edit Delete" at bounding box center [414, 236] width 520 height 26
click at [633, 230] on link "Delete" at bounding box center [640, 235] width 26 height 10
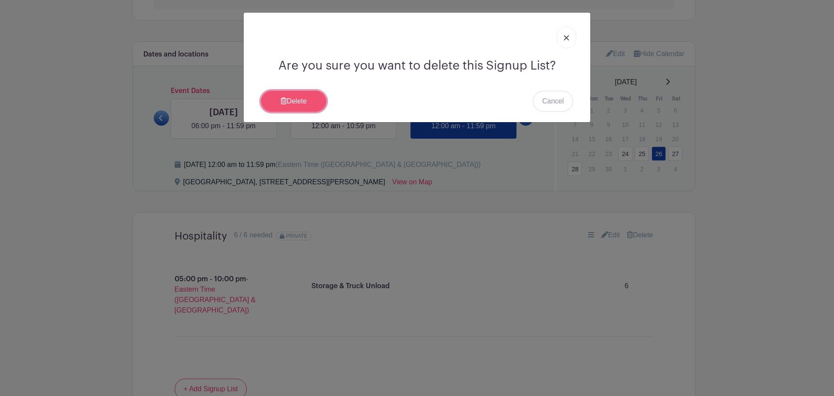
click at [302, 99] on link "Delete" at bounding box center [293, 101] width 65 height 21
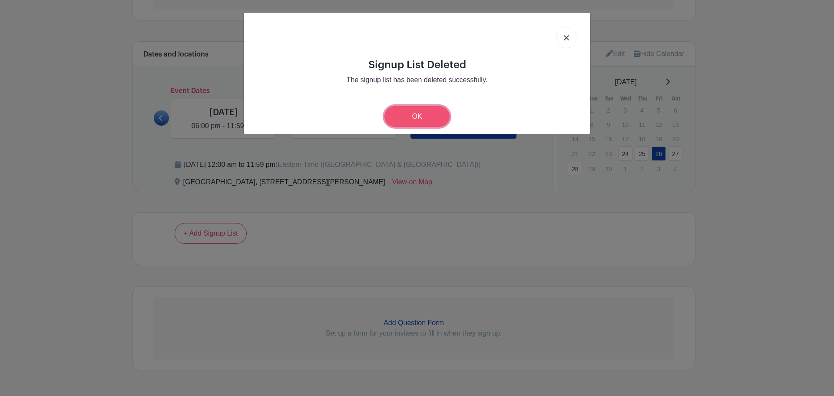
click at [421, 123] on link "OK" at bounding box center [416, 116] width 65 height 21
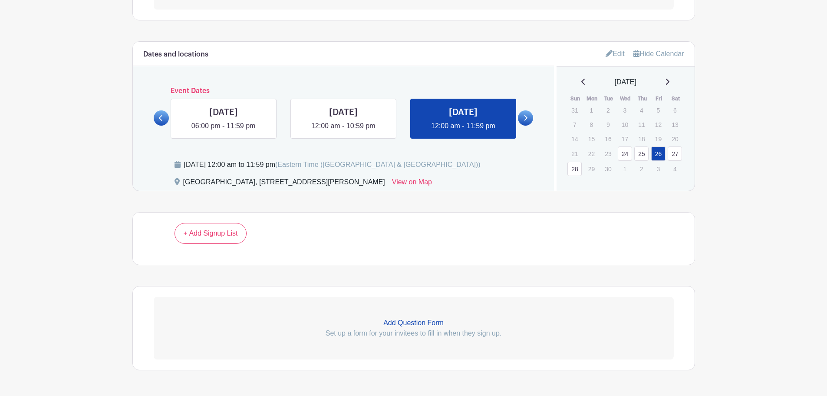
click at [527, 118] on icon at bounding box center [525, 118] width 3 height 6
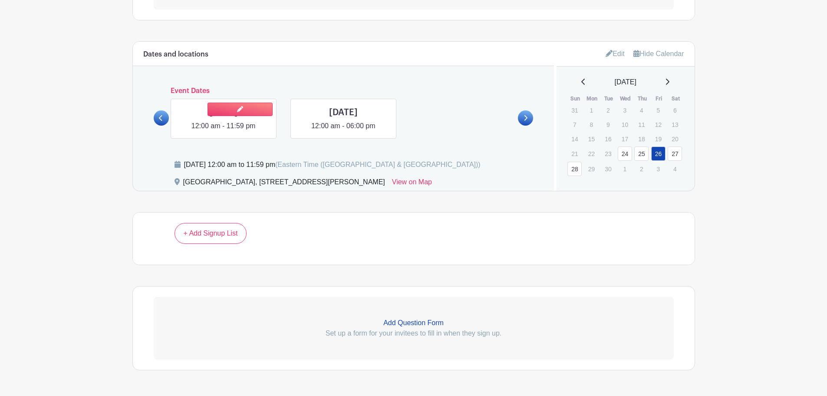
click at [224, 131] on link at bounding box center [224, 131] width 0 height 0
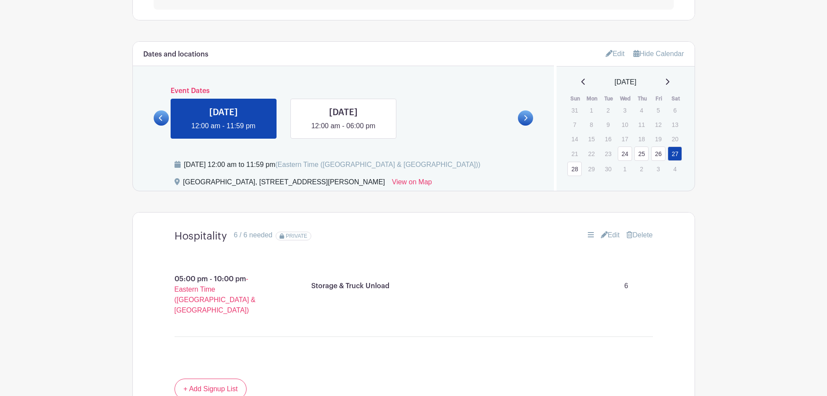
click at [652, 236] on link "Delete" at bounding box center [640, 235] width 26 height 10
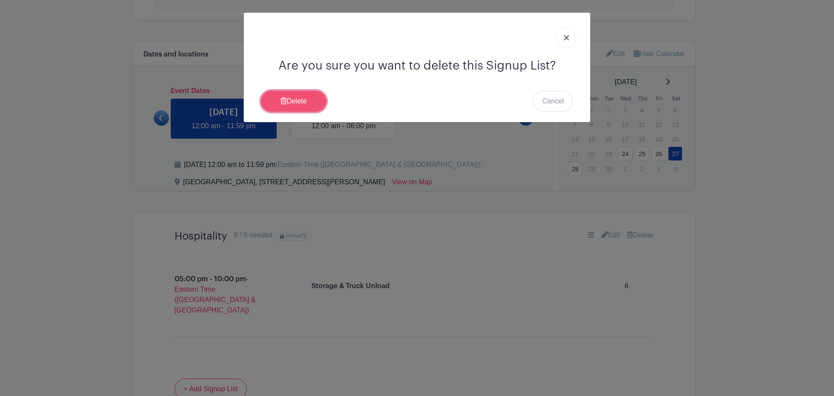
click at [304, 104] on link "Delete" at bounding box center [293, 101] width 65 height 21
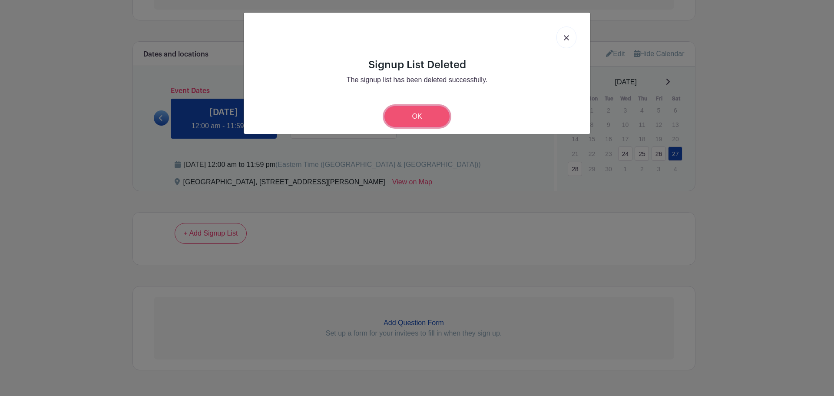
click at [402, 112] on link "OK" at bounding box center [416, 116] width 65 height 21
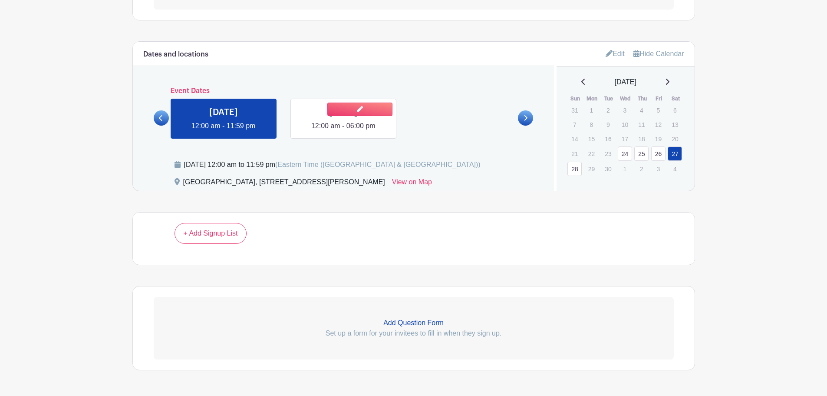
click at [343, 131] on link at bounding box center [343, 131] width 0 height 0
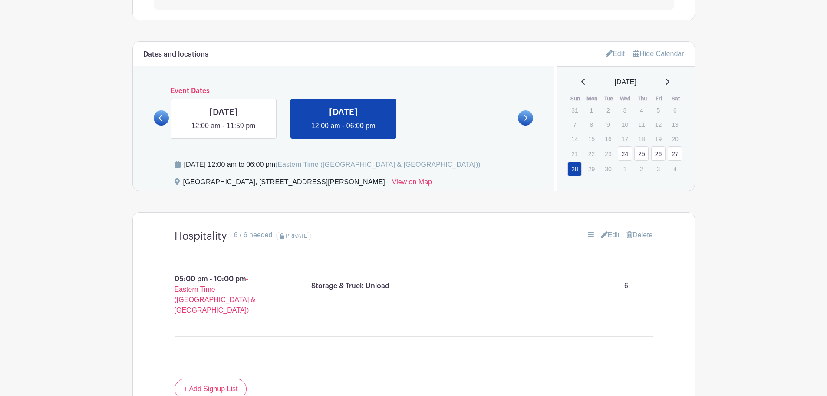
click at [640, 233] on link "Delete" at bounding box center [640, 235] width 26 height 10
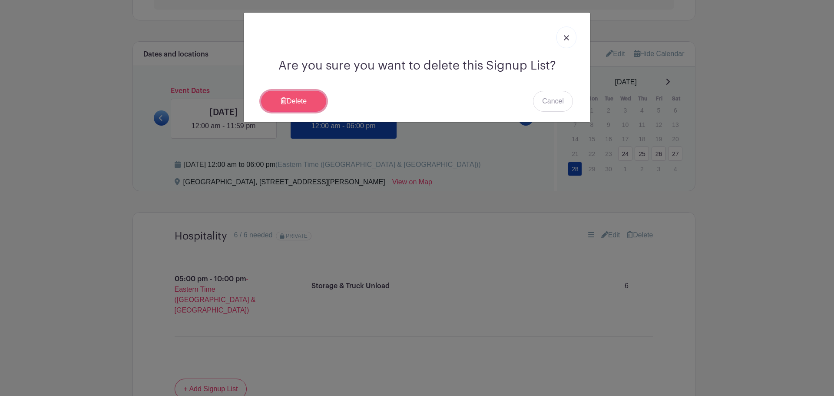
click at [302, 103] on link "Delete" at bounding box center [293, 101] width 65 height 21
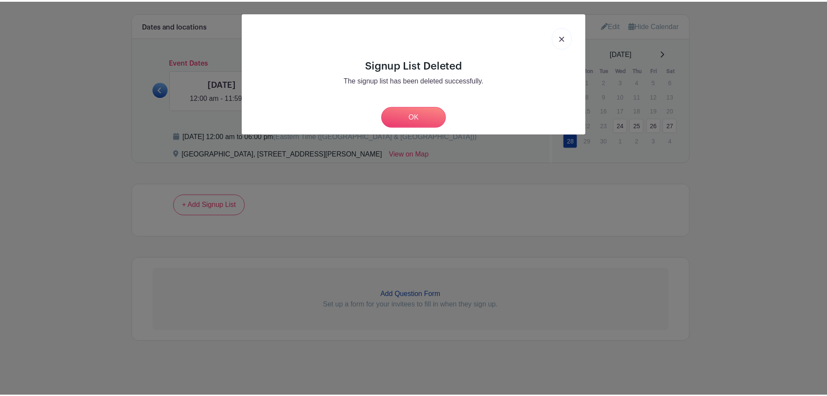
scroll to position [343, 0]
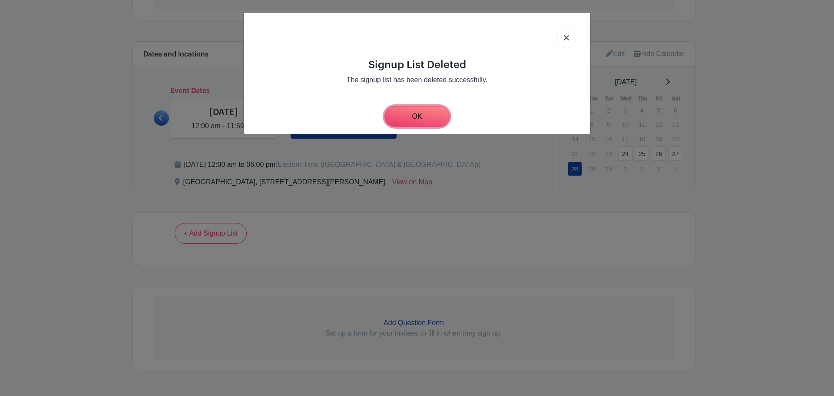
click at [416, 118] on link "OK" at bounding box center [416, 116] width 65 height 21
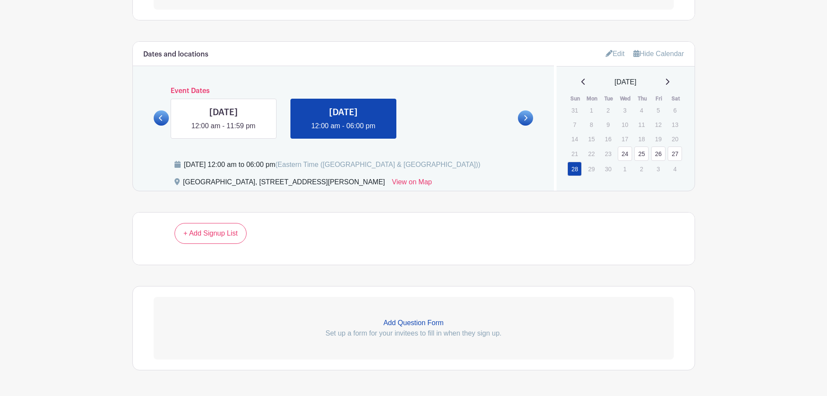
click at [160, 121] on icon at bounding box center [161, 118] width 4 height 7
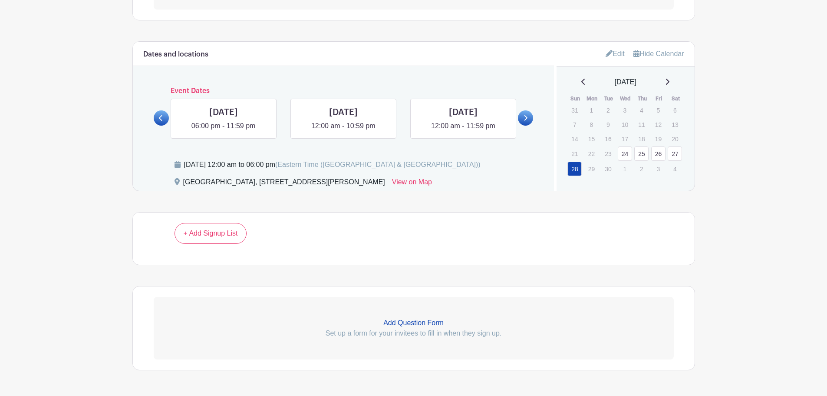
click at [160, 121] on icon at bounding box center [161, 118] width 4 height 7
click at [224, 131] on link at bounding box center [224, 131] width 0 height 0
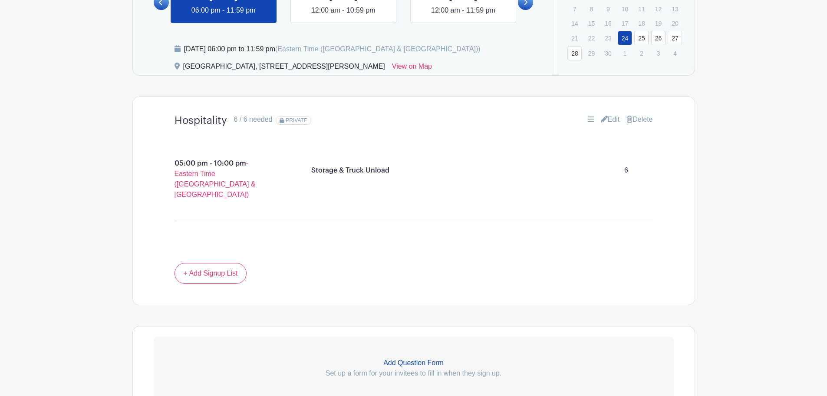
scroll to position [343, 0]
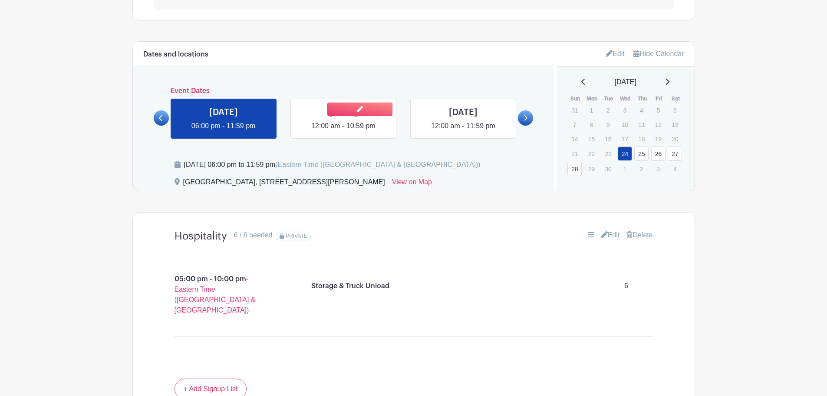
click at [343, 131] on link at bounding box center [343, 131] width 0 height 0
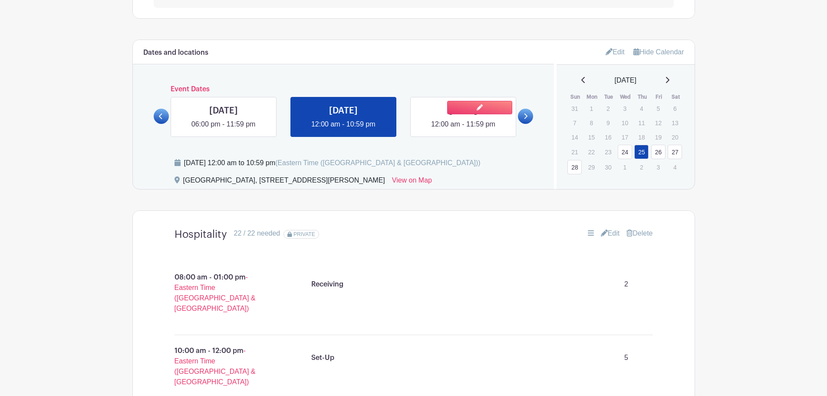
scroll to position [343, 0]
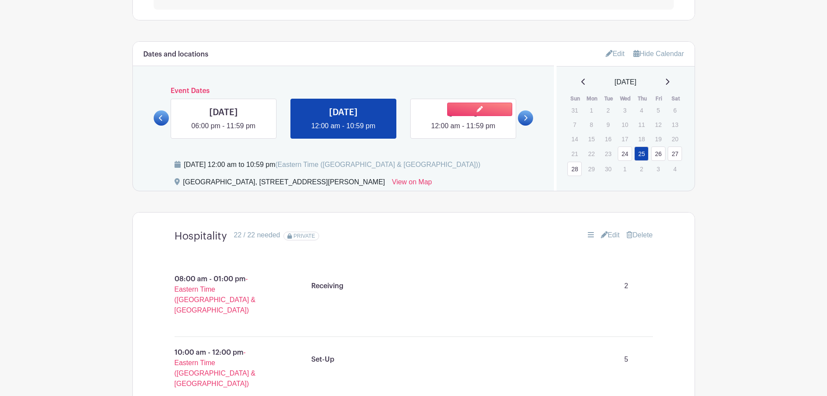
click at [463, 131] on link at bounding box center [463, 131] width 0 height 0
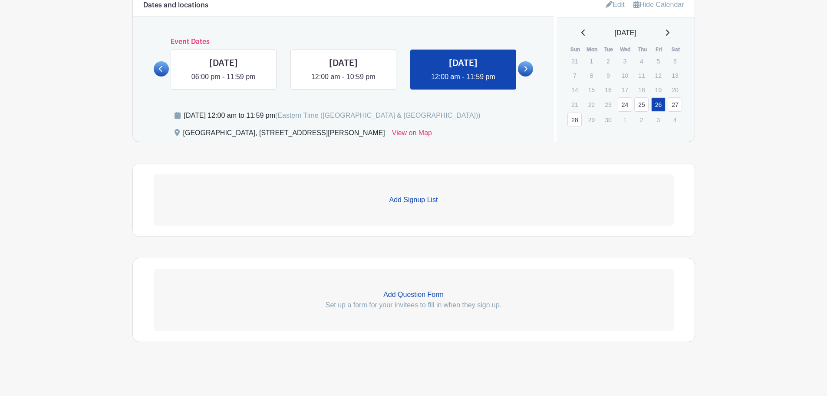
scroll to position [392, 0]
click at [422, 198] on p "Add Signup List" at bounding box center [414, 199] width 520 height 10
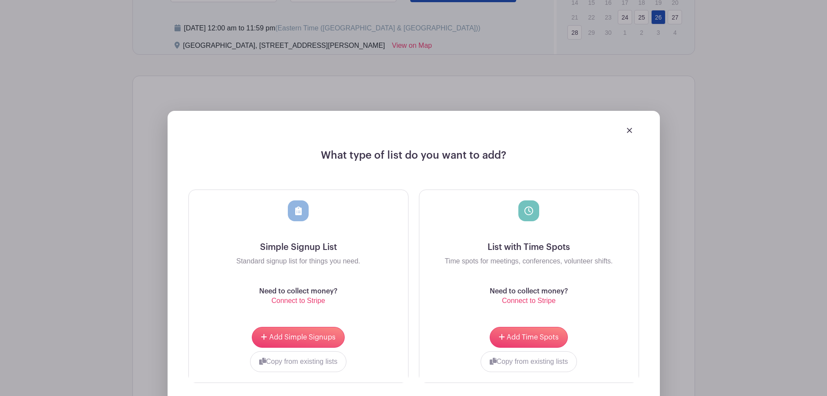
click at [528, 224] on div at bounding box center [528, 221] width 205 height 42
click at [526, 344] on button "Add Time Spots" at bounding box center [529, 337] width 78 height 21
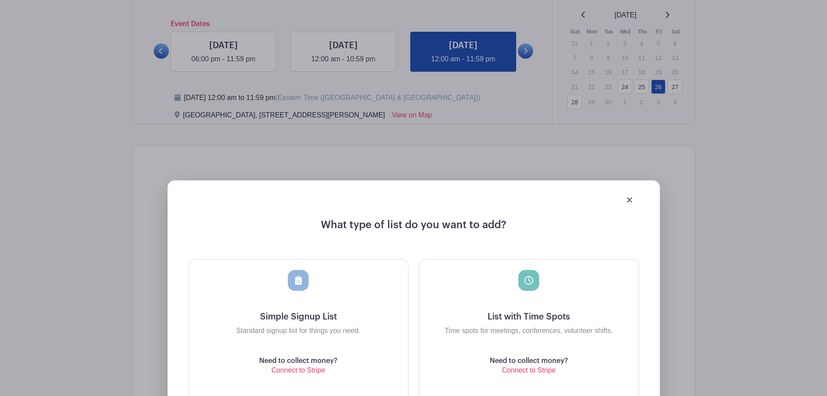
scroll to position [548, 0]
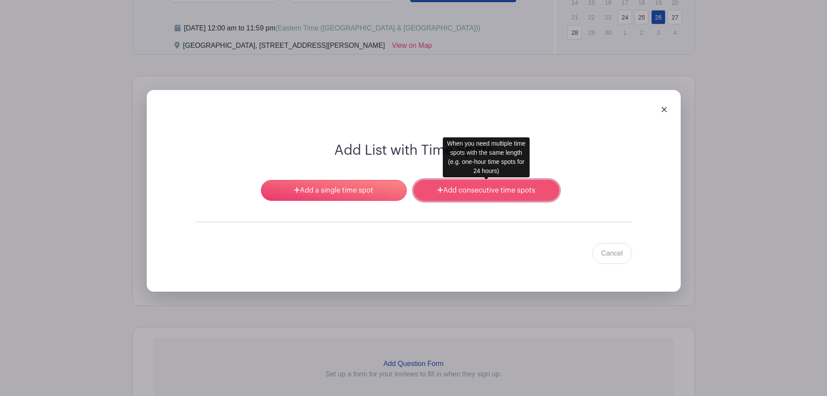
click at [477, 194] on link "Add consecutive time spots" at bounding box center [486, 190] width 145 height 21
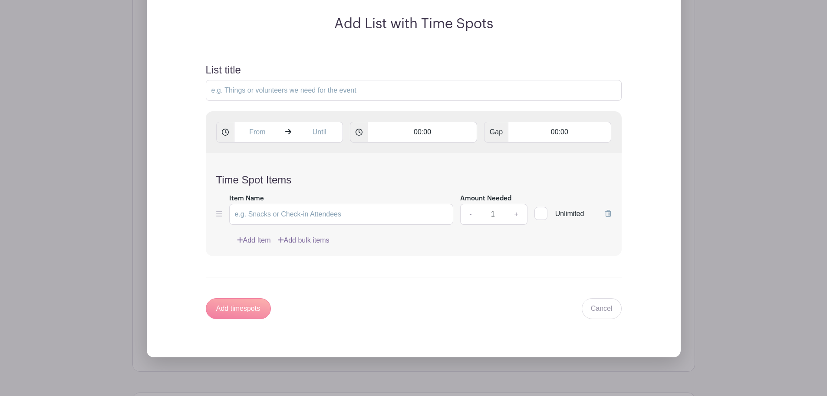
scroll to position [679, 0]
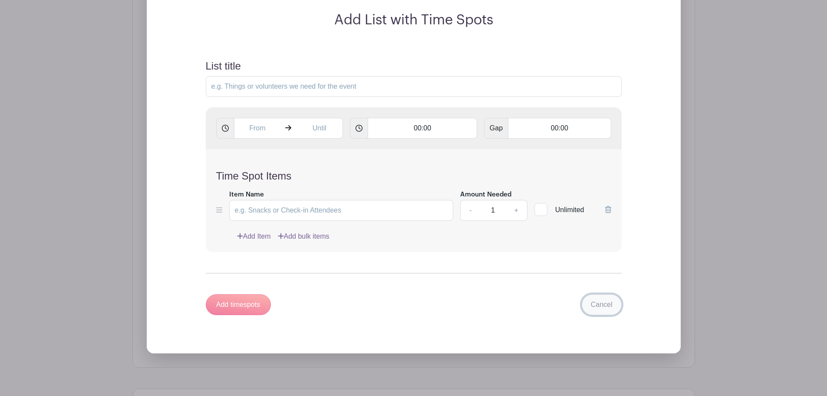
click at [609, 307] on link "Cancel" at bounding box center [602, 304] width 40 height 21
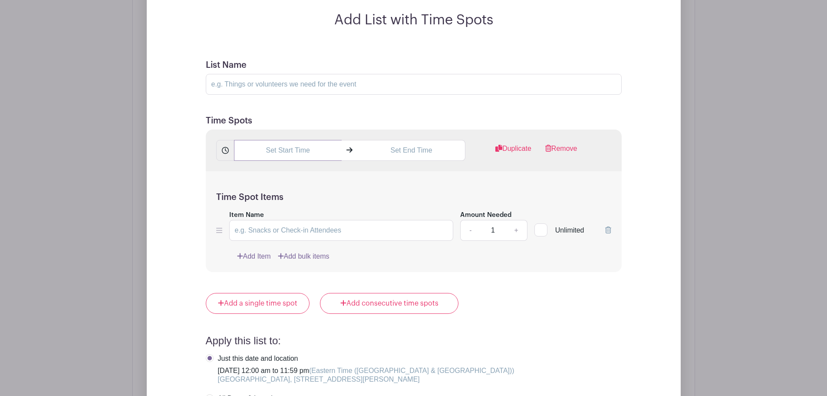
click at [291, 146] on input "text" at bounding box center [288, 150] width 108 height 21
drag, startPoint x: 314, startPoint y: 154, endPoint x: 185, endPoint y: 123, distance: 132.2
click at [184, 125] on div "Add List with Time Spots List Name Time Spots 5:16 PM Duplicate Remove Time Spo…" at bounding box center [414, 281] width 478 height 539
type input "07:30 AM"
type input "10:00 AM"
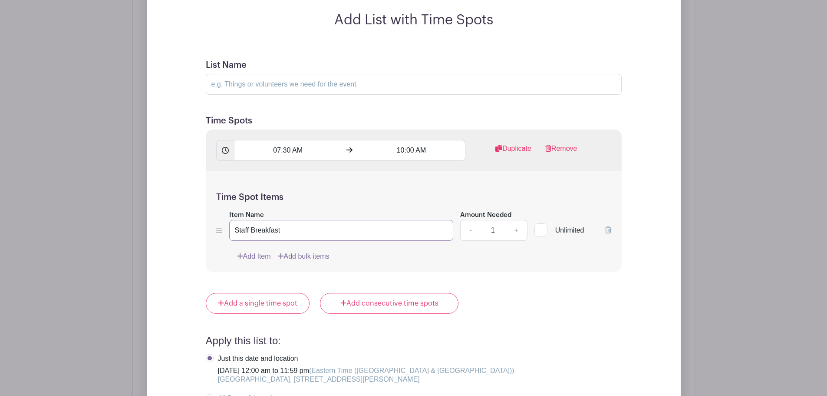
type input "Staff Breakfast"
click at [516, 234] on link "+" at bounding box center [516, 230] width 22 height 21
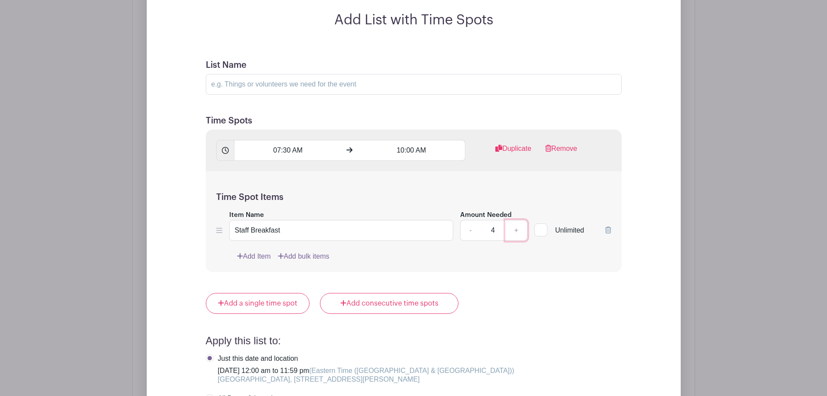
type input "5"
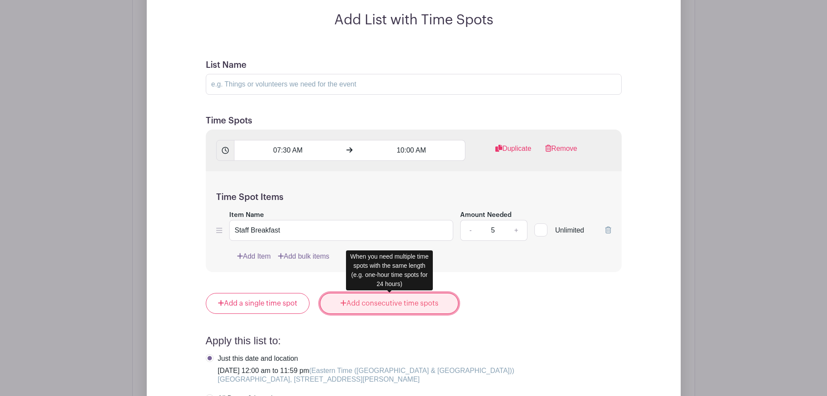
click at [413, 310] on link "Add consecutive time spots" at bounding box center [389, 303] width 139 height 21
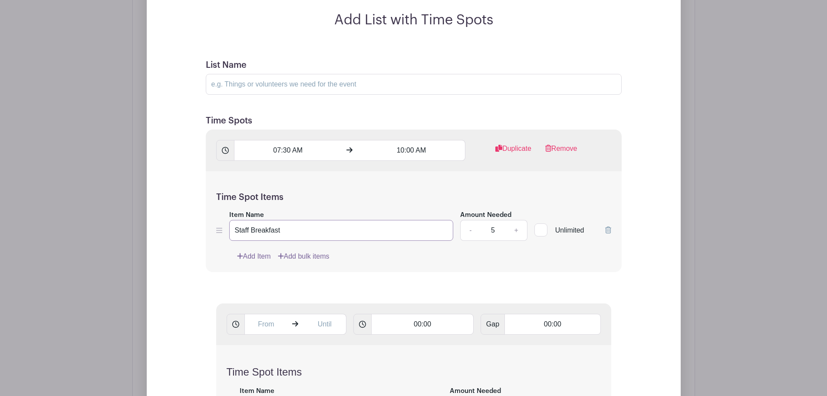
drag, startPoint x: 316, startPoint y: 231, endPoint x: 244, endPoint y: 227, distance: 72.2
click at [234, 229] on input "Staff Breakfast" at bounding box center [341, 230] width 224 height 21
click at [313, 148] on input "07:30 AM" at bounding box center [288, 150] width 108 height 21
click at [317, 250] on div "Time Spot Items Item Name Opening Prep Amount Needed - 5 + Unlimited Add Item A…" at bounding box center [414, 221] width 416 height 101
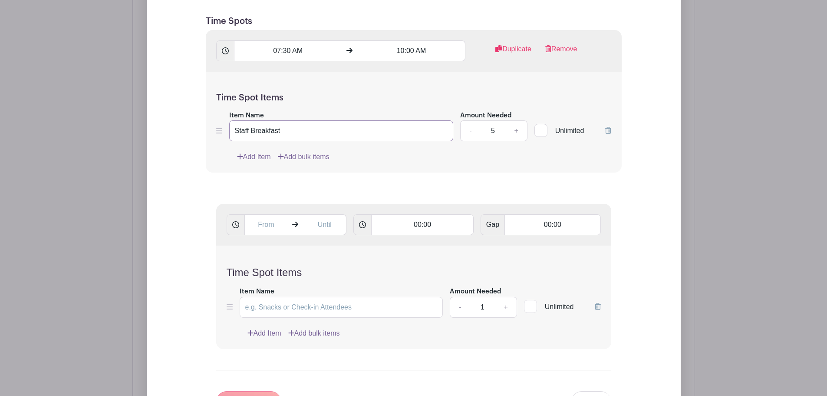
scroll to position [809, 0]
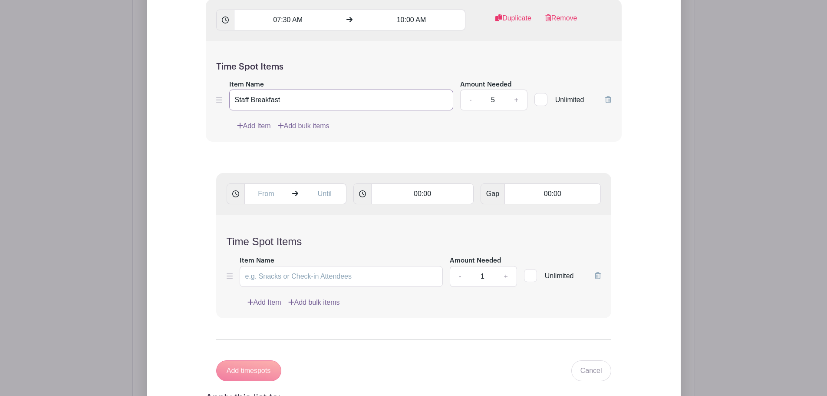
type input "Staff Breakfast"
click at [347, 277] on input "Item Name" at bounding box center [342, 276] width 204 height 21
type input "Opening Prep"
click at [275, 198] on input "text" at bounding box center [265, 193] width 43 height 21
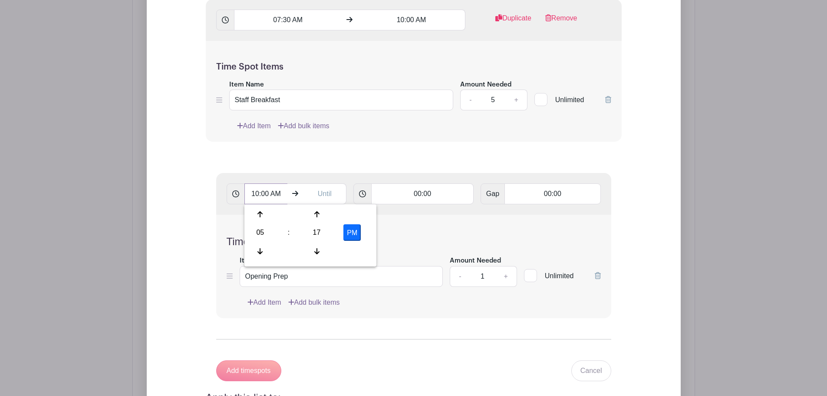
type input "10:00 AM"
type input "2"
type input "1"
type input "02:00 PM"
type input "02:00"
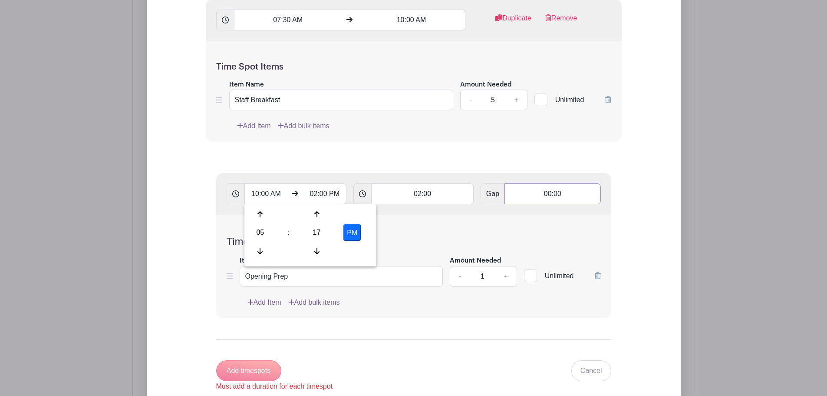
type input "Add 2 timespots"
click at [505, 279] on link "+" at bounding box center [506, 276] width 22 height 21
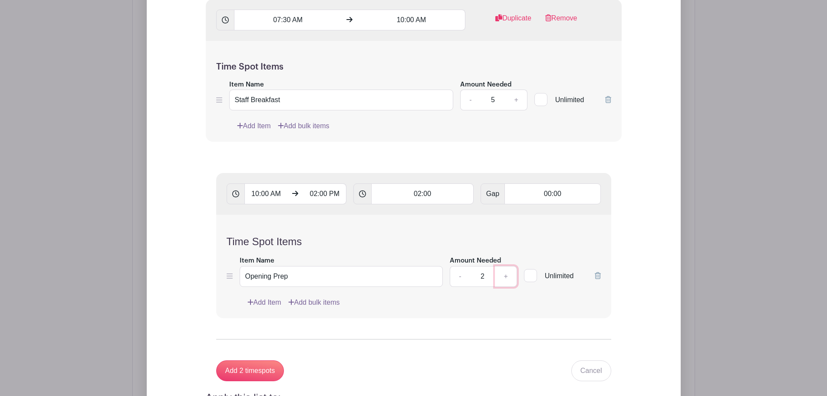
click at [505, 279] on link "+" at bounding box center [506, 276] width 22 height 21
type input "5"
click at [265, 367] on input "Add 2 timespots" at bounding box center [250, 370] width 68 height 21
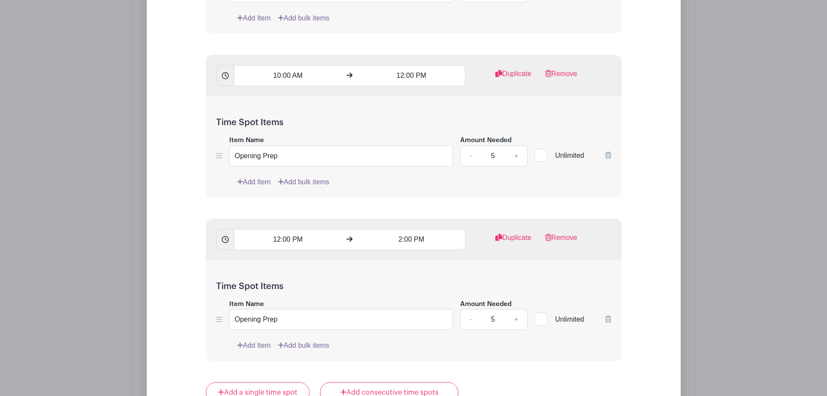
scroll to position [957, 0]
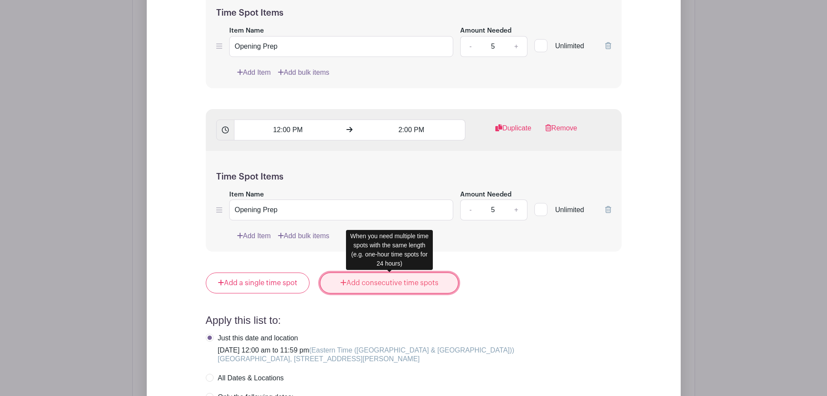
click at [405, 286] on link "Add consecutive time spots" at bounding box center [389, 282] width 139 height 21
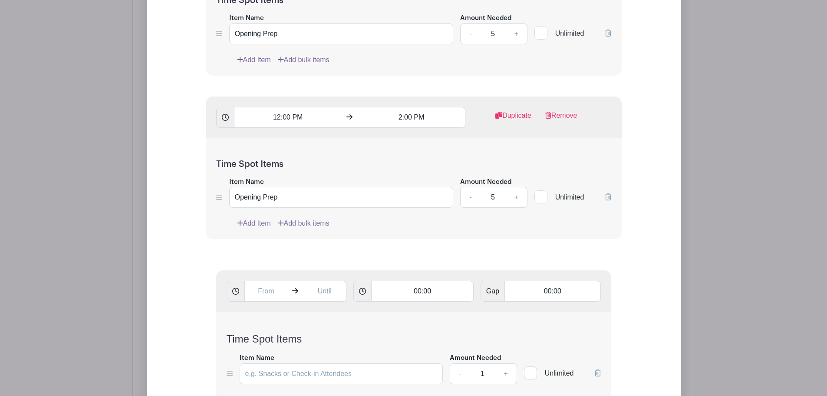
scroll to position [1043, 0]
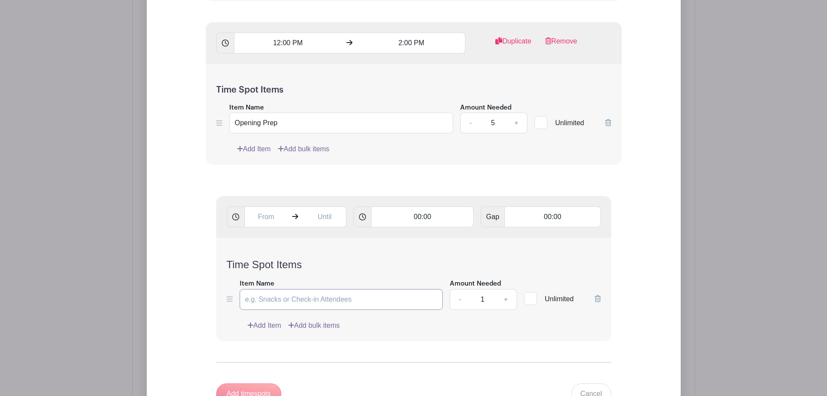
click at [307, 300] on input "Item Name" at bounding box center [342, 299] width 204 height 21
type input "Friday"
click at [267, 219] on input "text" at bounding box center [265, 216] width 43 height 21
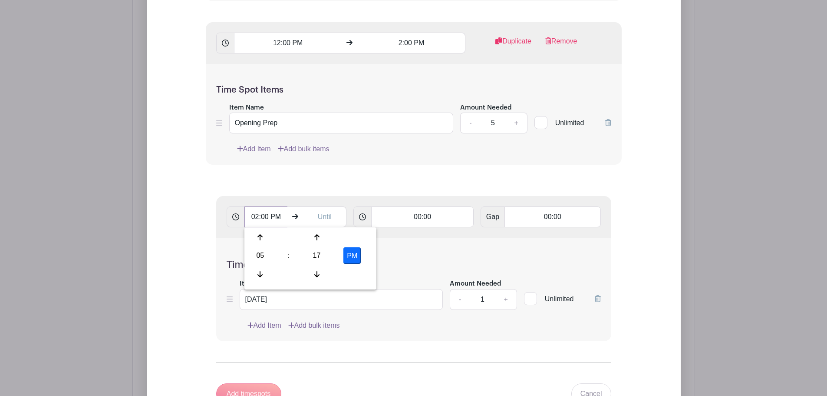
type input "02:00 PM"
type input "12:00"
type input "12:00 AM"
type input "02:00"
click at [448, 254] on div "Time Spot Items Item Name Friday Amount Needed - 1 + Unlimited Add Item Add bul…" at bounding box center [413, 288] width 395 height 103
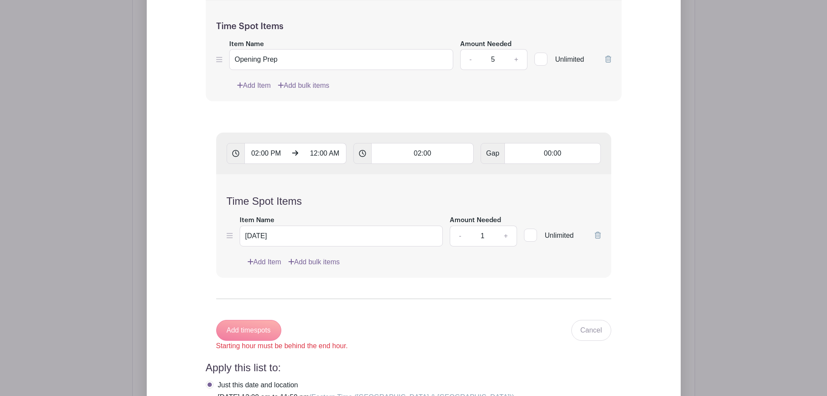
scroll to position [1130, 0]
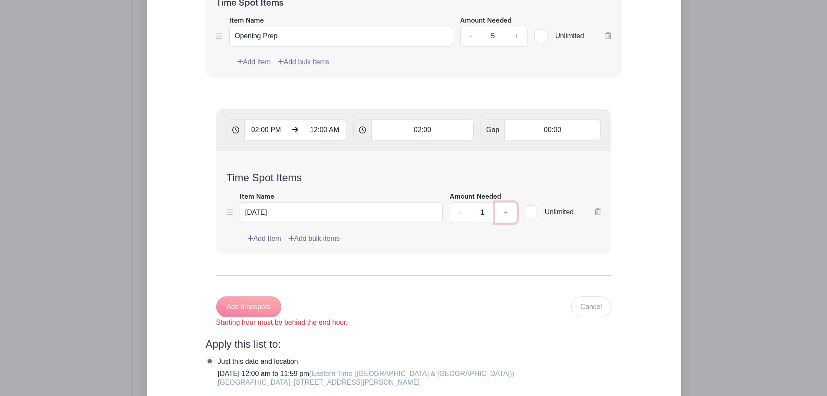
click at [505, 212] on link "+" at bounding box center [506, 212] width 22 height 21
type input "5"
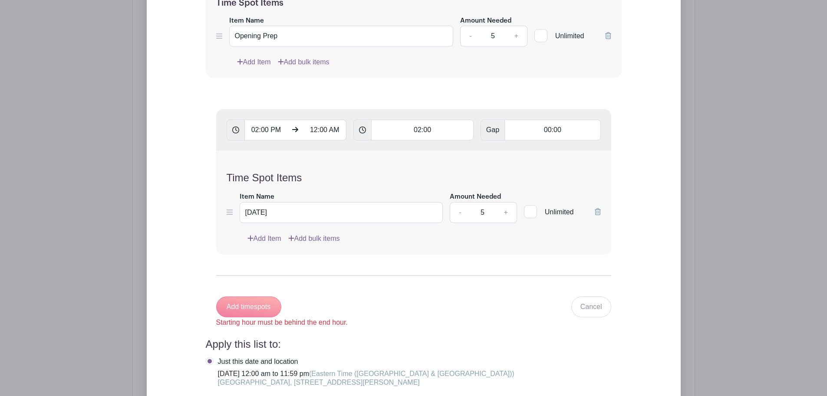
click at [369, 279] on form "02:00 PM 12:00 AM 02:00 Gap 00:00 Time Spot Items Item Name Friday Amount Neede…" at bounding box center [414, 218] width 416 height 239
drag, startPoint x: 327, startPoint y: 130, endPoint x: 305, endPoint y: 130, distance: 21.7
click at [305, 130] on input "12:00 AM" at bounding box center [324, 129] width 43 height 21
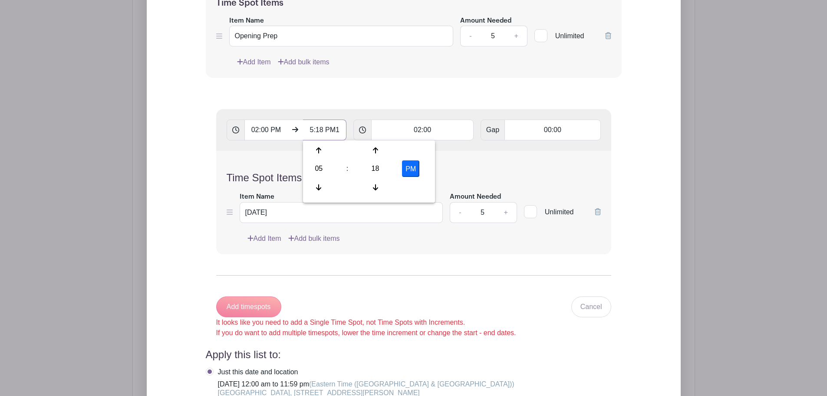
scroll to position [0, 0]
type input "11:59 PM"
type input "Add 5 timespots"
click at [541, 284] on form "02:00 PM 11:59 PM 02:00 Gap 00:00 Time Spot Items Item Name Friday Amount Neede…" at bounding box center [414, 223] width 416 height 249
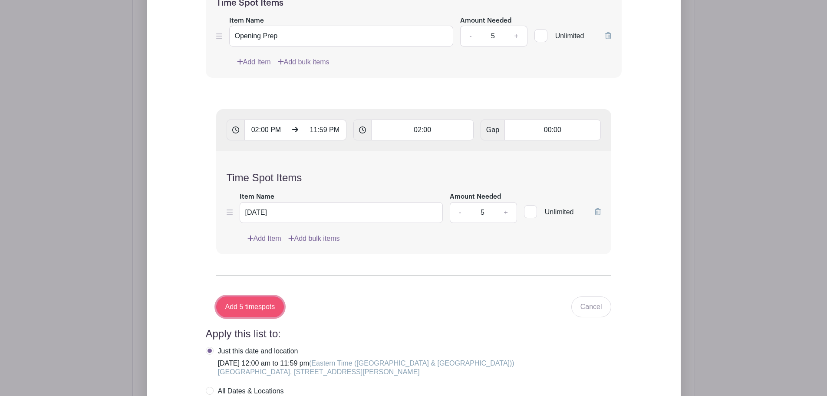
click at [247, 302] on input "Add 5 timespots" at bounding box center [250, 306] width 68 height 21
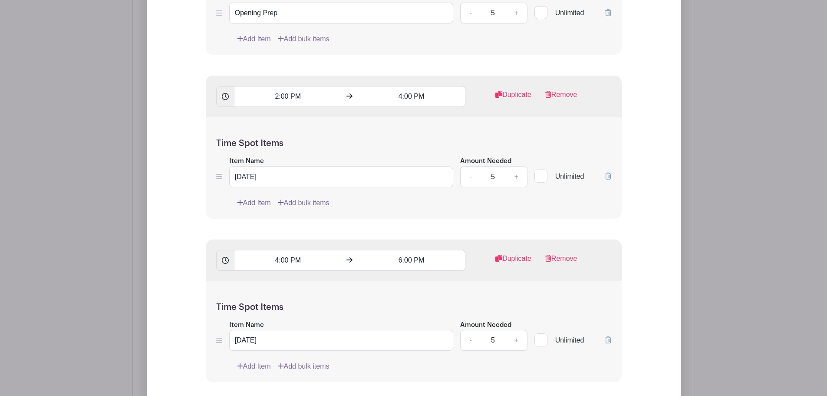
scroll to position [1174, 0]
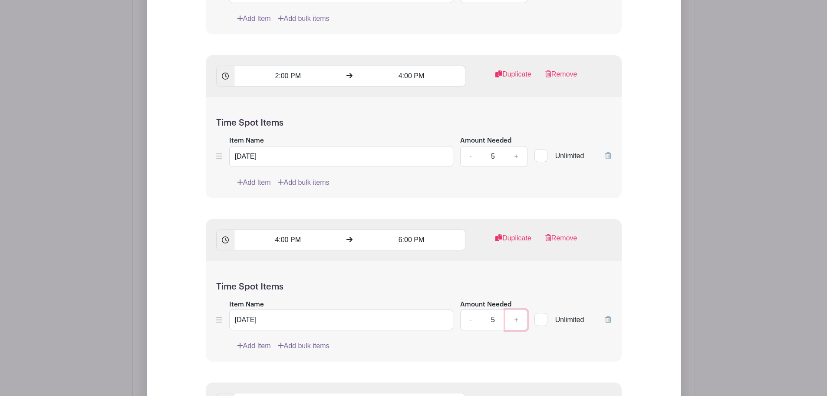
click at [521, 322] on link "+" at bounding box center [516, 319] width 22 height 21
type input "6"
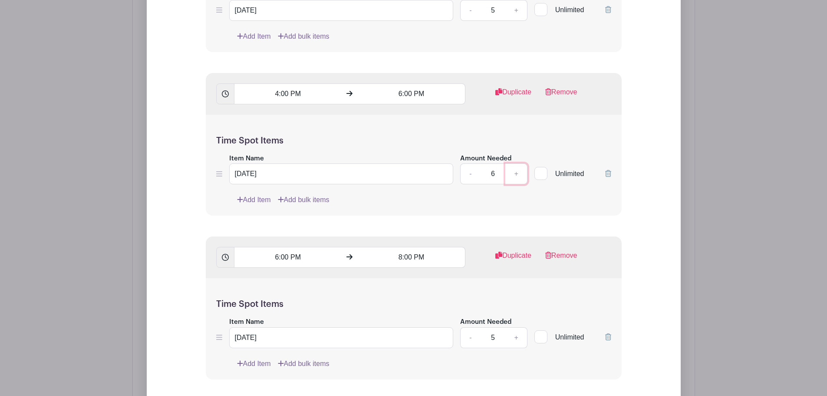
scroll to position [1347, 0]
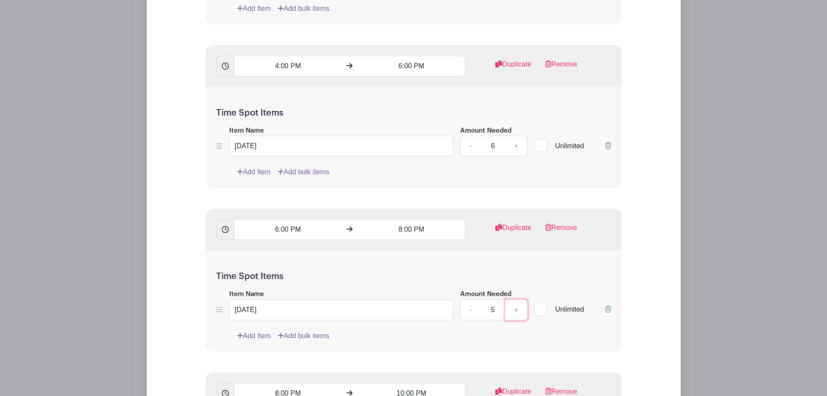
click at [511, 307] on link "+" at bounding box center [516, 309] width 22 height 21
type input "6"
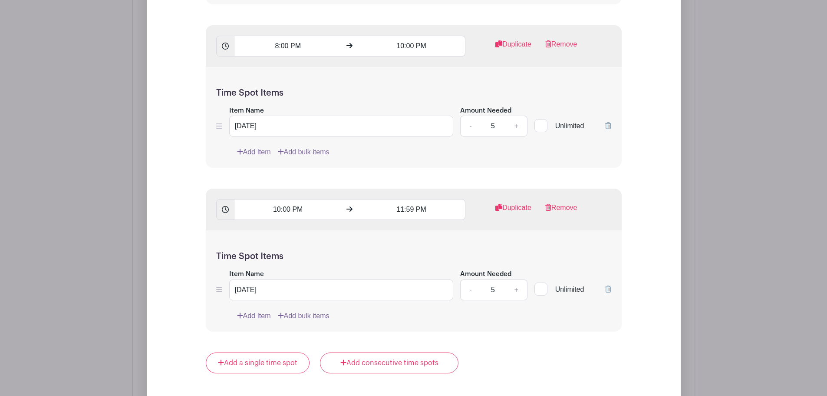
scroll to position [1695, 0]
click at [472, 294] on link "-" at bounding box center [470, 289] width 20 height 21
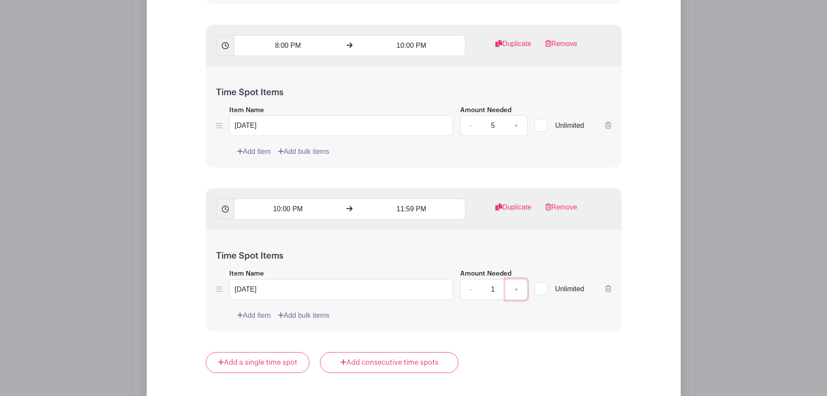
click at [521, 292] on link "+" at bounding box center [516, 289] width 22 height 21
type input "2"
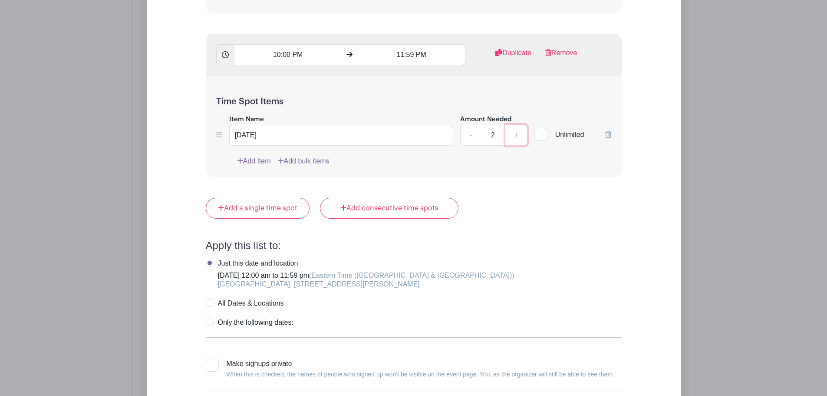
scroll to position [1868, 0]
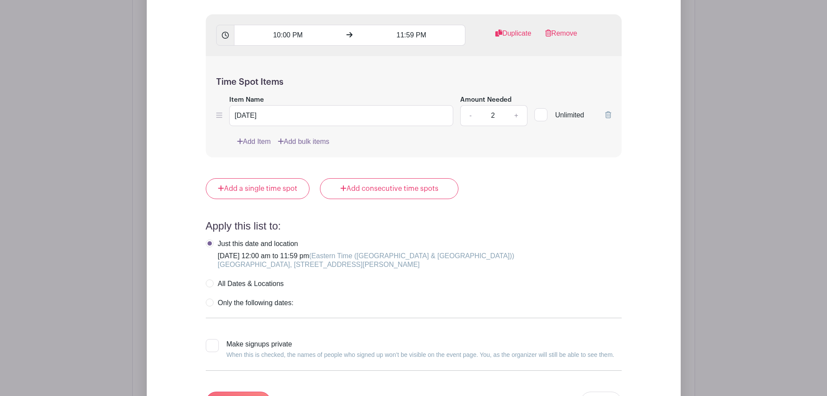
click at [225, 346] on label "Make signups private When this is checked, the names of people who signed up wo…" at bounding box center [410, 349] width 409 height 21
click at [211, 344] on input "Make signups private When this is checked, the names of people who signed up wo…" at bounding box center [209, 342] width 6 height 6
checkbox input "true"
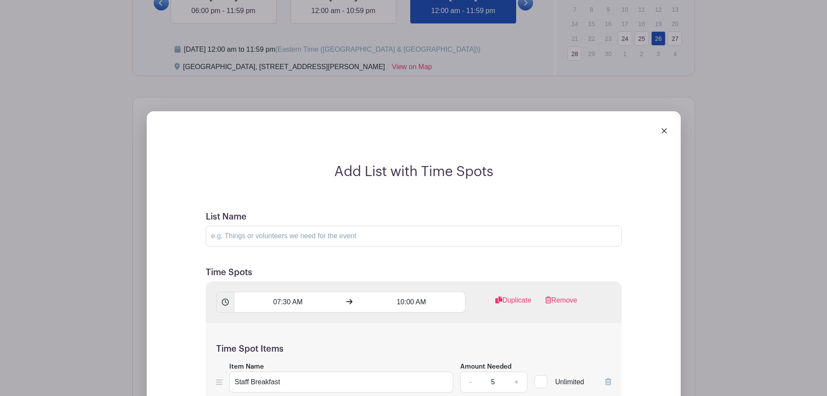
scroll to position [479, 0]
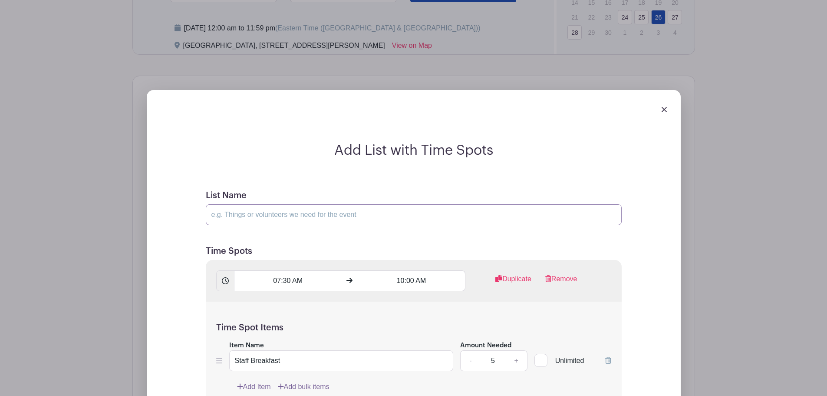
click at [277, 208] on input "List Name" at bounding box center [414, 214] width 416 height 21
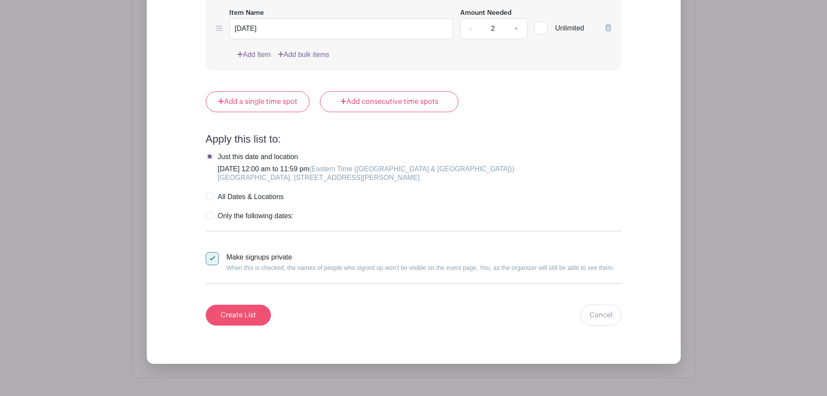
type input "Hospitality"
click at [244, 309] on input "Create List" at bounding box center [238, 314] width 65 height 21
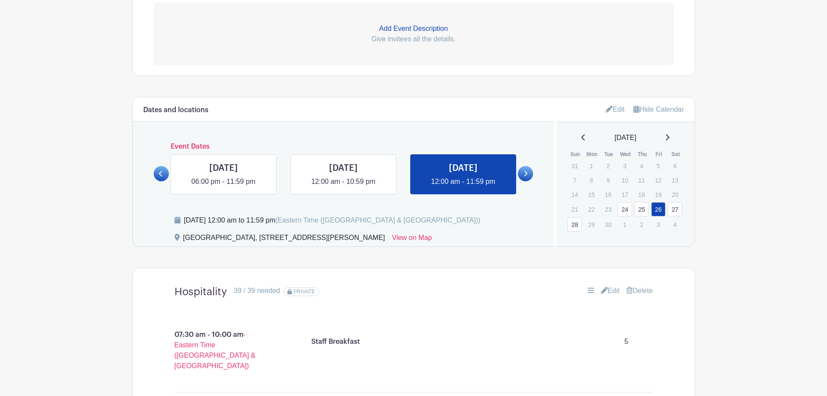
scroll to position [262, 0]
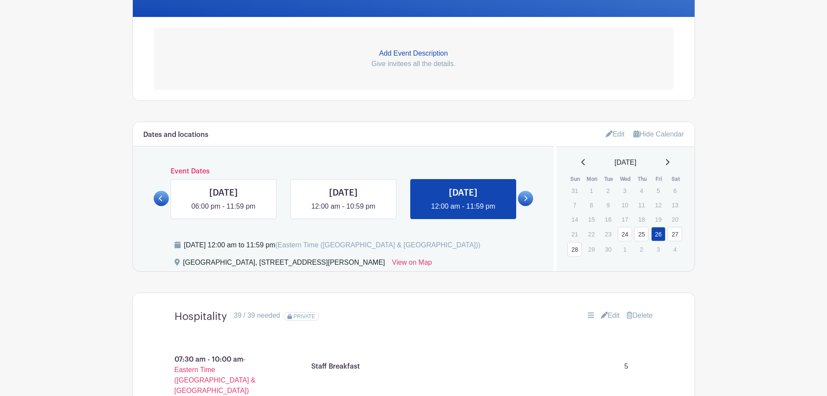
click at [527, 196] on icon at bounding box center [526, 198] width 4 height 7
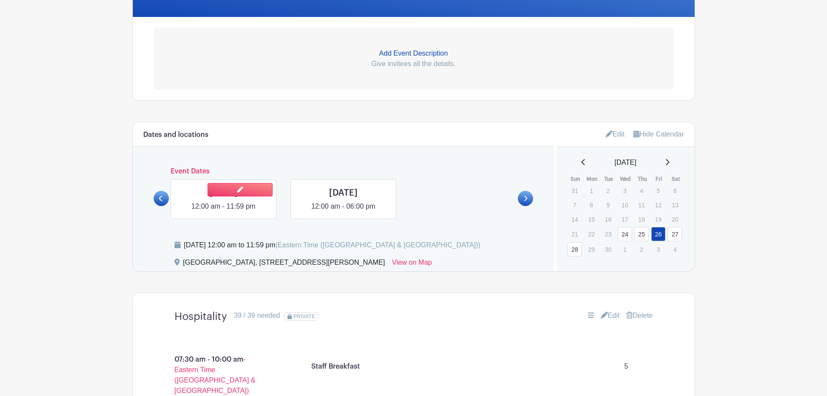
click at [224, 211] on link at bounding box center [224, 211] width 0 height 0
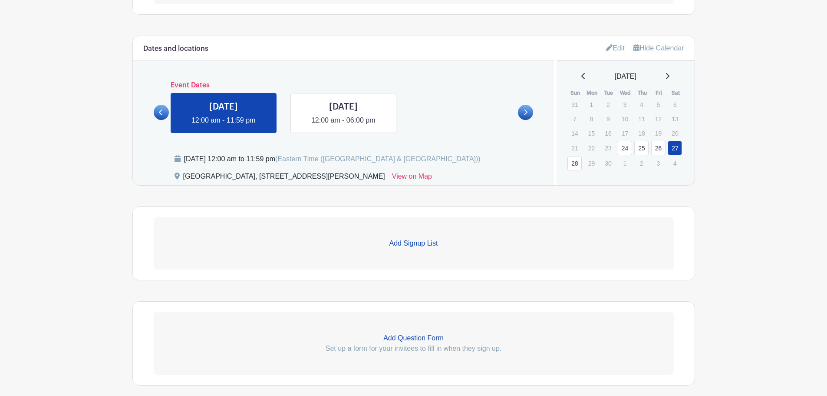
scroll to position [349, 0]
click at [412, 243] on p "Add Signup List" at bounding box center [414, 242] width 520 height 10
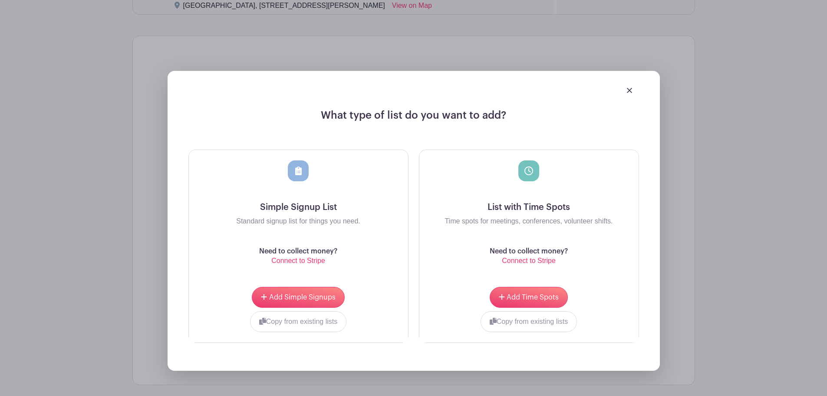
scroll to position [566, 0]
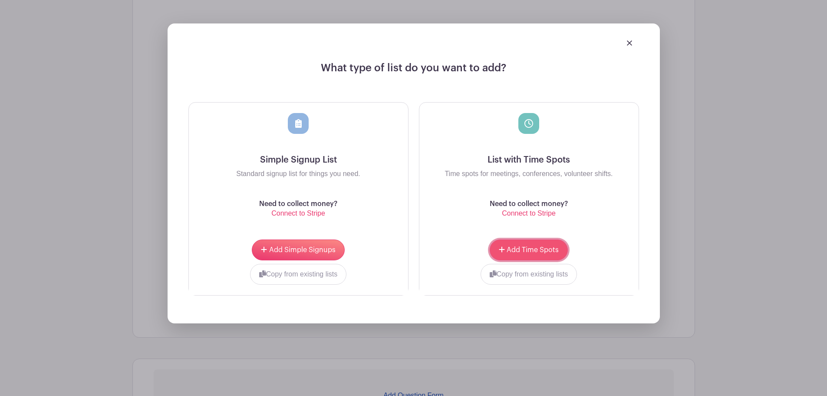
click at [541, 251] on span "Add Time Spots" at bounding box center [533, 249] width 52 height 7
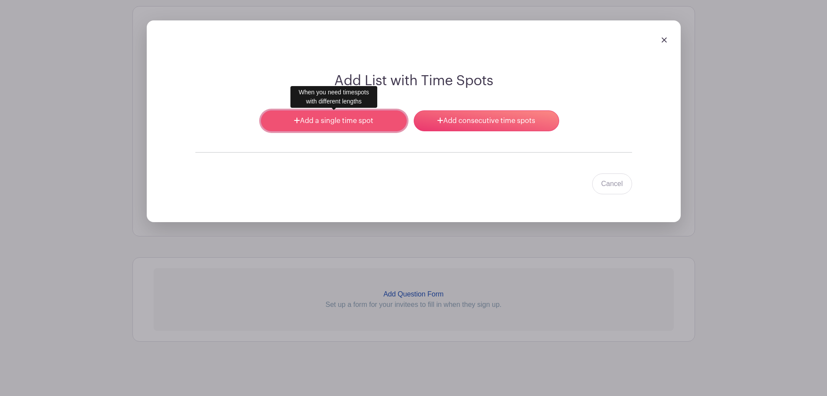
click at [353, 125] on link "Add a single time spot" at bounding box center [333, 120] width 145 height 21
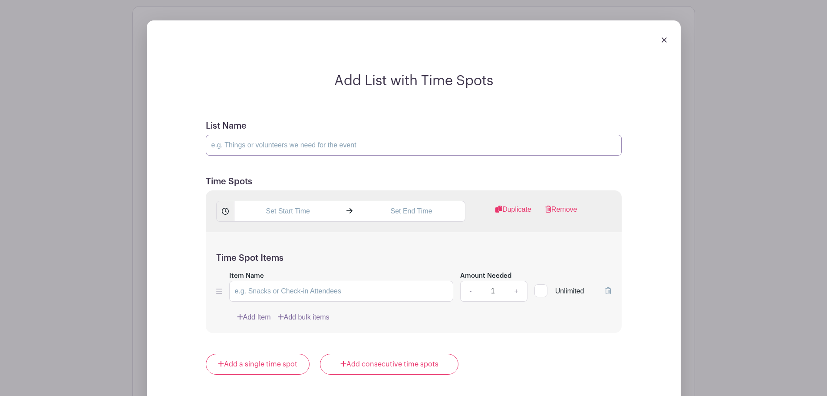
click at [296, 149] on input "List Name" at bounding box center [414, 145] width 416 height 21
type input "Hospitality"
type input "12:00 AM"
type input "-"
type input "02:30 AM"
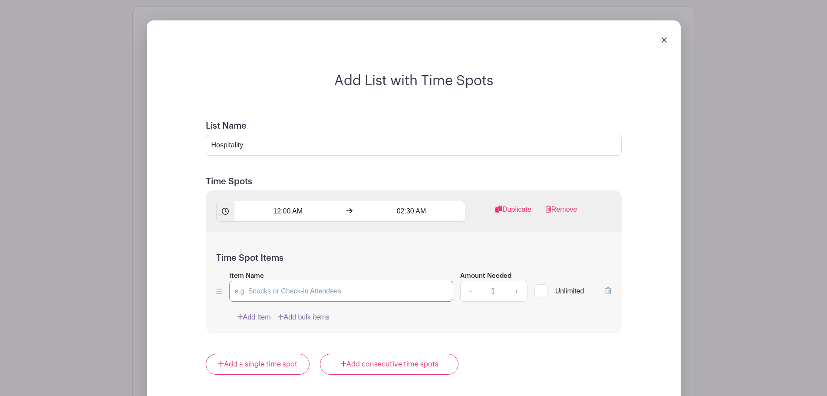
click at [295, 291] on input "Item Name" at bounding box center [341, 290] width 224 height 21
type input "Friday"
click at [521, 289] on link "+" at bounding box center [516, 290] width 22 height 21
type input "2"
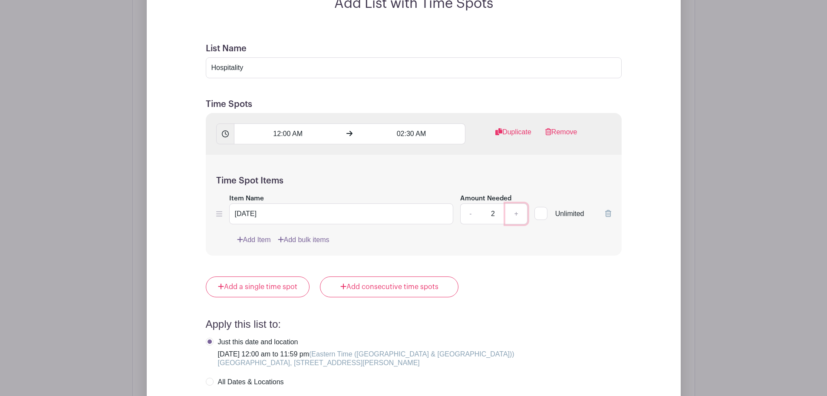
scroll to position [705, 0]
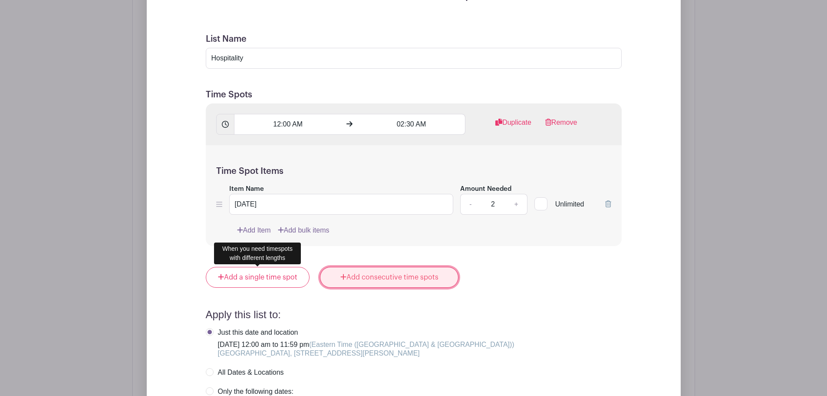
click at [381, 276] on link "Add consecutive time spots" at bounding box center [389, 277] width 139 height 21
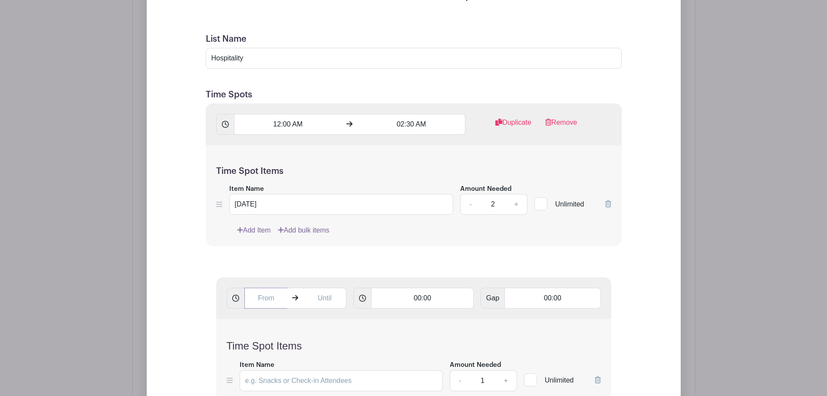
click at [274, 295] on input "text" at bounding box center [265, 297] width 43 height 21
type input "5"
type input "07:00 AM"
type input "09:00 PM"
type input "02:00"
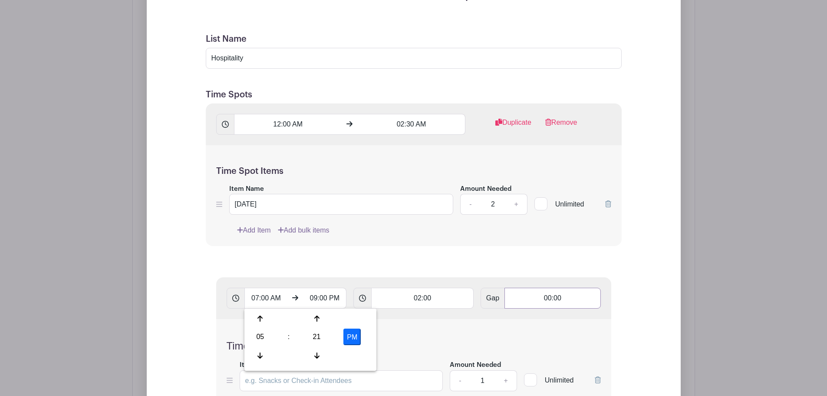
type input "Add 7 timespots"
click at [427, 331] on div "Time Spot Items Item Name Amount Needed - 1 + Unlimited Add Item Add bulk items" at bounding box center [413, 370] width 395 height 103
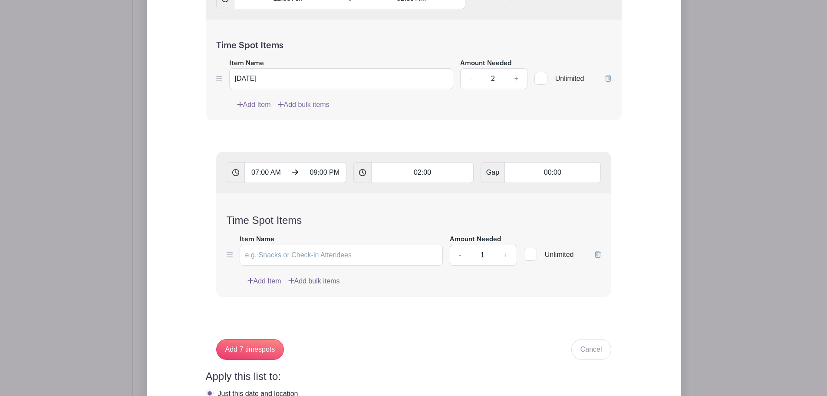
scroll to position [835, 0]
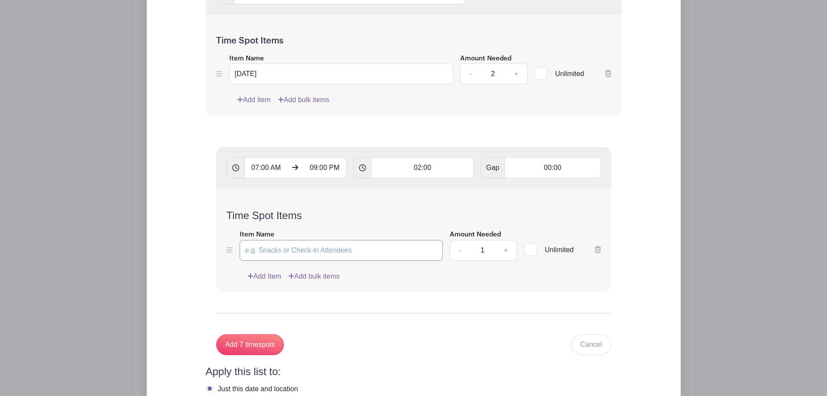
click at [274, 244] on input "Item Name" at bounding box center [342, 250] width 204 height 21
type input "Saturday"
click at [503, 249] on link "+" at bounding box center [506, 250] width 22 height 21
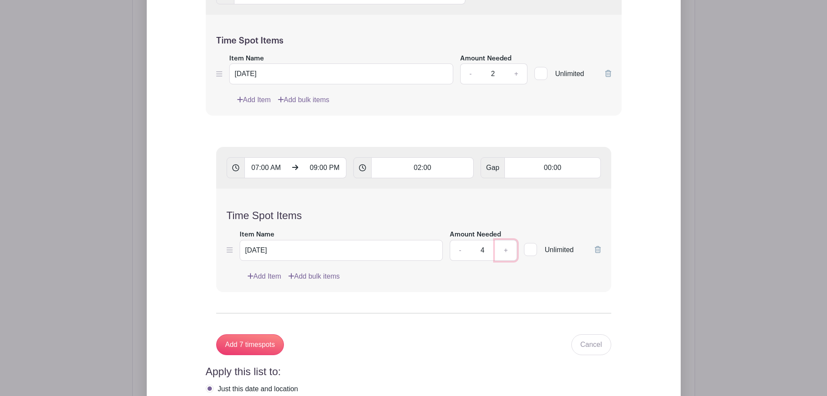
click at [503, 249] on link "+" at bounding box center [506, 250] width 22 height 21
type input "5"
click at [264, 340] on input "Add 7 timespots" at bounding box center [250, 344] width 68 height 21
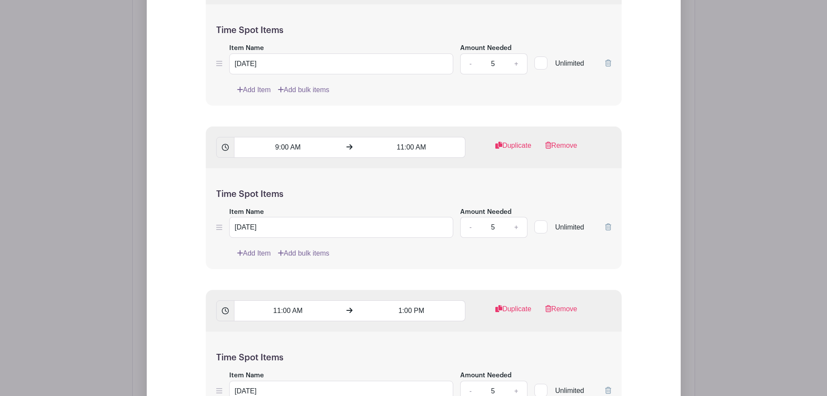
scroll to position [983, 0]
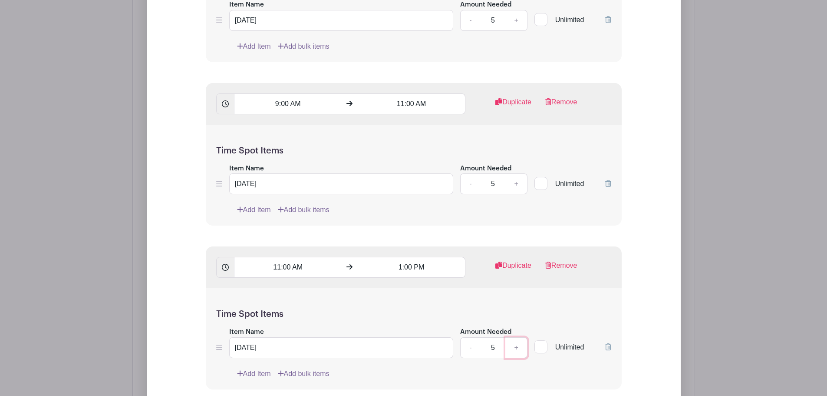
click at [515, 347] on link "+" at bounding box center [516, 347] width 22 height 21
type input "6"
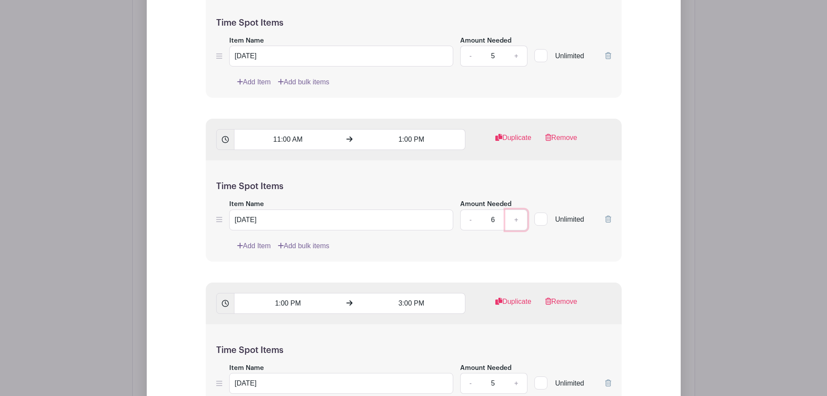
scroll to position [1113, 0]
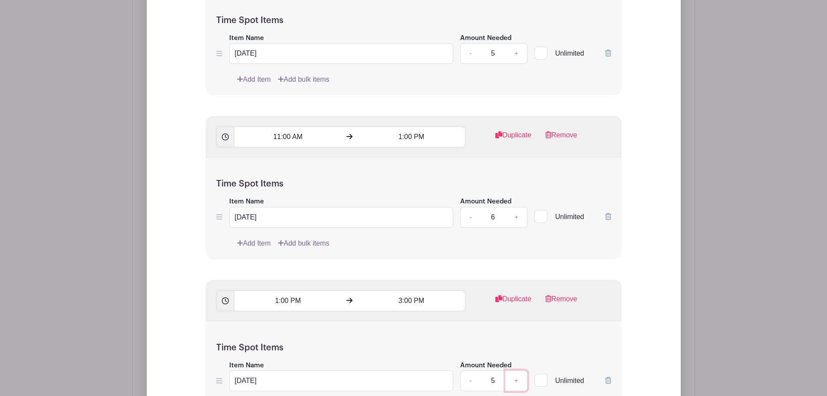
click at [521, 381] on link "+" at bounding box center [516, 380] width 22 height 21
type input "6"
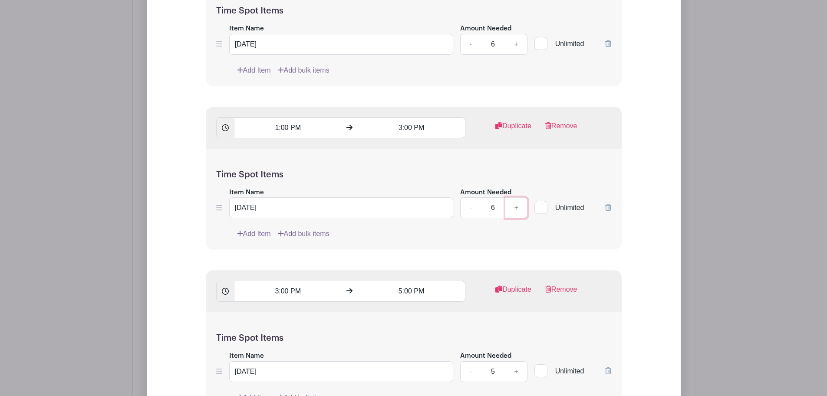
scroll to position [1330, 0]
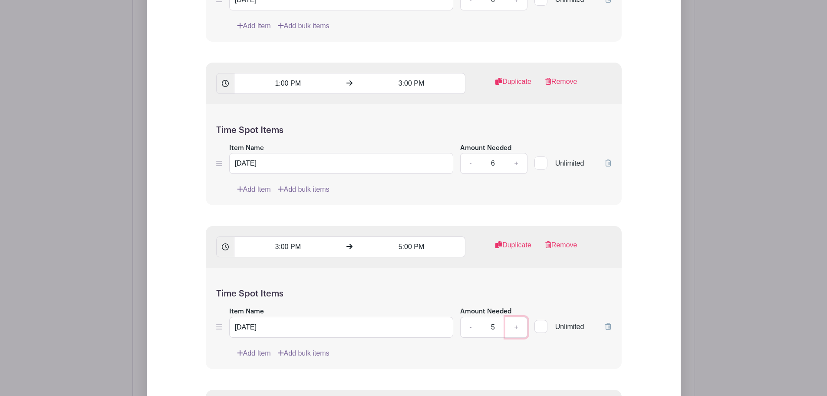
click at [521, 327] on link "+" at bounding box center [516, 327] width 22 height 21
type input "6"
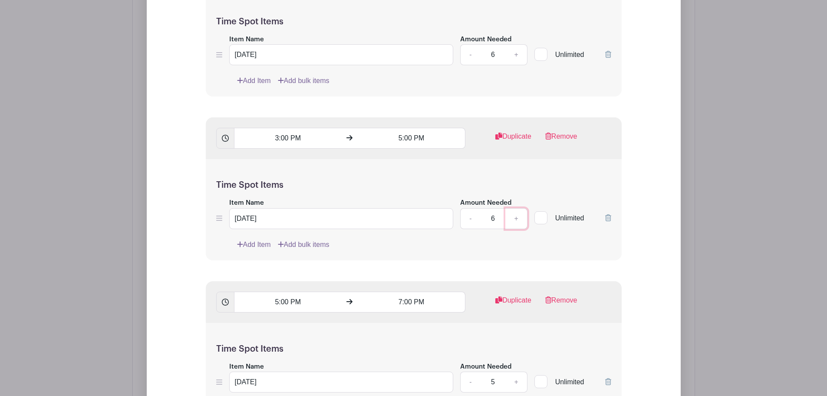
scroll to position [1460, 0]
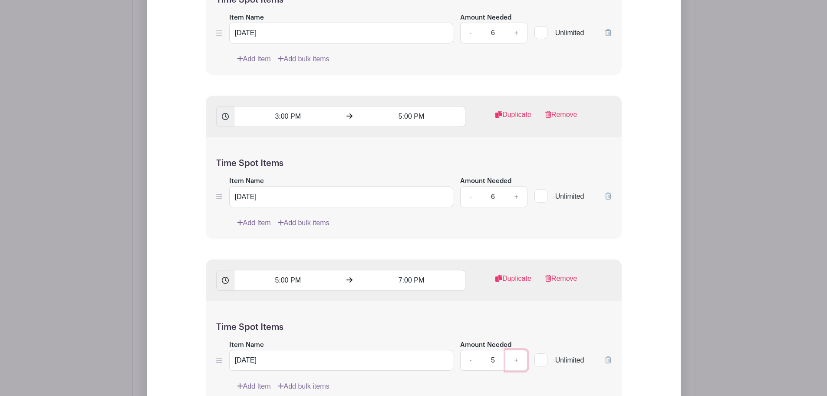
click at [511, 361] on link "+" at bounding box center [516, 360] width 22 height 21
type input "6"
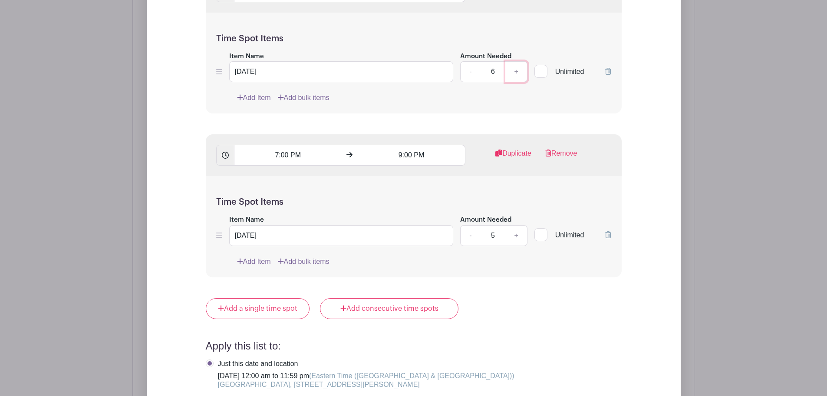
scroll to position [1764, 0]
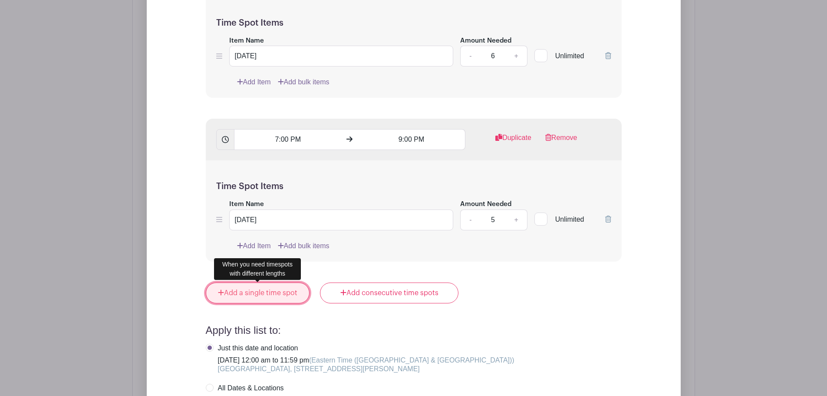
click at [270, 293] on link "Add a single time spot" at bounding box center [258, 292] width 104 height 21
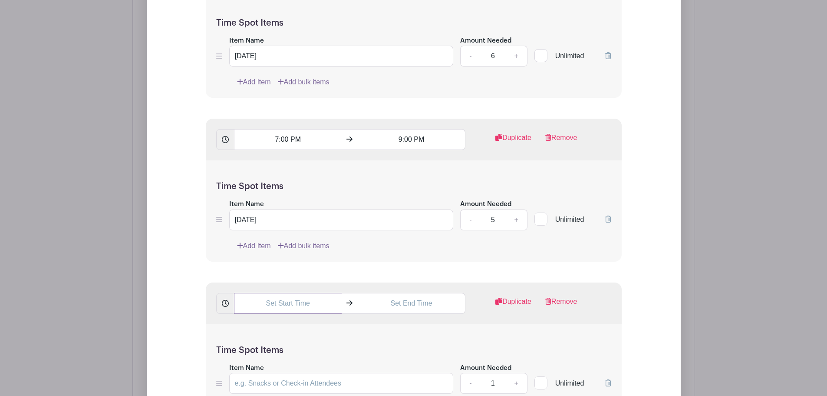
click at [296, 301] on input "text" at bounding box center [288, 303] width 108 height 21
type input "09:00 PM"
type input "11:59 PM"
click at [603, 317] on div "09:00 PM 11:59 PM Duplicate Remove" at bounding box center [414, 303] width 416 height 42
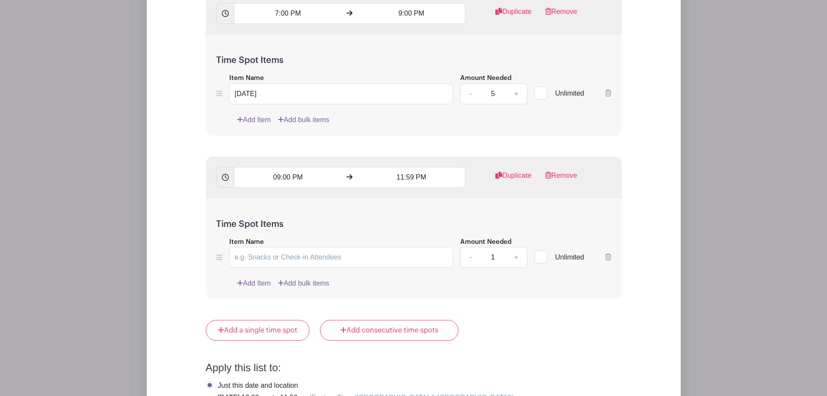
scroll to position [1894, 0]
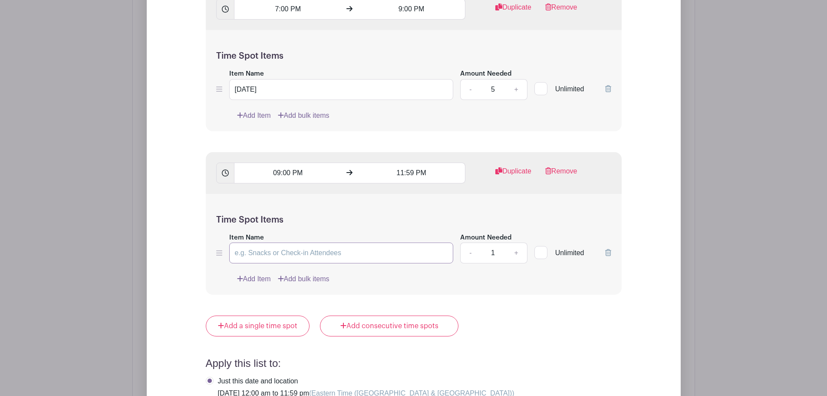
click at [360, 247] on input "Item Name" at bounding box center [341, 252] width 224 height 21
click at [516, 252] on link "+" at bounding box center [516, 252] width 22 height 21
type input "2"
click at [359, 259] on input "Item Name" at bounding box center [341, 252] width 224 height 21
type input "Saturday Night"
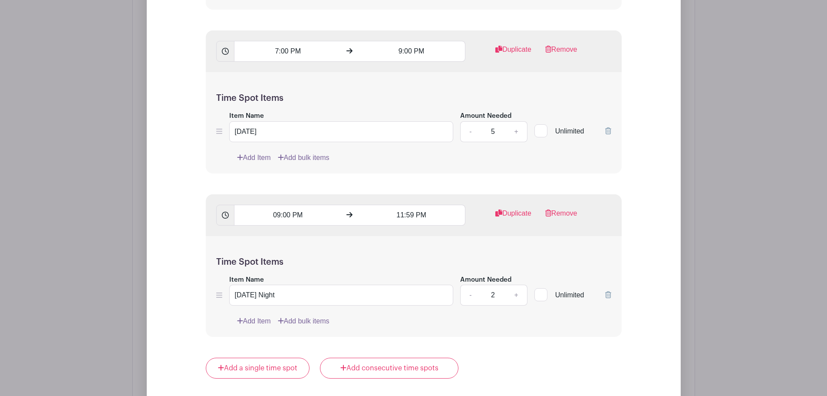
scroll to position [1851, 0]
click at [519, 298] on link "+" at bounding box center [516, 296] width 22 height 21
type input "3"
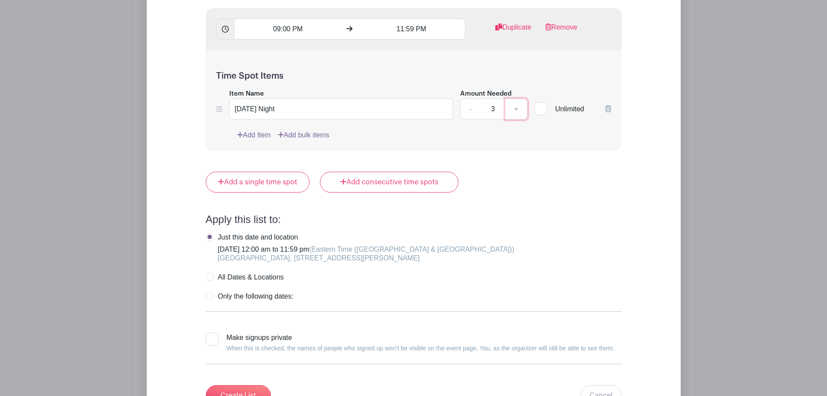
scroll to position [2068, 0]
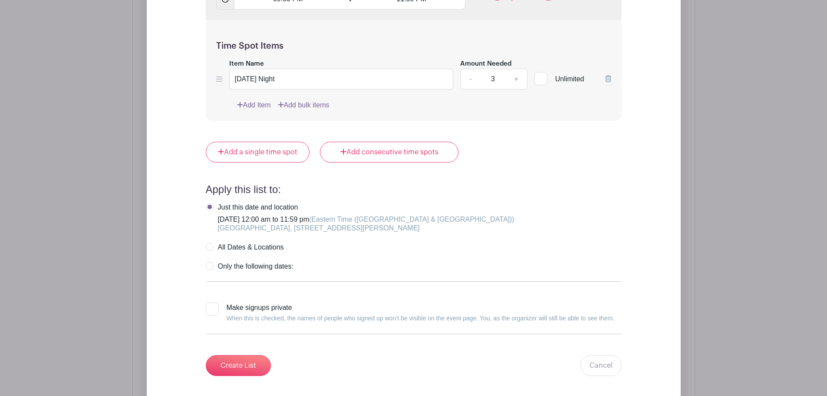
click at [213, 311] on div at bounding box center [212, 308] width 13 height 13
click at [211, 308] on input "Make signups private When this is checked, the names of people who signed up wo…" at bounding box center [209, 305] width 6 height 6
checkbox input "true"
click at [240, 364] on input "Create List" at bounding box center [238, 365] width 65 height 21
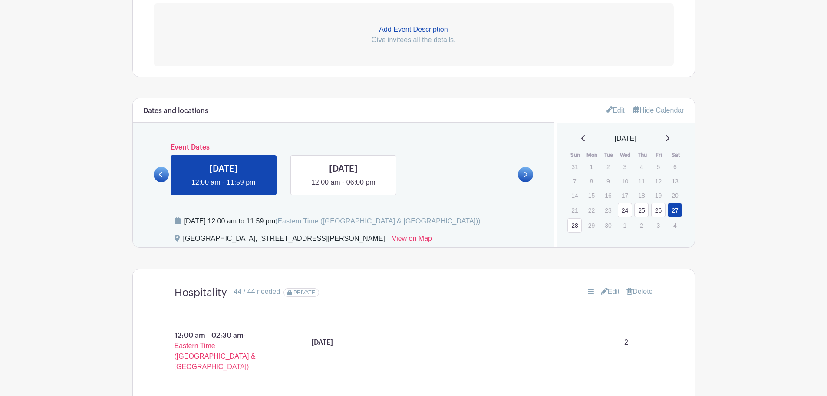
scroll to position [282, 0]
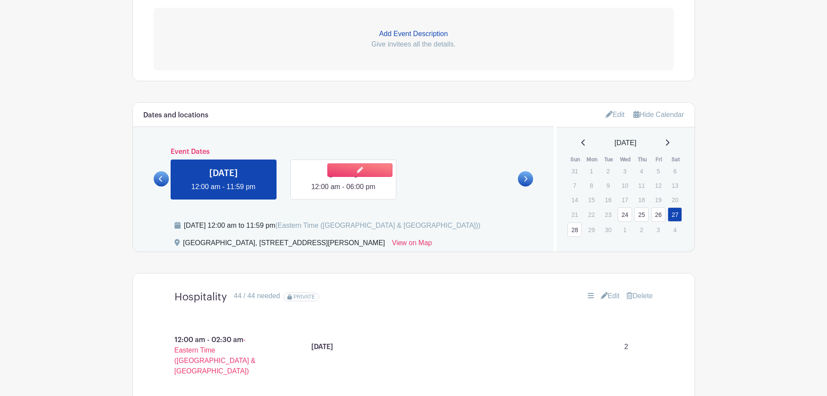
click at [343, 192] on link at bounding box center [343, 192] width 0 height 0
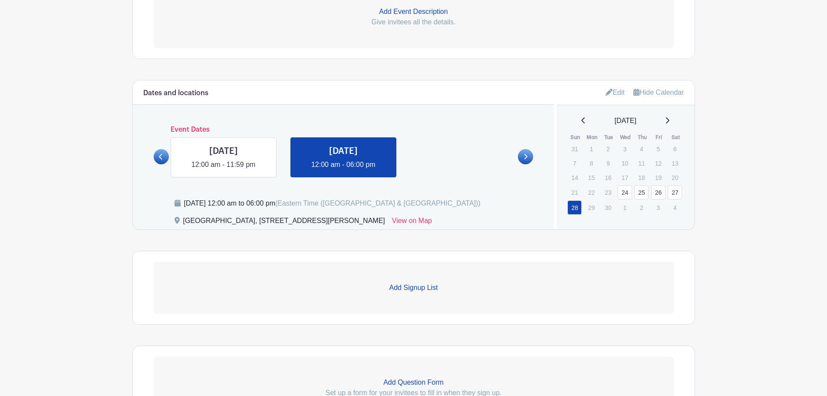
scroll to position [325, 0]
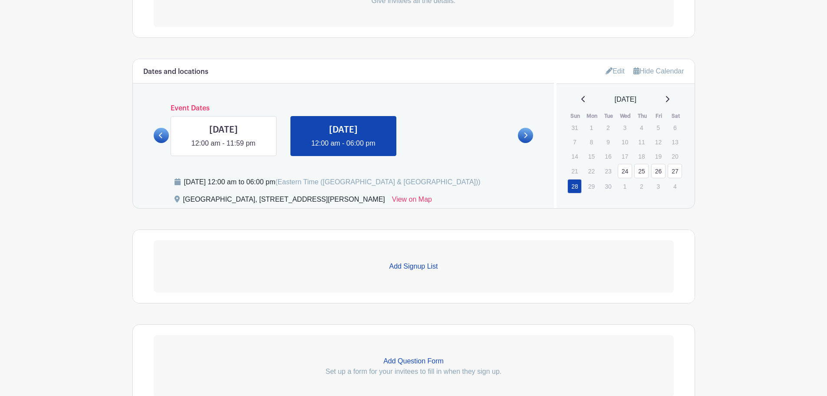
click at [409, 275] on link "Add Signup List" at bounding box center [414, 266] width 520 height 52
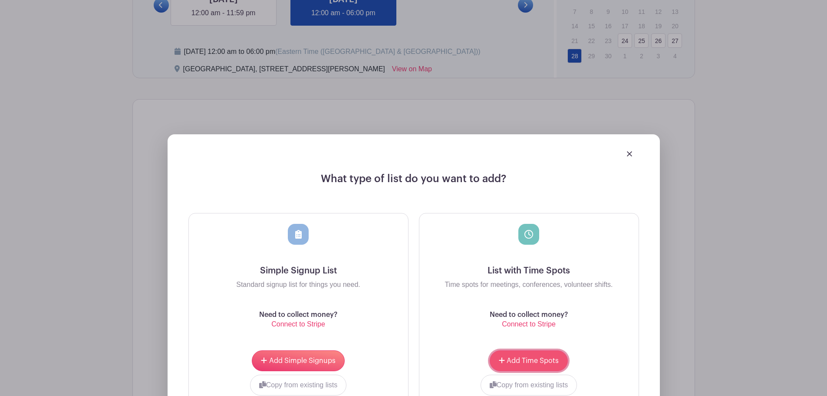
click at [537, 356] on button "Add Time Spots" at bounding box center [529, 360] width 78 height 21
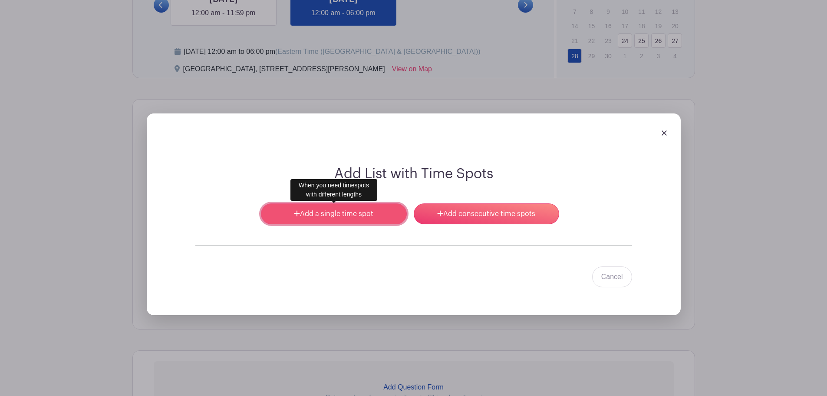
click at [385, 215] on link "Add a single time spot" at bounding box center [333, 213] width 145 height 21
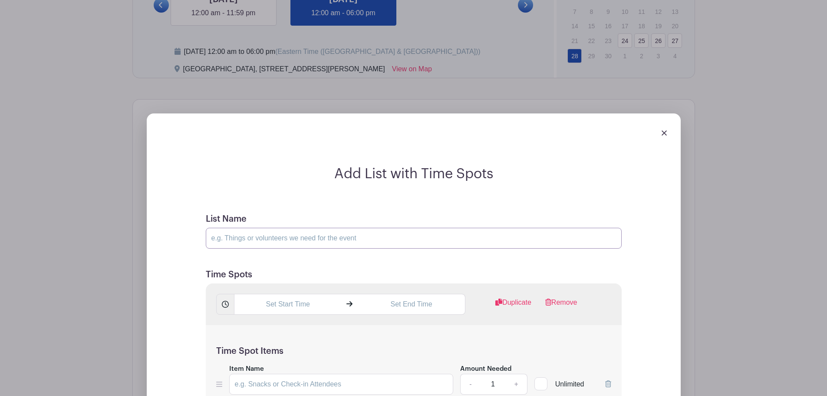
click at [335, 237] on input "List Name" at bounding box center [414, 238] width 416 height 21
type input "Hospitality"
type input "12:00 AM"
type input "2"
type input "02:30 AM"
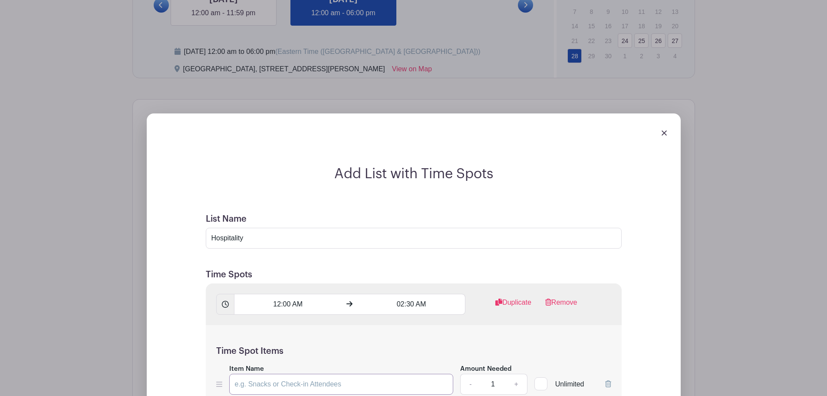
click at [398, 390] on input "Item Name" at bounding box center [341, 383] width 224 height 21
type input "Saturday Night"
click at [516, 387] on link "+" at bounding box center [516, 383] width 22 height 21
type input "2"
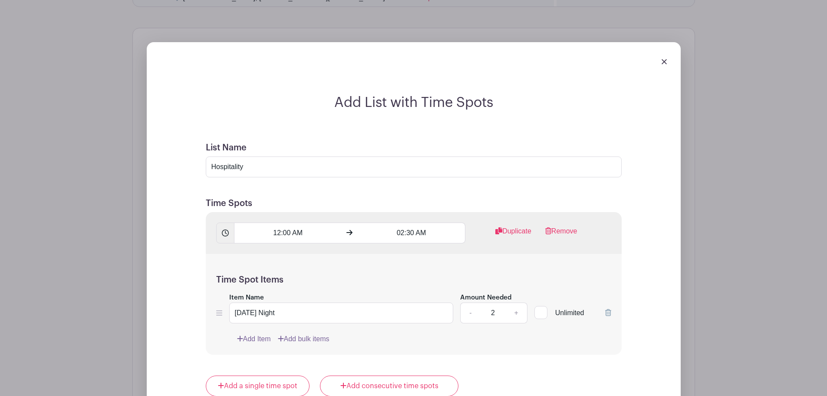
scroll to position [612, 0]
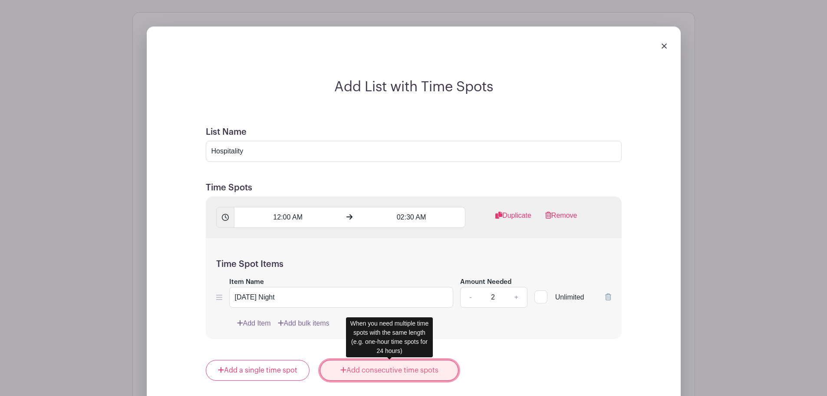
click at [382, 371] on link "Add consecutive time spots" at bounding box center [389, 370] width 139 height 21
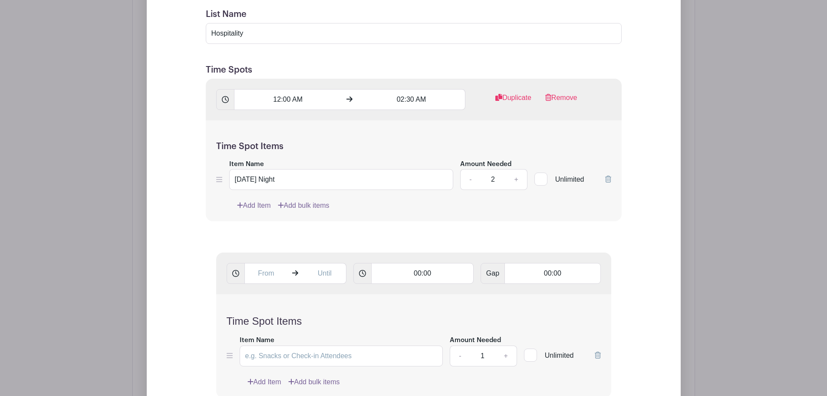
scroll to position [742, 0]
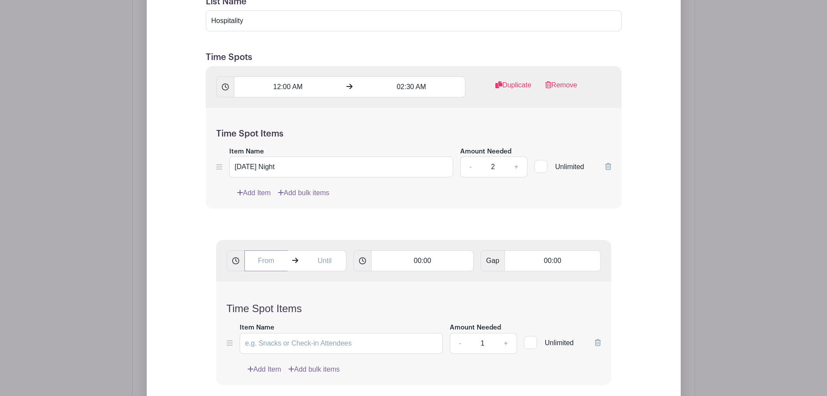
click at [270, 262] on input "text" at bounding box center [265, 260] width 43 height 21
type input "07:00 AM"
click at [598, 341] on icon at bounding box center [598, 342] width 6 height 7
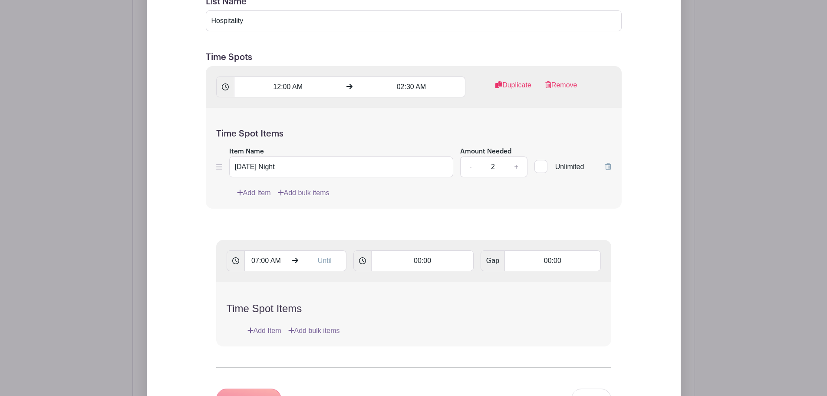
click at [649, 299] on div "Add List with Time Spots List Name Hospitality Time Spots 12:00 AM 02:30 AM Dup…" at bounding box center [414, 284] width 478 height 673
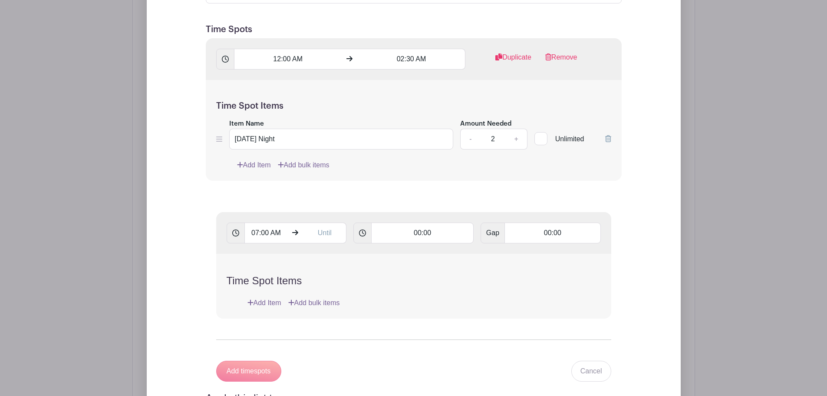
scroll to position [785, 0]
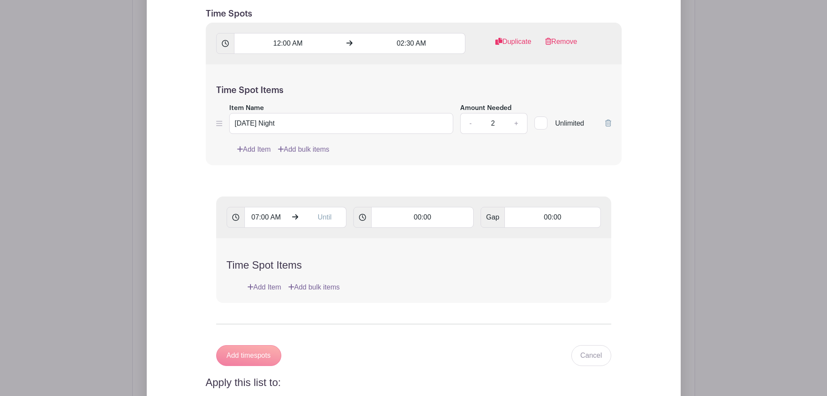
click at [420, 274] on div "Time Spot Items Add Item Add bulk items" at bounding box center [413, 270] width 395 height 65
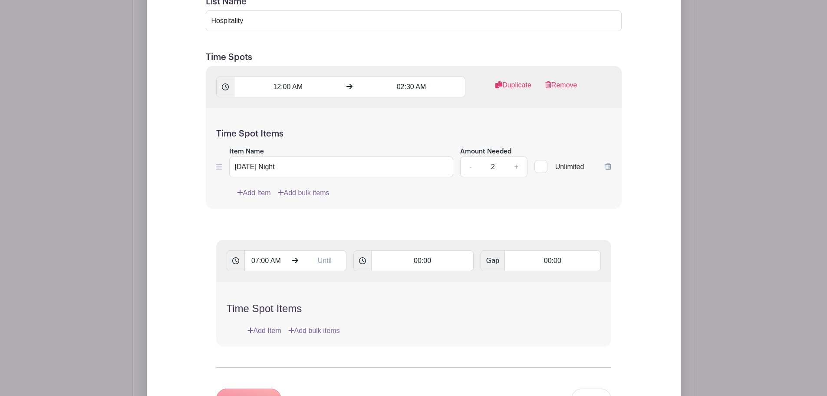
click at [627, 236] on form "List Name Hospitality Time Spots 12:00 AM 02:30 AM Duplicate Remove Time Spot I…" at bounding box center [413, 304] width 437 height 636
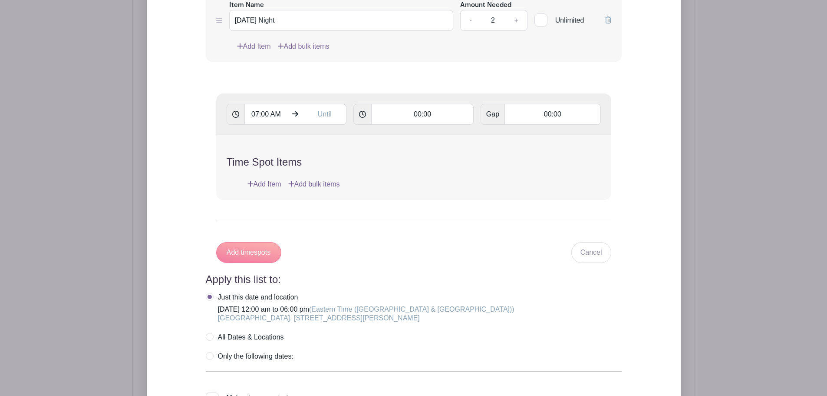
scroll to position [916, 0]
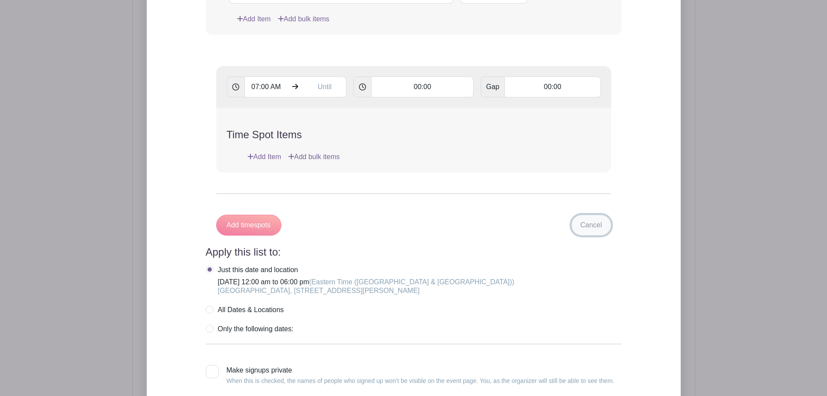
click at [590, 225] on link "Cancel" at bounding box center [591, 224] width 40 height 21
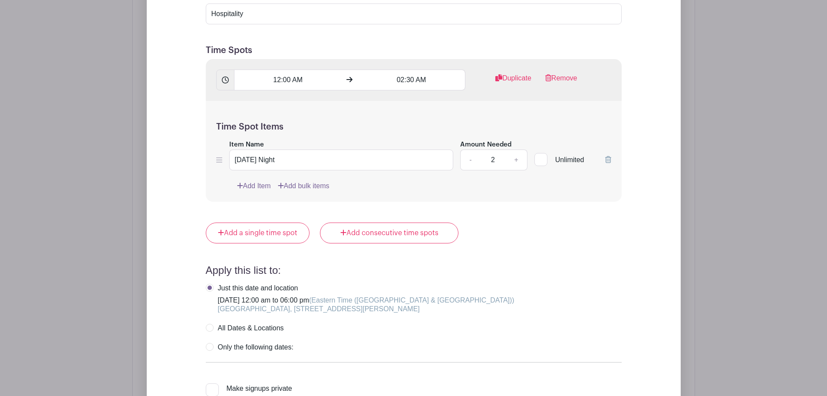
scroll to position [742, 0]
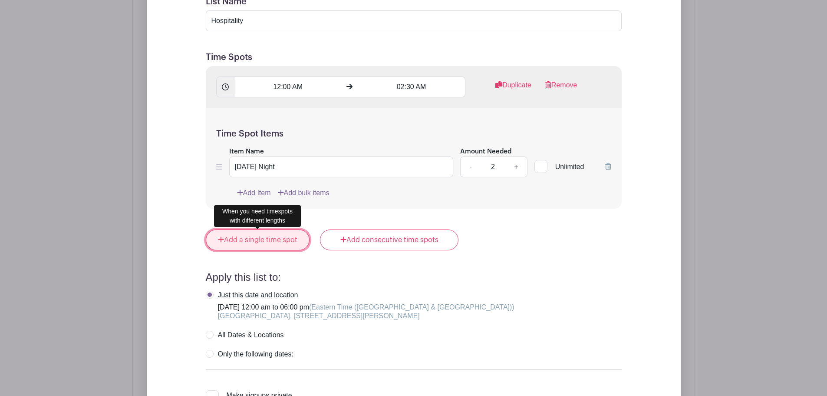
click at [255, 245] on link "Add a single time spot" at bounding box center [258, 239] width 104 height 21
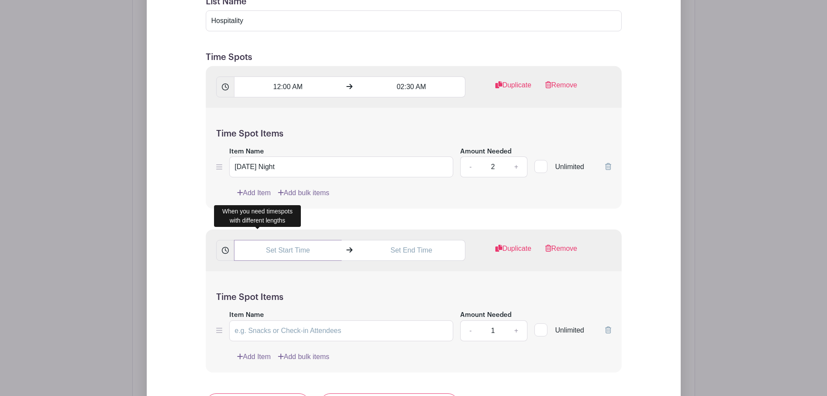
click at [276, 248] on input "text" at bounding box center [288, 250] width 108 height 21
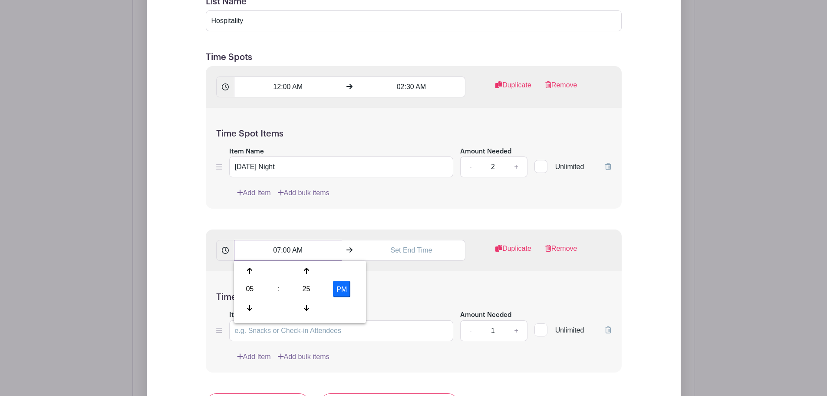
type input "07:00 AM"
type input "09:00 AM"
click at [389, 279] on div "Time Spot Items Item Name Amount Needed - 1 + Unlimited Add Item Add bulk items" at bounding box center [414, 321] width 416 height 101
click at [320, 332] on input "Item Name" at bounding box center [341, 330] width 224 height 21
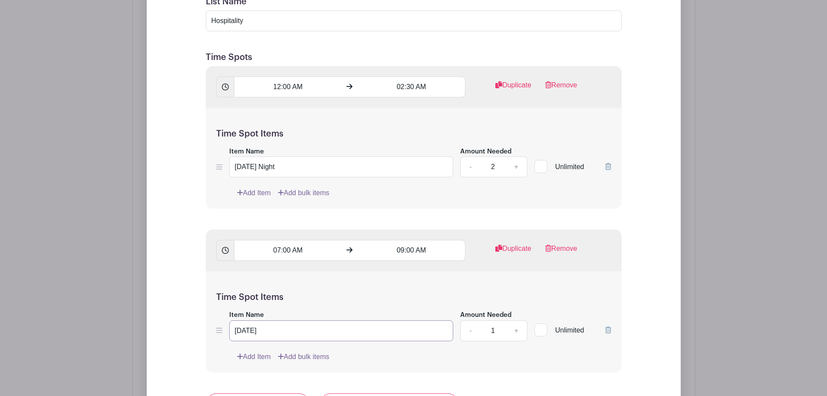
type input "Sunday"
click at [521, 328] on link "+" at bounding box center [516, 330] width 22 height 21
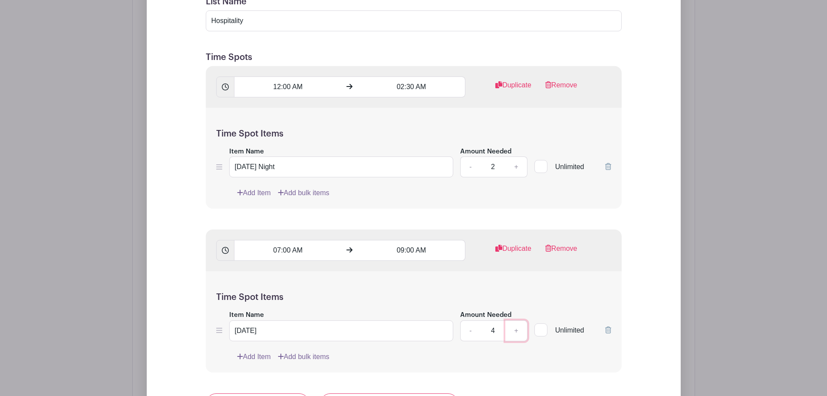
type input "5"
click at [546, 354] on div "Add Item Add bulk items" at bounding box center [424, 356] width 374 height 10
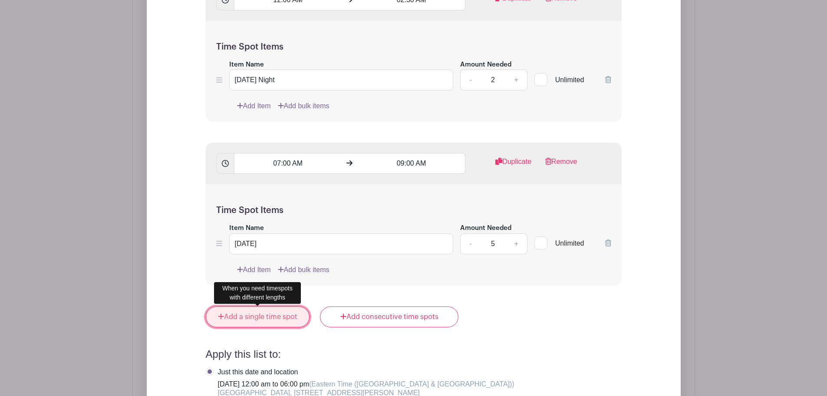
click at [284, 320] on link "Add a single time spot" at bounding box center [258, 316] width 104 height 21
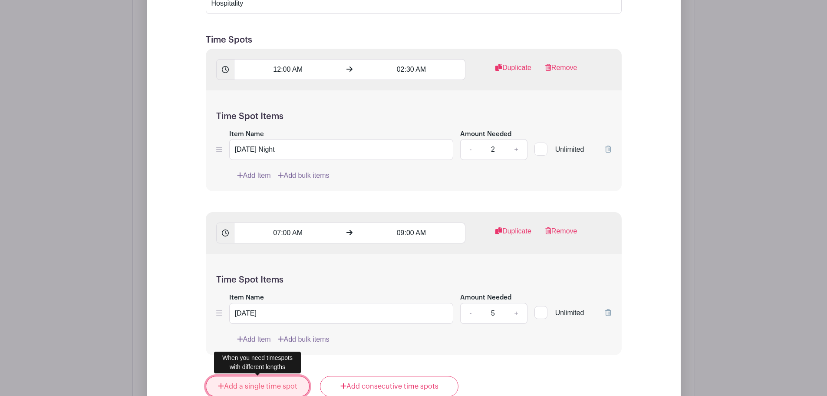
scroll to position [759, 0]
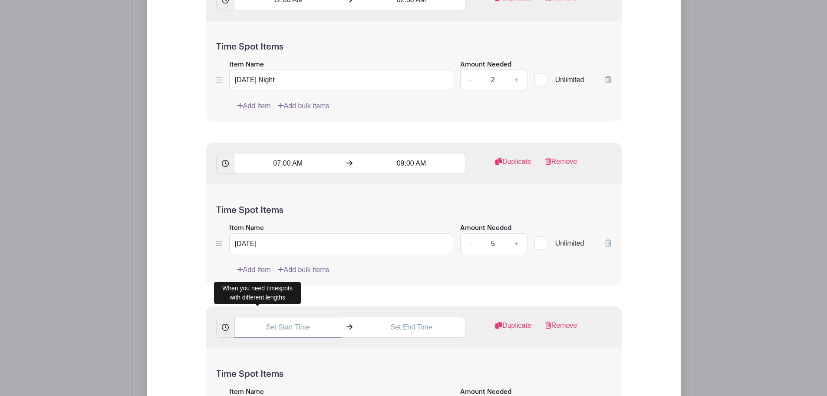
click at [287, 325] on input "text" at bounding box center [288, 327] width 108 height 21
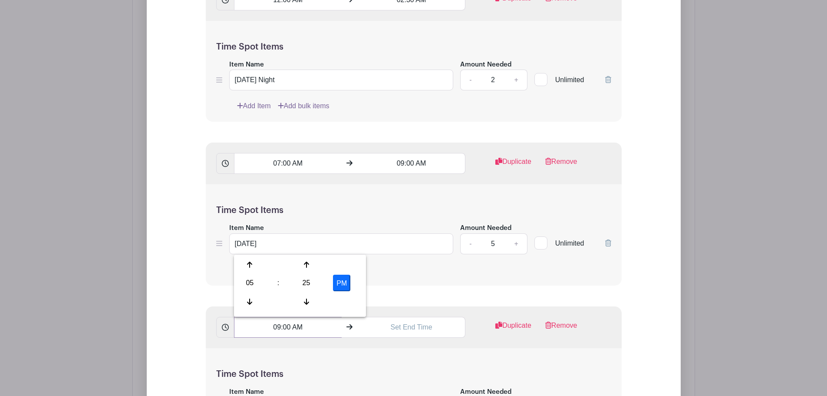
type input "09:00 AM"
type input "11:30 AM"
click at [571, 328] on link "Remove" at bounding box center [561, 328] width 32 height 17
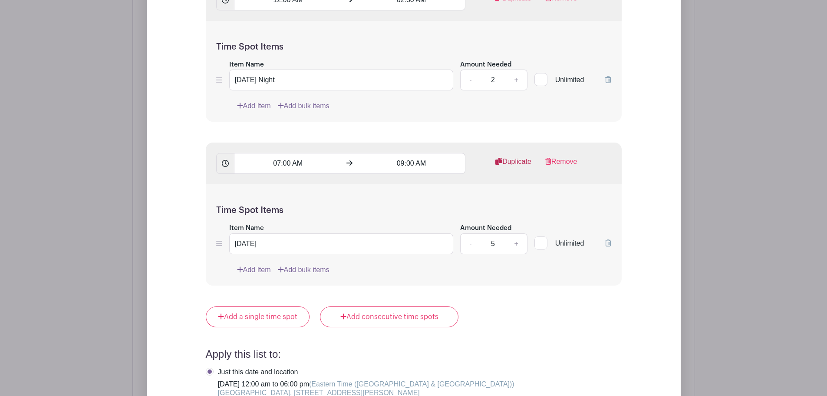
click at [521, 161] on link "Duplicate" at bounding box center [513, 164] width 36 height 17
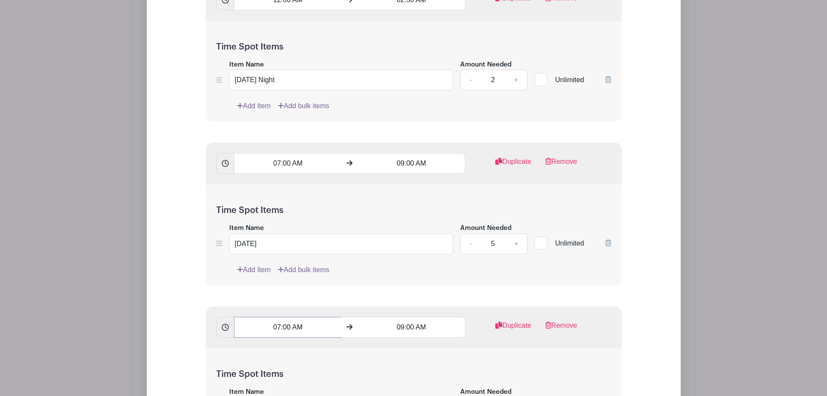
drag, startPoint x: 314, startPoint y: 328, endPoint x: 231, endPoint y: 317, distance: 83.3
click at [231, 317] on div "07:00 AM 09:00 AM" at bounding box center [341, 327] width 250 height 21
type input "09:00"
type input "11:00 AM"
click at [317, 325] on input "09:00" at bounding box center [288, 327] width 108 height 21
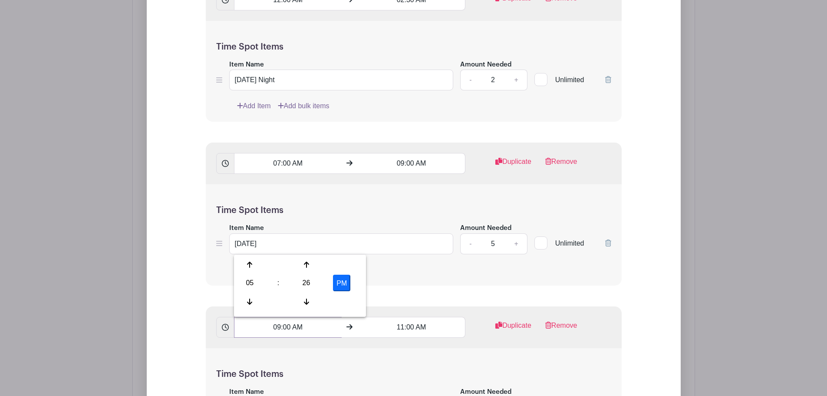
type input "09:00 AM"
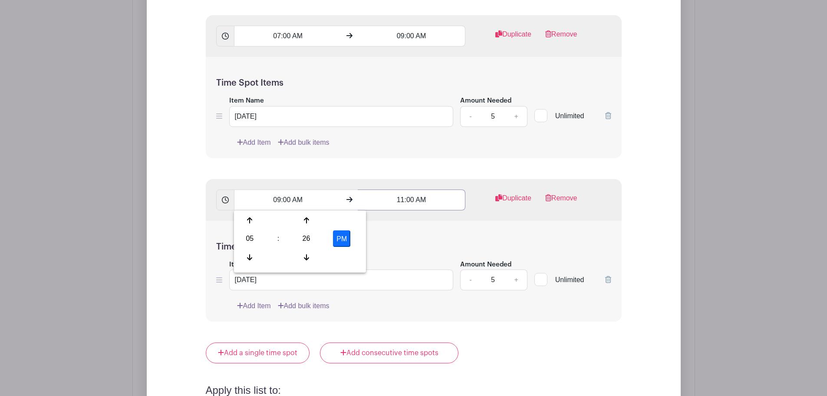
scroll to position [890, 0]
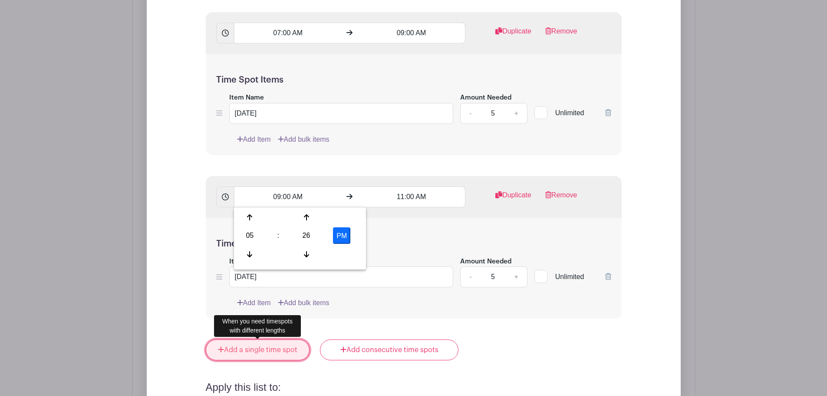
click at [276, 350] on link "Add a single time spot" at bounding box center [258, 349] width 104 height 21
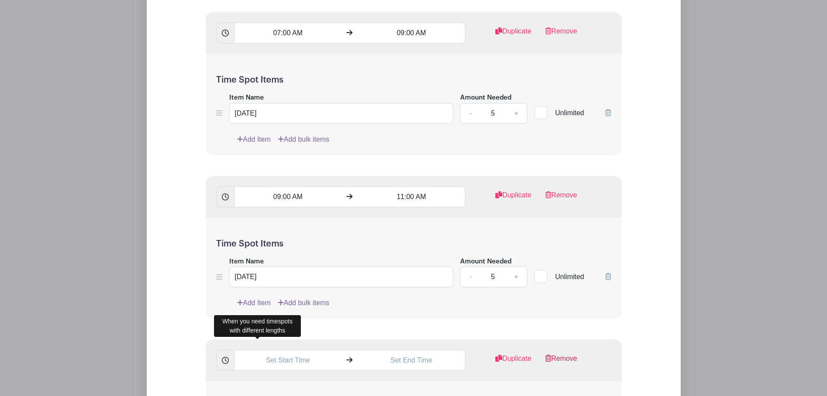
click at [570, 358] on link "Remove" at bounding box center [561, 361] width 32 height 17
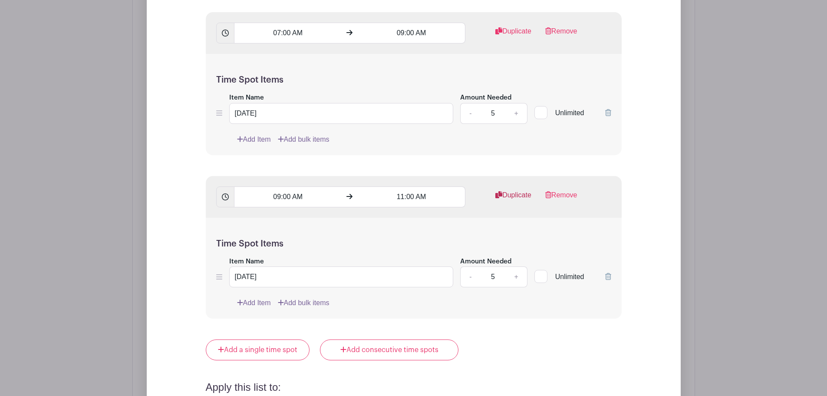
click at [511, 194] on link "Duplicate" at bounding box center [513, 198] width 36 height 17
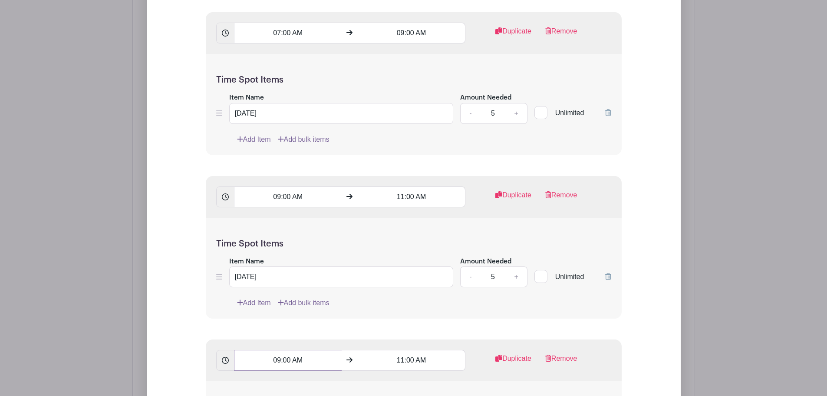
drag, startPoint x: 310, startPoint y: 362, endPoint x: 198, endPoint y: 350, distance: 113.0
click at [198, 351] on form "List Name Hospitality Time Spots 12:00 AM 02:30 AM Duplicate Remove Time Spot I…" at bounding box center [413, 258] width 437 height 978
type input "11:00 AM"
type input "1"
type input "01:00 PM"
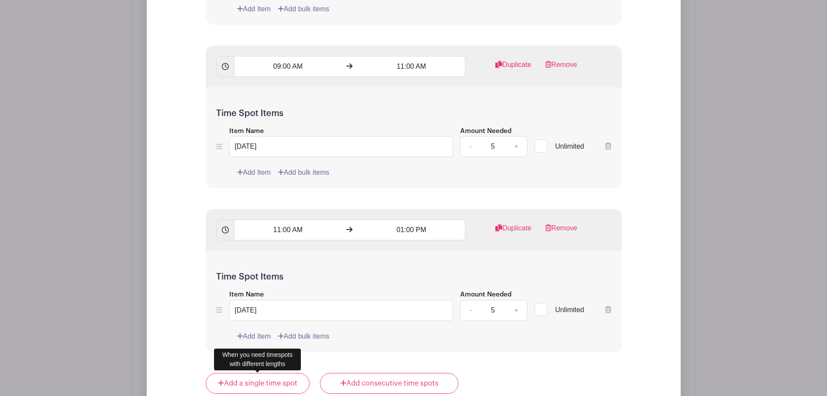
scroll to position [1107, 0]
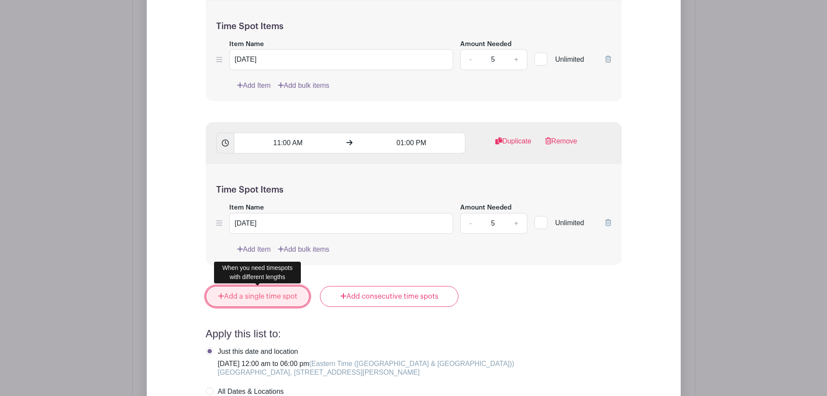
click at [276, 299] on link "Add a single time spot" at bounding box center [258, 296] width 104 height 21
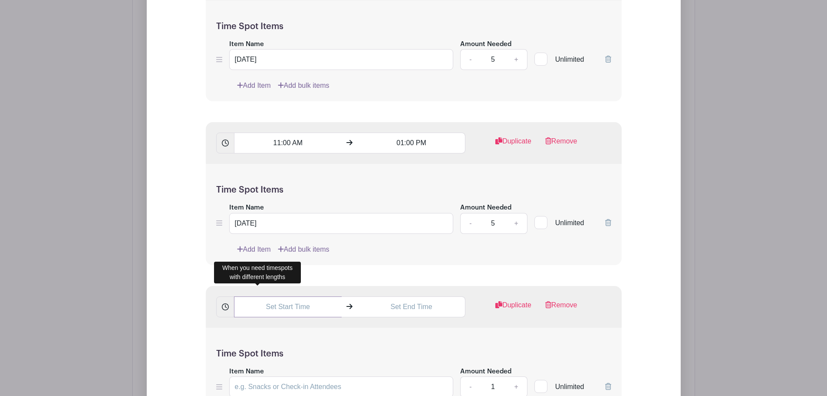
click at [292, 306] on input "text" at bounding box center [288, 306] width 108 height 21
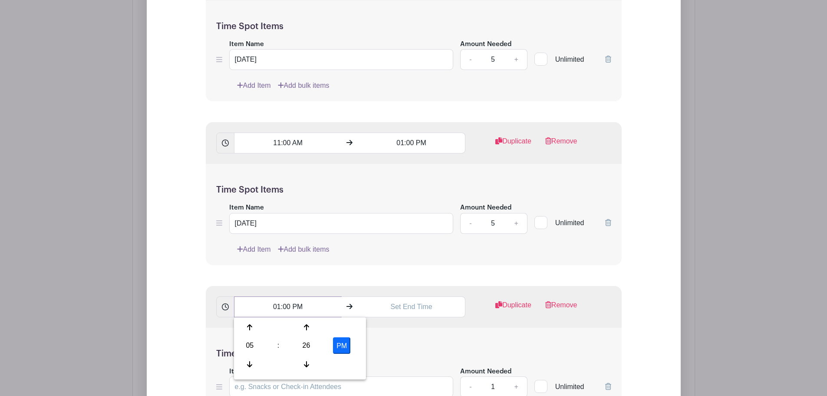
type input "01:00 PM"
type input "5:30 PM"
click at [419, 384] on input "Item Name" at bounding box center [341, 385] width 224 height 21
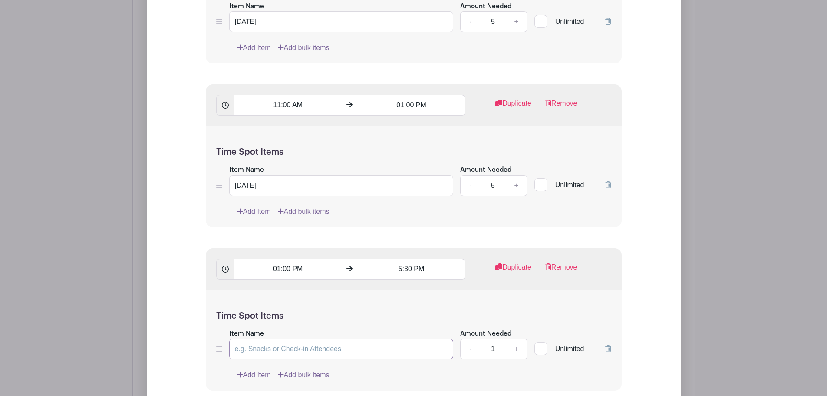
scroll to position [1195, 0]
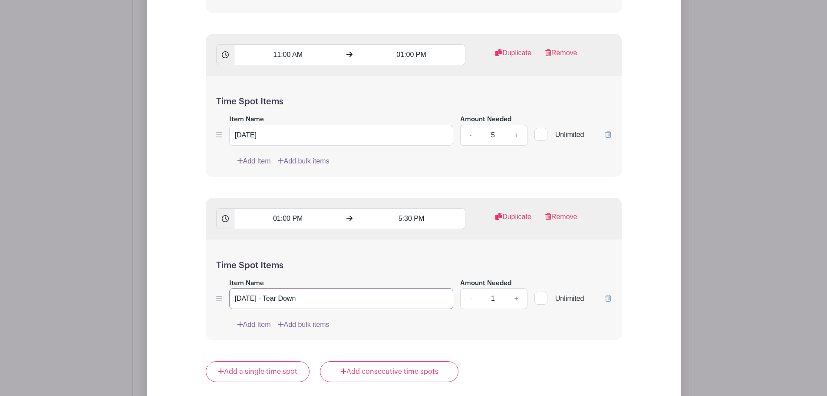
type input "Sunday - Tear Down"
click at [519, 299] on link "+" at bounding box center [516, 298] width 22 height 21
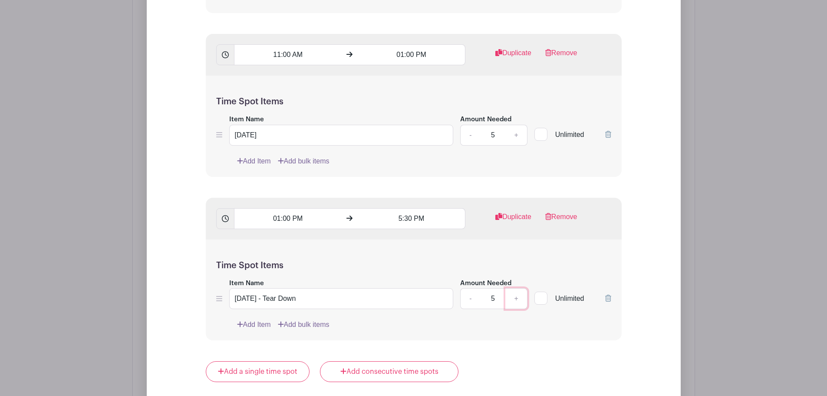
click at [519, 299] on link "+" at bounding box center [516, 298] width 22 height 21
type input "6"
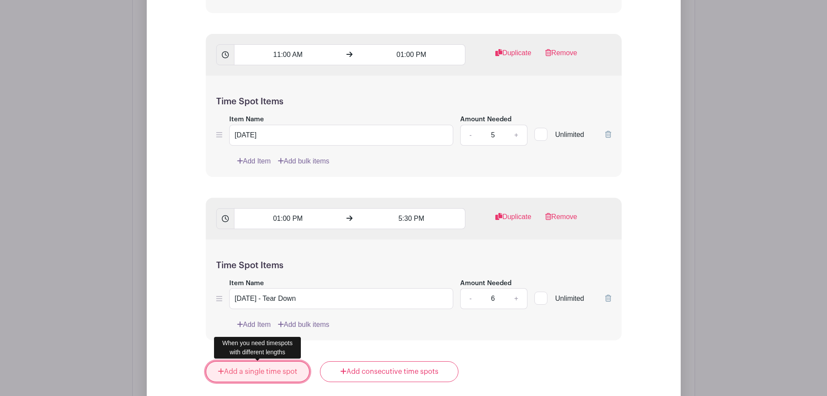
click at [266, 369] on link "Add a single time spot" at bounding box center [258, 371] width 104 height 21
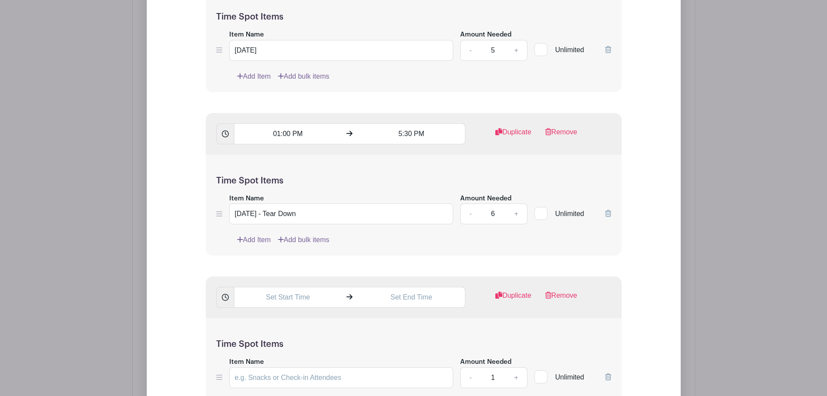
scroll to position [1282, 0]
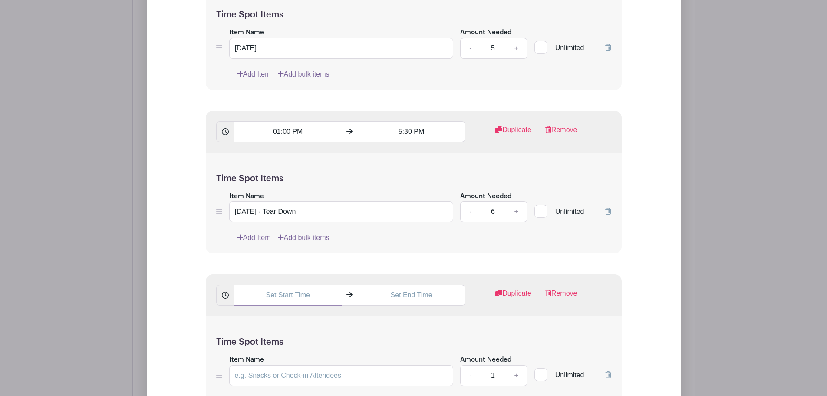
click at [294, 293] on input "text" at bounding box center [288, 294] width 108 height 21
type input "06:00 PM"
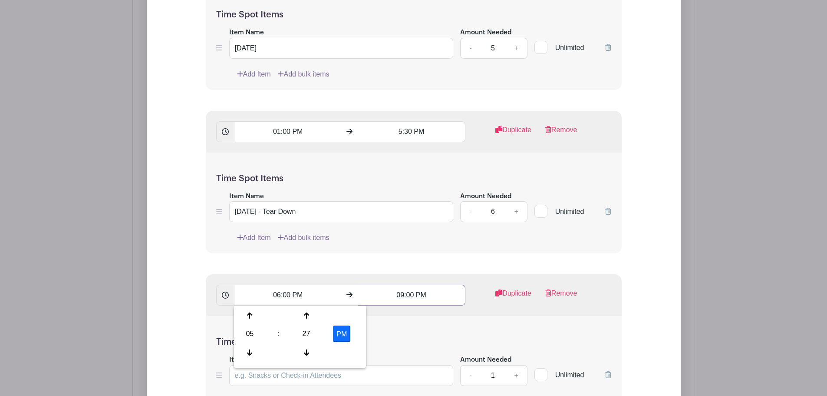
type input "09:00 PM"
click at [359, 379] on input "Item Name" at bounding box center [341, 375] width 224 height 21
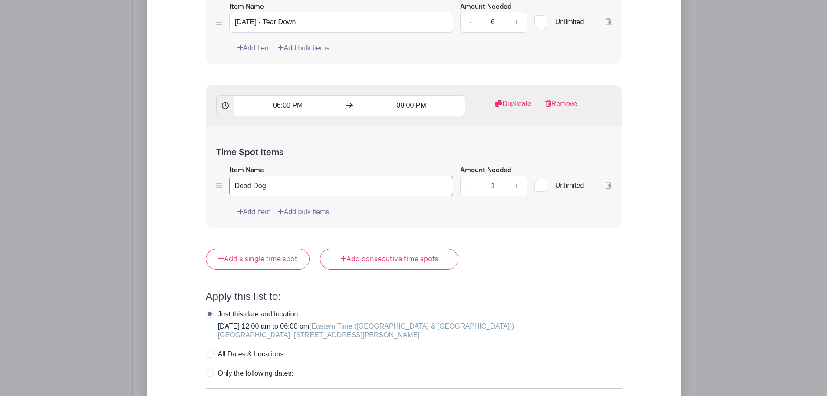
scroll to position [1499, 0]
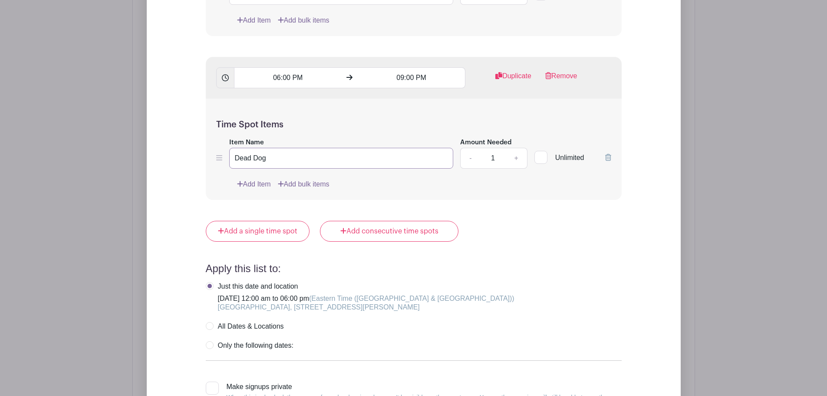
type input "Dead Dog"
click at [515, 159] on link "+" at bounding box center [516, 158] width 22 height 21
type input "3"
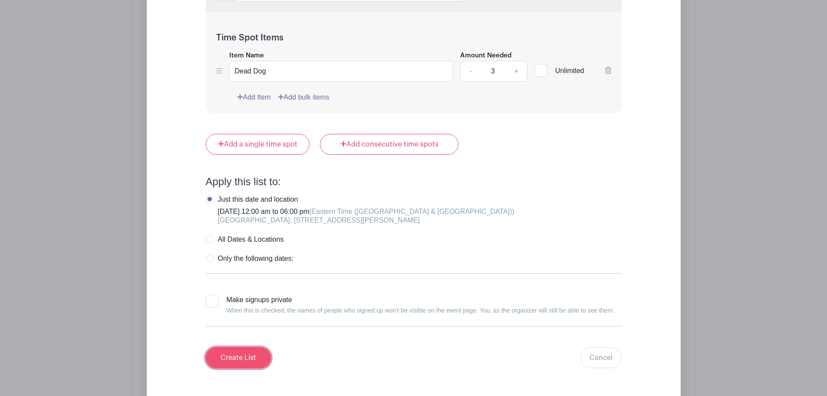
click at [253, 356] on input "Create List" at bounding box center [238, 357] width 65 height 21
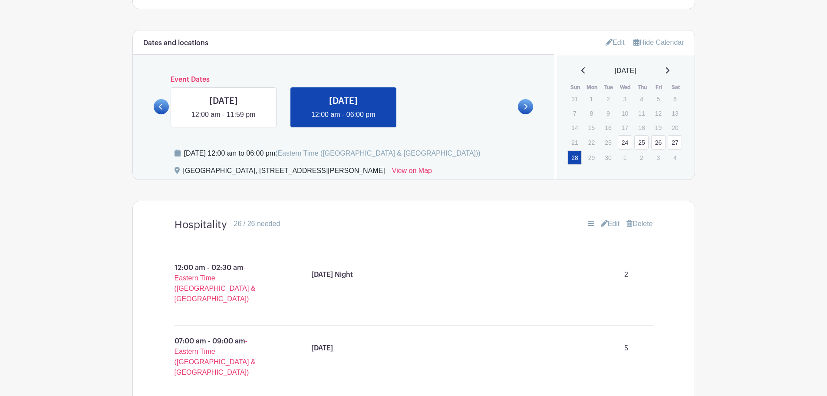
scroll to position [353, 0]
click at [610, 43] on link "Edit" at bounding box center [615, 43] width 19 height 14
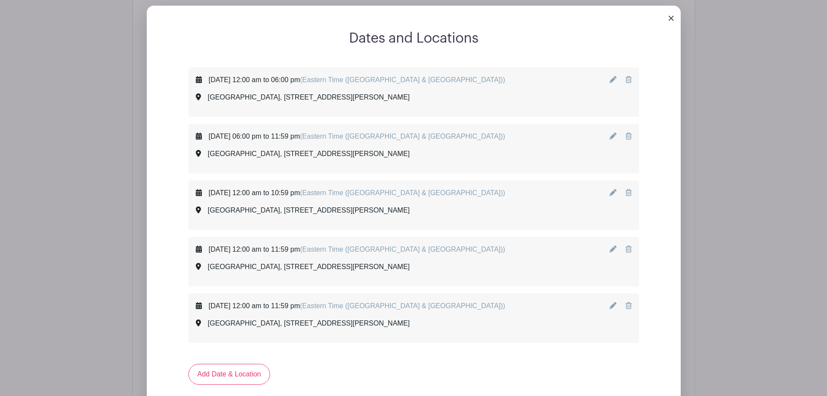
scroll to position [378, 0]
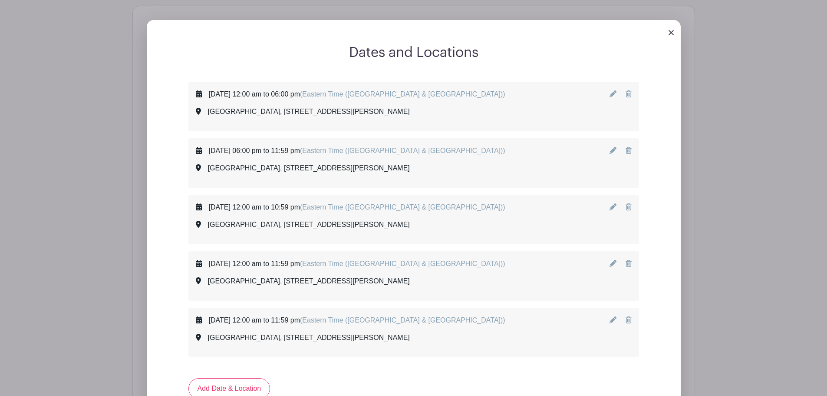
click at [610, 94] on icon at bounding box center [613, 93] width 7 height 7
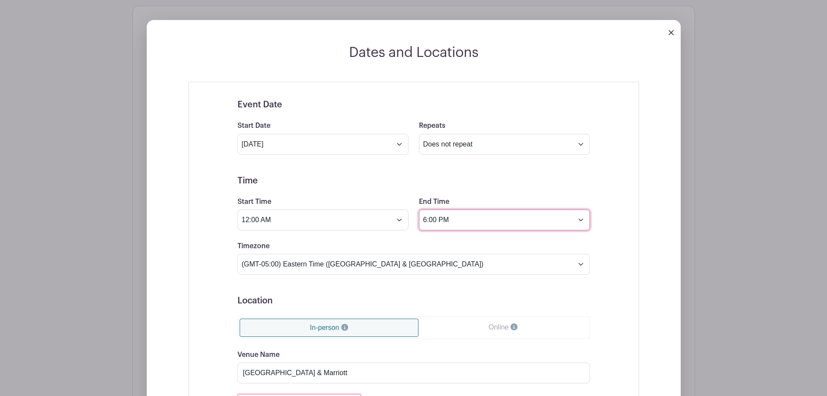
click at [582, 220] on input "6:00 PM" at bounding box center [504, 219] width 171 height 21
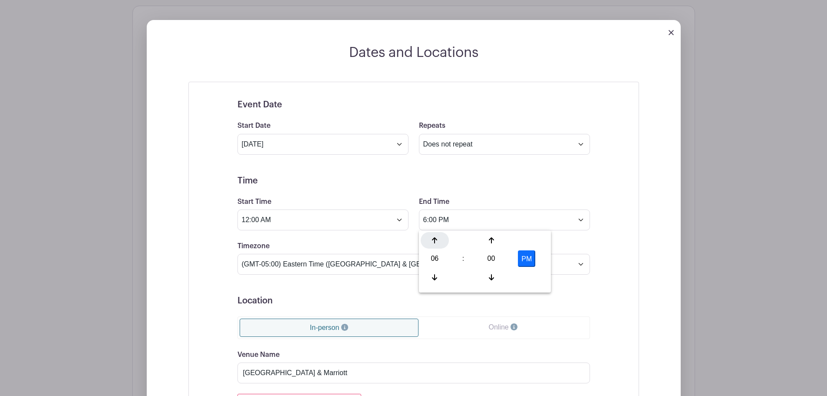
click at [437, 244] on div at bounding box center [435, 240] width 28 height 16
type input "9:00 PM"
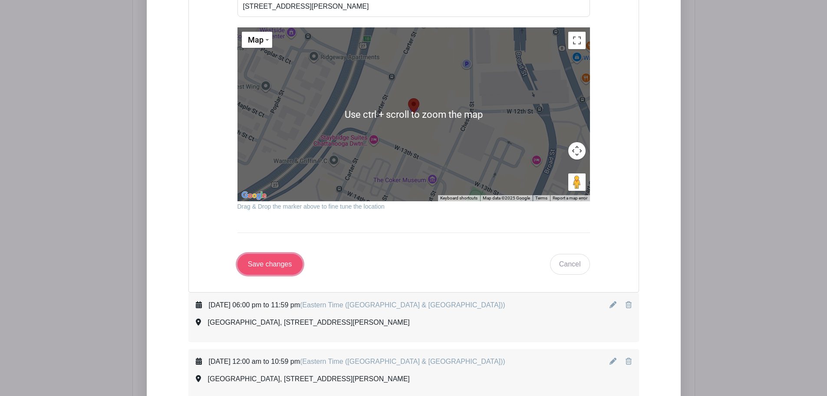
click at [288, 273] on input "Save changes" at bounding box center [269, 264] width 65 height 21
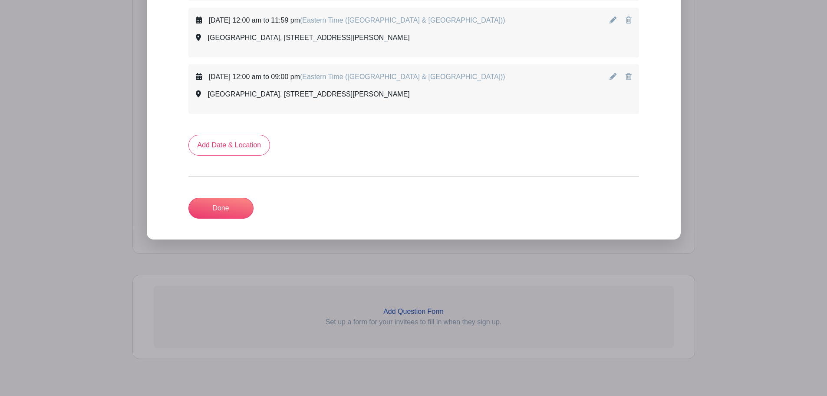
scroll to position [639, 0]
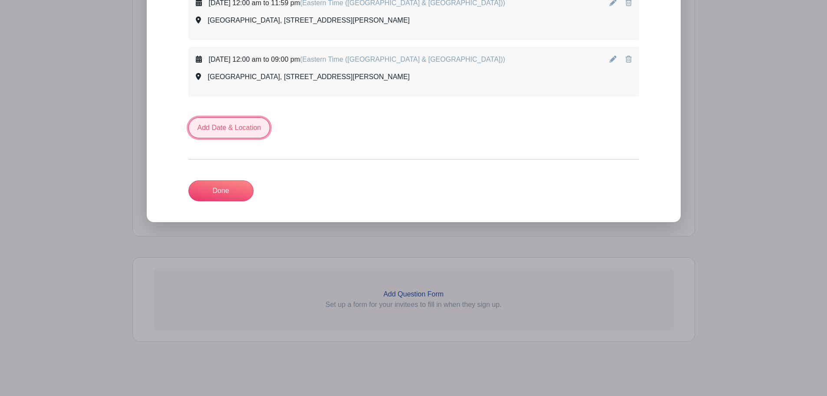
click at [233, 129] on link "Add Date & Location" at bounding box center [229, 127] width 82 height 21
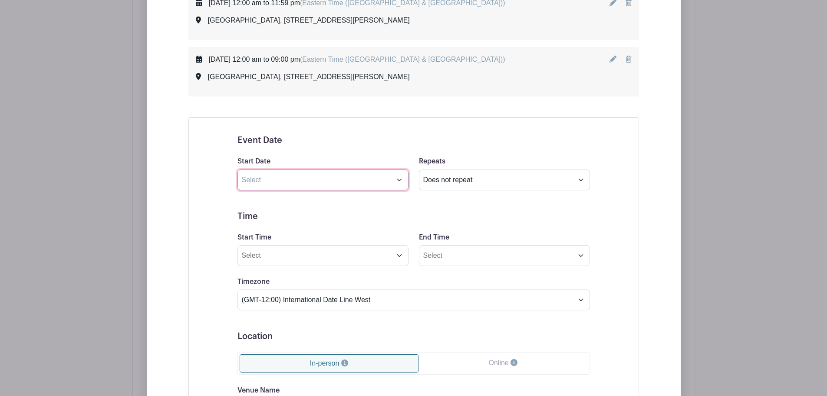
click at [341, 178] on input "text" at bounding box center [322, 179] width 171 height 21
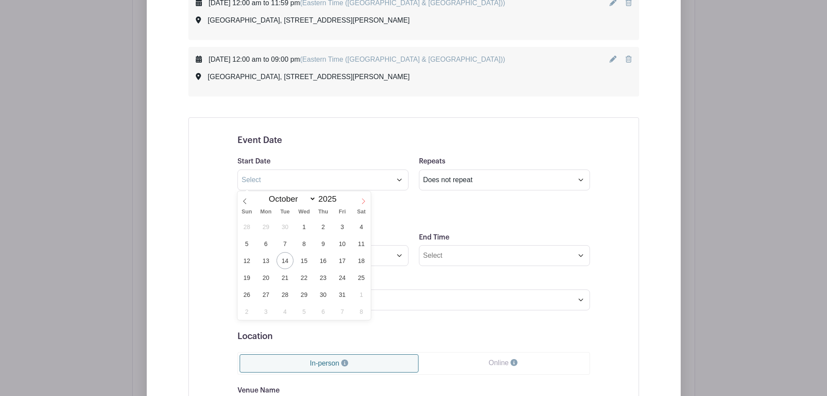
drag, startPoint x: 369, startPoint y: 195, endPoint x: 365, endPoint y: 199, distance: 5.5
click at [367, 198] on span at bounding box center [363, 198] width 15 height 15
click at [365, 199] on icon at bounding box center [363, 201] width 6 height 6
select select "11"
click at [365, 199] on icon at bounding box center [363, 201] width 6 height 6
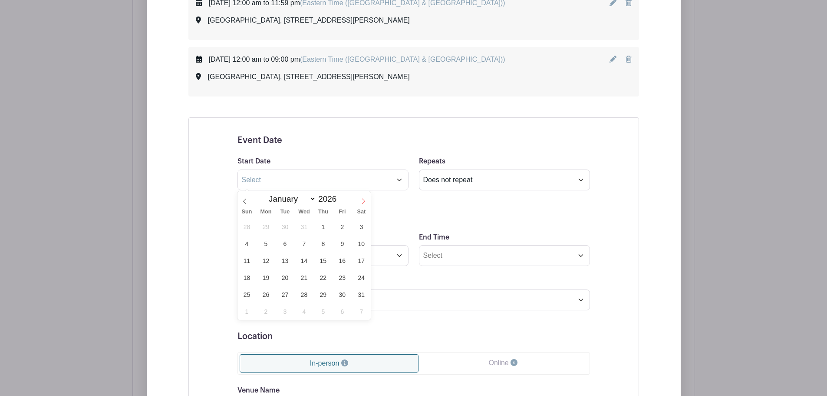
click at [365, 199] on icon at bounding box center [363, 201] width 6 height 6
click at [365, 200] on icon at bounding box center [363, 201] width 6 height 6
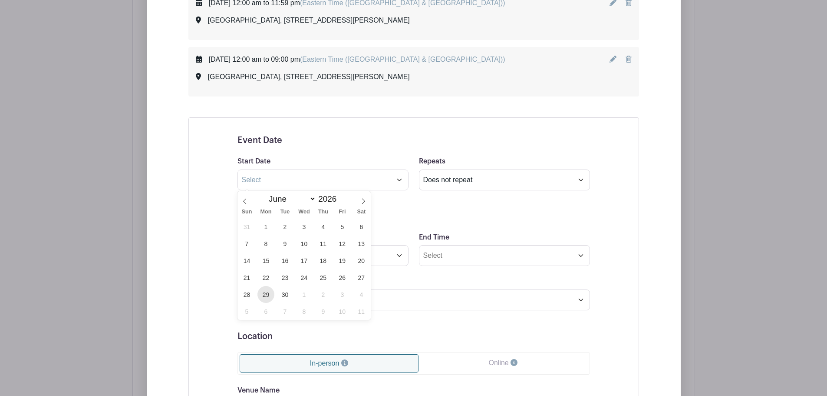
drag, startPoint x: 266, startPoint y: 289, endPoint x: 270, endPoint y: 288, distance: 4.4
click at [267, 289] on span "29" at bounding box center [265, 294] width 17 height 17
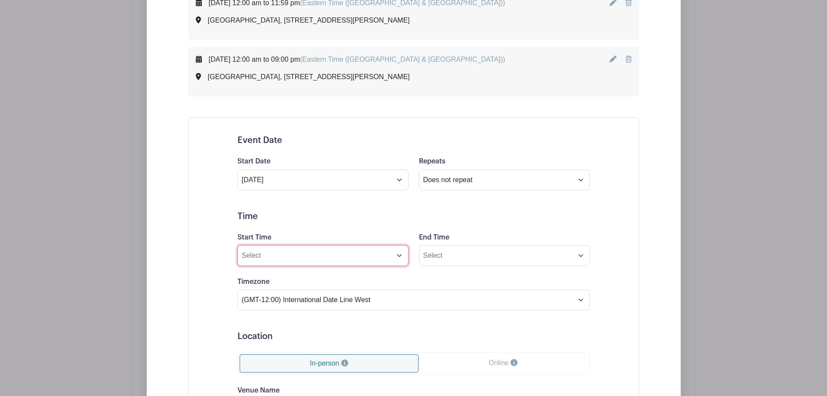
click at [308, 264] on input "Start Time" at bounding box center [322, 255] width 171 height 21
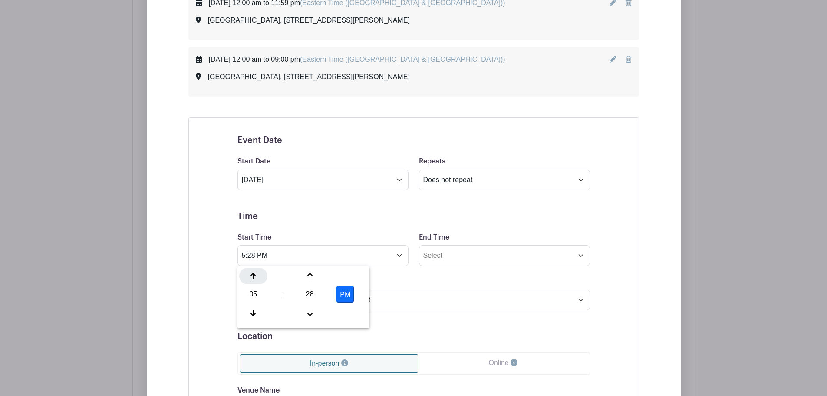
click at [256, 279] on icon at bounding box center [253, 275] width 5 height 7
click at [316, 313] on div at bounding box center [310, 312] width 28 height 16
click at [313, 312] on div at bounding box center [310, 312] width 28 height 16
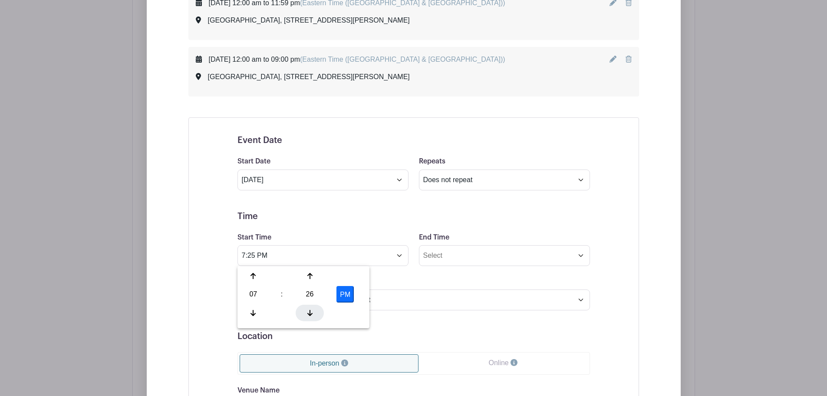
click at [313, 312] on div at bounding box center [310, 312] width 28 height 16
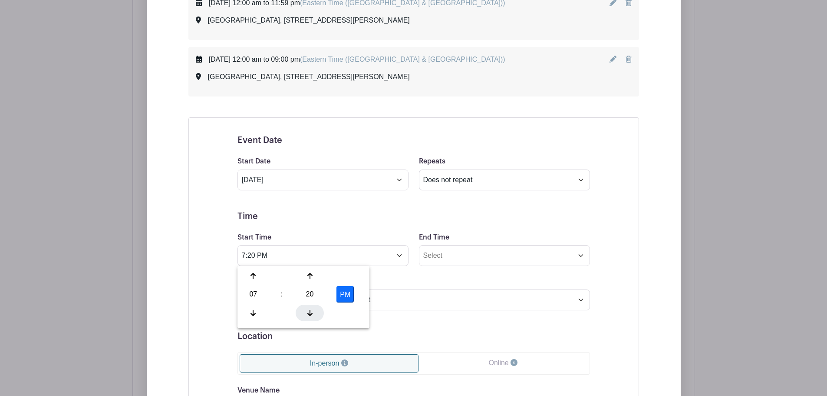
click at [313, 312] on div at bounding box center [310, 312] width 28 height 16
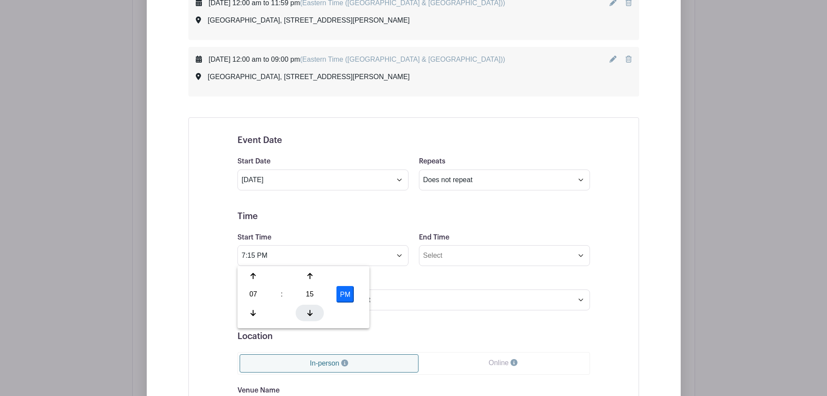
click at [313, 312] on div at bounding box center [310, 312] width 28 height 16
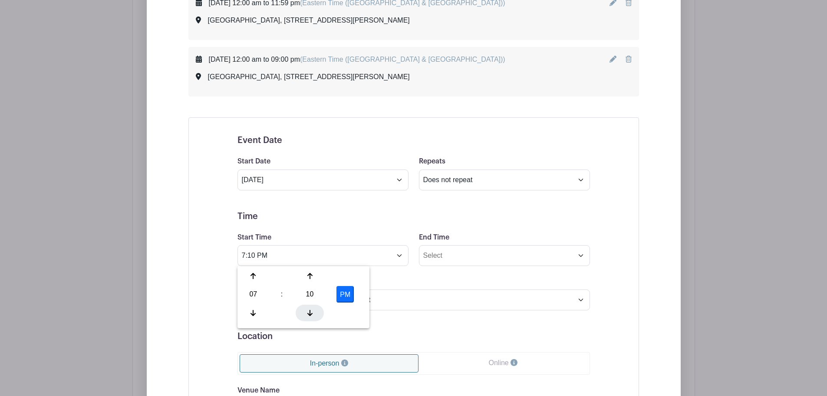
click at [313, 312] on div at bounding box center [310, 312] width 28 height 16
click at [338, 288] on button "PM" at bounding box center [344, 294] width 17 height 16
click at [309, 312] on icon at bounding box center [309, 312] width 5 height 7
click at [310, 312] on icon at bounding box center [309, 312] width 5 height 7
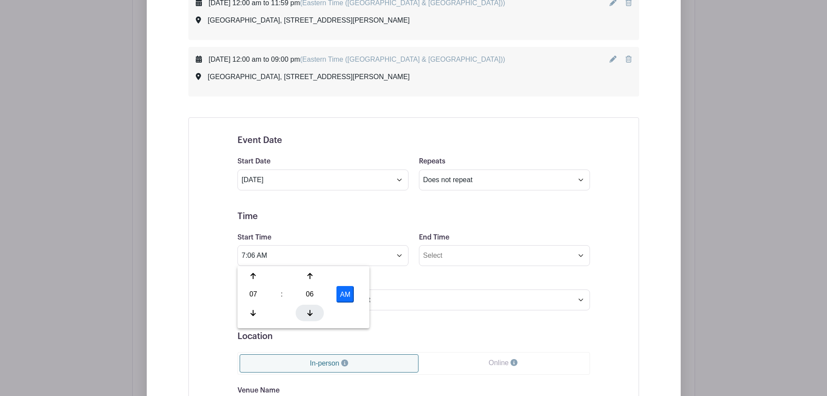
click at [310, 312] on icon at bounding box center [309, 312] width 5 height 7
click at [310, 311] on icon at bounding box center [309, 312] width 5 height 7
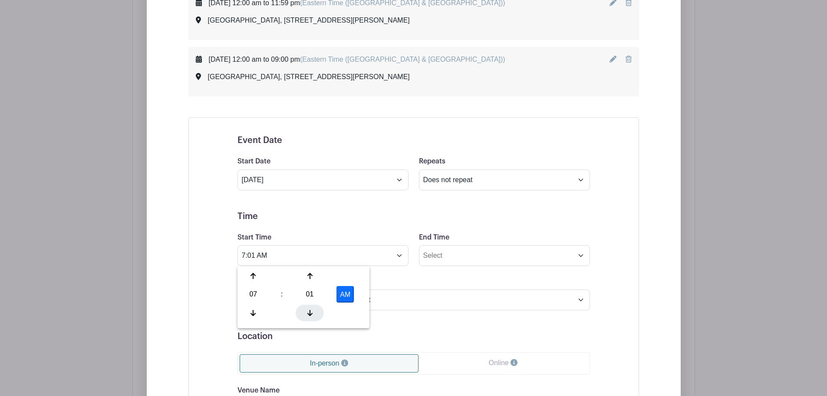
click at [310, 311] on icon at bounding box center [309, 312] width 5 height 7
click at [421, 286] on div "Timezone (GMT-12:00) International Date Line West (GMT-11:00) American Samoa (G…" at bounding box center [413, 293] width 363 height 34
click at [620, 254] on div "Event Date Start Date Jun 29 2026 Repeats Does not repeat Daily Weekly Monthly …" at bounding box center [413, 342] width 451 height 450
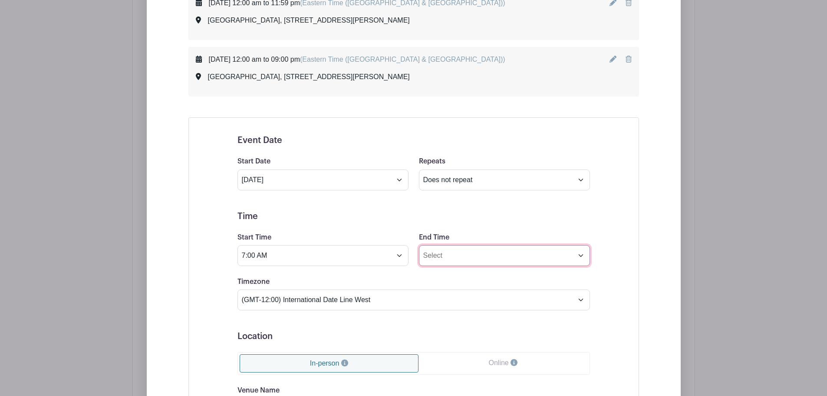
click at [484, 258] on input "End Time" at bounding box center [504, 255] width 171 height 21
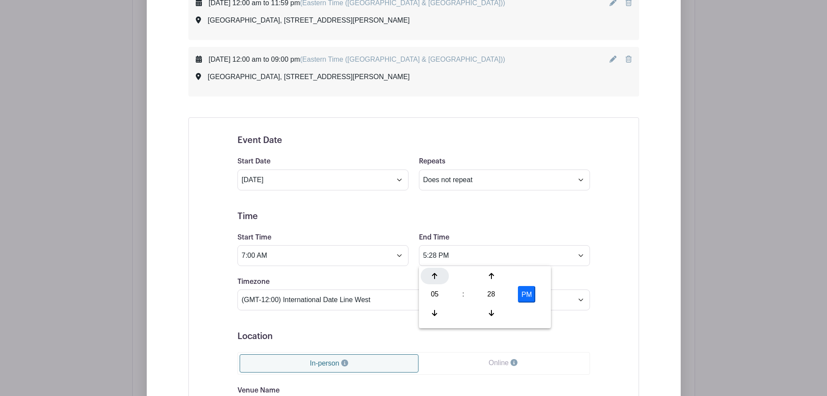
click at [435, 280] on div at bounding box center [435, 275] width 28 height 16
click at [497, 307] on div at bounding box center [491, 312] width 28 height 16
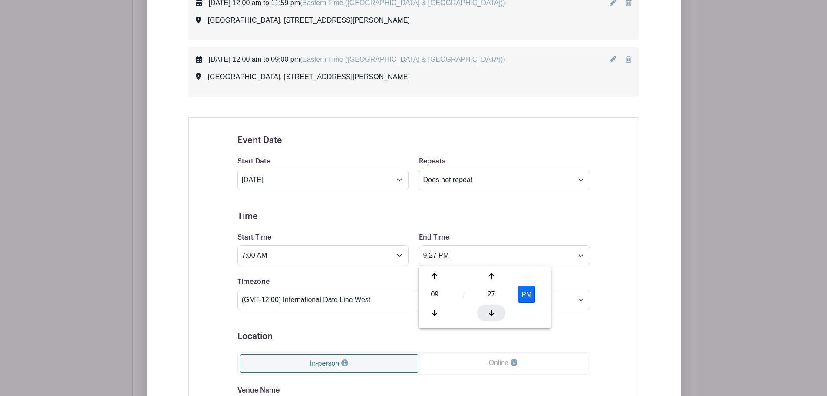
click at [494, 310] on icon at bounding box center [491, 312] width 5 height 7
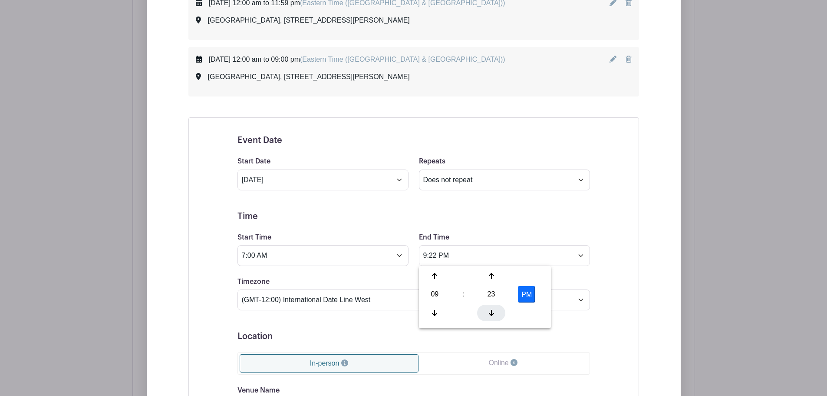
click at [494, 310] on icon at bounding box center [491, 312] width 5 height 7
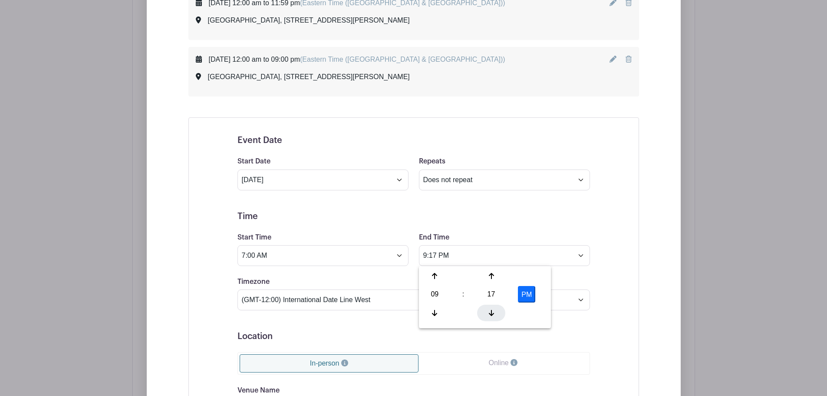
click at [494, 310] on icon at bounding box center [491, 312] width 5 height 7
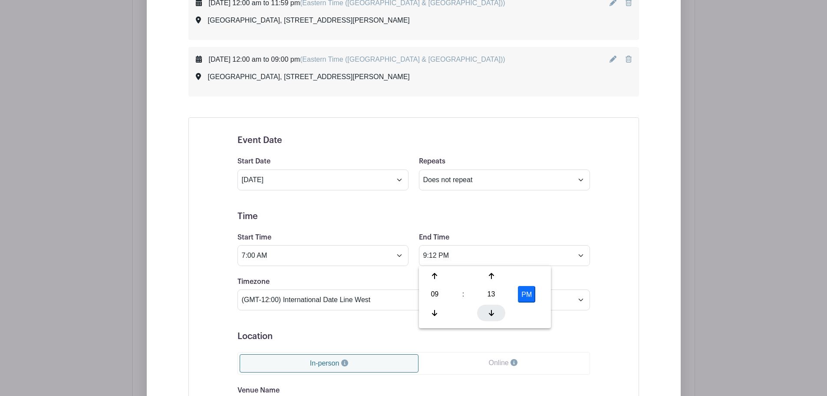
click at [494, 310] on icon at bounding box center [491, 312] width 5 height 7
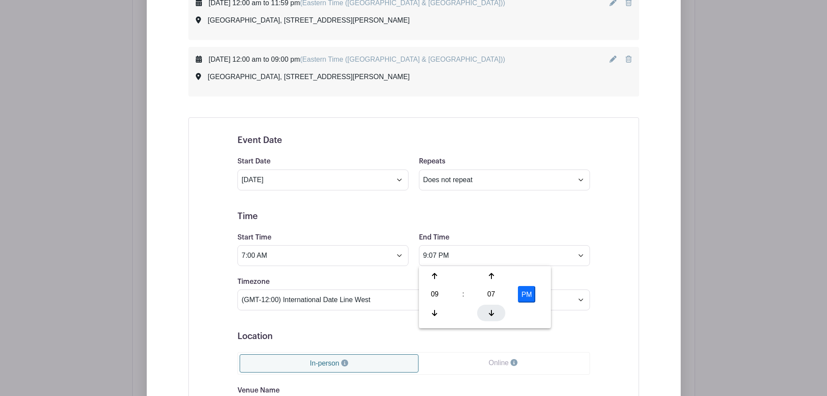
click at [494, 310] on icon at bounding box center [491, 312] width 5 height 7
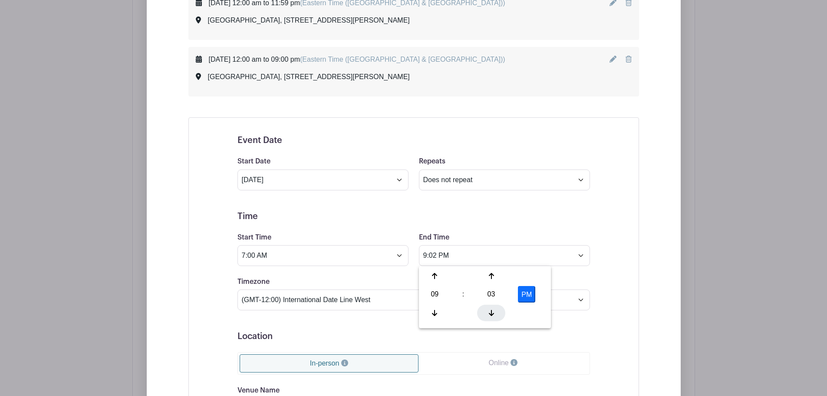
click at [494, 310] on icon at bounding box center [491, 312] width 5 height 7
click at [531, 294] on button "PM" at bounding box center [526, 294] width 17 height 16
click at [577, 280] on div "Timezone (GMT-12:00) International Date Line West (GMT-11:00) American Samoa (G…" at bounding box center [413, 293] width 363 height 34
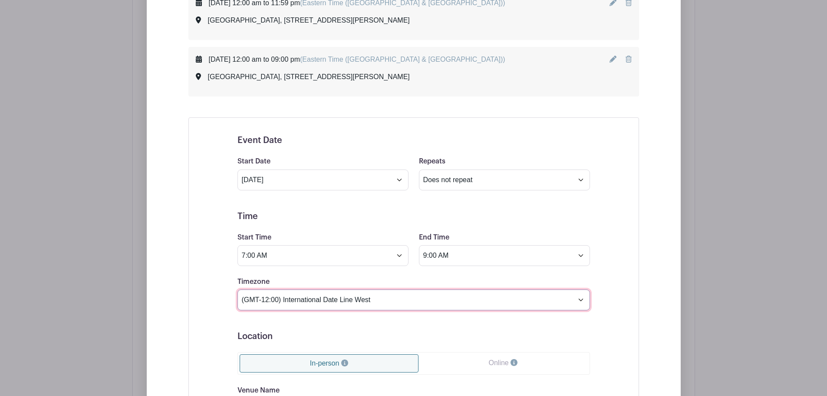
click at [442, 298] on select "(GMT-12:00) International Date Line West (GMT-11:00) American Samoa (GMT-11:00)…" at bounding box center [413, 299] width 353 height 21
click at [237, 289] on select "(GMT-12:00) International Date Line West (GMT-11:00) American Samoa (GMT-11:00)…" at bounding box center [413, 299] width 353 height 21
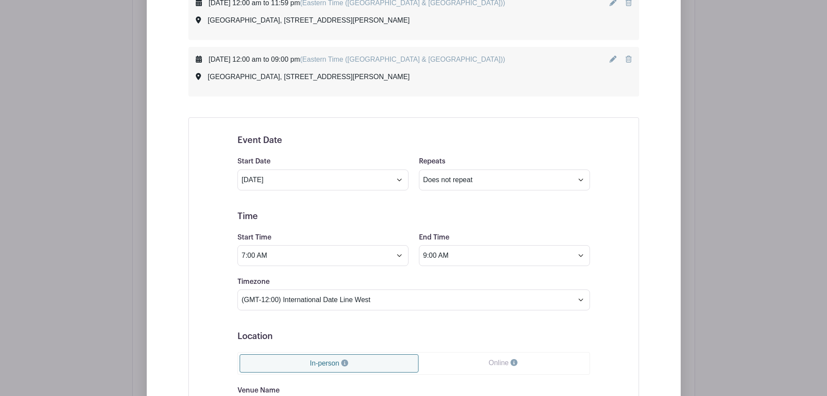
click at [615, 332] on div "Event Date Start Date Jun 29 2026 Repeats Does not repeat Daily Weekly Monthly …" at bounding box center [413, 342] width 451 height 450
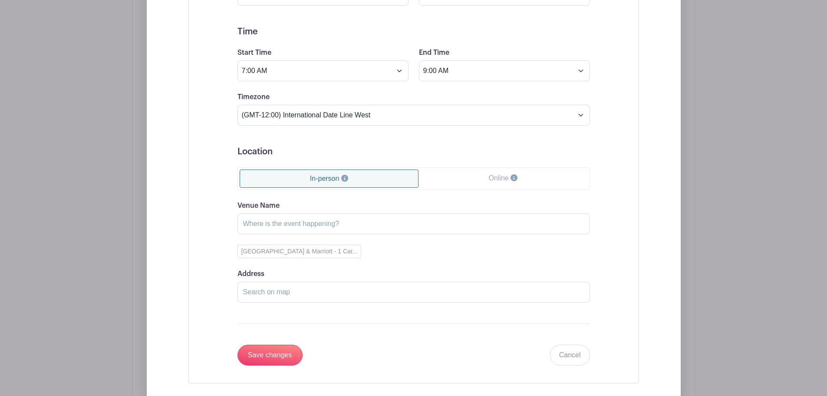
scroll to position [856, 0]
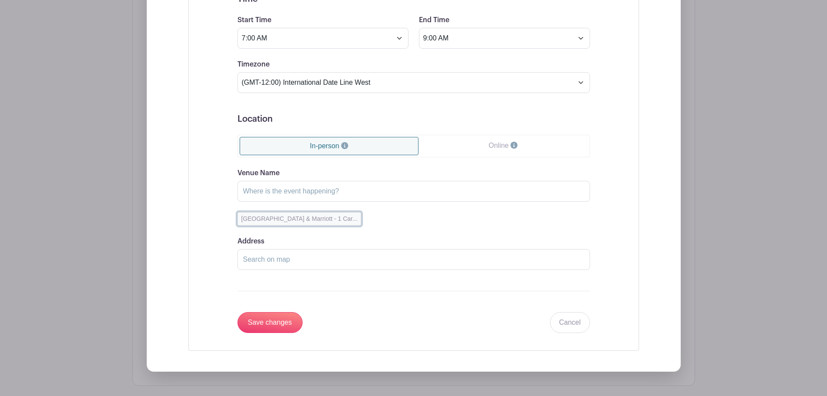
click at [309, 221] on button "Chattanooga Convention Center & Marriott - 1 Car..." at bounding box center [299, 218] width 124 height 13
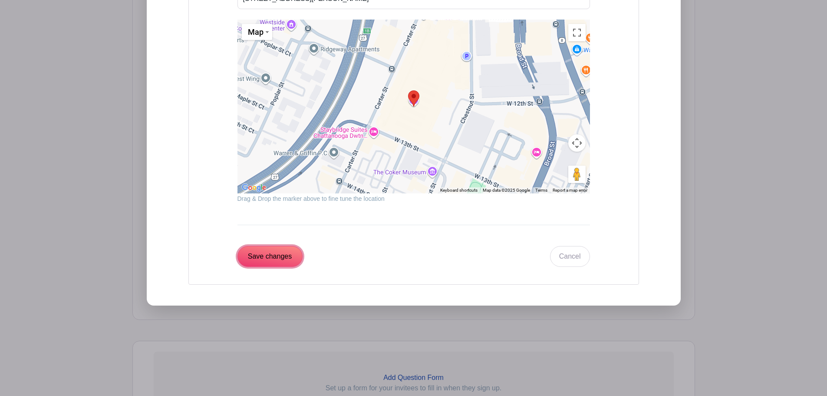
click at [266, 262] on input "Save changes" at bounding box center [269, 256] width 65 height 21
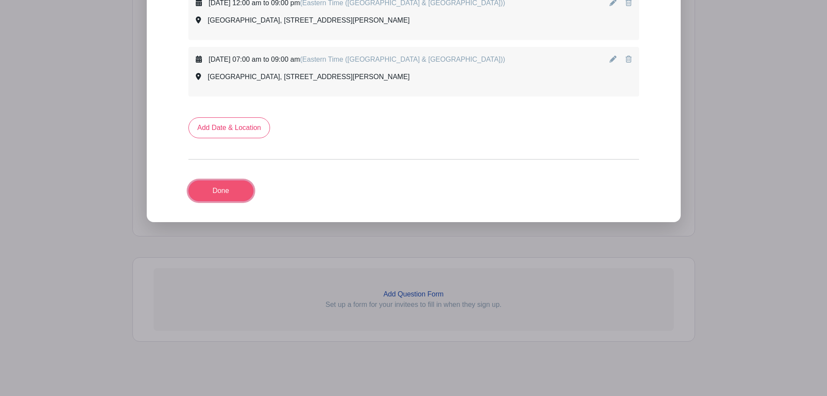
click at [204, 184] on link "Done" at bounding box center [220, 190] width 65 height 21
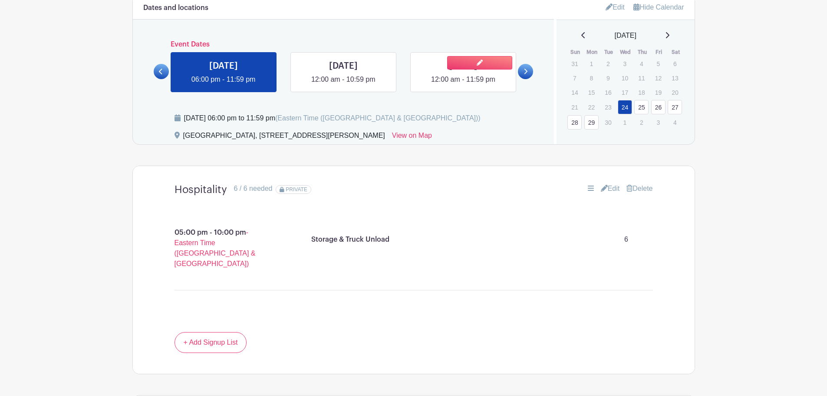
scroll to position [386, 0]
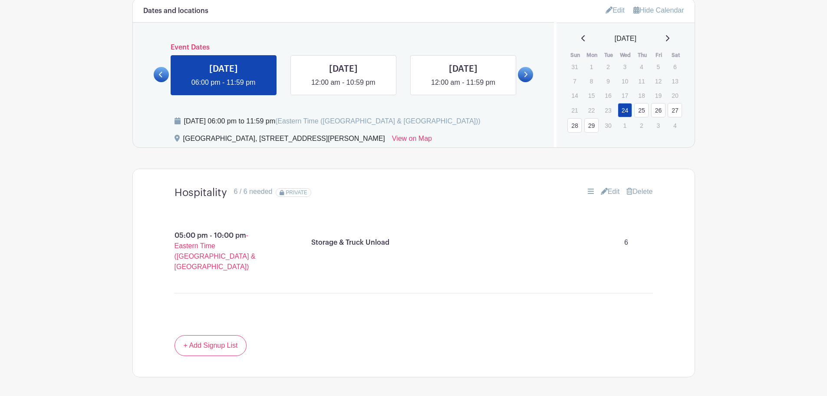
click at [528, 77] on icon at bounding box center [526, 74] width 4 height 7
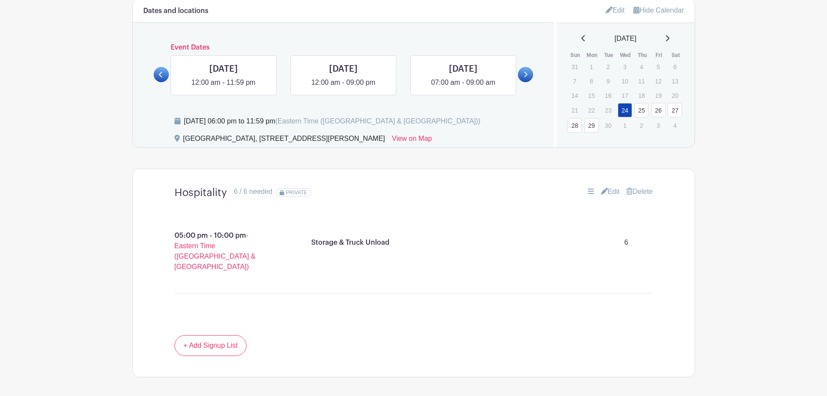
click at [528, 77] on link at bounding box center [525, 74] width 15 height 15
click at [528, 77] on icon at bounding box center [526, 74] width 4 height 7
click at [463, 88] on link at bounding box center [463, 88] width 0 height 0
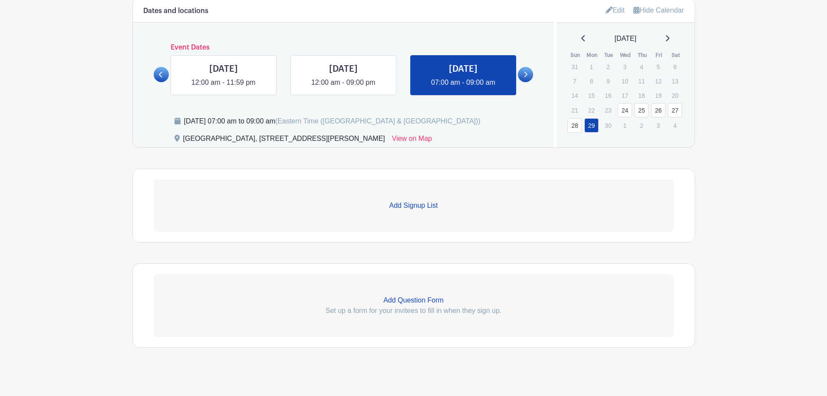
click at [414, 216] on link "Add Signup List" at bounding box center [414, 205] width 520 height 52
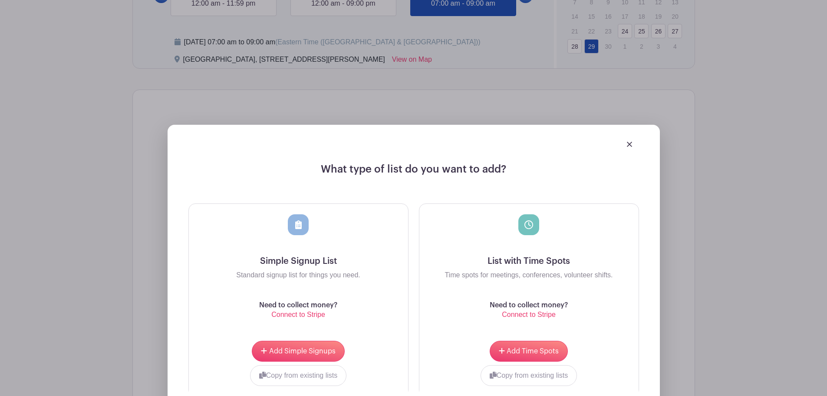
scroll to position [473, 0]
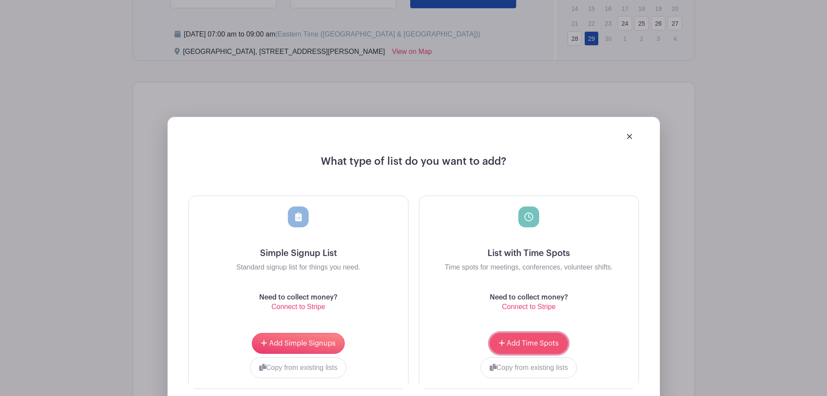
click at [531, 345] on span "Add Time Spots" at bounding box center [533, 343] width 52 height 7
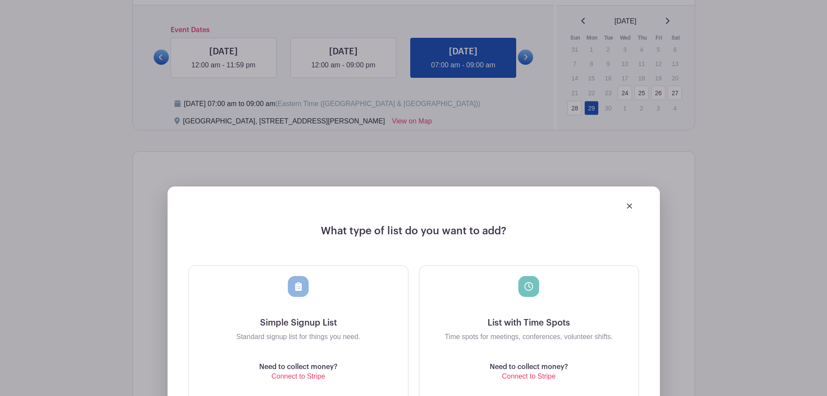
scroll to position [542, 0]
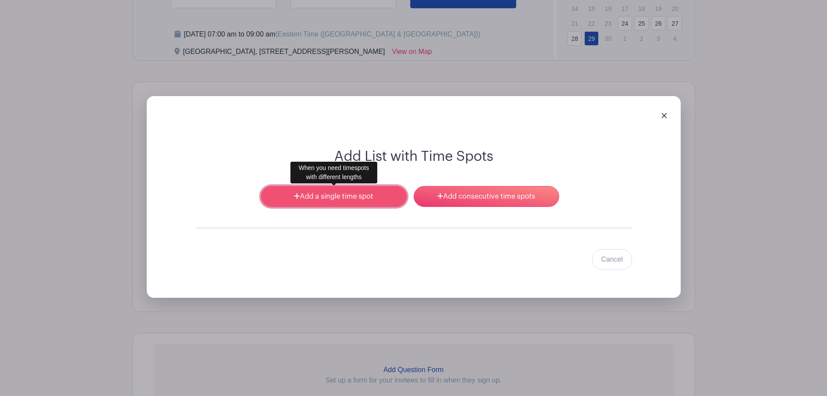
click at [371, 198] on link "Add a single time spot" at bounding box center [333, 196] width 145 height 21
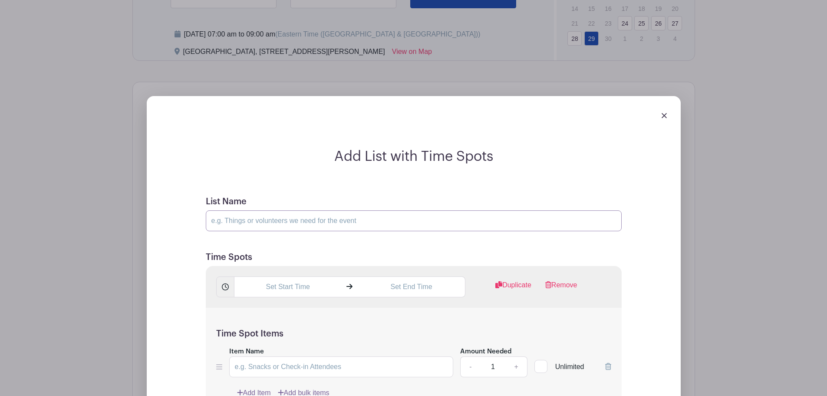
click at [293, 225] on input "List Name" at bounding box center [414, 220] width 416 height 21
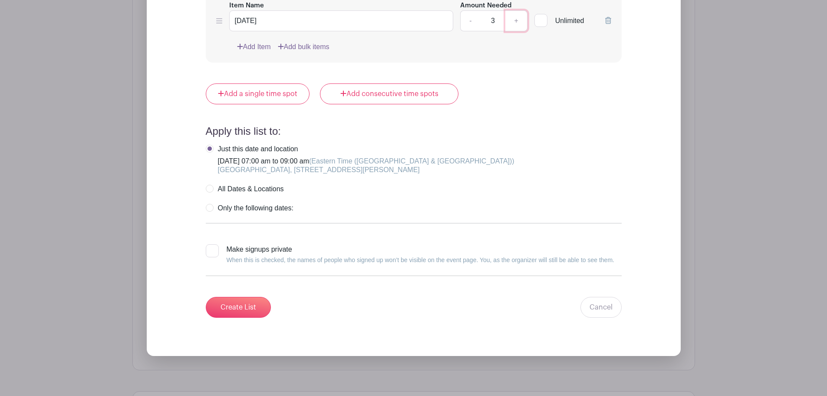
scroll to position [890, 0]
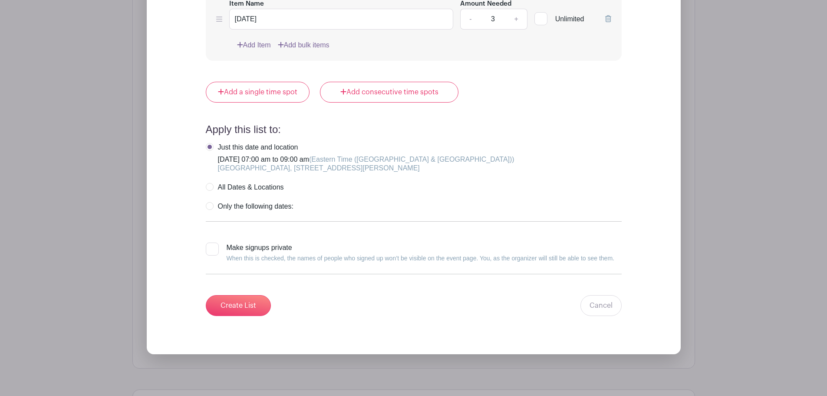
click at [220, 250] on label "Make signups private When this is checked, the names of people who signed up wo…" at bounding box center [410, 252] width 409 height 21
click at [211, 248] on input "Make signups private When this is checked, the names of people who signed up wo…" at bounding box center [209, 245] width 6 height 6
click at [217, 250] on div at bounding box center [212, 248] width 13 height 13
click at [211, 248] on input "Make signups private When this is checked, the names of people who signed up wo…" at bounding box center [209, 245] width 6 height 6
click at [213, 249] on div at bounding box center [212, 248] width 13 height 13
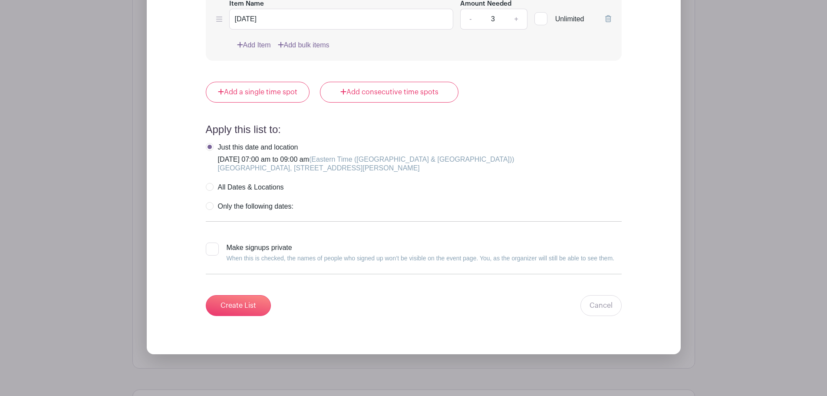
click at [211, 248] on input "Make signups private When this is checked, the names of people who signed up wo…" at bounding box center [209, 245] width 6 height 6
click at [235, 297] on input "Create List" at bounding box center [238, 305] width 65 height 21
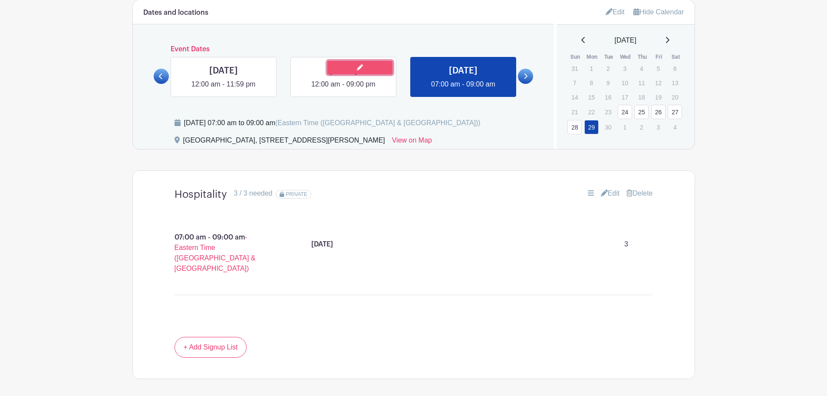
click at [345, 73] on link at bounding box center [359, 67] width 65 height 13
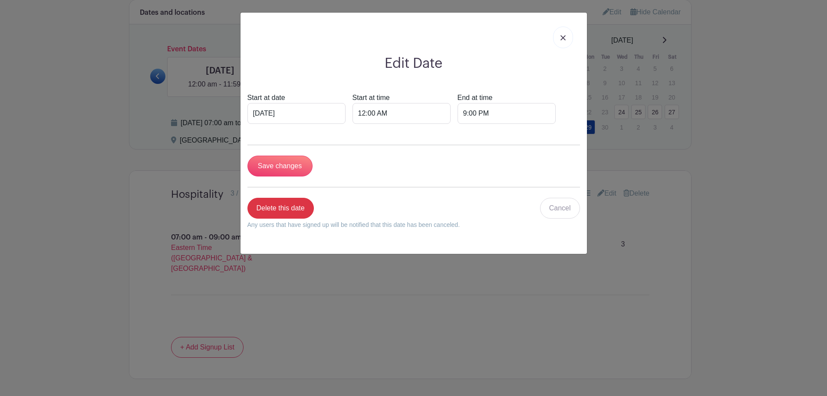
click at [345, 73] on div "Edit Date Start at date Jun 28 2026 Start at time 12:00 AM End at time 9:00 PM …" at bounding box center [414, 133] width 346 height 241
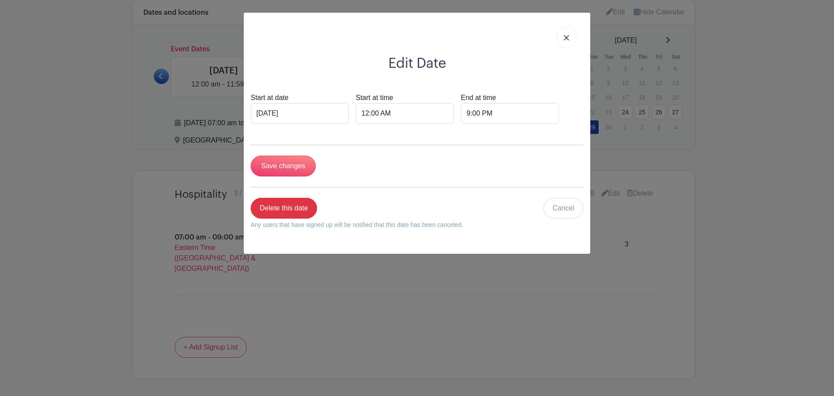
click at [572, 40] on link at bounding box center [566, 37] width 20 height 22
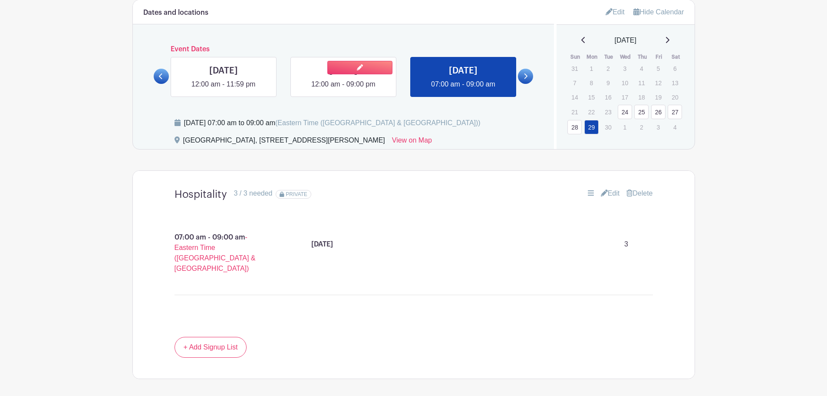
click at [343, 89] on link at bounding box center [343, 89] width 0 height 0
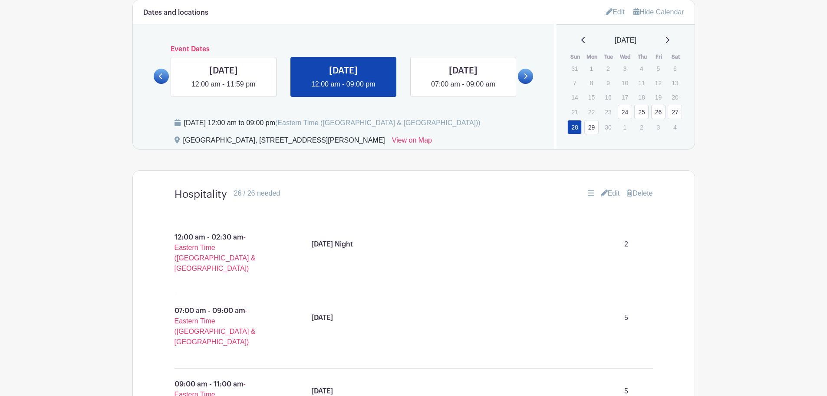
click at [610, 194] on link "Edit" at bounding box center [610, 193] width 19 height 10
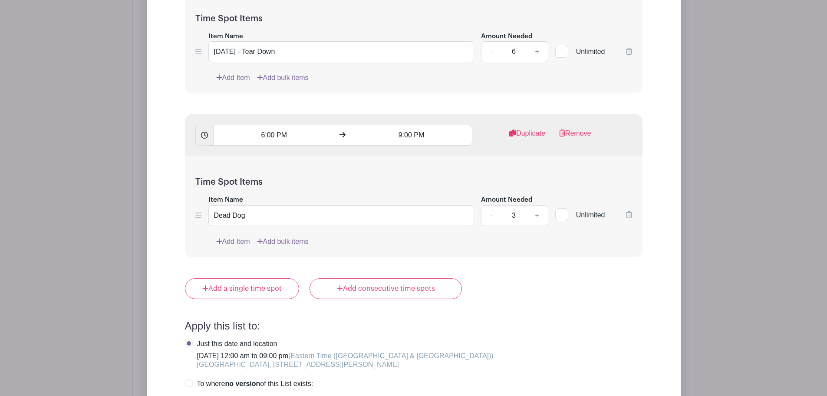
scroll to position [1600, 0]
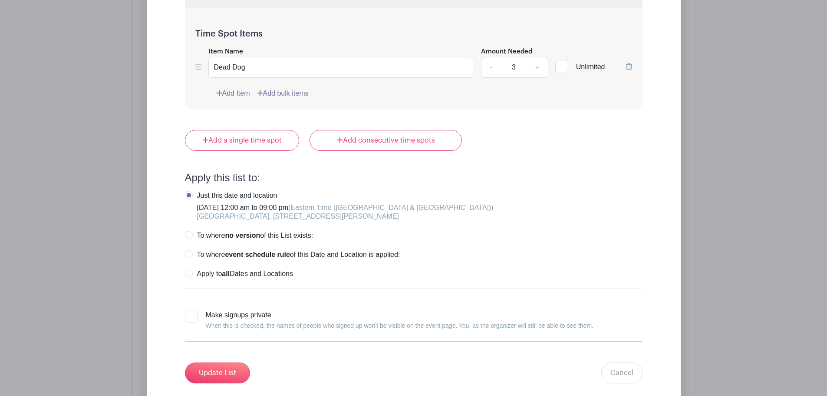
click at [195, 320] on div at bounding box center [191, 316] width 13 height 13
click at [191, 315] on input "Make signups private When this is checked, the names of people who signed up wo…" at bounding box center [188, 313] width 6 height 6
click at [224, 367] on input "Update List" at bounding box center [217, 372] width 65 height 21
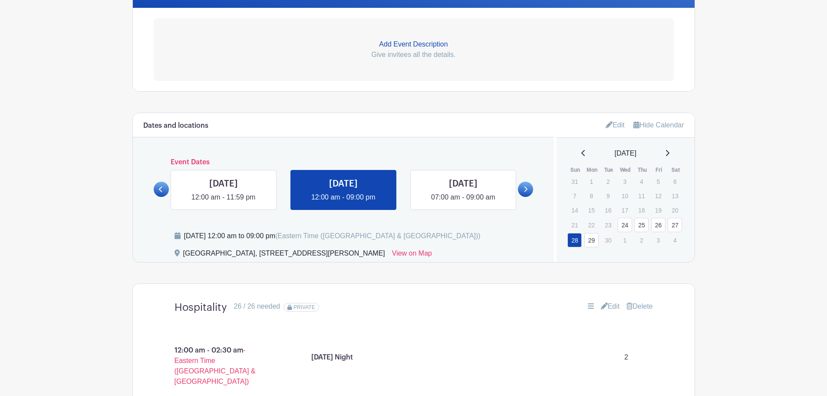
scroll to position [267, 0]
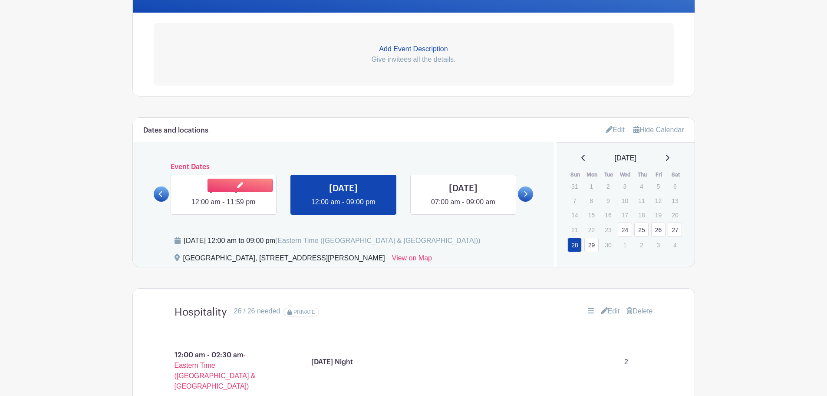
click at [224, 207] on link at bounding box center [224, 207] width 0 height 0
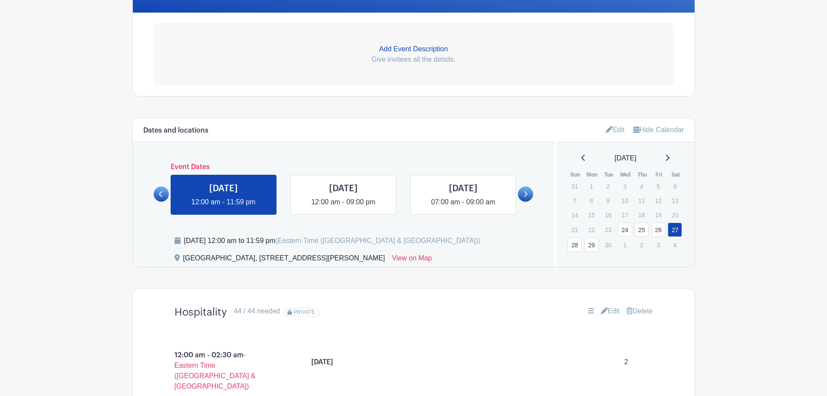
click at [611, 311] on link "Edit" at bounding box center [610, 311] width 19 height 10
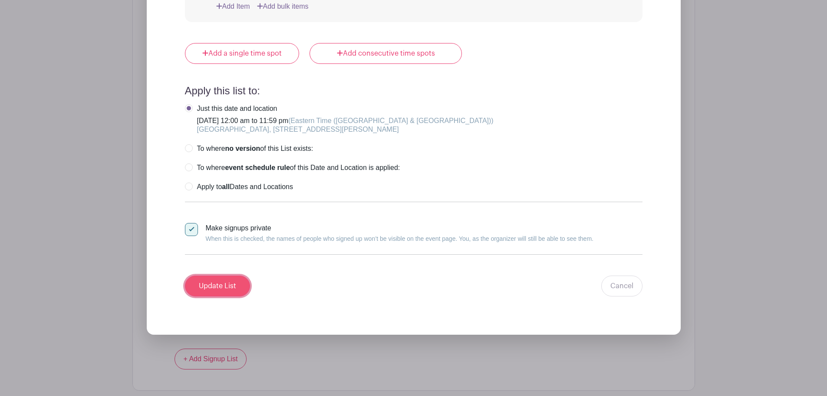
click at [232, 283] on input "Update List" at bounding box center [217, 285] width 65 height 21
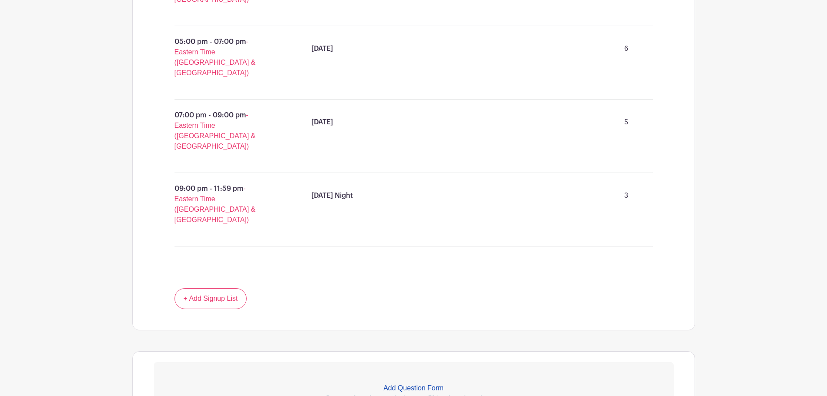
click at [430, 383] on p "Add Question Form" at bounding box center [414, 388] width 520 height 10
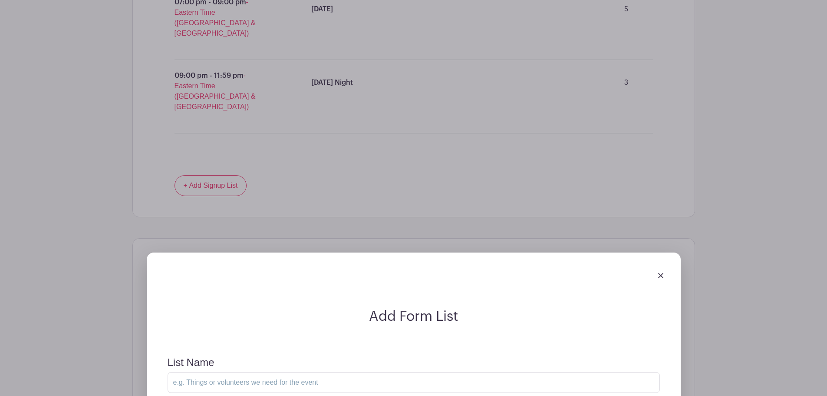
scroll to position [1237, 0]
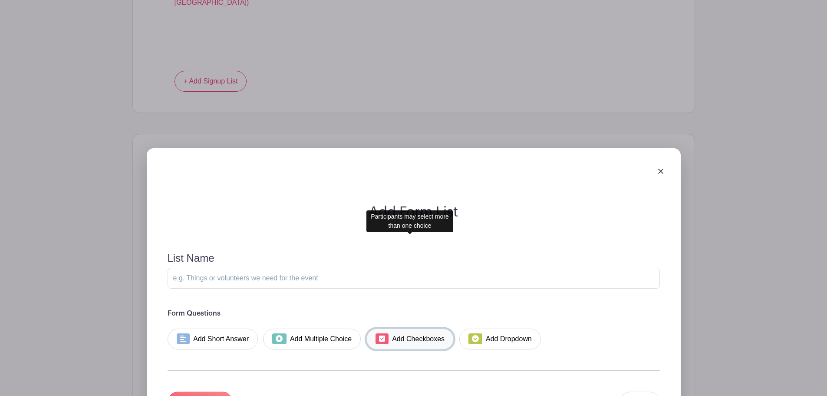
click at [419, 328] on link "Add Checkboxes" at bounding box center [409, 338] width 87 height 21
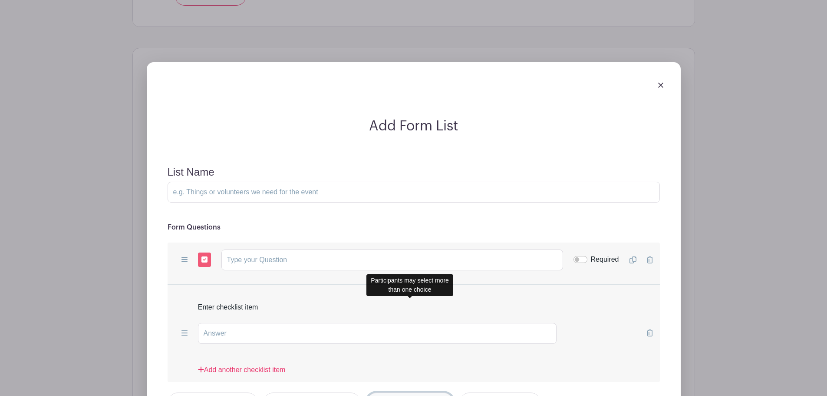
scroll to position [1324, 0]
click at [649, 255] on icon at bounding box center [650, 258] width 6 height 7
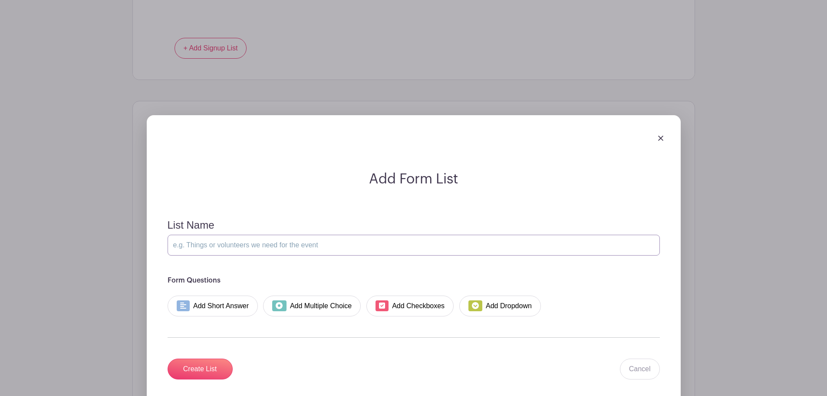
click at [461, 234] on input "List Name" at bounding box center [414, 244] width 492 height 21
click at [224, 295] on link "Add Short Answer" at bounding box center [213, 305] width 91 height 21
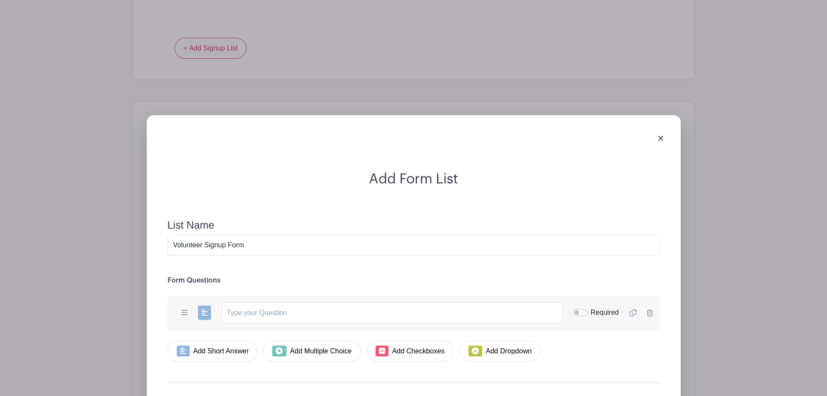
click at [586, 307] on div "Required" at bounding box center [597, 312] width 46 height 10
click at [584, 309] on input "Required" at bounding box center [581, 312] width 14 height 7
click at [491, 302] on input "text" at bounding box center [392, 312] width 342 height 21
click at [219, 340] on link "Add Short Answer" at bounding box center [213, 350] width 91 height 21
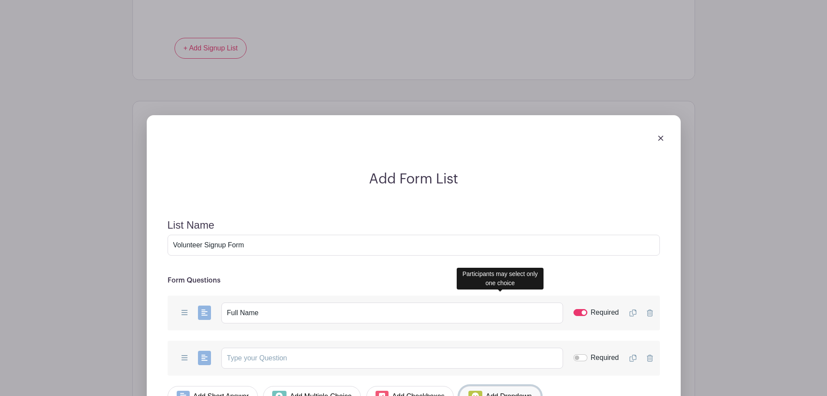
click at [523, 386] on link "Add Dropdown" at bounding box center [500, 396] width 82 height 21
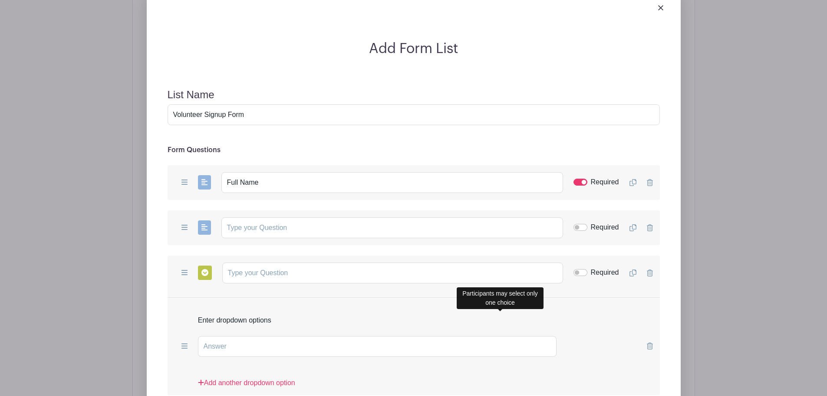
click at [649, 269] on icon at bounding box center [650, 272] width 6 height 7
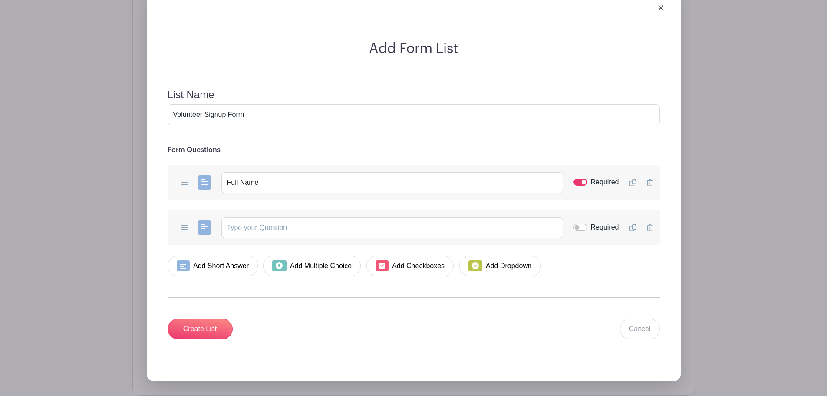
scroll to position [1360, 0]
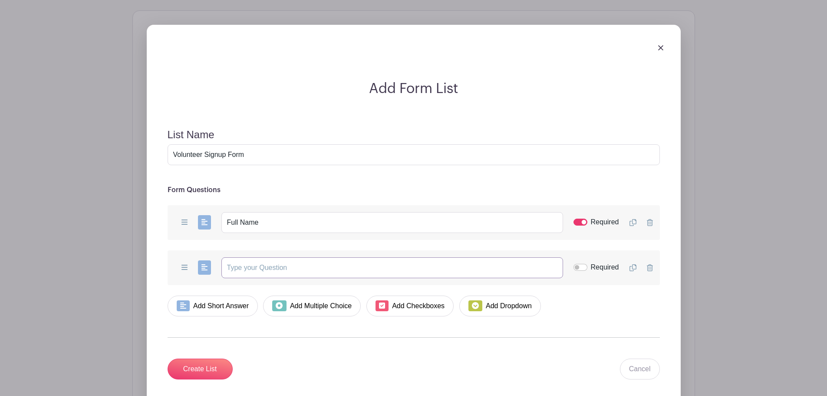
click at [303, 257] on input "text" at bounding box center [392, 267] width 342 height 21
click at [583, 264] on input "Required" at bounding box center [581, 267] width 14 height 7
click at [238, 295] on link "Add Short Answer" at bounding box center [213, 305] width 91 height 21
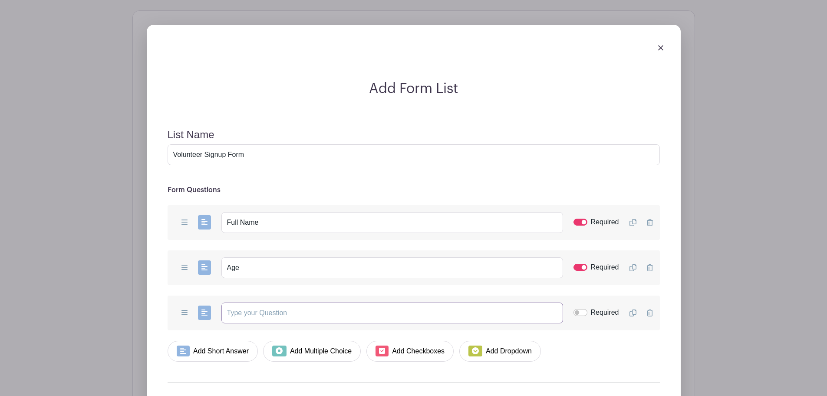
click at [250, 302] on input "text" at bounding box center [392, 312] width 342 height 21
click at [203, 309] on icon at bounding box center [204, 312] width 6 height 7
click at [575, 309] on input "Required" at bounding box center [581, 312] width 14 height 7
click at [202, 340] on link "Add Short Answer" at bounding box center [213, 350] width 91 height 21
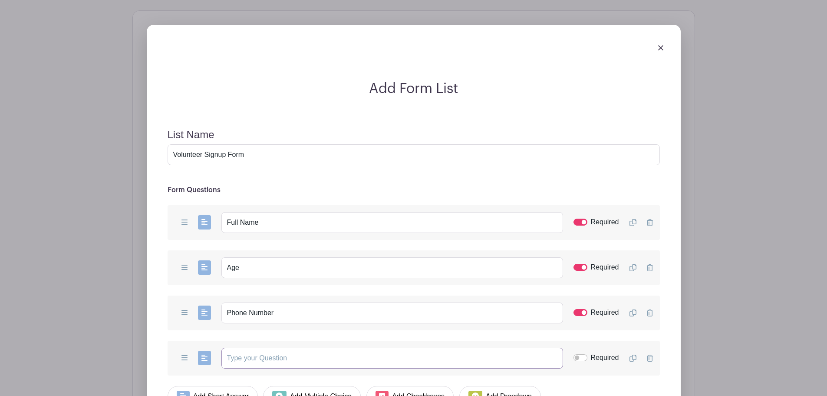
click at [266, 347] on input "text" at bounding box center [392, 357] width 342 height 21
click at [577, 354] on input "Required" at bounding box center [581, 357] width 14 height 7
click at [226, 386] on link "Add Short Answer" at bounding box center [213, 396] width 91 height 21
click at [253, 393] on input "text" at bounding box center [392, 403] width 342 height 21
click at [584, 395] on input "Required" at bounding box center [581, 402] width 14 height 7
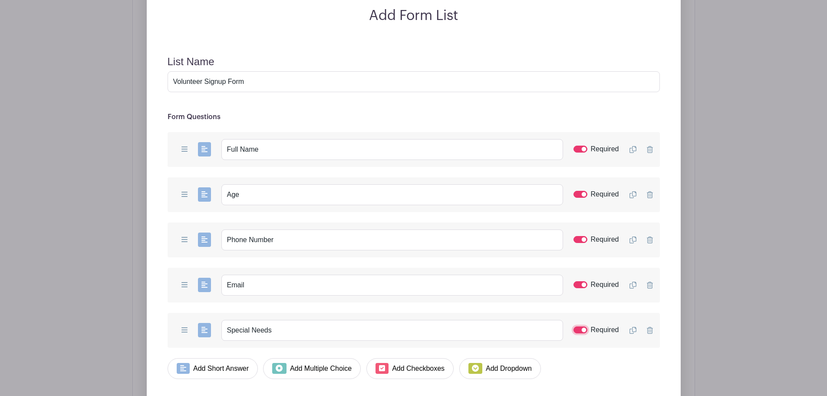
scroll to position [1447, 0]
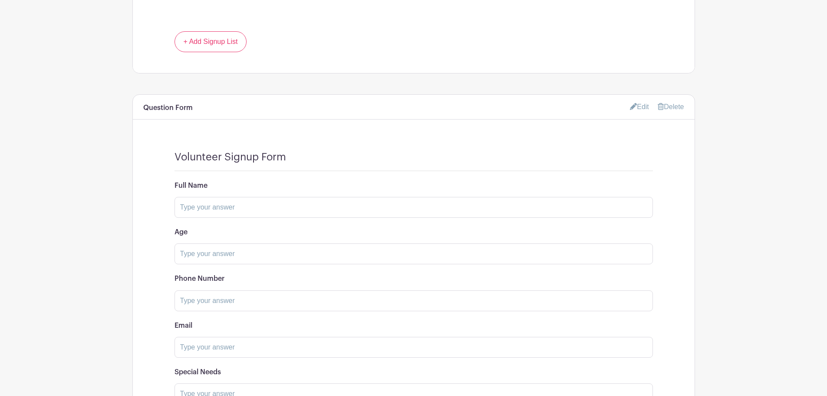
scroll to position [1277, 0]
click at [229, 383] on input "text" at bounding box center [414, 393] width 478 height 21
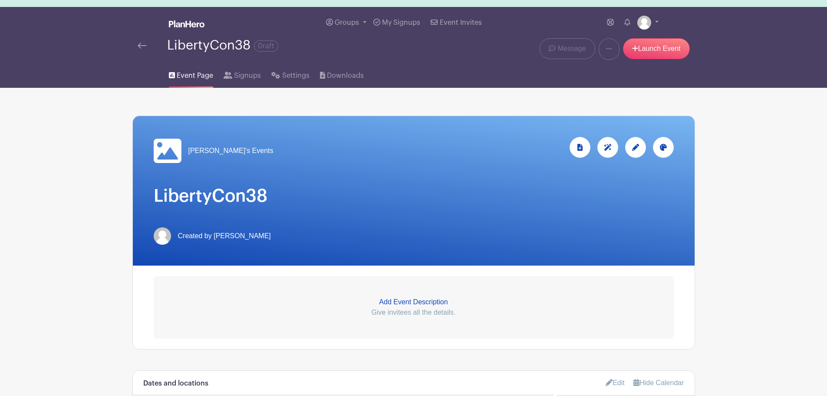
scroll to position [0, 0]
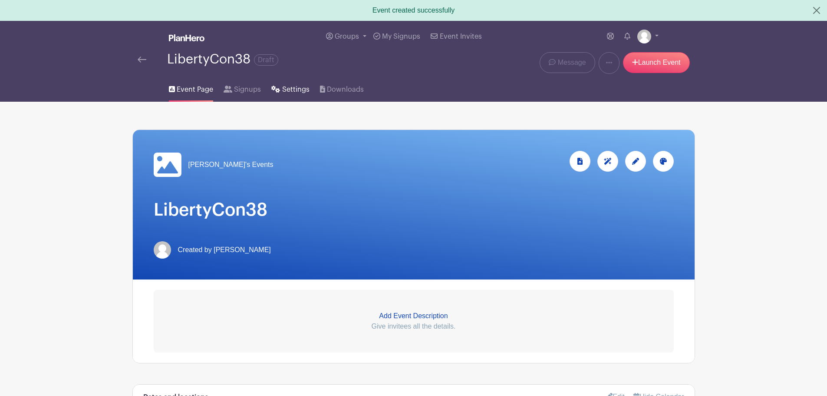
click at [288, 86] on span "Settings" at bounding box center [295, 89] width 27 height 10
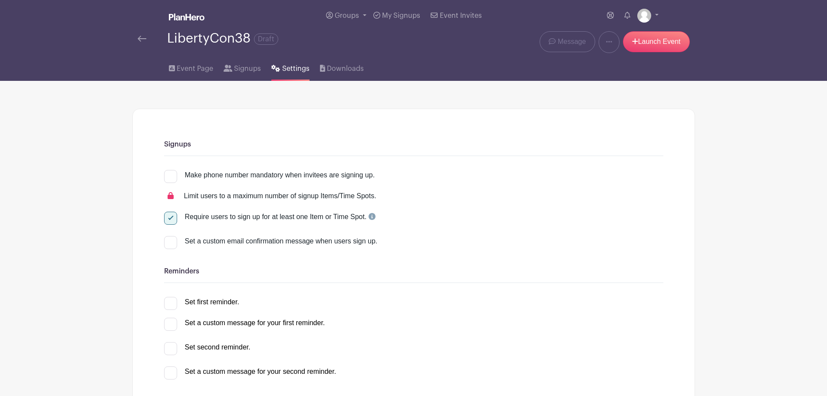
click at [204, 178] on div "Make phone number mandatory when invitees are signing up." at bounding box center [280, 175] width 190 height 10
click at [170, 175] on input "Make phone number mandatory when invitees are signing up." at bounding box center [167, 173] width 6 height 6
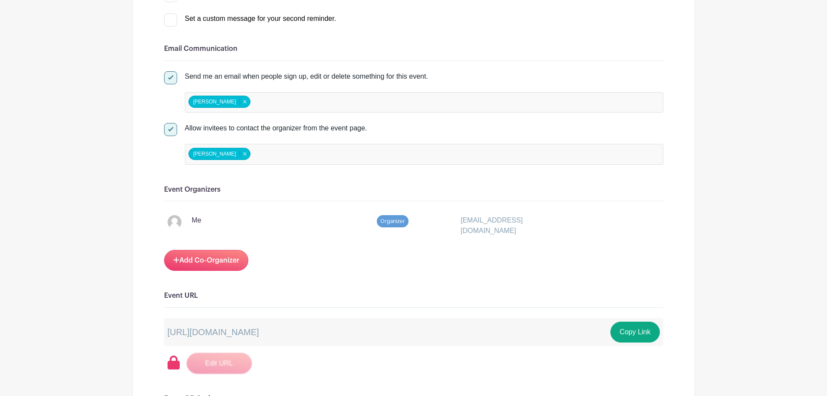
scroll to position [347, 0]
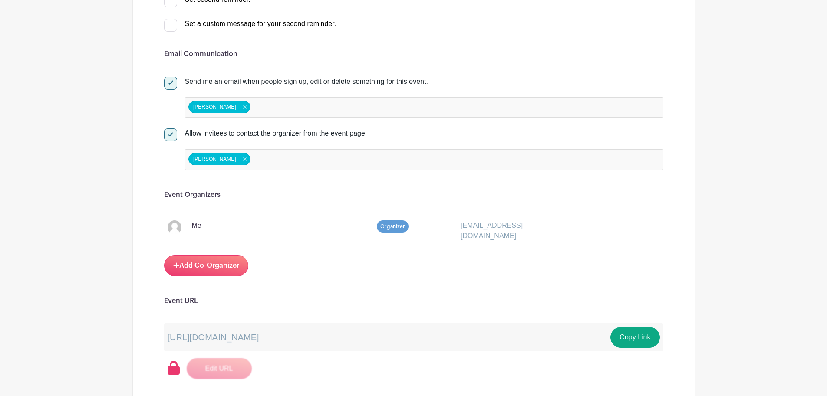
click at [191, 266] on link "Add Co-Organizer" at bounding box center [206, 265] width 84 height 21
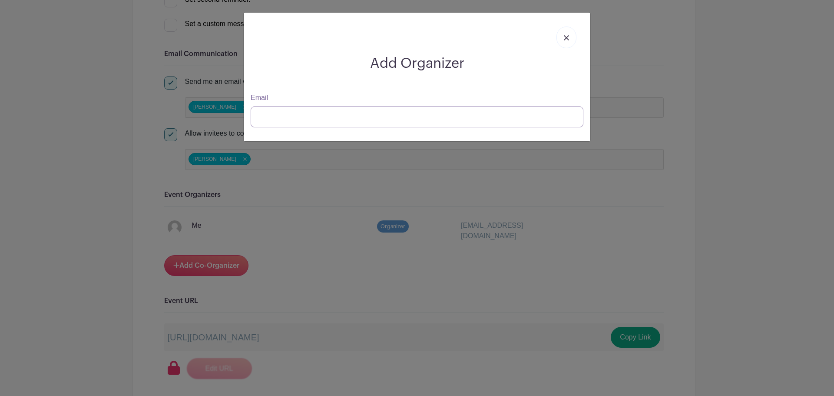
click at [267, 116] on input "Email" at bounding box center [417, 116] width 333 height 21
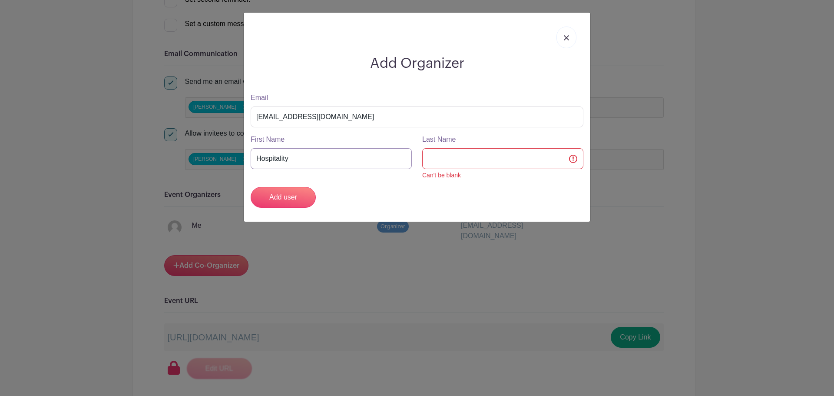
drag, startPoint x: 304, startPoint y: 159, endPoint x: 244, endPoint y: 155, distance: 60.0
click at [244, 155] on div "Add Organizer Email hospitality@libertycon.org First Name Hospitality Last Name…" at bounding box center [417, 117] width 346 height 209
click at [282, 200] on input "Add user" at bounding box center [283, 197] width 65 height 21
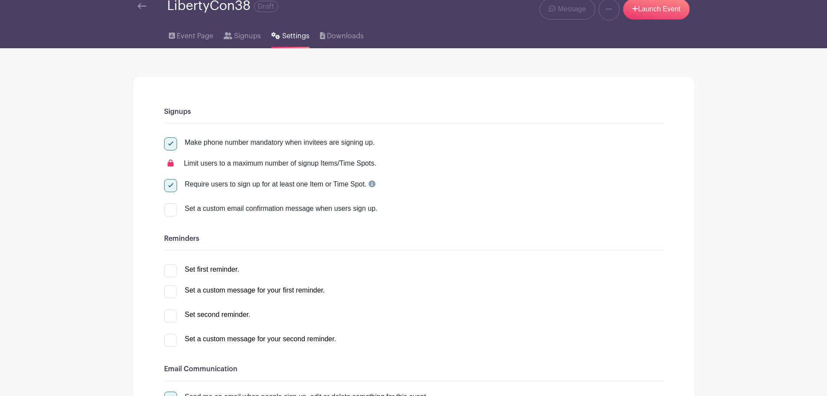
scroll to position [0, 0]
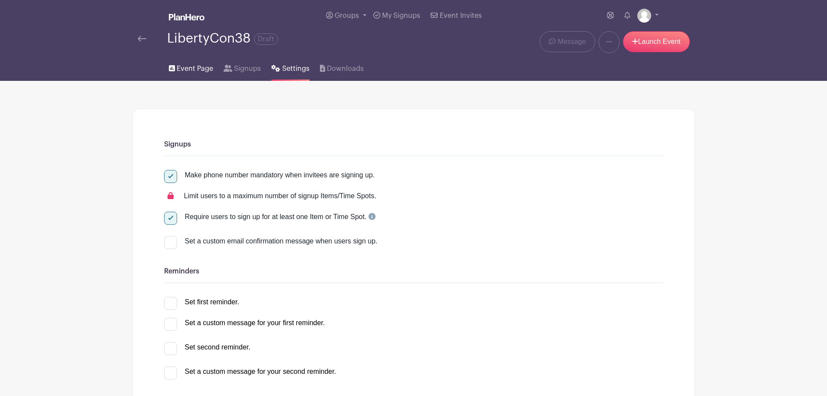
click at [195, 67] on span "Event Page" at bounding box center [195, 68] width 36 height 10
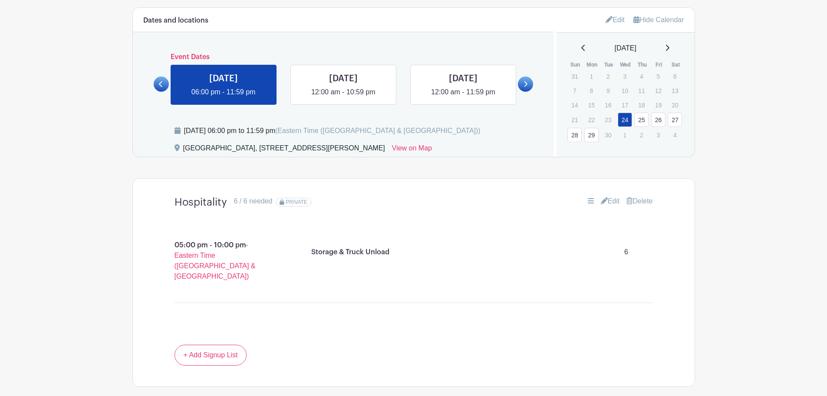
scroll to position [391, 0]
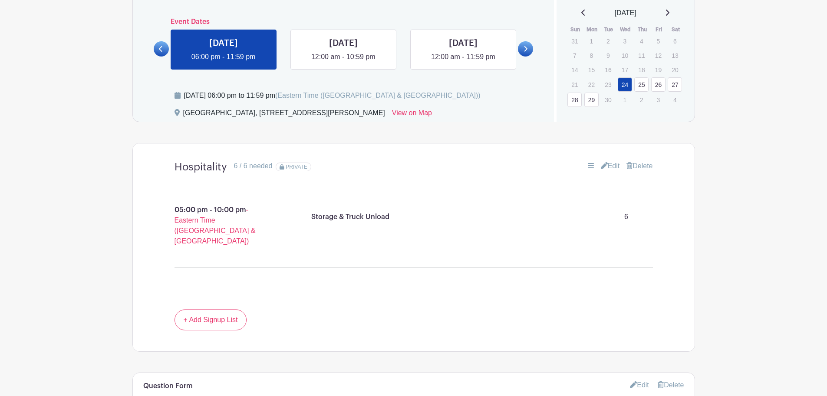
click at [590, 165] on div "Edit Delete" at bounding box center [572, 166] width 159 height 10
click at [610, 164] on link "Edit" at bounding box center [610, 166] width 19 height 10
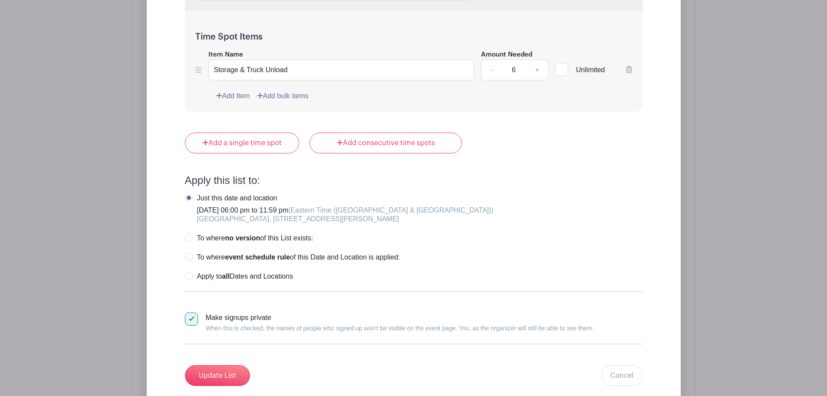
scroll to position [738, 0]
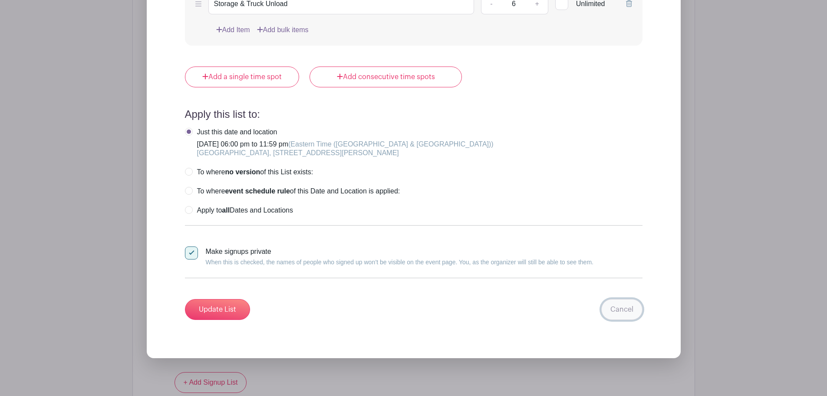
click at [628, 316] on link "Cancel" at bounding box center [621, 309] width 41 height 21
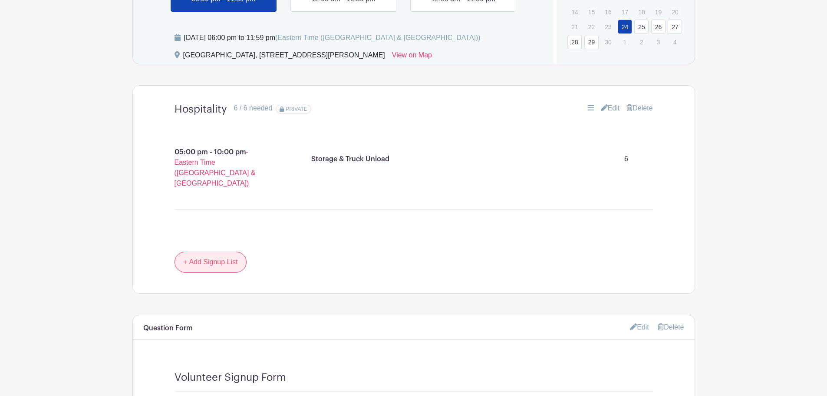
scroll to position [405, 0]
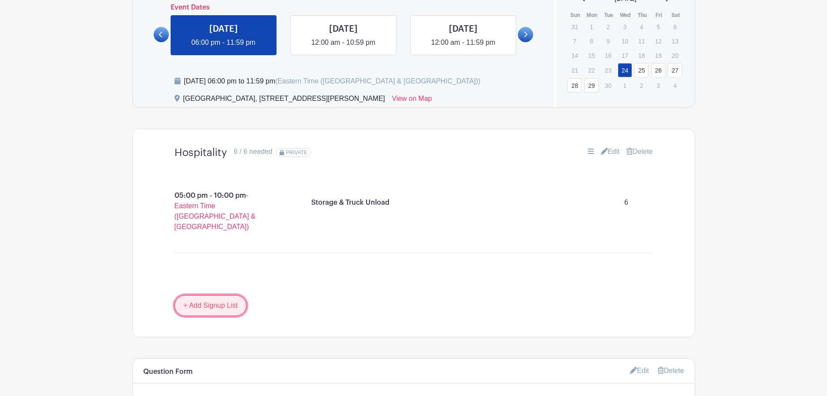
click at [218, 295] on link "+ Add Signup List" at bounding box center [211, 305] width 73 height 21
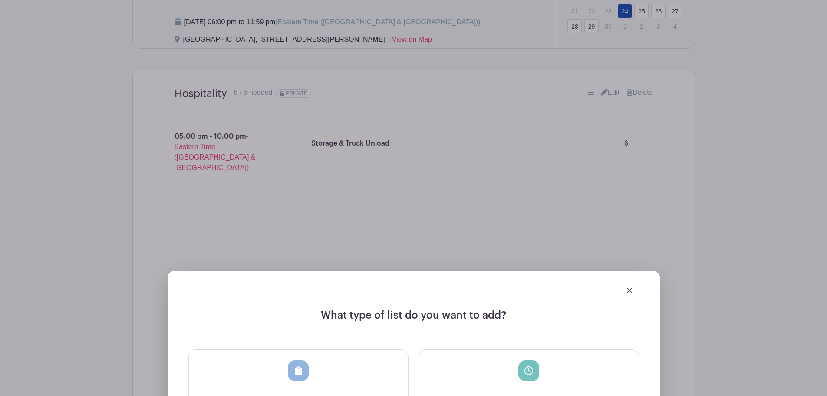
scroll to position [579, 0]
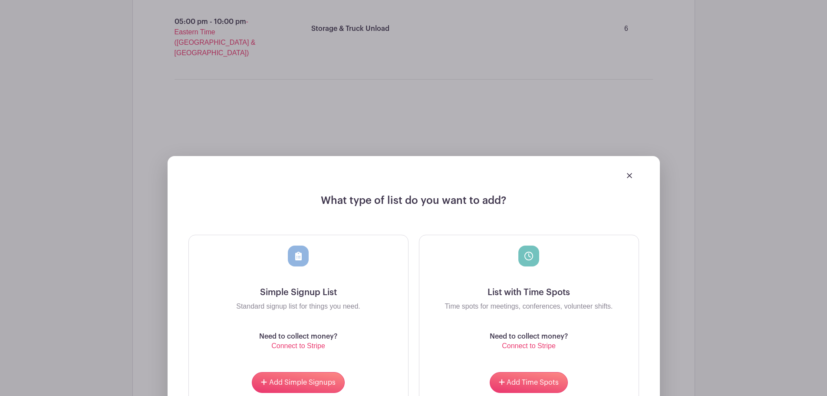
click at [627, 173] on img at bounding box center [629, 175] width 5 height 5
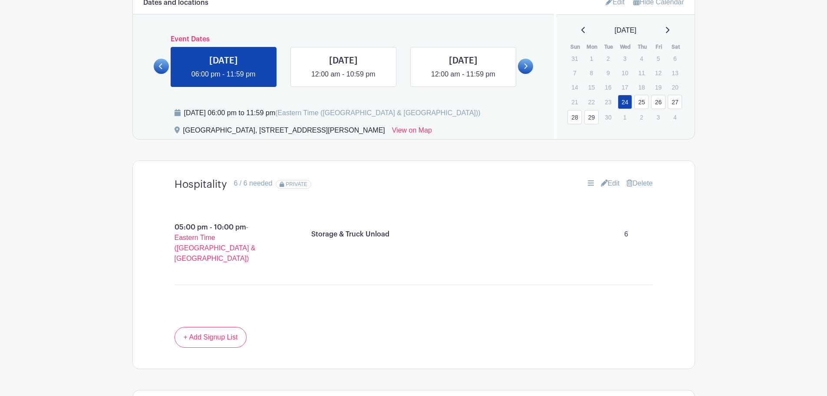
scroll to position [362, 0]
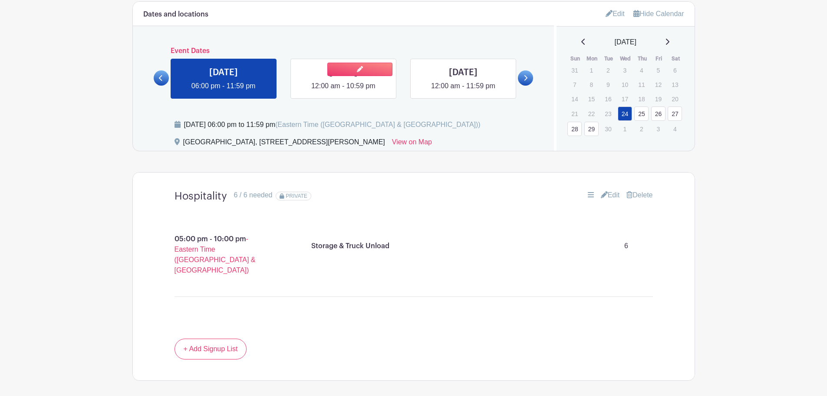
click at [343, 91] on link at bounding box center [343, 91] width 0 height 0
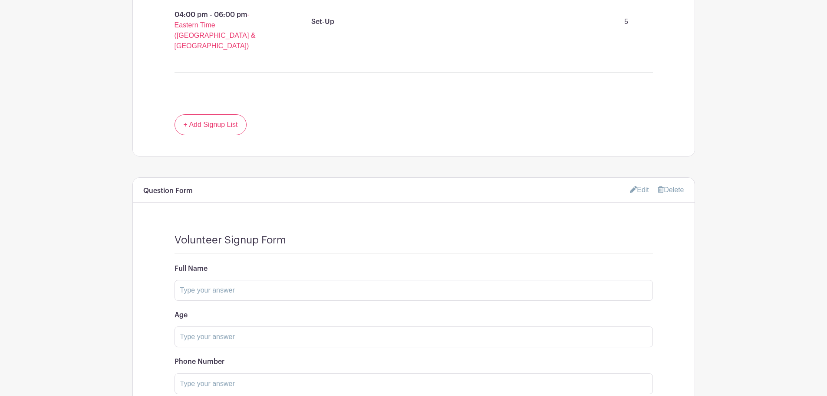
scroll to position [874, 0]
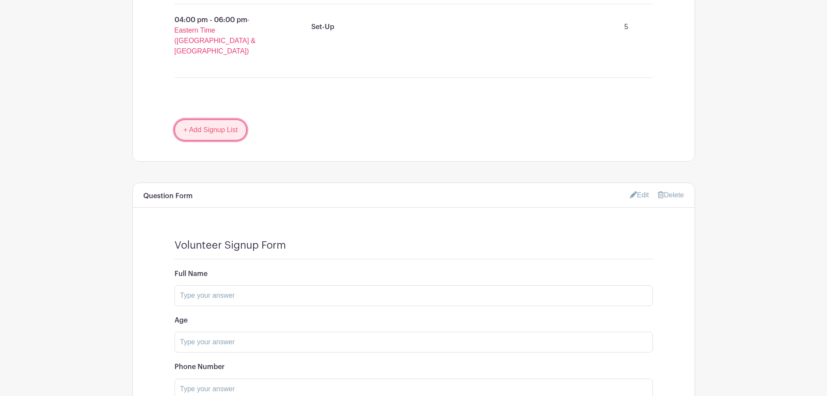
click at [216, 119] on link "+ Add Signup List" at bounding box center [211, 129] width 73 height 21
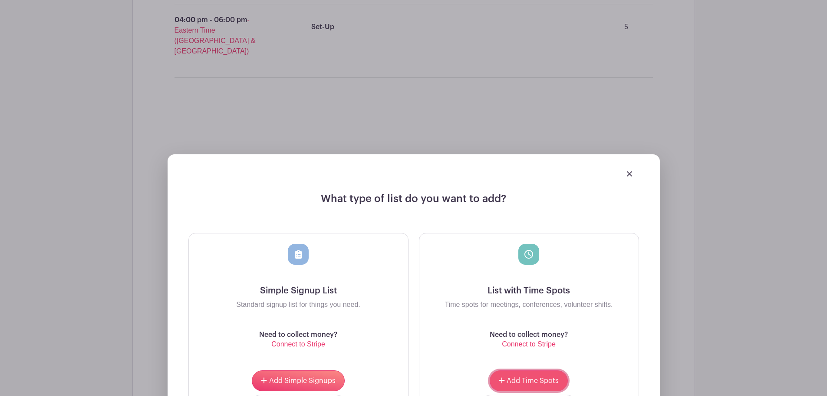
click at [505, 376] on icon "submit" at bounding box center [502, 379] width 6 height 7
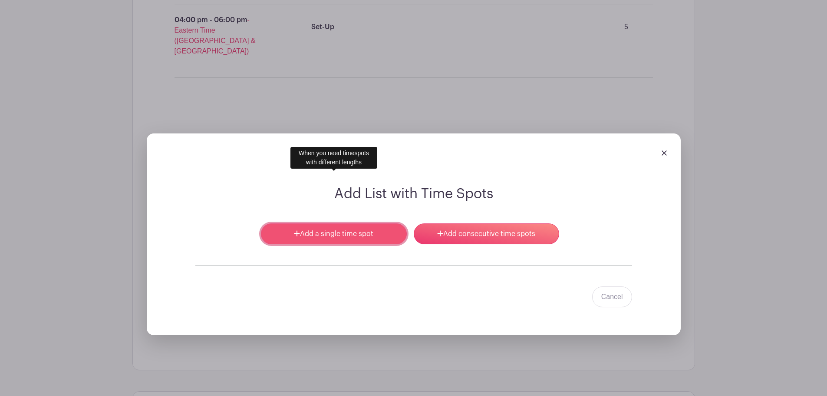
click at [342, 223] on link "Add a single time spot" at bounding box center [333, 233] width 145 height 21
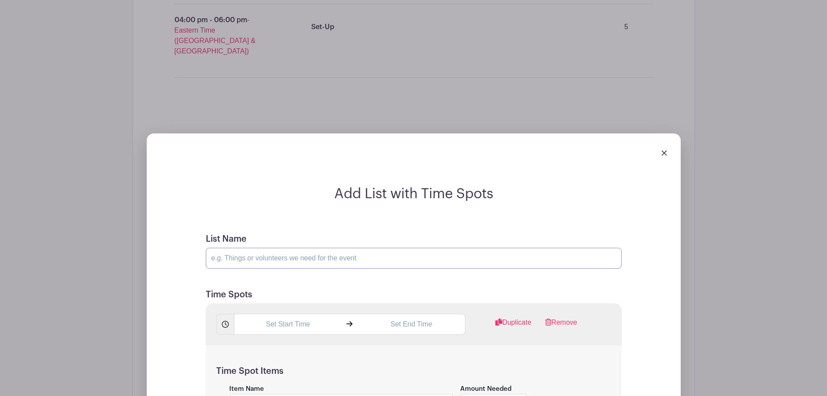
click at [311, 247] on input "List Name" at bounding box center [414, 257] width 416 height 21
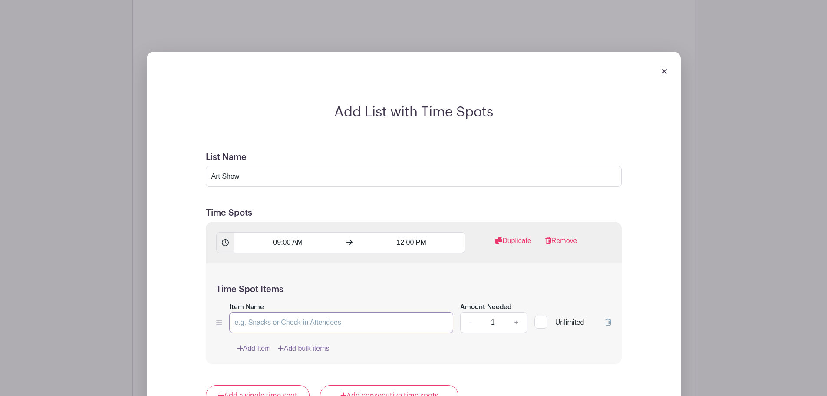
scroll to position [1030, 0]
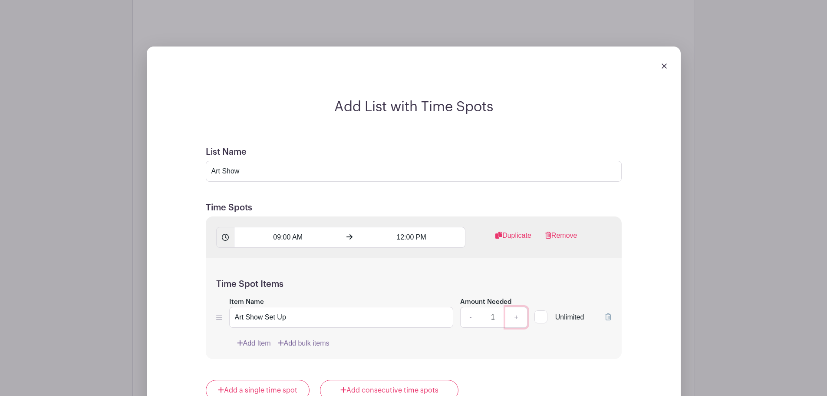
click at [510, 307] on link "+" at bounding box center [516, 317] width 22 height 21
click at [514, 307] on link "+" at bounding box center [516, 317] width 22 height 21
click at [518, 307] on link "+" at bounding box center [516, 317] width 22 height 21
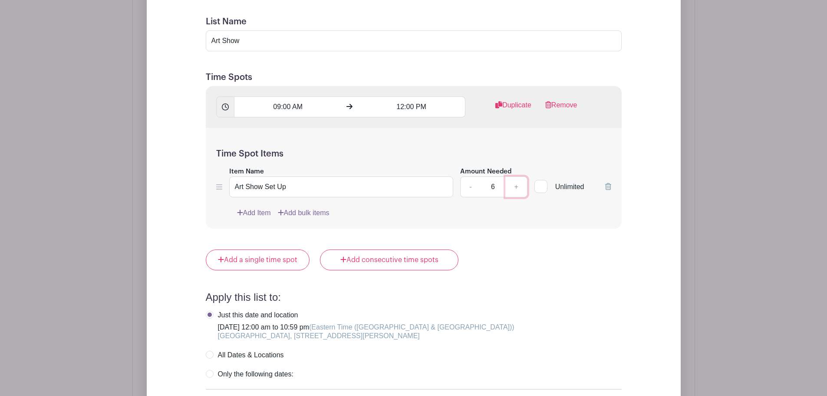
scroll to position [1204, 0]
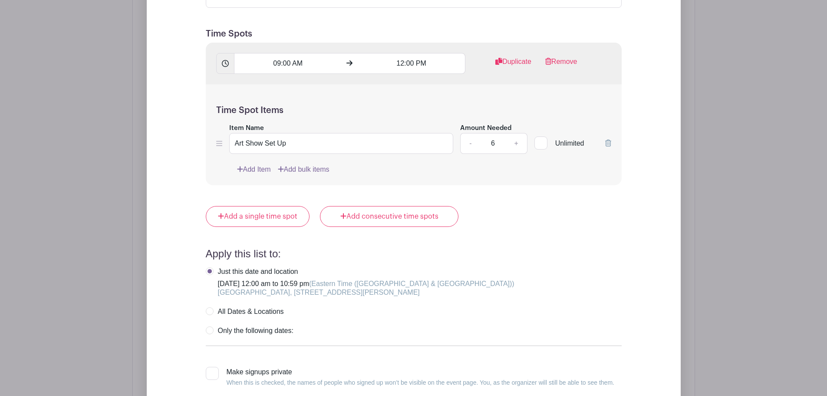
click at [213, 366] on label "Make signups private When this is checked, the names of people who signed up wo…" at bounding box center [410, 376] width 409 height 21
click at [211, 366] on input "Make signups private When this is checked, the names of people who signed up wo…" at bounding box center [209, 369] width 6 height 6
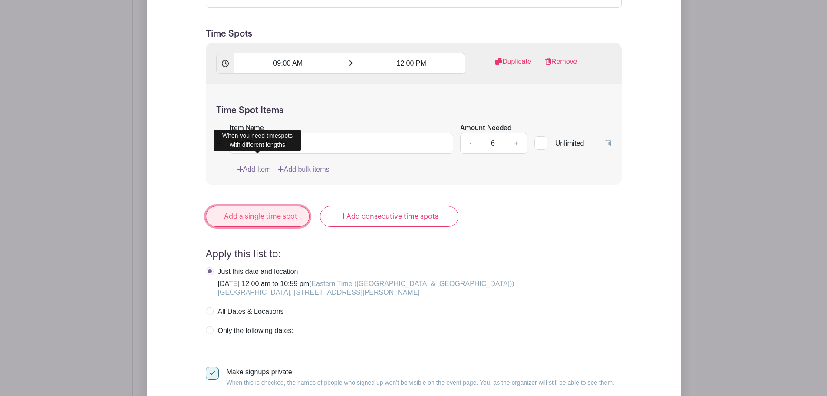
click at [276, 206] on link "Add a single time spot" at bounding box center [258, 216] width 104 height 21
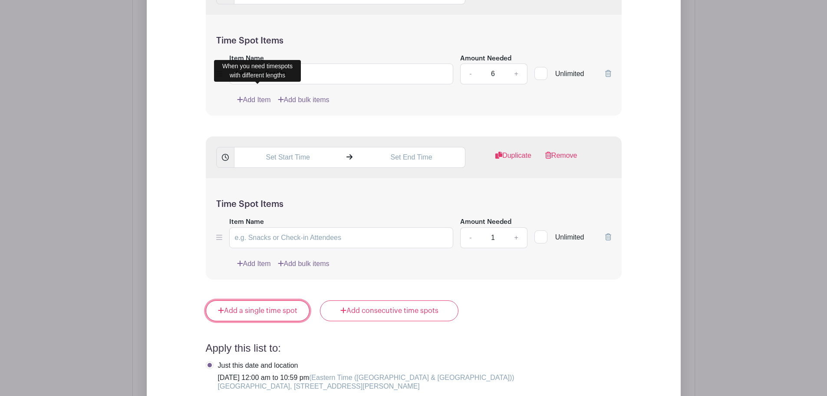
scroll to position [1135, 0]
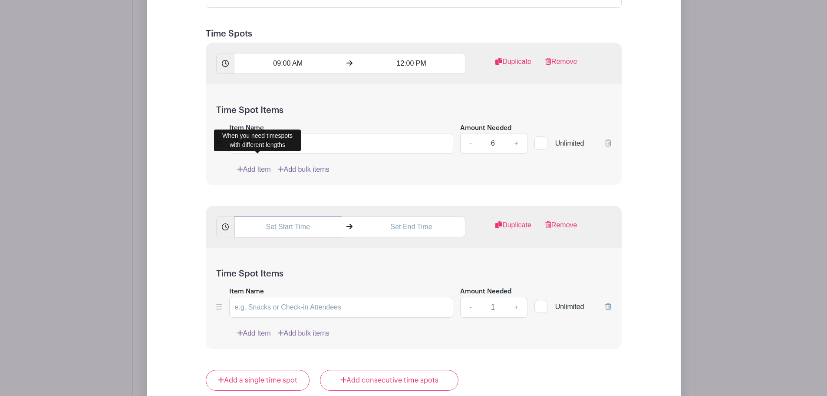
click at [278, 216] on input "text" at bounding box center [288, 226] width 108 height 21
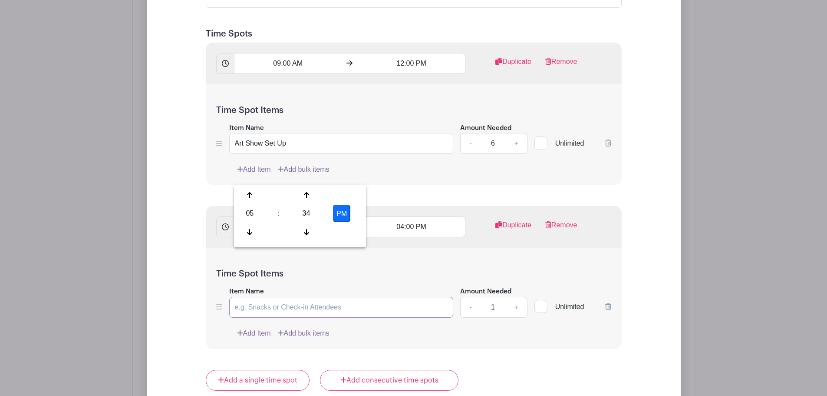
click at [399, 297] on input "Item Name" at bounding box center [341, 307] width 224 height 21
drag, startPoint x: 288, startPoint y: 92, endPoint x: 253, endPoint y: 137, distance: 57.6
click at [188, 85] on div "Add List with Time Spots List Name Art Show Time Spots 09:00 AM 12:00 PM Duplic…" at bounding box center [414, 269] width 478 height 689
click at [297, 297] on input "Item Name" at bounding box center [341, 307] width 224 height 21
paste input "Art Show Set Up"
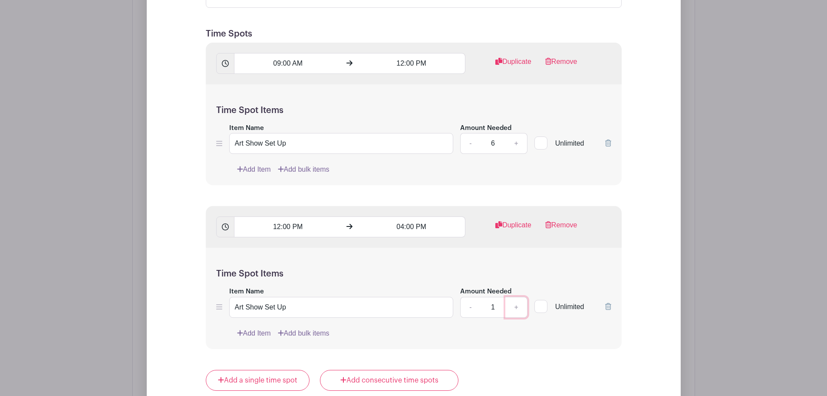
click at [519, 297] on link "+" at bounding box center [516, 307] width 22 height 21
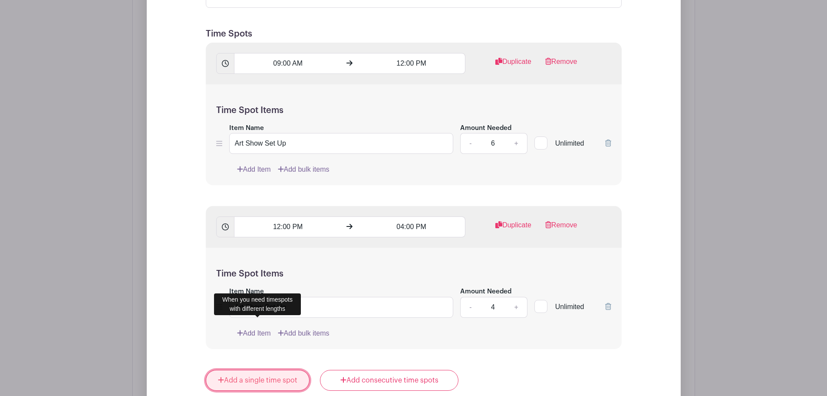
click at [254, 369] on link "Add a single time spot" at bounding box center [258, 379] width 104 height 21
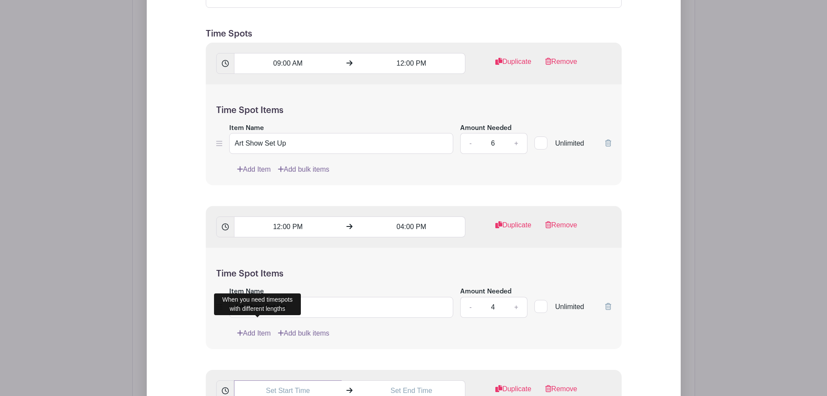
click at [289, 380] on input "text" at bounding box center [288, 390] width 108 height 21
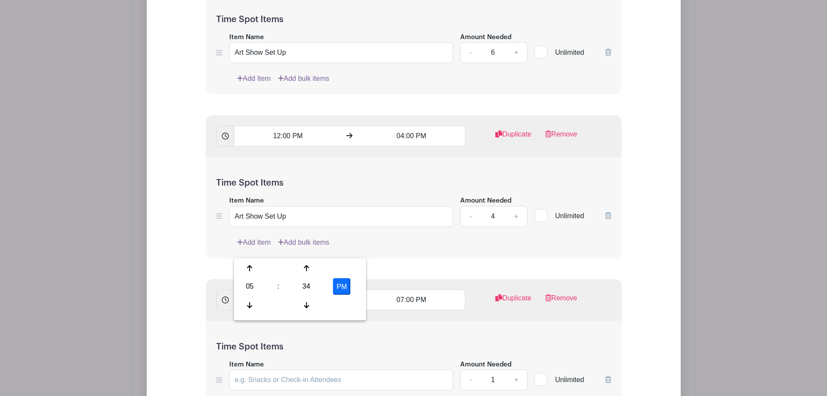
scroll to position [1221, 0]
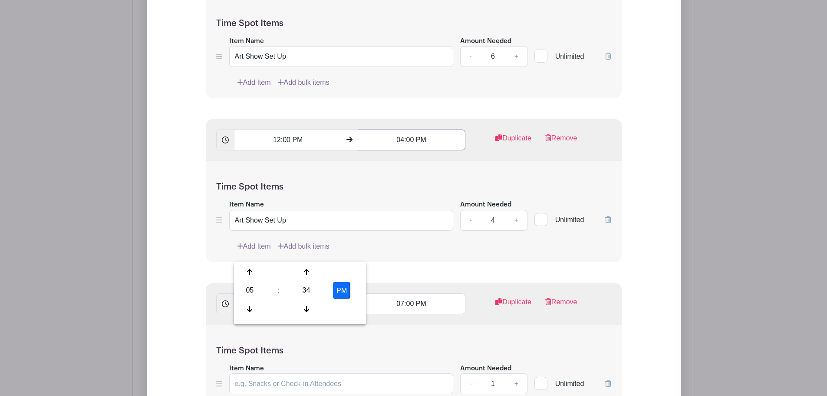
click at [396, 129] on input "04:00 PM" at bounding box center [412, 139] width 108 height 21
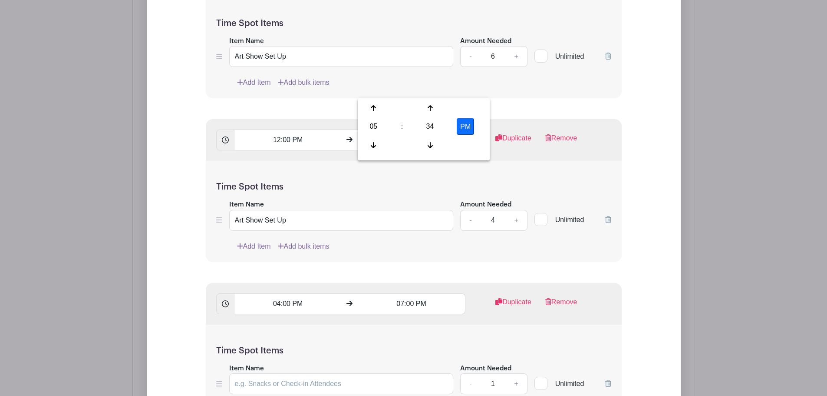
click at [403, 129] on input "5:34 PM" at bounding box center [412, 139] width 108 height 21
drag, startPoint x: 305, startPoint y: 254, endPoint x: 164, endPoint y: 233, distance: 143.1
click at [150, 243] on div "Add List with Time Spots List Name Art Show Time Spots 09:00 AM 12:00 PM Duplic…" at bounding box center [414, 259] width 534 height 946
click at [336, 373] on input "Item Name" at bounding box center [341, 383] width 224 height 21
drag, startPoint x: 185, startPoint y: 162, endPoint x: 69, endPoint y: 145, distance: 116.8
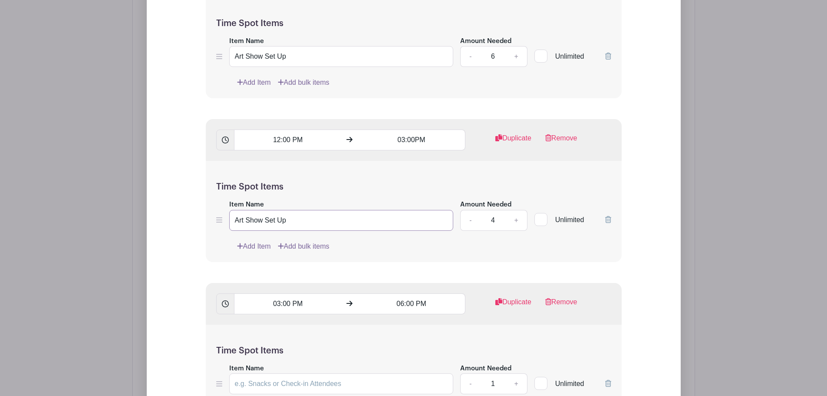
click at [133, 145] on div "Add List with Time Spots List Name Art Show Time Spots 09:00 AM 12:00 PM Duplic…" at bounding box center [414, 259] width 562 height 974
drag, startPoint x: 284, startPoint y: 336, endPoint x: 318, endPoint y: 316, distance: 39.1
click at [286, 373] on input "Item Name" at bounding box center [341, 383] width 224 height 21
paste input "Art Show Set Up"
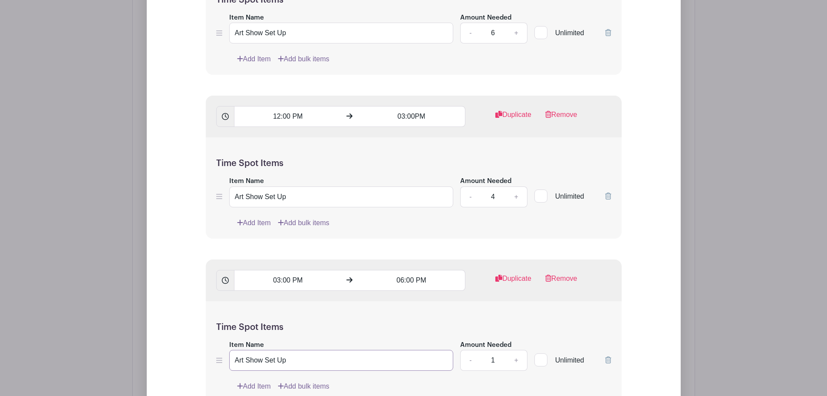
scroll to position [1308, 0]
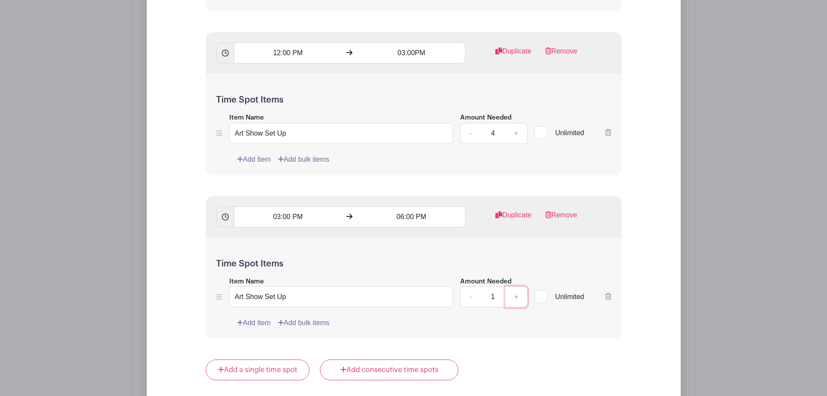
click at [513, 286] on link "+" at bounding box center [516, 296] width 22 height 21
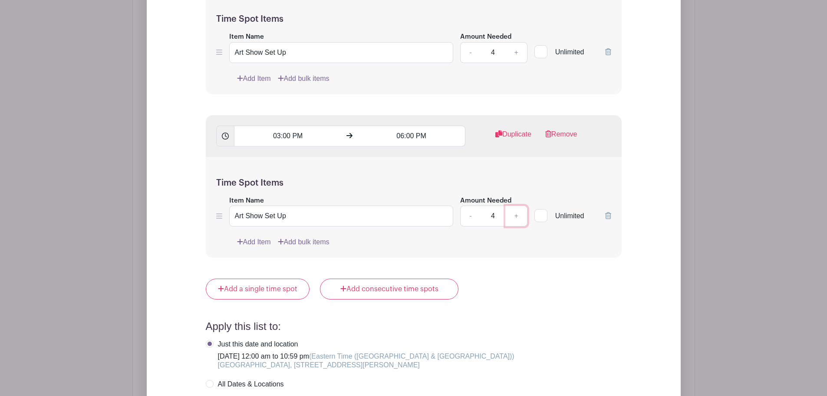
scroll to position [1395, 0]
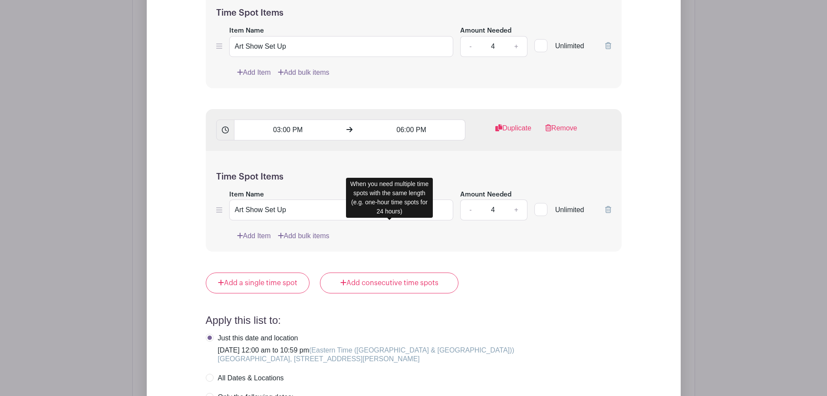
click at [518, 272] on div "Add a single time spot Add consecutive time spots" at bounding box center [414, 282] width 416 height 21
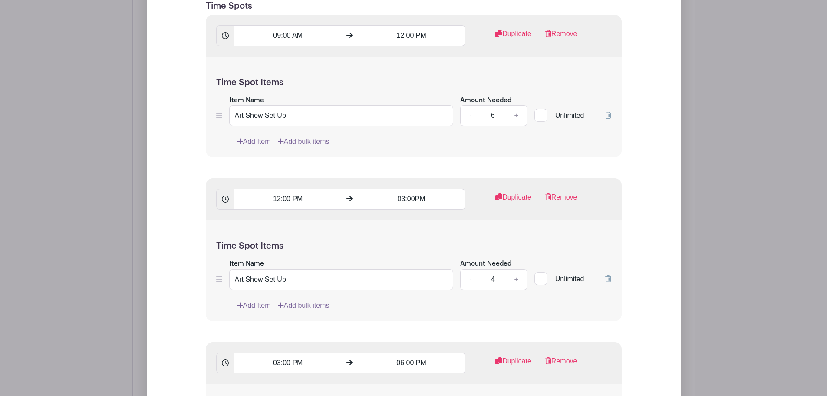
scroll to position [1178, 0]
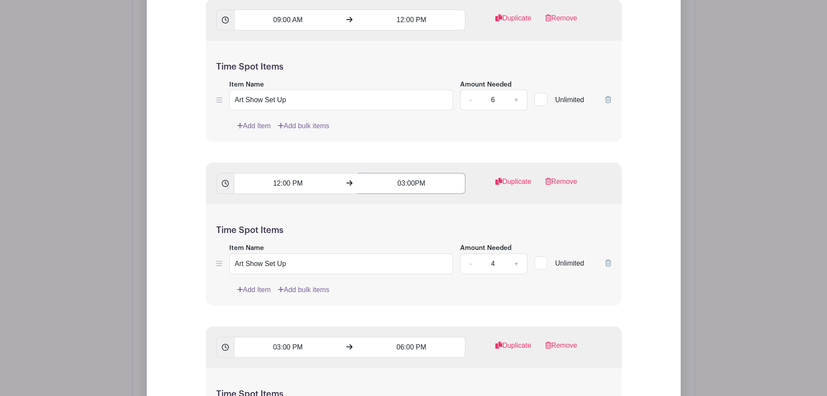
click at [410, 173] on input "03:00PM" at bounding box center [412, 183] width 108 height 21
click at [404, 173] on input "03:00PM" at bounding box center [412, 183] width 108 height 21
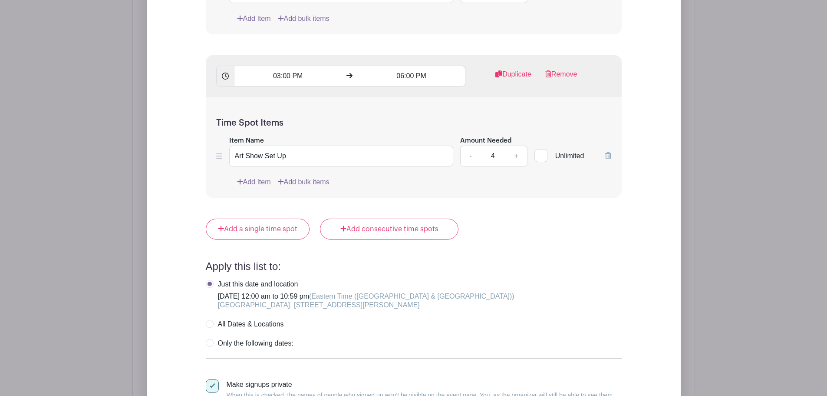
scroll to position [1482, 0]
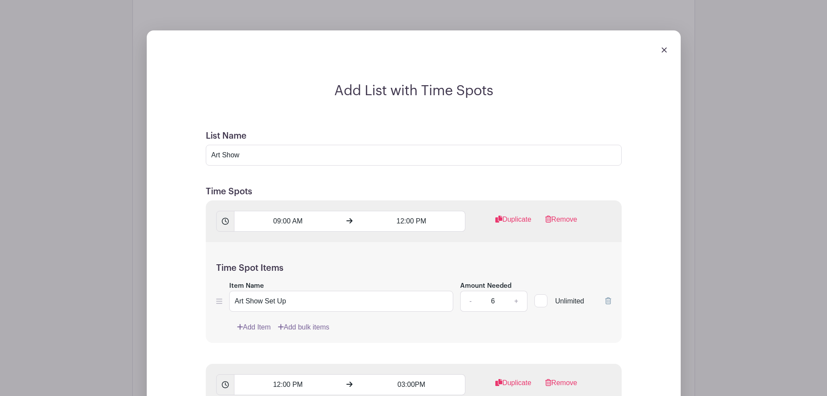
scroll to position [961, 0]
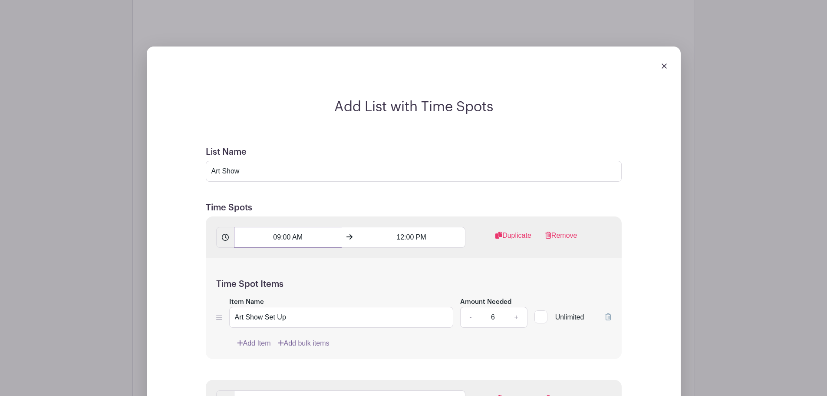
click at [313, 227] on input "09:00 AM" at bounding box center [288, 237] width 108 height 21
click at [404, 227] on input "12:00 PM" at bounding box center [412, 237] width 108 height 21
drag, startPoint x: 316, startPoint y: 181, endPoint x: 209, endPoint y: 171, distance: 107.2
click at [209, 216] on div "5:35 PM 5:35 PM Duplicate Remove" at bounding box center [414, 237] width 416 height 42
click at [411, 227] on input "12:00 PM" at bounding box center [412, 237] width 108 height 21
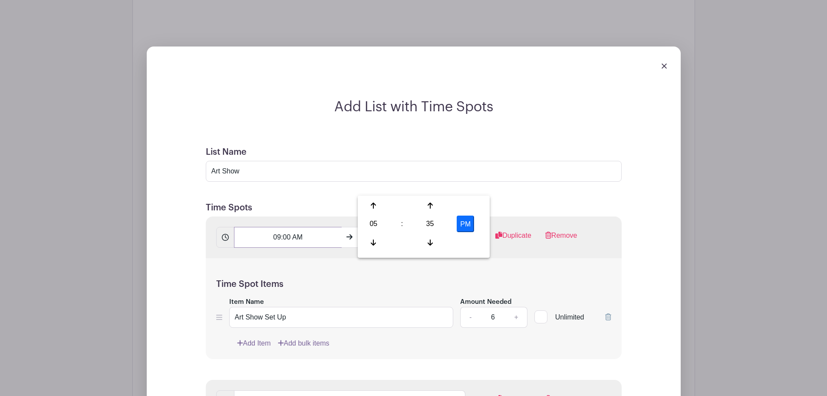
click at [329, 227] on input "09:00 AM" at bounding box center [288, 237] width 108 height 21
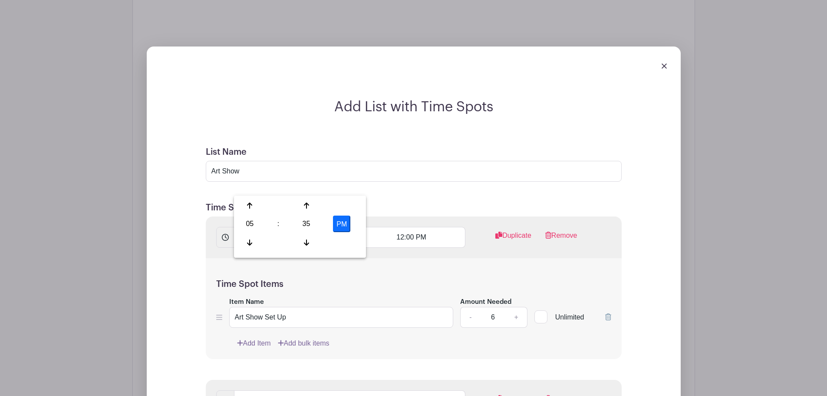
click at [348, 298] on div "Time Spot Items Item Name Art Show Set Up Amount Needed - 6 + Unlimited Add Ite…" at bounding box center [414, 308] width 416 height 101
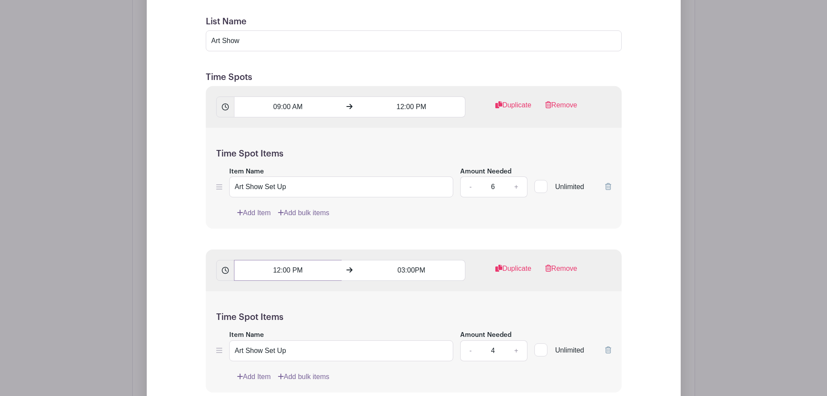
click at [300, 260] on input "12:00 PM" at bounding box center [288, 270] width 108 height 21
drag, startPoint x: 392, startPoint y: 218, endPoint x: 408, endPoint y: 225, distance: 17.5
click at [393, 260] on input "03:00PM" at bounding box center [412, 270] width 108 height 21
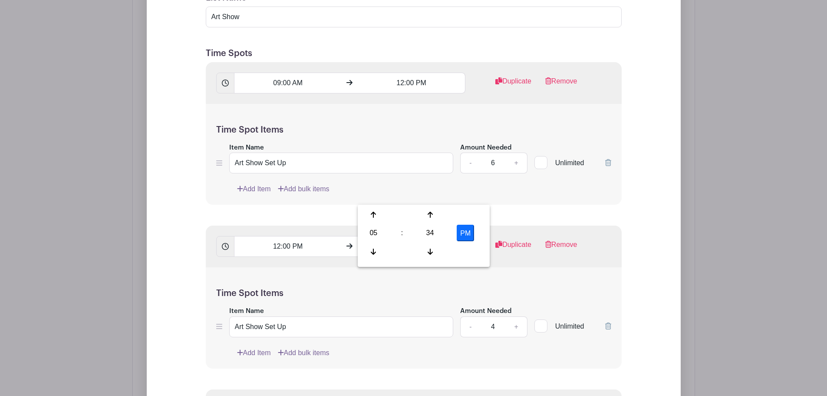
scroll to position [1178, 0]
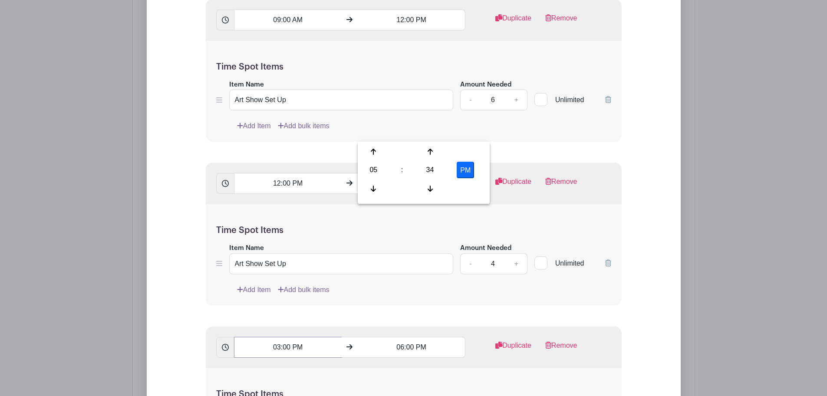
click at [306, 336] on input "03:00 PM" at bounding box center [288, 346] width 108 height 21
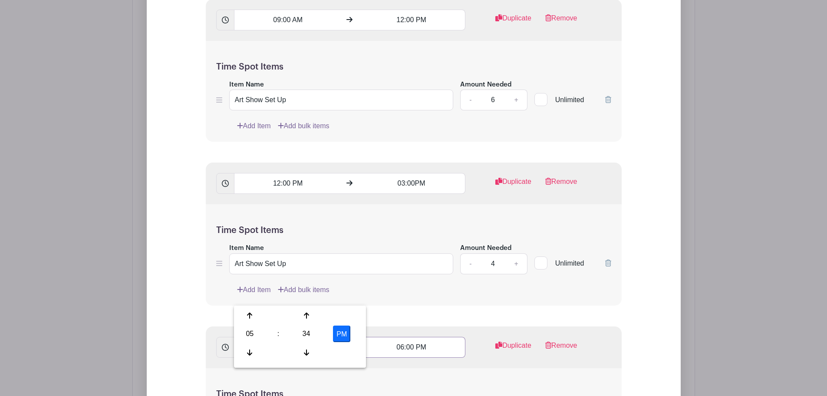
click at [442, 336] on input "06:00 PM" at bounding box center [412, 346] width 108 height 21
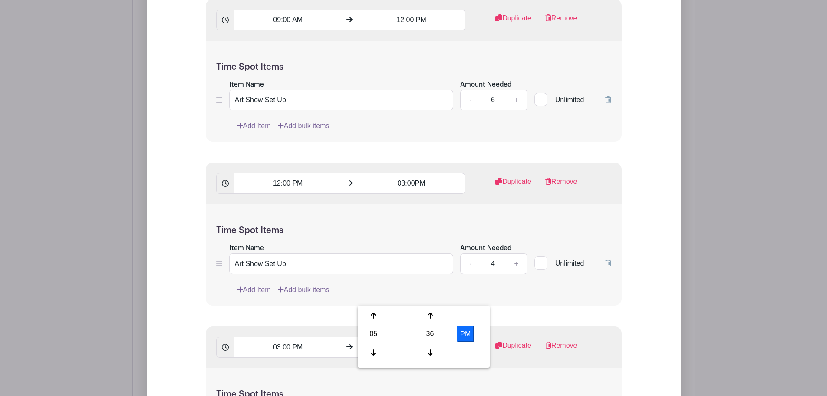
scroll to position [1265, 0]
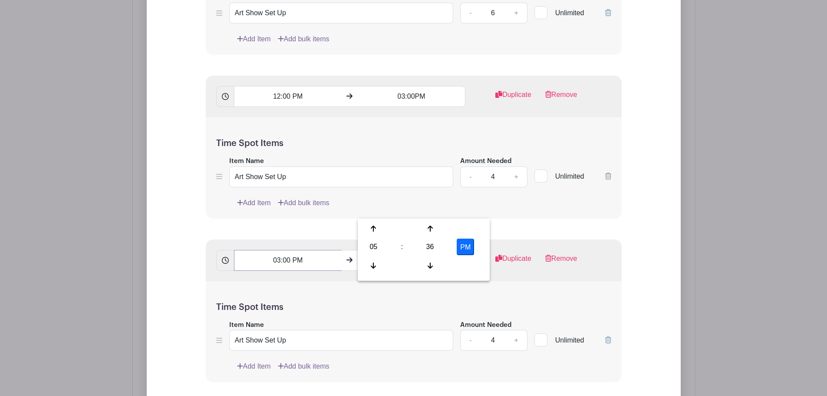
click at [299, 250] on input "03:00 PM" at bounding box center [288, 260] width 108 height 21
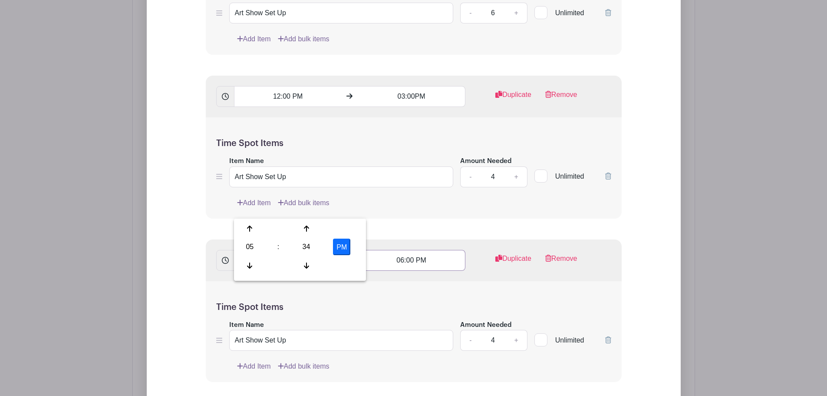
click at [412, 250] on input "06:00 PM" at bounding box center [412, 260] width 108 height 21
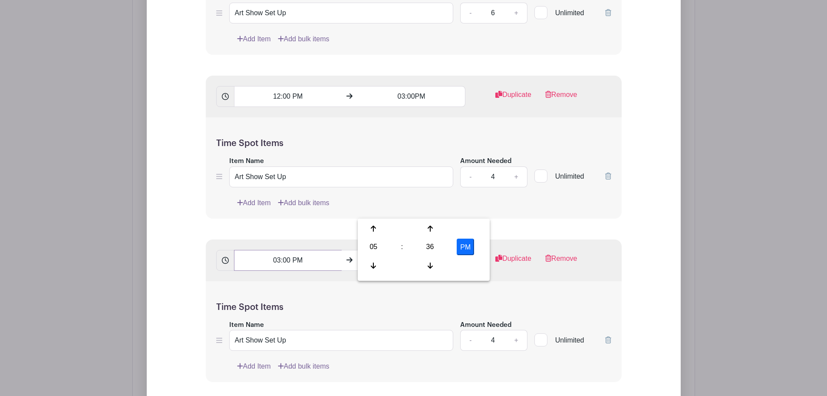
click at [301, 250] on input "03:00 PM" at bounding box center [288, 260] width 108 height 21
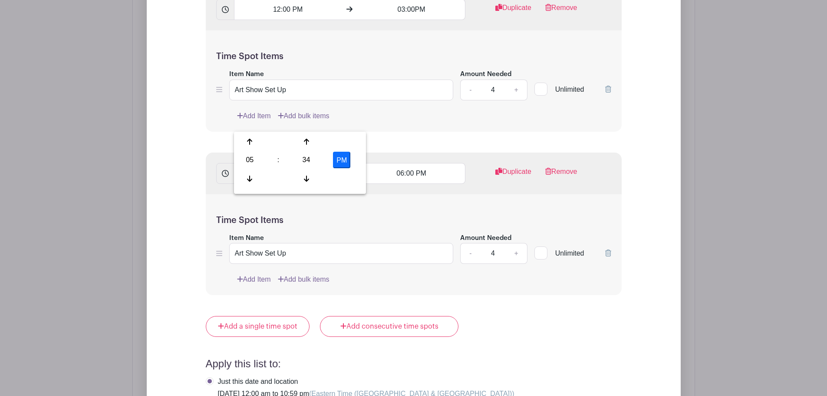
click at [521, 377] on div "Just this date and location Thursday, June 25, 2026 at 12:00 am to 10:59 pm (Ea…" at bounding box center [414, 392] width 416 height 30
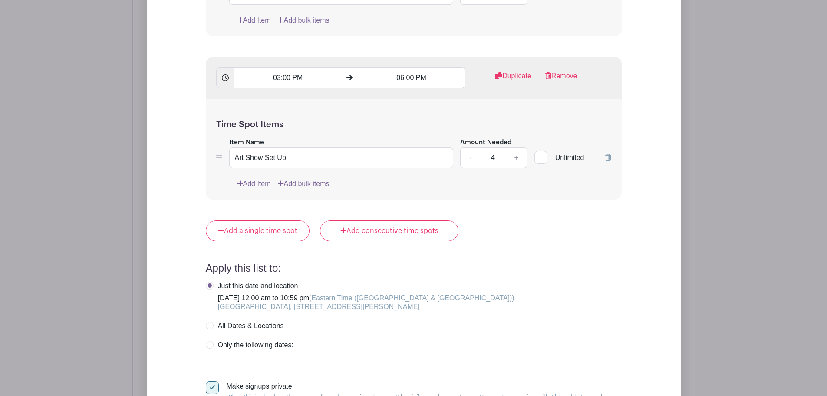
scroll to position [1352, 0]
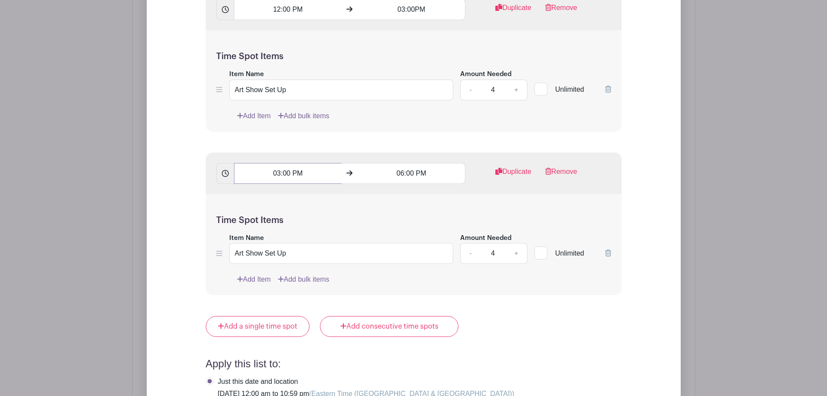
click at [281, 163] on input "03:00 PM" at bounding box center [288, 173] width 108 height 21
click at [411, 163] on input "06:00 PM" at bounding box center [412, 173] width 108 height 21
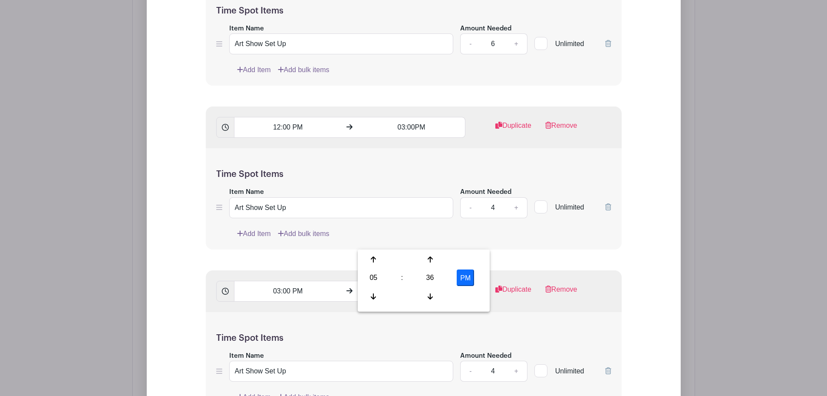
scroll to position [1221, 0]
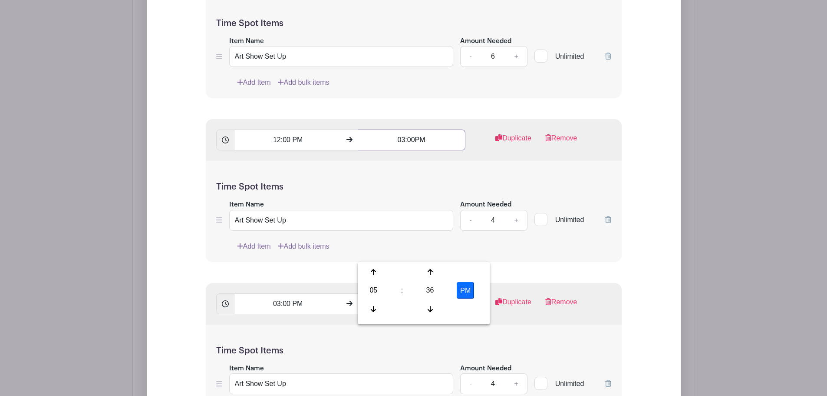
click at [445, 129] on input "03:00PM" at bounding box center [412, 139] width 108 height 21
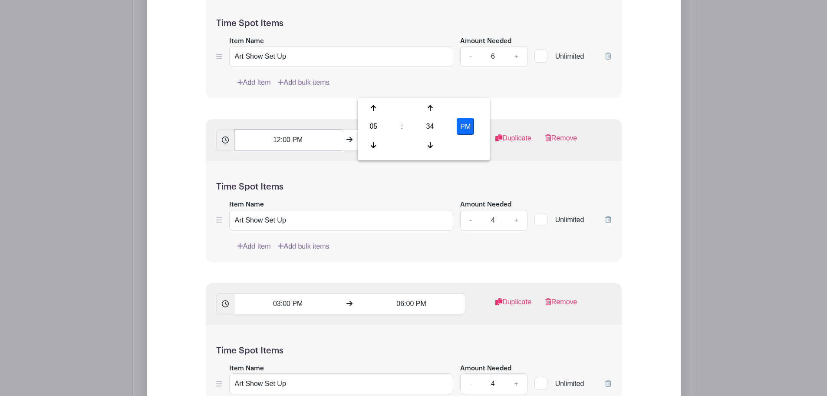
click at [295, 129] on input "12:00 PM" at bounding box center [288, 139] width 108 height 21
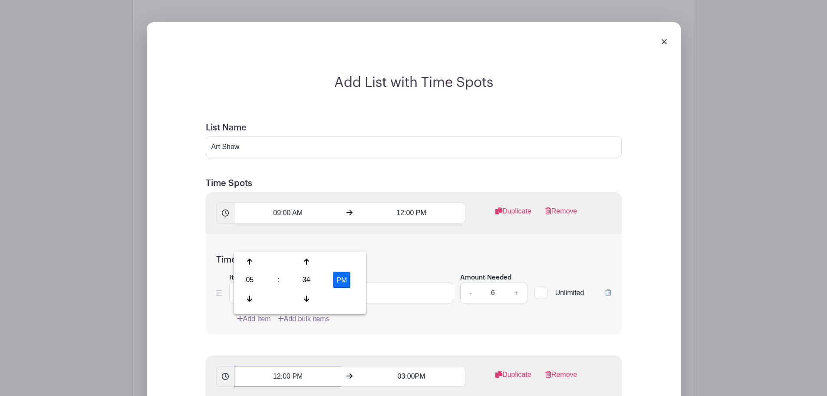
scroll to position [961, 0]
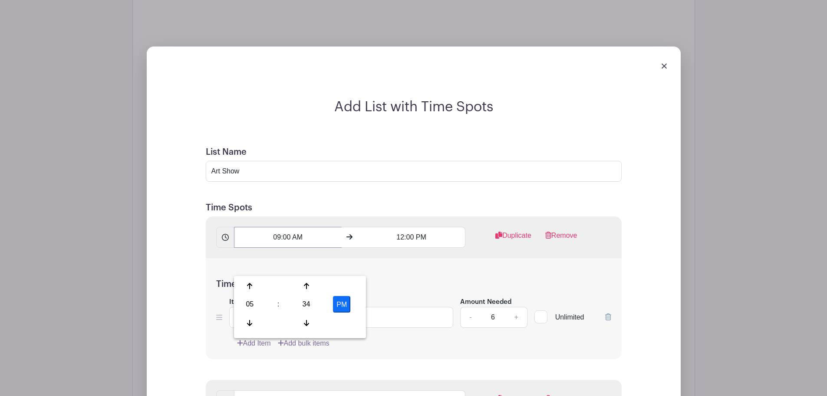
click at [307, 227] on input "09:00 AM" at bounding box center [288, 237] width 108 height 21
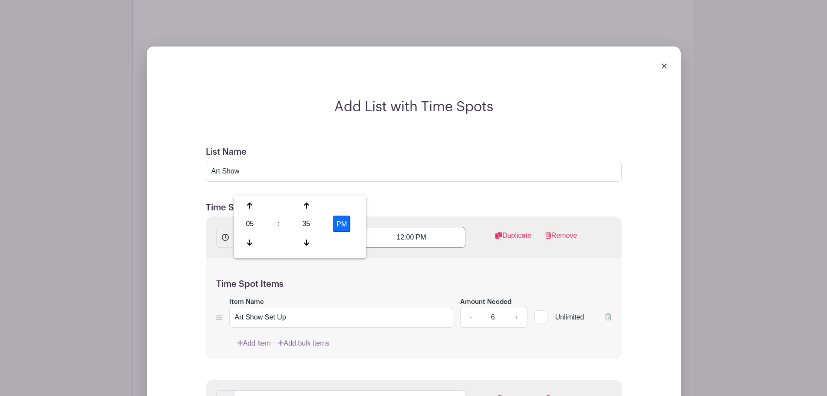
click at [421, 227] on input "12:00 PM" at bounding box center [412, 237] width 108 height 21
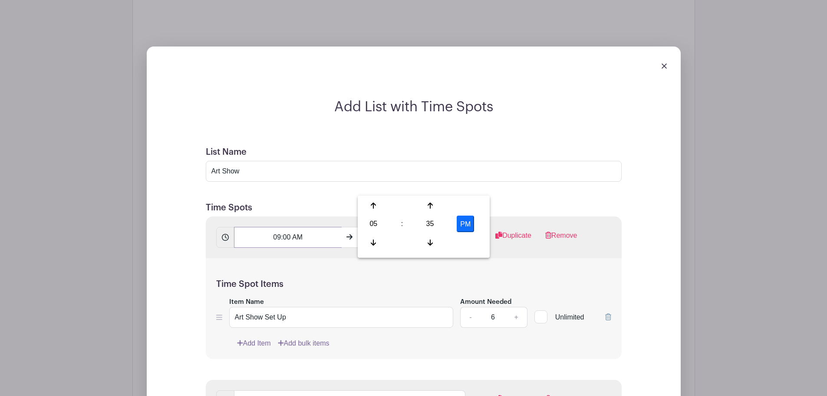
click at [305, 227] on input "09:00 AM" at bounding box center [288, 237] width 108 height 21
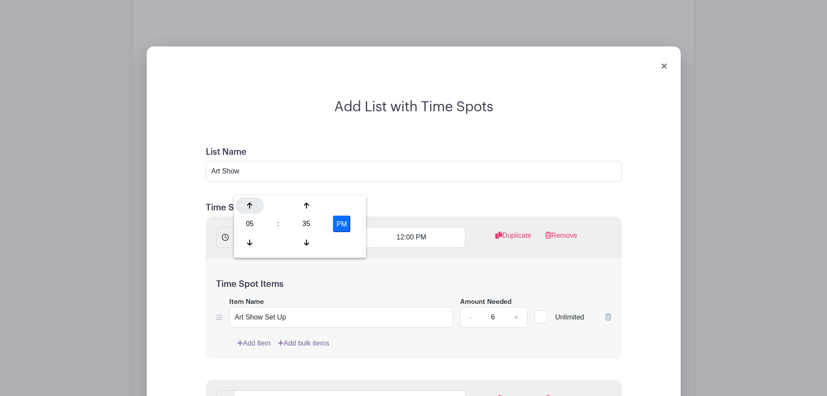
click at [251, 211] on div at bounding box center [250, 205] width 28 height 16
click at [252, 207] on icon at bounding box center [249, 205] width 5 height 7
click at [310, 225] on div "35" at bounding box center [306, 223] width 28 height 16
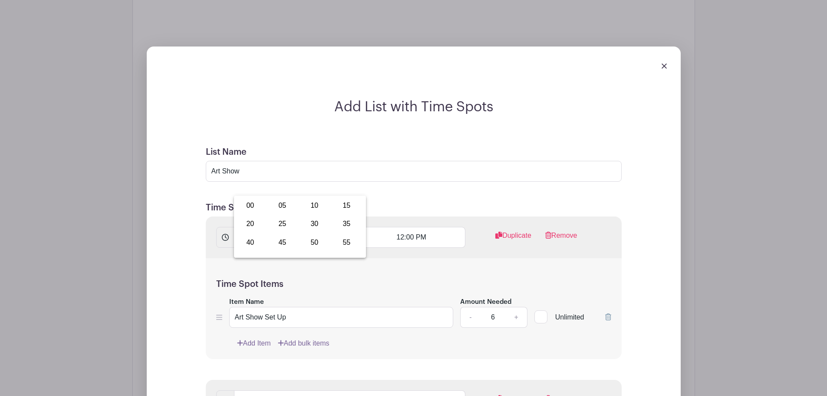
click at [256, 207] on div "00" at bounding box center [250, 205] width 29 height 16
click at [345, 224] on button "PM" at bounding box center [341, 223] width 17 height 16
click at [422, 227] on input "12:00 PM" at bounding box center [412, 237] width 108 height 21
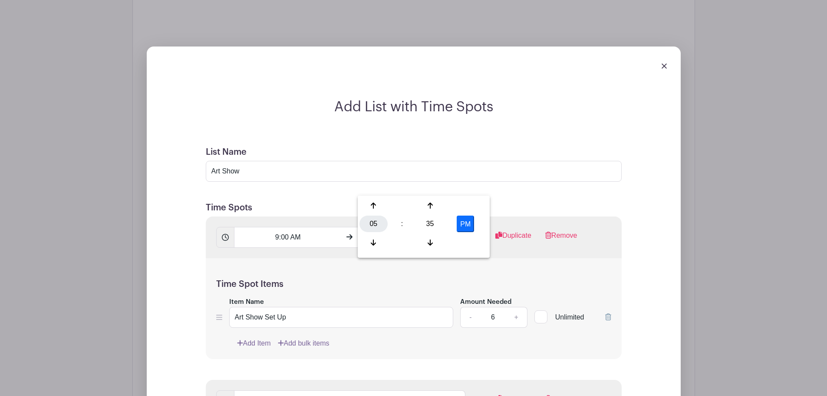
click at [377, 224] on div "05" at bounding box center [374, 223] width 28 height 16
drag, startPoint x: 373, startPoint y: 204, endPoint x: 379, endPoint y: 202, distance: 6.2
click at [375, 203] on div "12" at bounding box center [374, 205] width 29 height 16
click at [426, 222] on div "35" at bounding box center [430, 223] width 28 height 16
drag, startPoint x: 380, startPoint y: 205, endPoint x: 385, endPoint y: 203, distance: 4.9
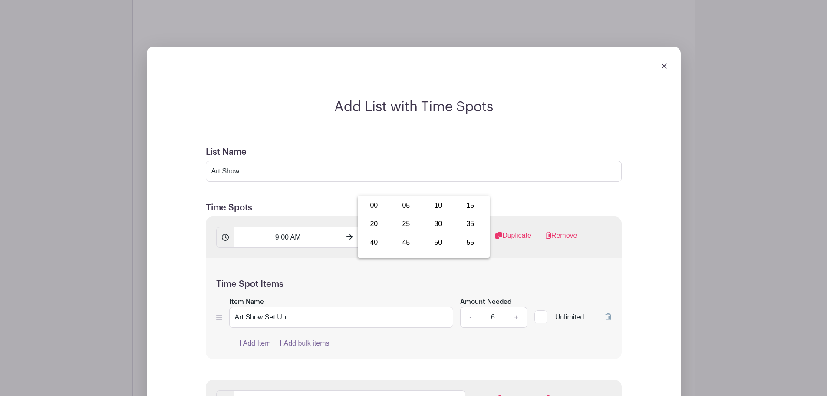
click at [383, 204] on div "00" at bounding box center [374, 205] width 29 height 16
click at [463, 220] on button "PM" at bounding box center [465, 223] width 17 height 16
click at [465, 226] on button "AM" at bounding box center [465, 223] width 17 height 16
click at [451, 227] on input "12:00 PM" at bounding box center [412, 237] width 108 height 21
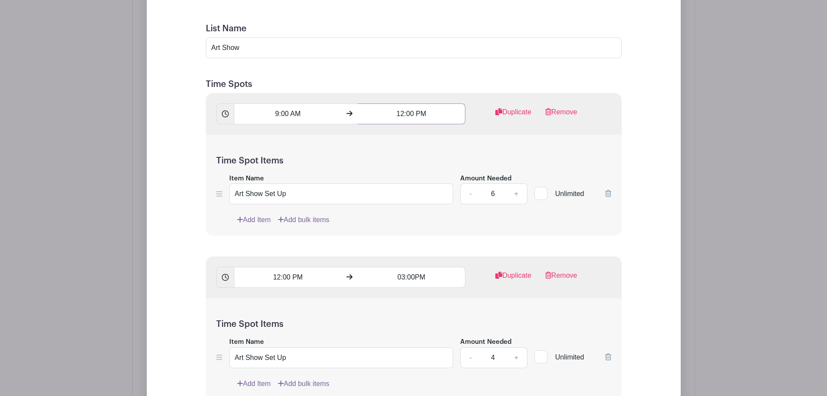
scroll to position [1135, 0]
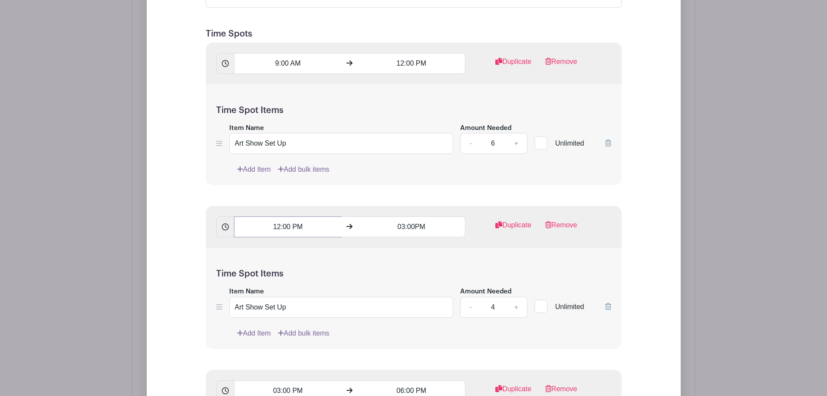
click at [293, 216] on input "12:00 PM" at bounding box center [288, 226] width 108 height 21
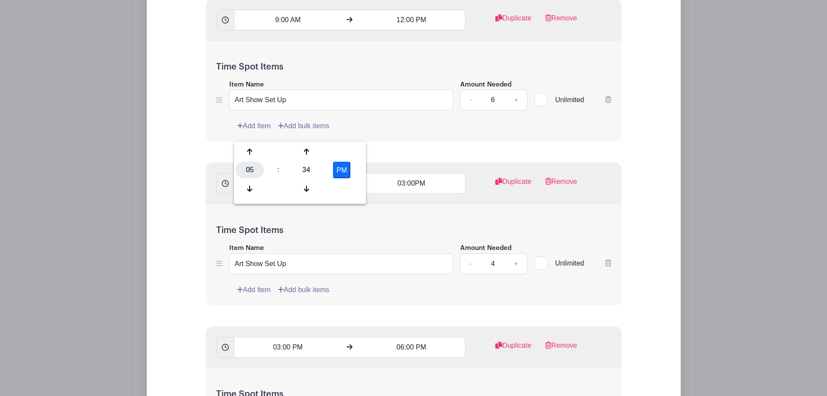
click at [250, 169] on div "05" at bounding box center [250, 170] width 28 height 16
drag, startPoint x: 252, startPoint y: 148, endPoint x: 264, endPoint y: 147, distance: 12.3
click at [253, 148] on div "12" at bounding box center [250, 151] width 29 height 16
click at [303, 170] on div "34" at bounding box center [306, 170] width 28 height 16
click at [257, 152] on div "00" at bounding box center [250, 151] width 29 height 16
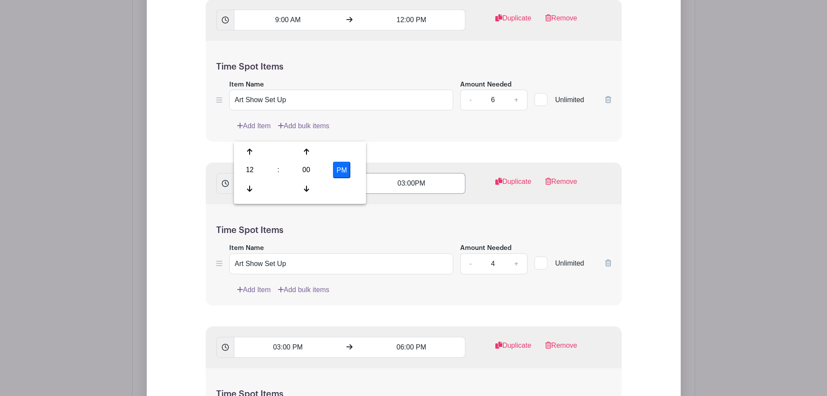
click at [406, 173] on input "03:00PM" at bounding box center [412, 183] width 108 height 21
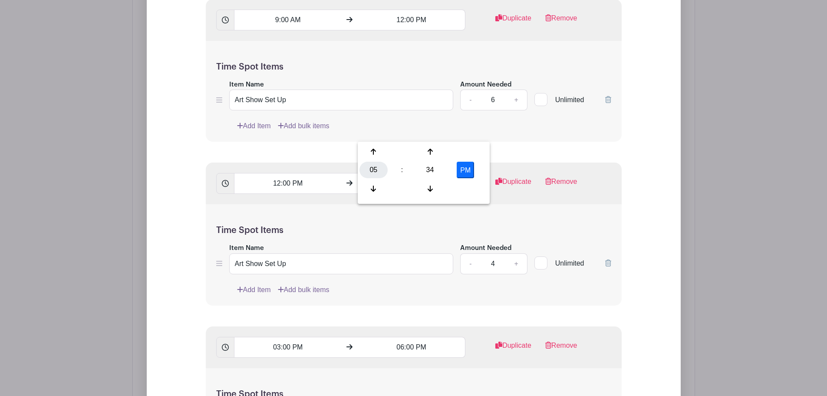
click at [369, 169] on div "05" at bounding box center [374, 170] width 28 height 16
click at [476, 152] on div "03" at bounding box center [470, 151] width 29 height 16
click at [428, 168] on div "34" at bounding box center [430, 170] width 28 height 16
click at [376, 152] on div "00" at bounding box center [374, 151] width 29 height 16
click at [461, 173] on input "3:00 PM" at bounding box center [412, 183] width 108 height 21
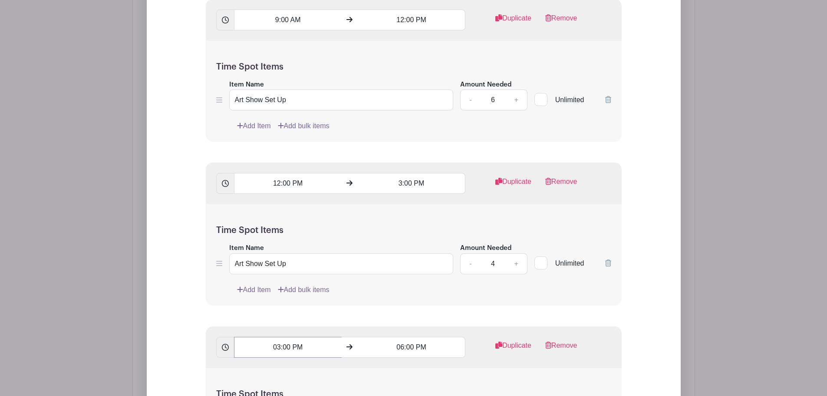
click at [297, 336] on input "03:00 PM" at bounding box center [288, 346] width 108 height 21
click at [255, 338] on div "05" at bounding box center [250, 333] width 28 height 16
click at [340, 314] on div "03" at bounding box center [346, 315] width 29 height 16
click at [307, 333] on div "34" at bounding box center [306, 333] width 28 height 16
drag, startPoint x: 251, startPoint y: 319, endPoint x: 254, endPoint y: 317, distance: 4.5
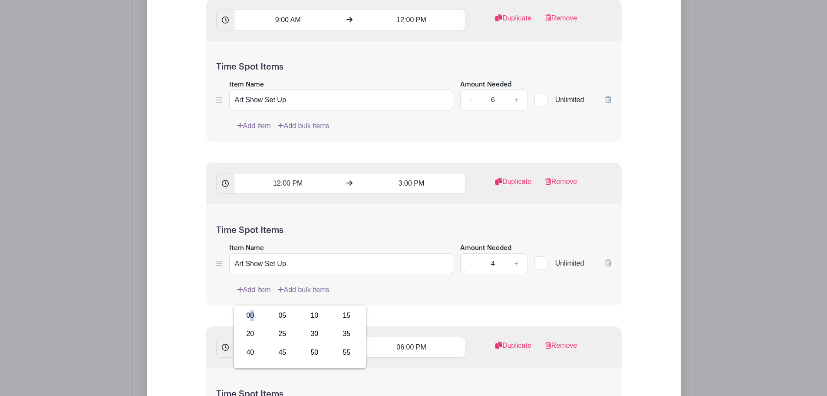
click at [251, 318] on div "00" at bounding box center [250, 315] width 29 height 16
click at [391, 336] on input "06:00 PM" at bounding box center [412, 346] width 108 height 21
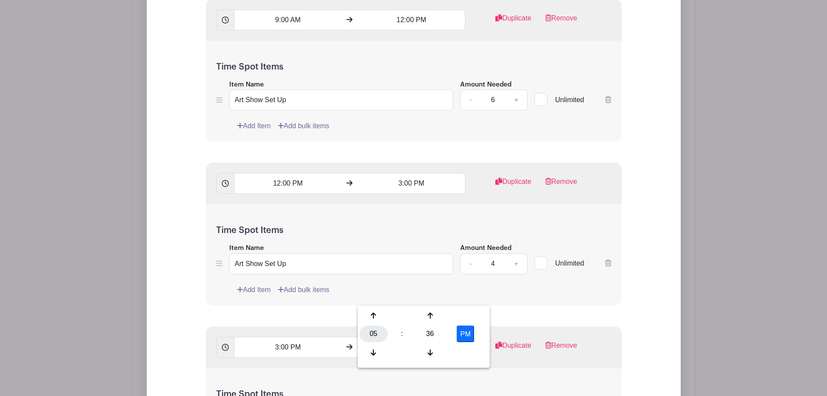
click at [362, 330] on div "05" at bounding box center [374, 333] width 28 height 16
click at [436, 330] on div "06" at bounding box center [438, 333] width 29 height 16
click at [423, 336] on input "6:36 PM" at bounding box center [412, 346] width 108 height 21
click at [414, 336] on input "6:36 PM" at bounding box center [412, 346] width 108 height 21
click at [430, 330] on div "36" at bounding box center [430, 333] width 28 height 16
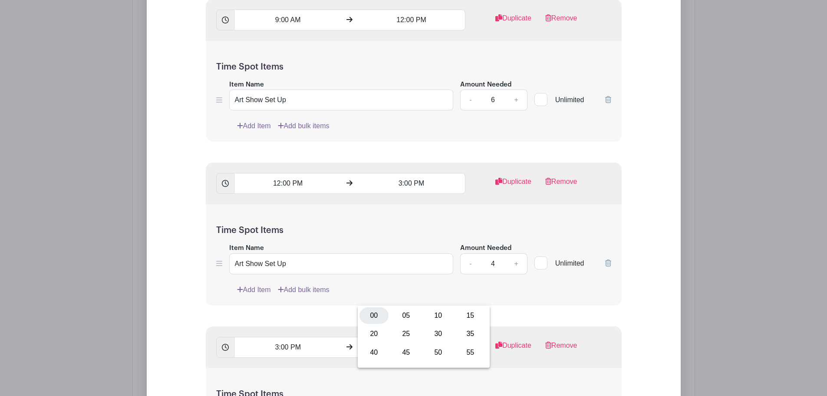
click at [379, 319] on div "00" at bounding box center [374, 315] width 29 height 16
click at [449, 336] on input "6:00 PM" at bounding box center [412, 346] width 108 height 21
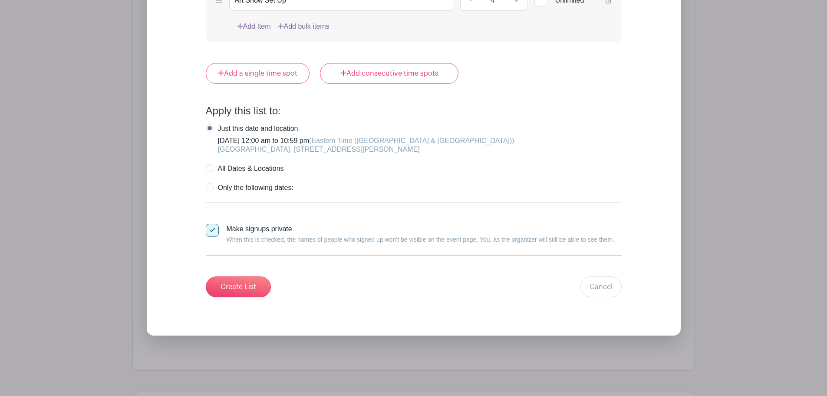
scroll to position [1612, 0]
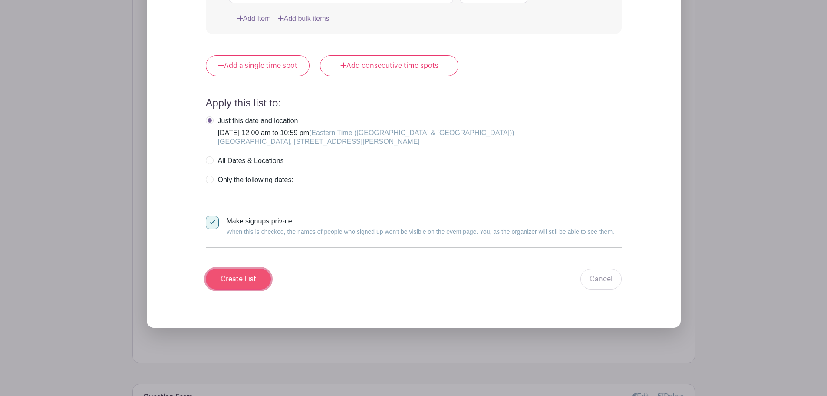
click at [250, 268] on input "Create List" at bounding box center [238, 278] width 65 height 21
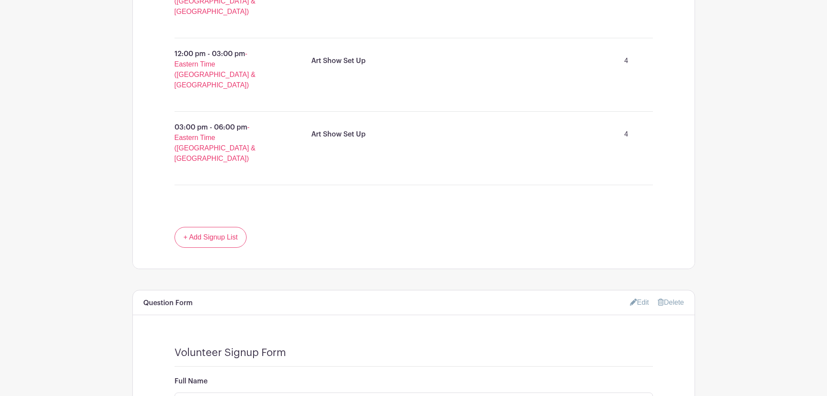
scroll to position [1074, 0]
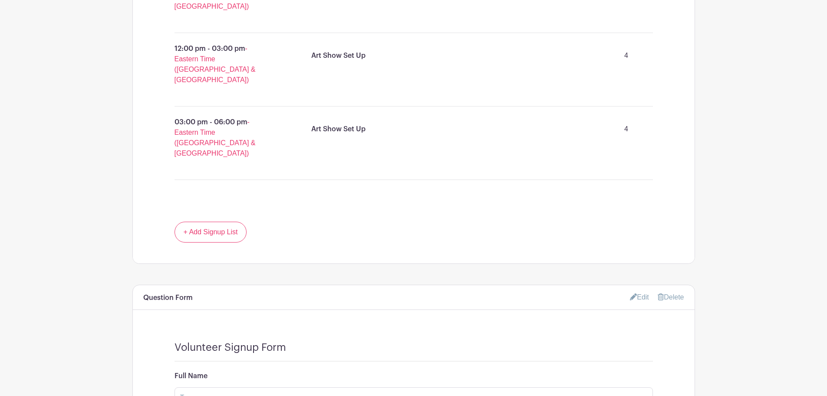
click at [679, 293] on link "Delete" at bounding box center [671, 296] width 26 height 7
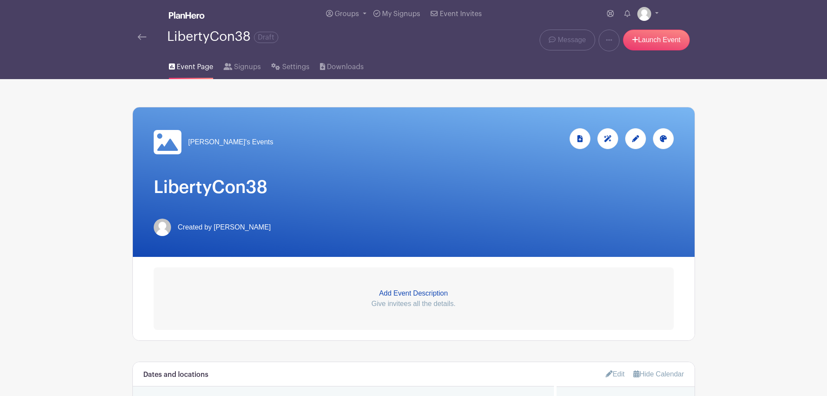
scroll to position [0, 0]
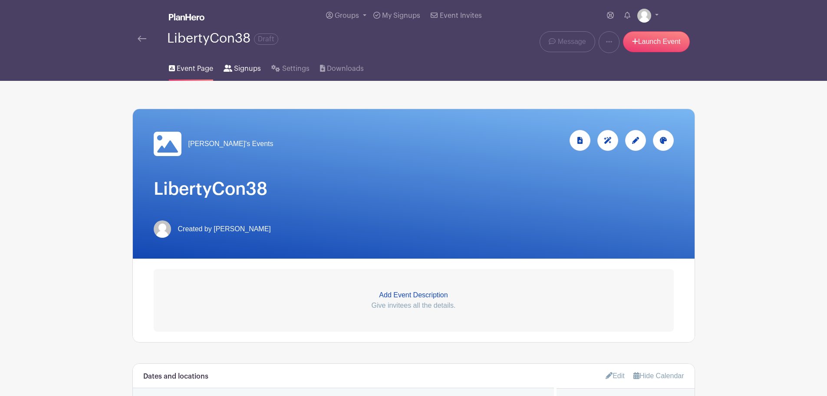
click at [250, 64] on span "Signups" at bounding box center [247, 68] width 27 height 10
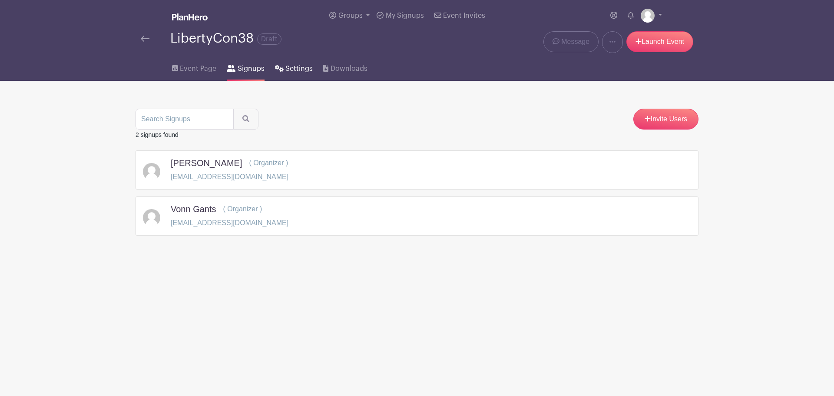
click at [302, 69] on span "Settings" at bounding box center [298, 68] width 27 height 10
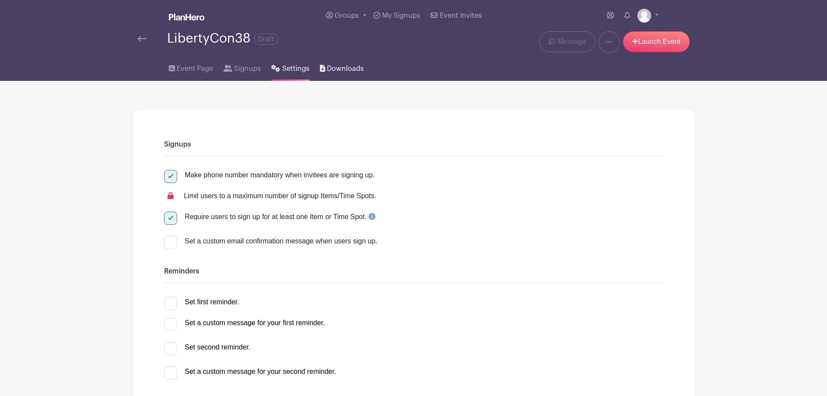
click at [330, 70] on span "Downloads" at bounding box center [345, 68] width 37 height 10
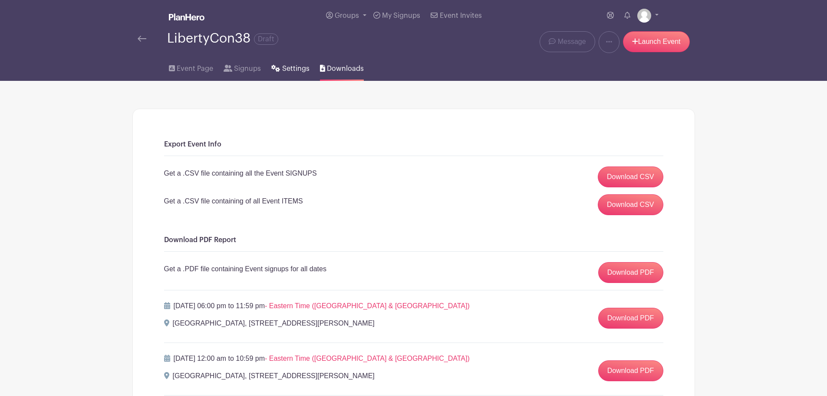
click at [290, 68] on span "Settings" at bounding box center [295, 68] width 27 height 10
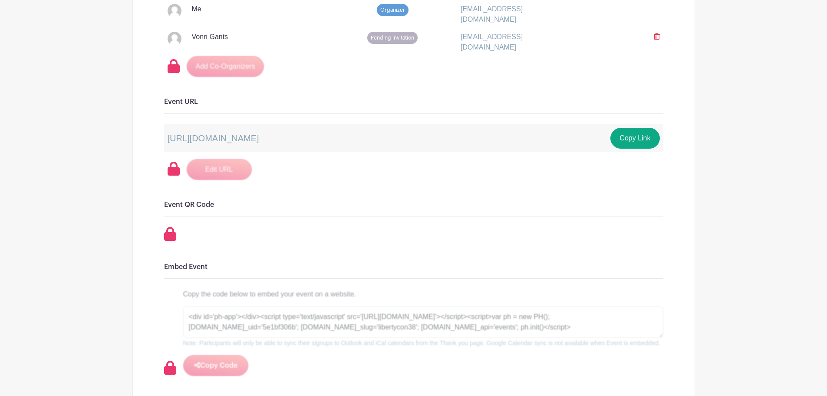
scroll to position [564, 0]
click at [638, 133] on button "Copy Link" at bounding box center [634, 137] width 49 height 21
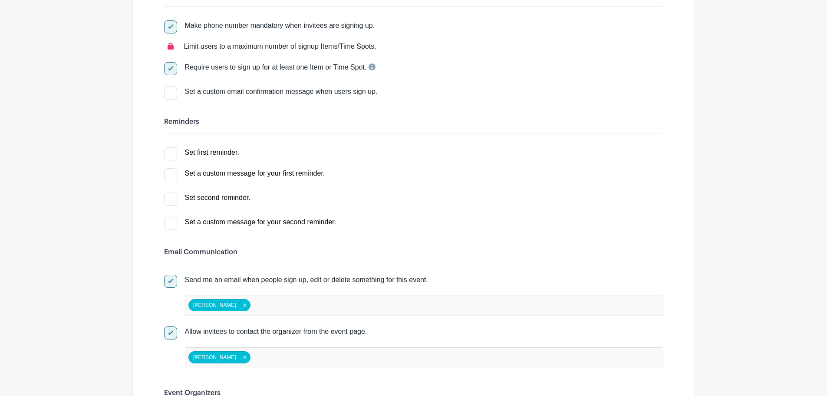
scroll to position [0, 0]
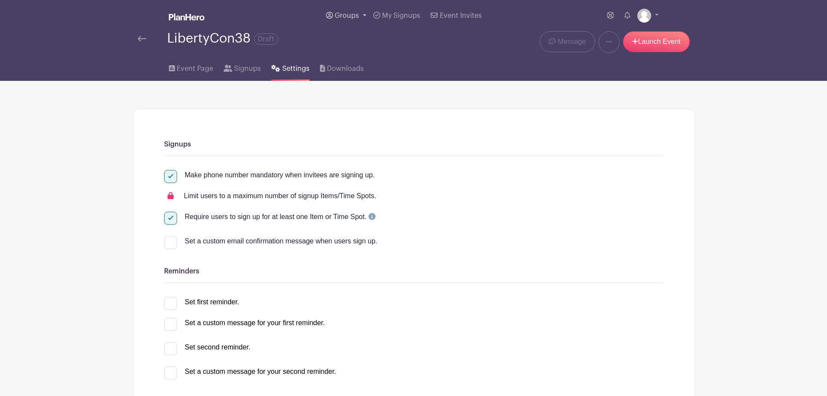
click at [361, 14] on link "Groups" at bounding box center [346, 15] width 47 height 31
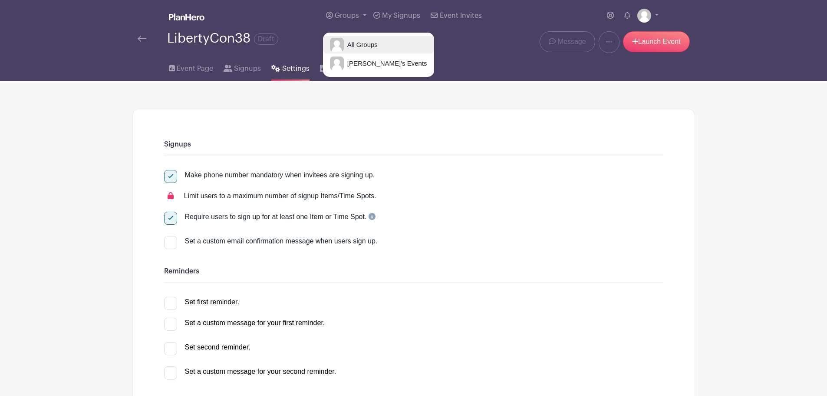
click at [367, 43] on span "All Groups" at bounding box center [361, 45] width 34 height 10
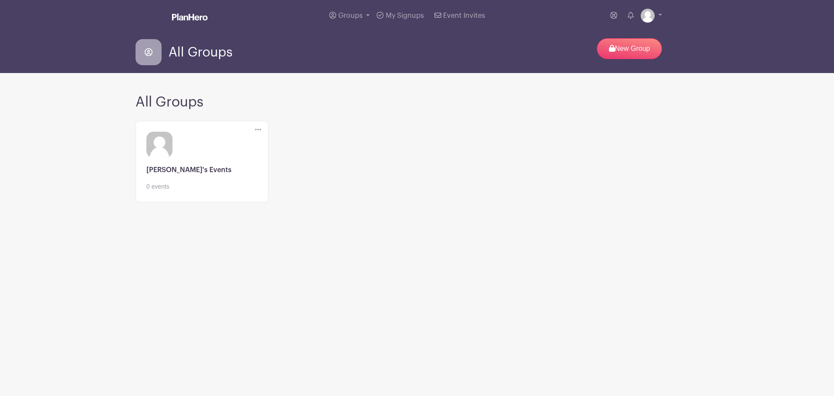
click at [260, 129] on icon at bounding box center [258, 130] width 6 height 2
click at [638, 50] on p "New Group" at bounding box center [629, 48] width 65 height 21
click at [632, 46] on p "New Group" at bounding box center [629, 48] width 65 height 21
click at [158, 53] on icon at bounding box center [148, 52] width 26 height 26
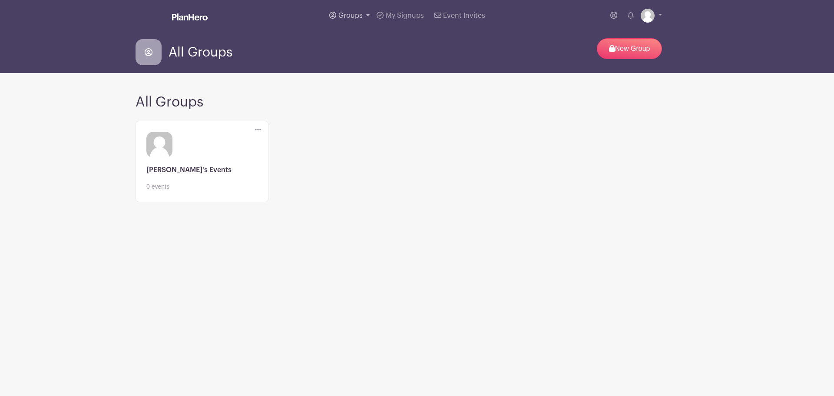
click at [355, 17] on span "Groups" at bounding box center [350, 15] width 24 height 7
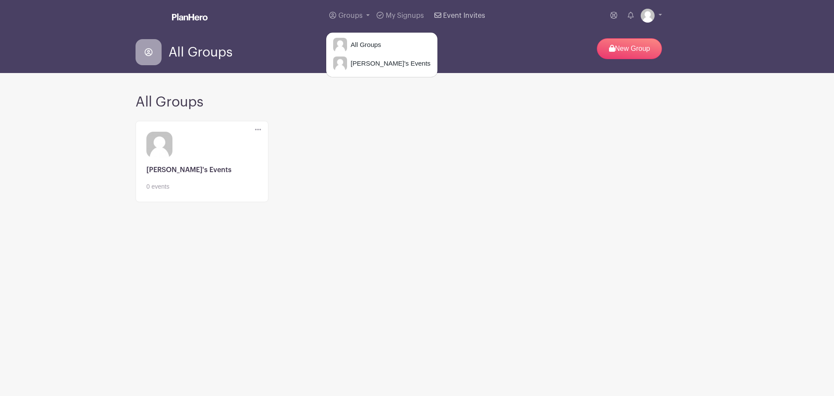
click at [465, 13] on span "Event Invites" at bounding box center [464, 15] width 42 height 7
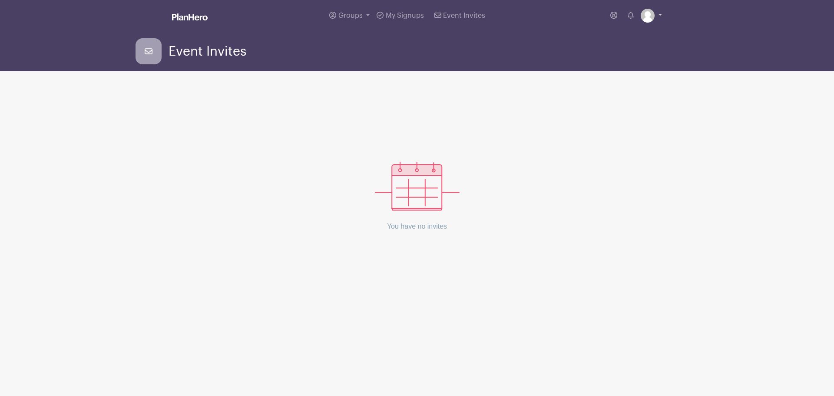
click at [654, 14] on img at bounding box center [647, 16] width 14 height 14
click at [639, 33] on link "My account" at bounding box center [627, 36] width 69 height 14
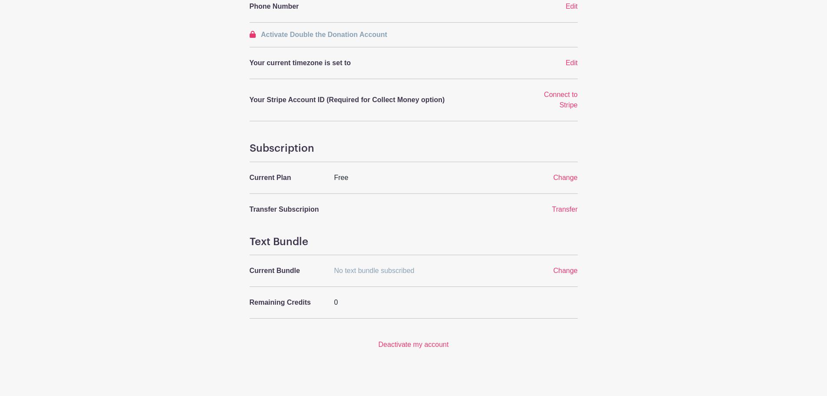
scroll to position [234, 0]
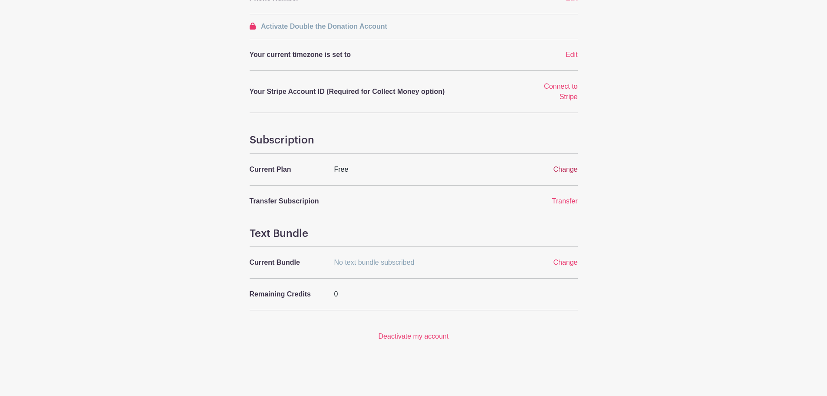
click at [565, 168] on span "Change" at bounding box center [565, 168] width 24 height 7
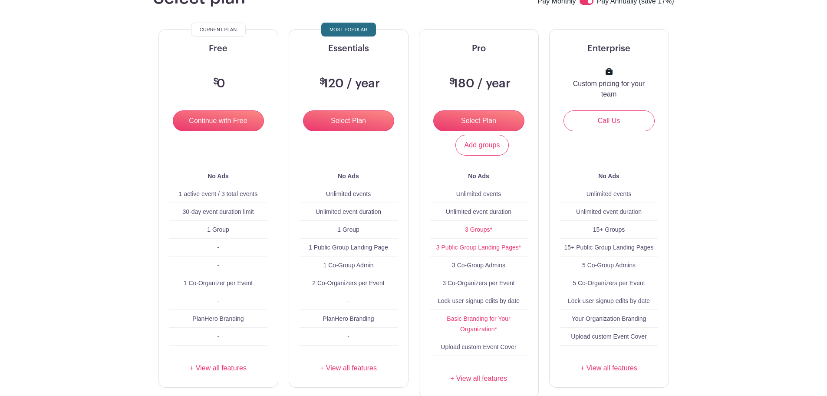
scroll to position [87, 0]
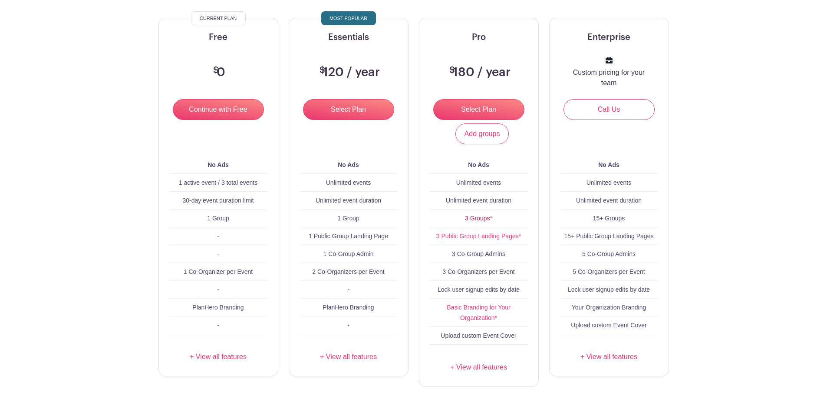
click at [482, 217] on link "3 Groups*" at bounding box center [478, 217] width 27 height 7
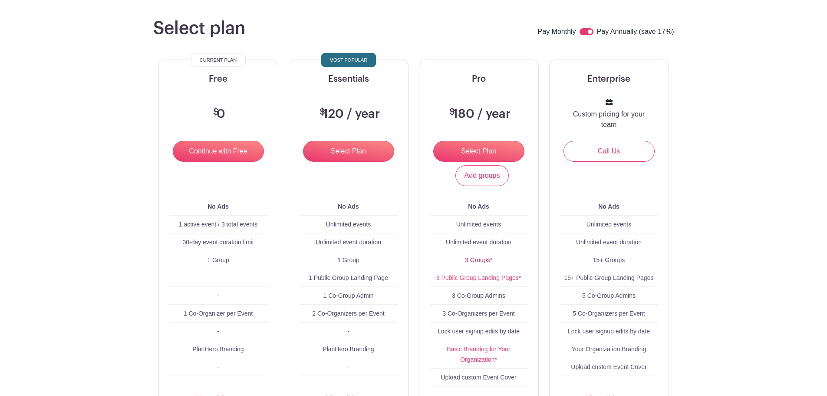
click at [484, 261] on link "3 Groups*" at bounding box center [478, 259] width 27 height 7
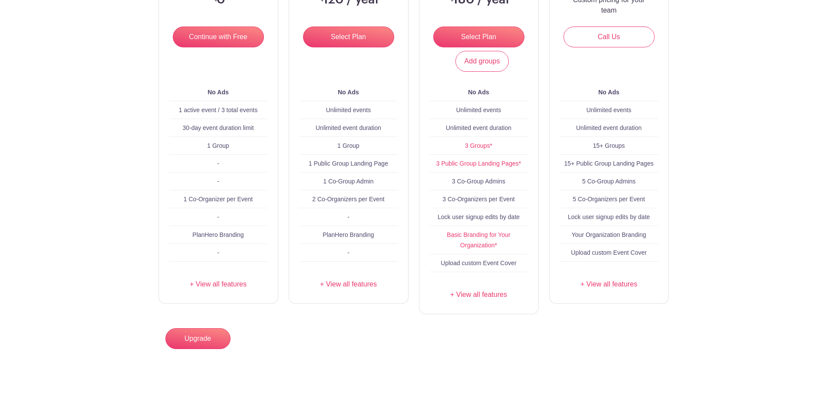
scroll to position [167, 0]
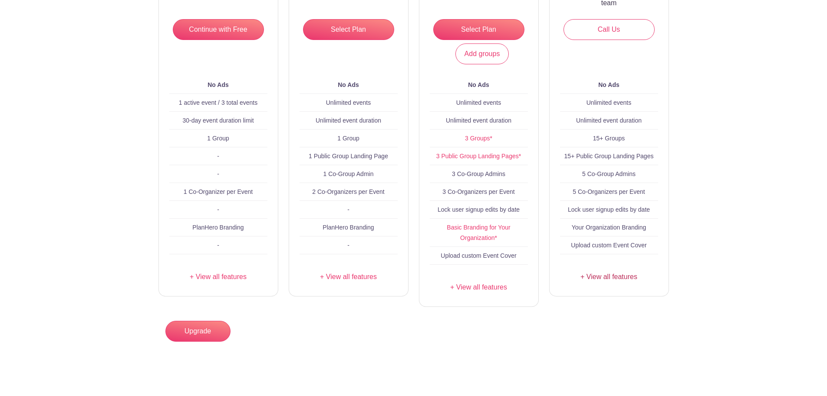
click at [626, 276] on link "+ View all features" at bounding box center [609, 276] width 98 height 10
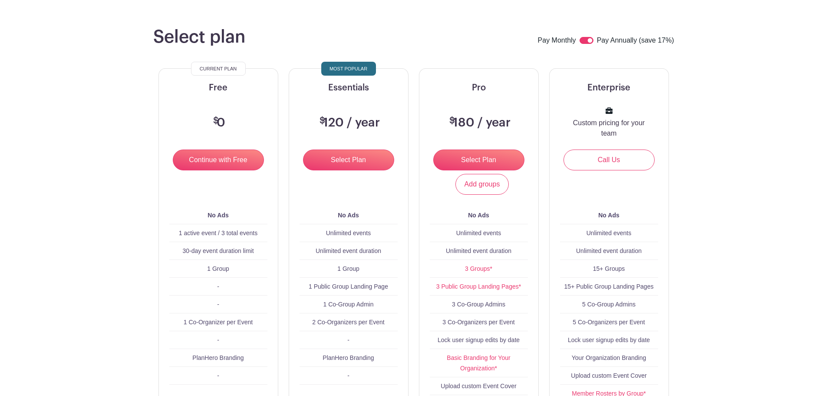
scroll to position [0, 0]
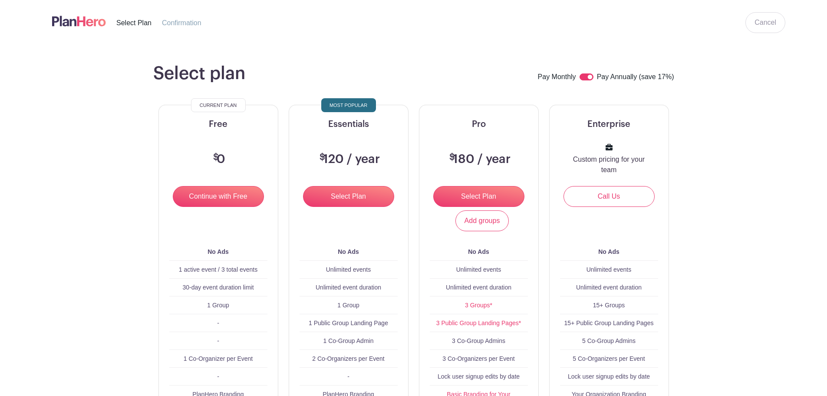
click at [590, 76] on input "checkbox" at bounding box center [587, 76] width 14 height 7
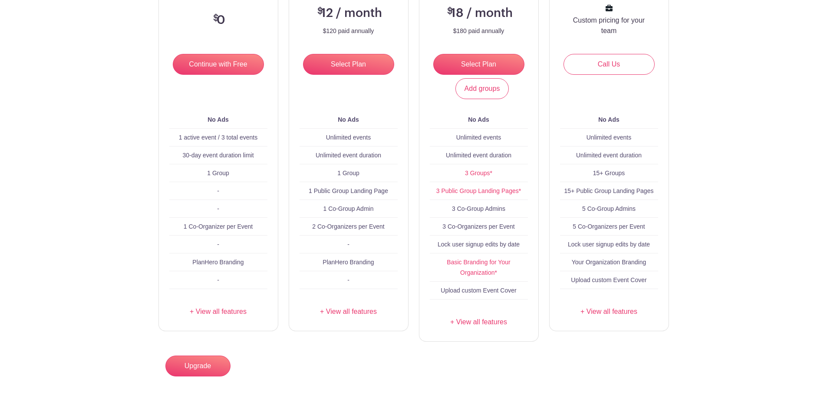
scroll to position [130, 0]
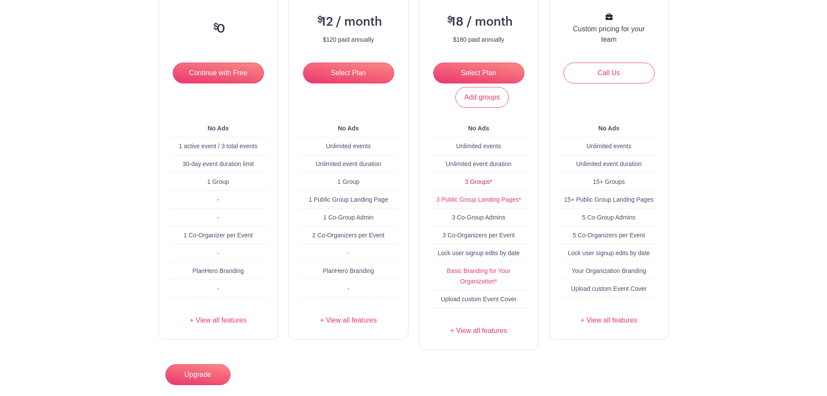
click at [487, 184] on link "3 Groups*" at bounding box center [478, 181] width 27 height 7
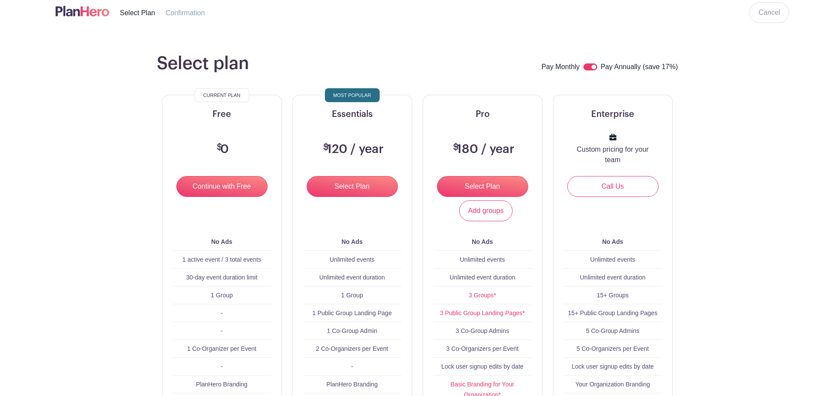
scroll to position [0, 0]
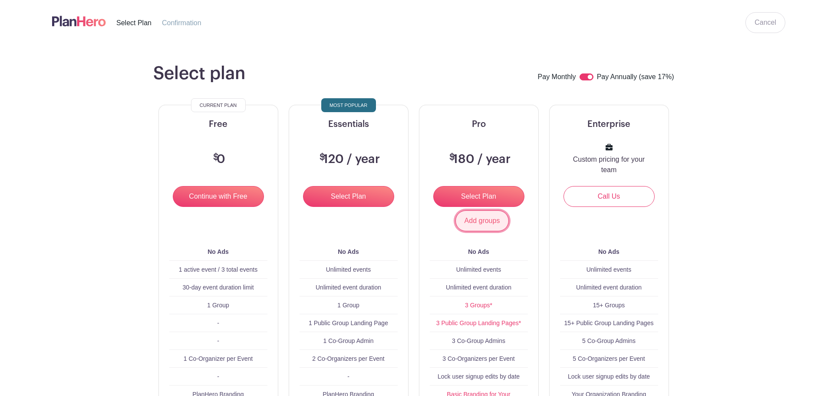
click at [486, 227] on link "Add groups" at bounding box center [482, 220] width 54 height 21
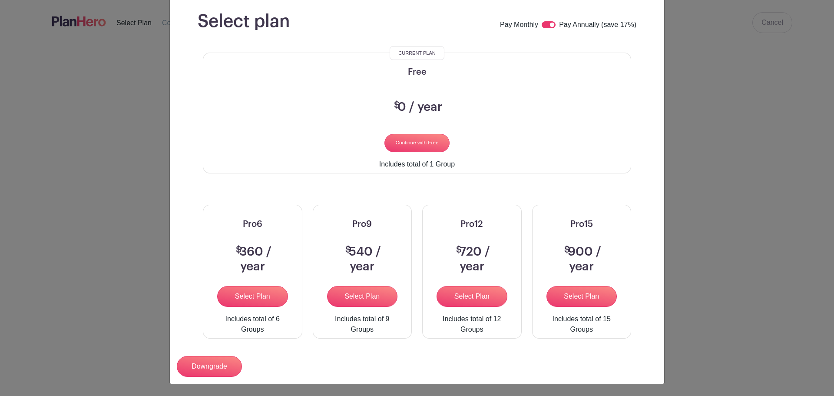
scroll to position [66, 0]
click at [545, 21] on input "checkbox" at bounding box center [548, 24] width 14 height 7
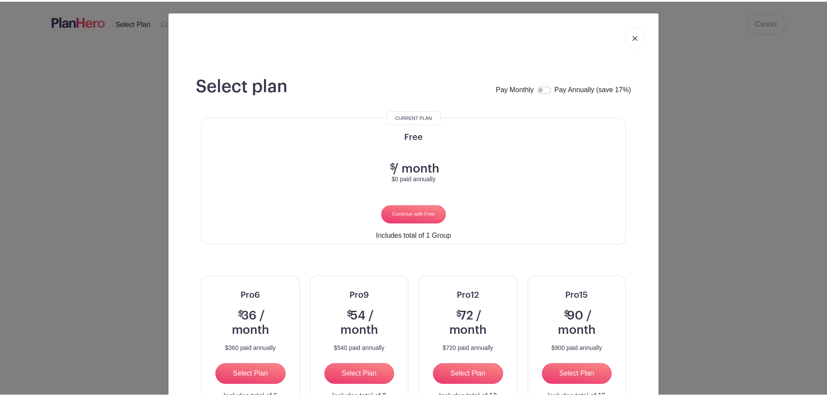
scroll to position [0, 0]
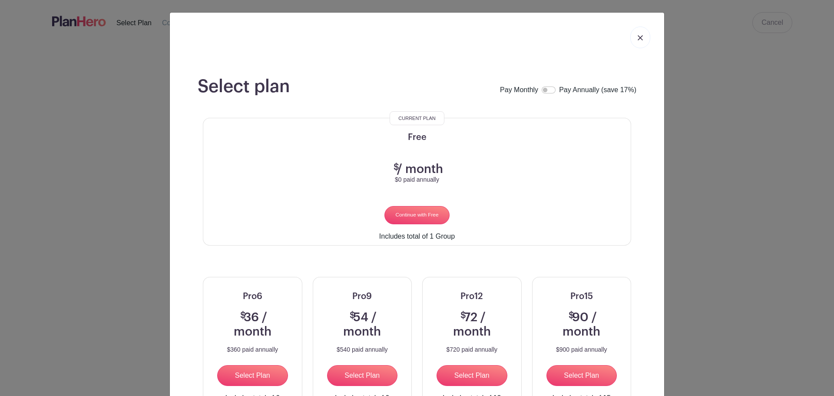
click at [638, 38] on img at bounding box center [639, 37] width 5 height 5
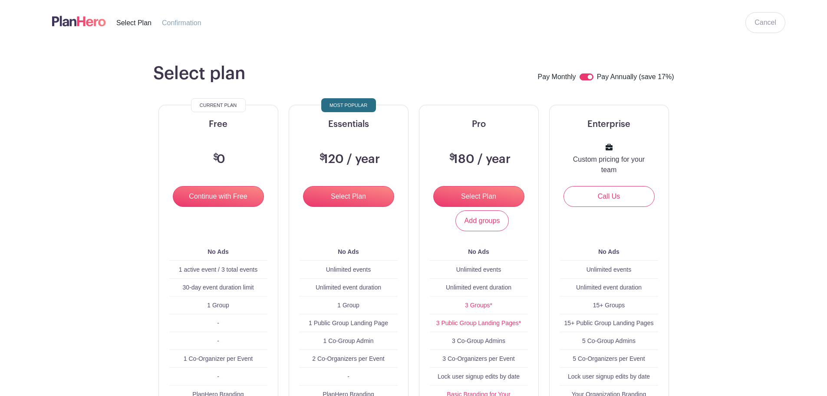
click at [584, 75] on input "checkbox" at bounding box center [587, 76] width 14 height 7
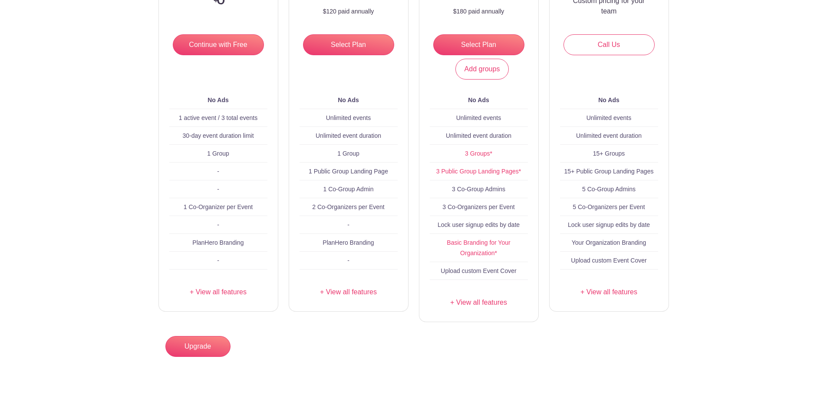
scroll to position [174, 0]
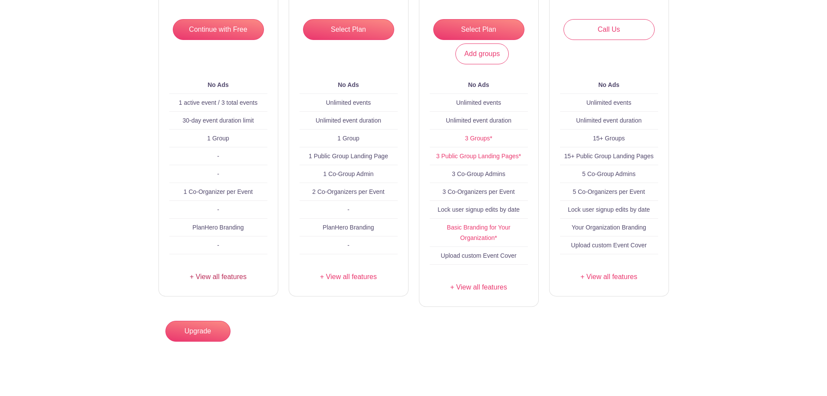
click at [206, 277] on link "+ View all features" at bounding box center [218, 276] width 98 height 10
click at [352, 277] on link "+ View all features" at bounding box center [349, 276] width 98 height 10
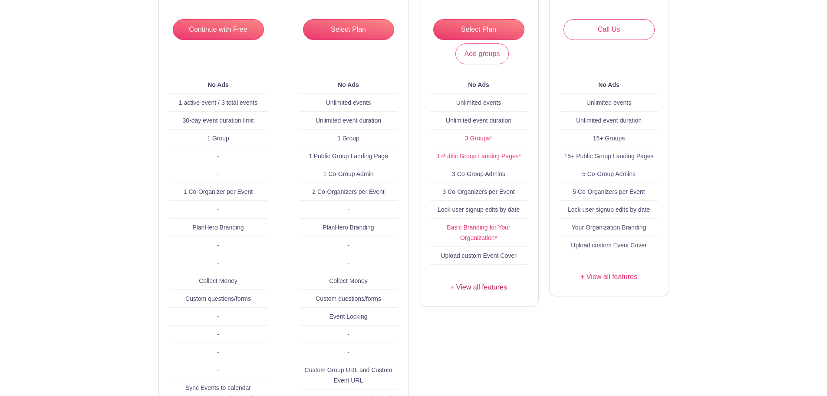
click at [478, 287] on link "+ View all features" at bounding box center [479, 287] width 98 height 10
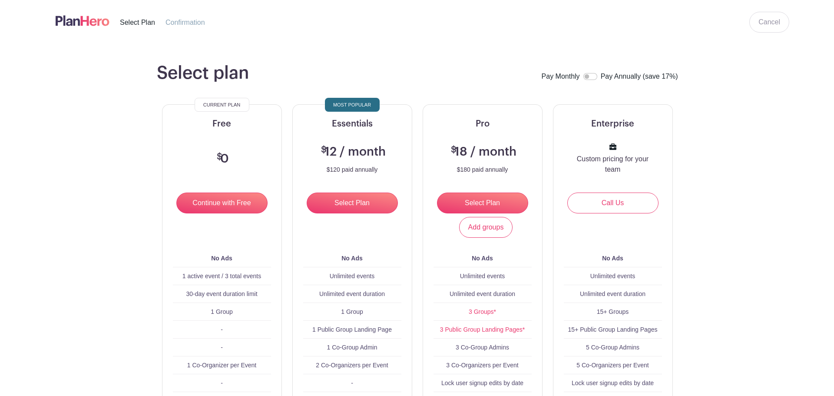
scroll to position [0, 0]
click at [495, 232] on link "Add groups" at bounding box center [482, 227] width 54 height 21
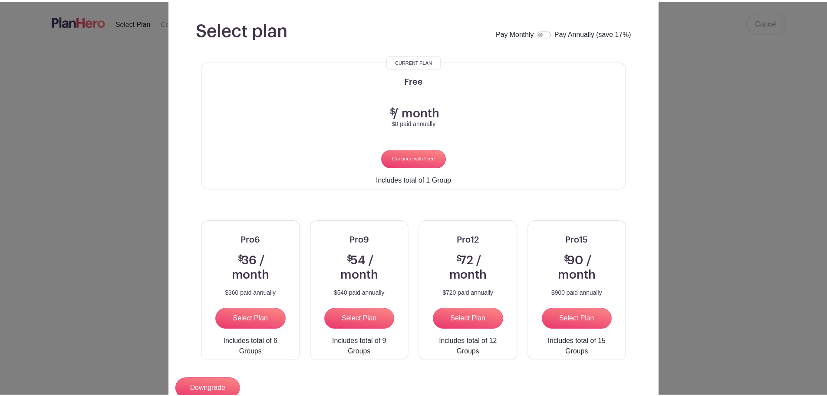
scroll to position [36, 0]
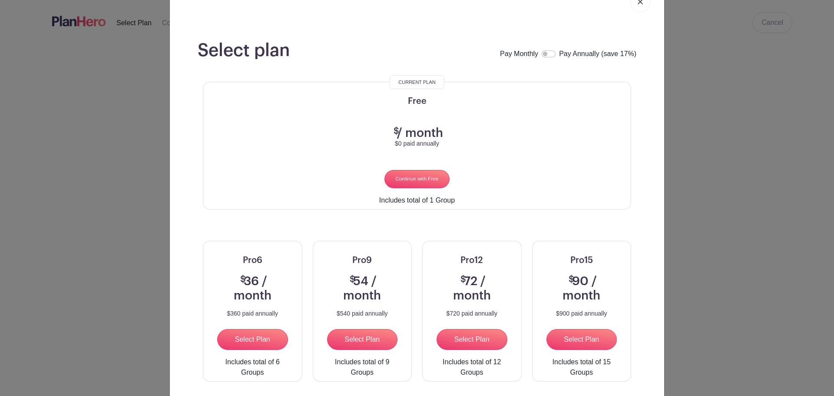
click at [643, 8] on link at bounding box center [640, 1] width 20 height 22
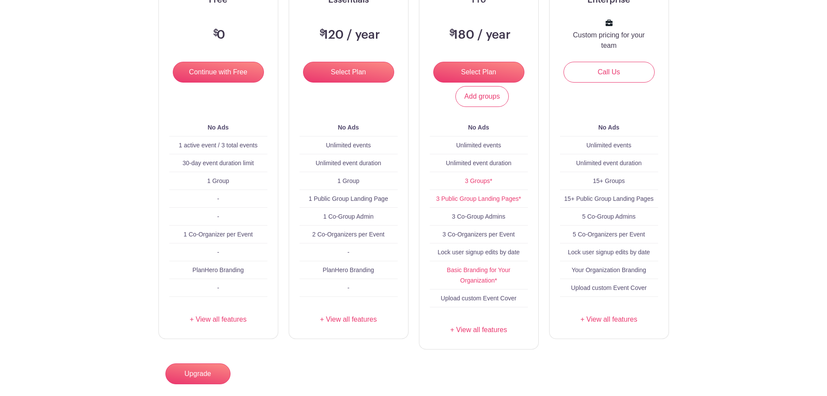
scroll to position [130, 0]
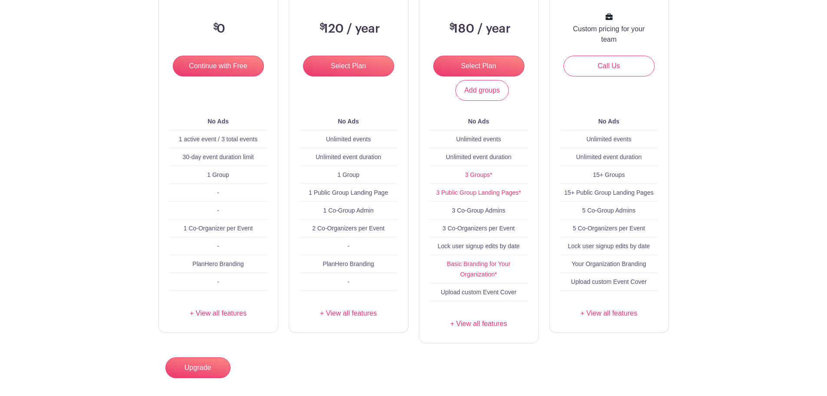
click at [612, 305] on div "Enterprise Custom pricing for your team Call Us Add groups No Ads Unlimited eve…" at bounding box center [609, 153] width 119 height 357
click at [616, 314] on link "+ View all features" at bounding box center [609, 313] width 98 height 10
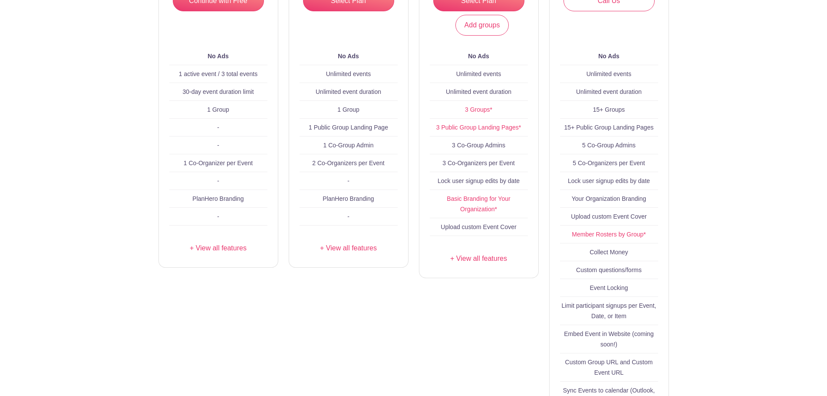
scroll to position [174, 0]
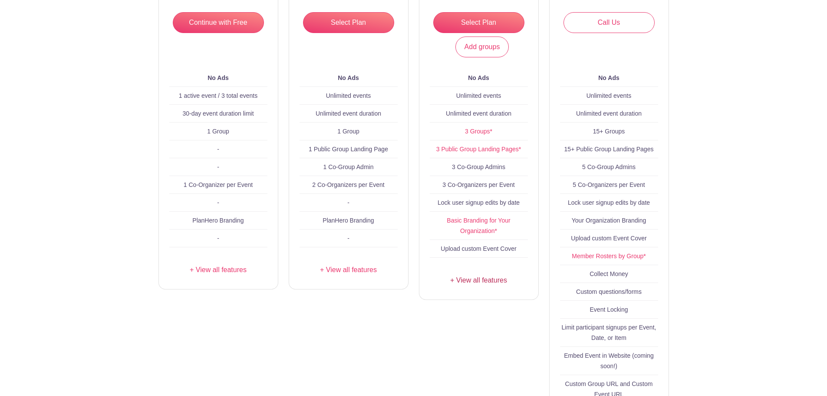
click at [487, 276] on link "+ View all features" at bounding box center [479, 280] width 98 height 10
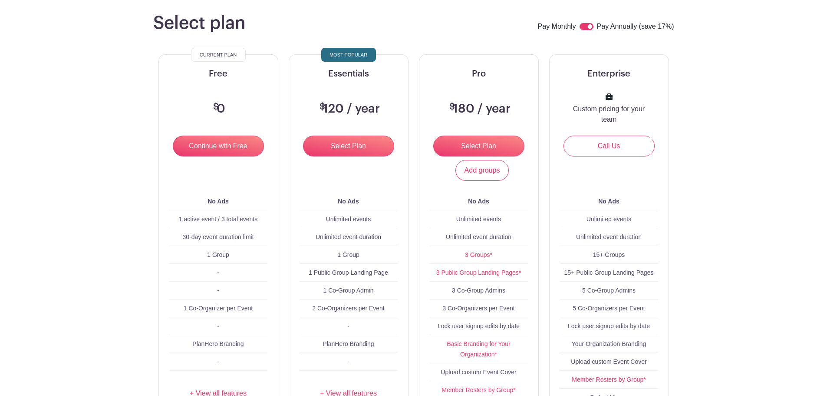
scroll to position [0, 0]
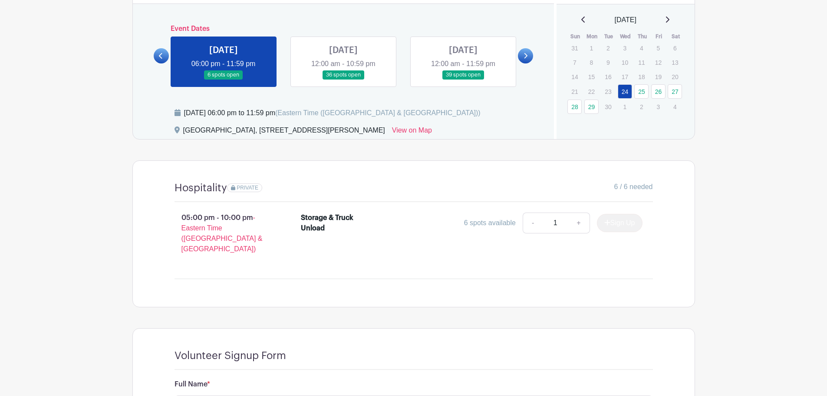
scroll to position [280, 0]
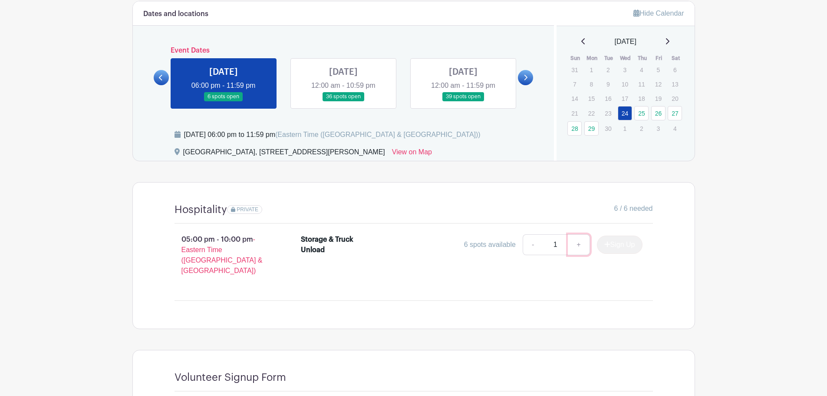
click at [577, 246] on link "+" at bounding box center [579, 244] width 22 height 21
click at [532, 244] on link "-" at bounding box center [533, 244] width 20 height 21
type input "1"
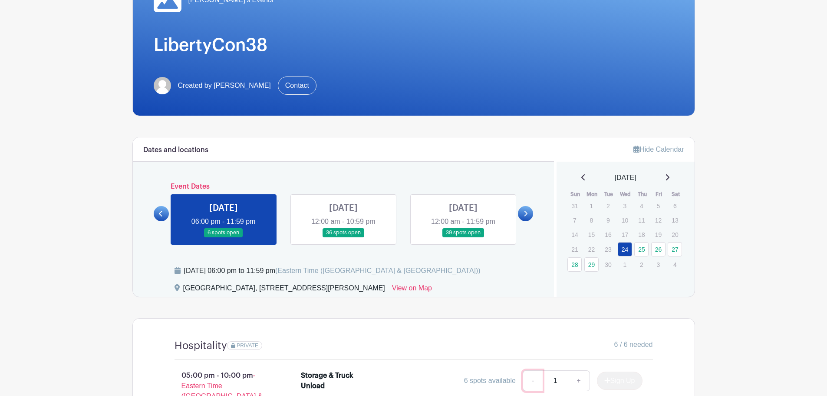
scroll to position [217, 0]
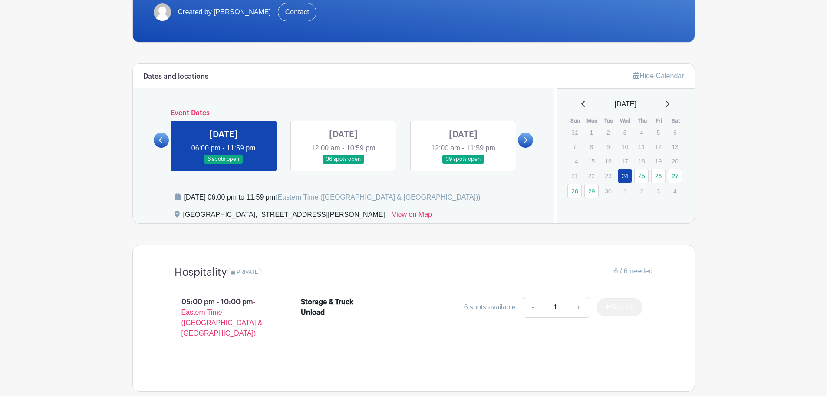
click at [343, 164] on link at bounding box center [343, 164] width 0 height 0
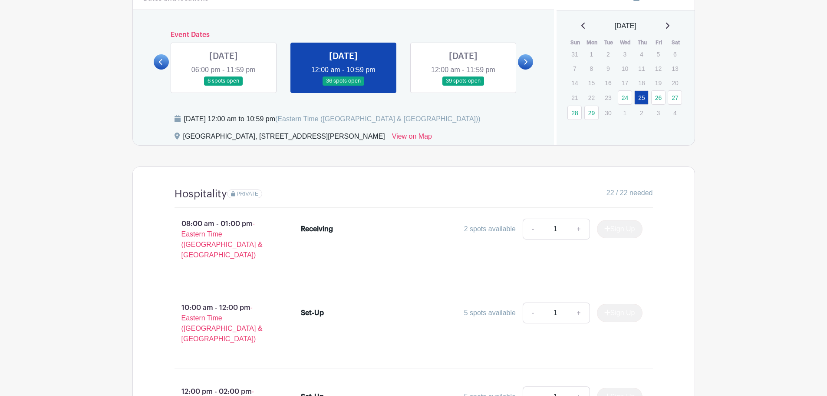
scroll to position [261, 0]
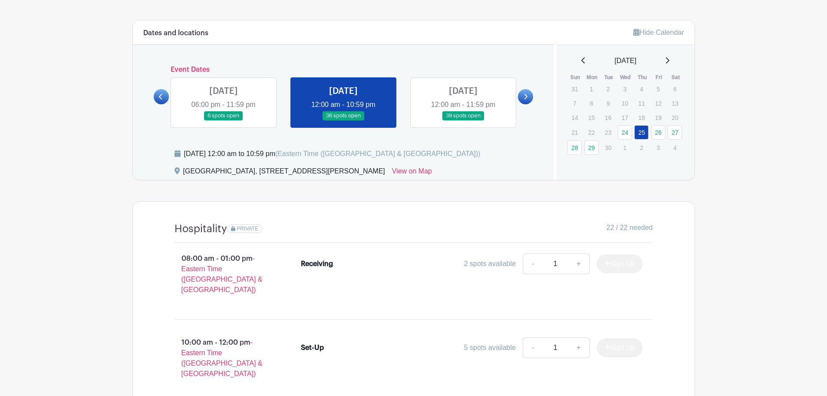
click at [513, 266] on div "2 spots available" at bounding box center [490, 263] width 52 height 10
click at [617, 257] on div "Sign Up" at bounding box center [616, 263] width 53 height 18
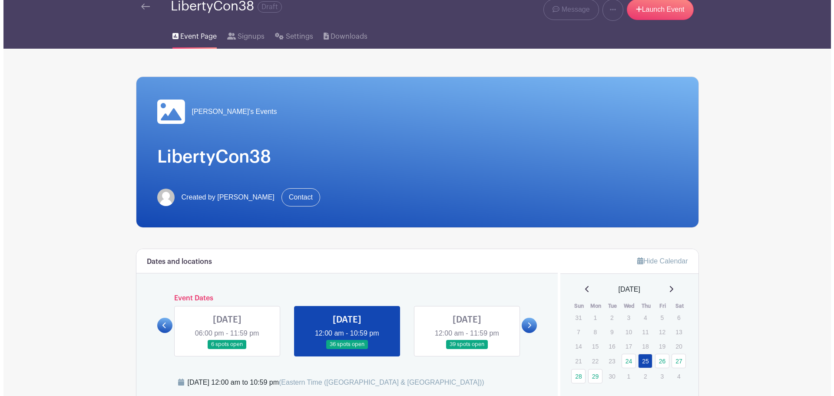
scroll to position [0, 0]
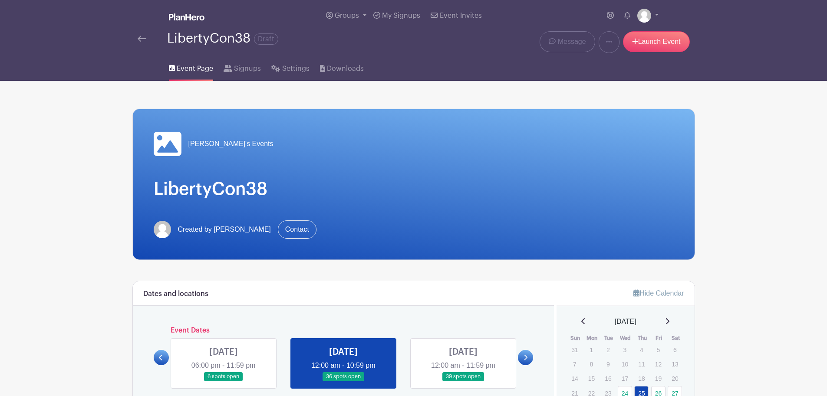
drag, startPoint x: 147, startPoint y: 38, endPoint x: 169, endPoint y: 23, distance: 26.9
click at [149, 35] on div at bounding box center [153, 38] width 30 height 10
click at [184, 18] on img at bounding box center [187, 16] width 36 height 7
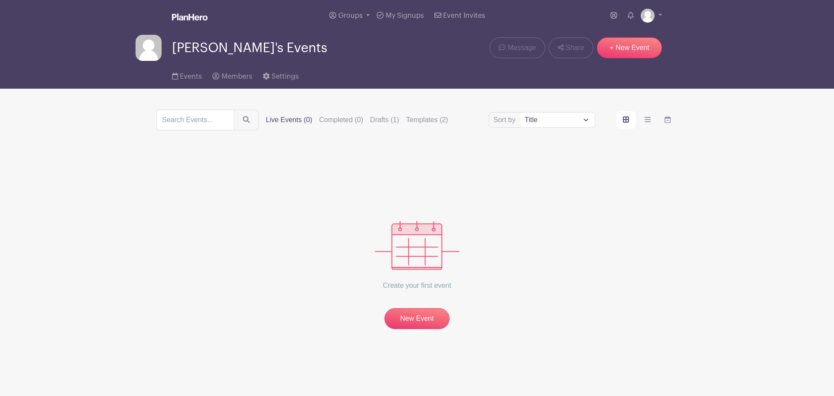
click at [198, 14] on img at bounding box center [190, 16] width 36 height 7
click at [197, 15] on img at bounding box center [190, 16] width 36 height 7
